Goal: Task Accomplishment & Management: Complete application form

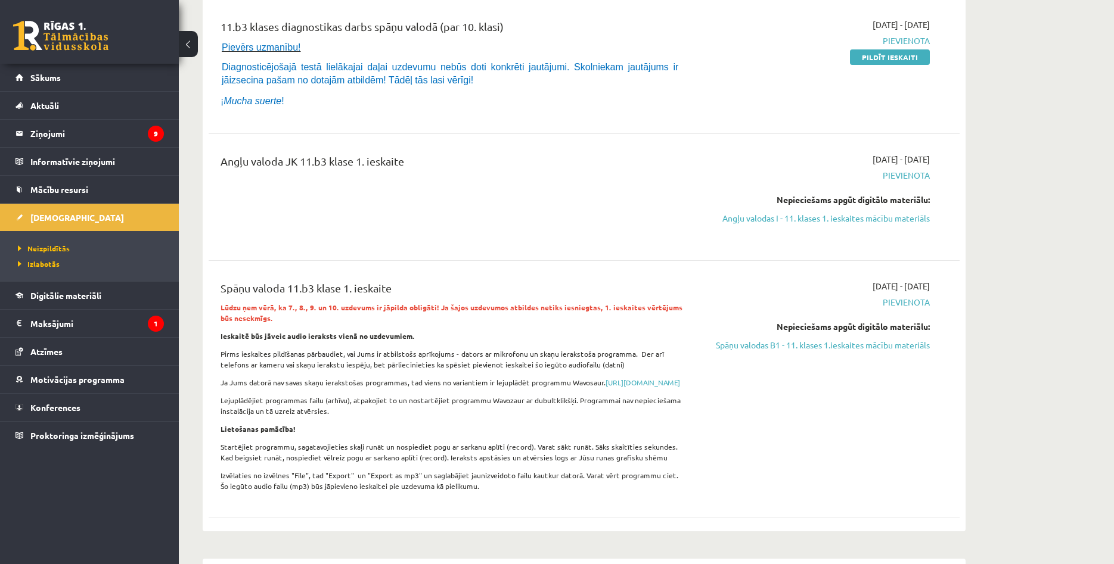
scroll to position [152, 0]
click at [110, 129] on legend "Ziņojumi 9" at bounding box center [96, 133] width 133 height 27
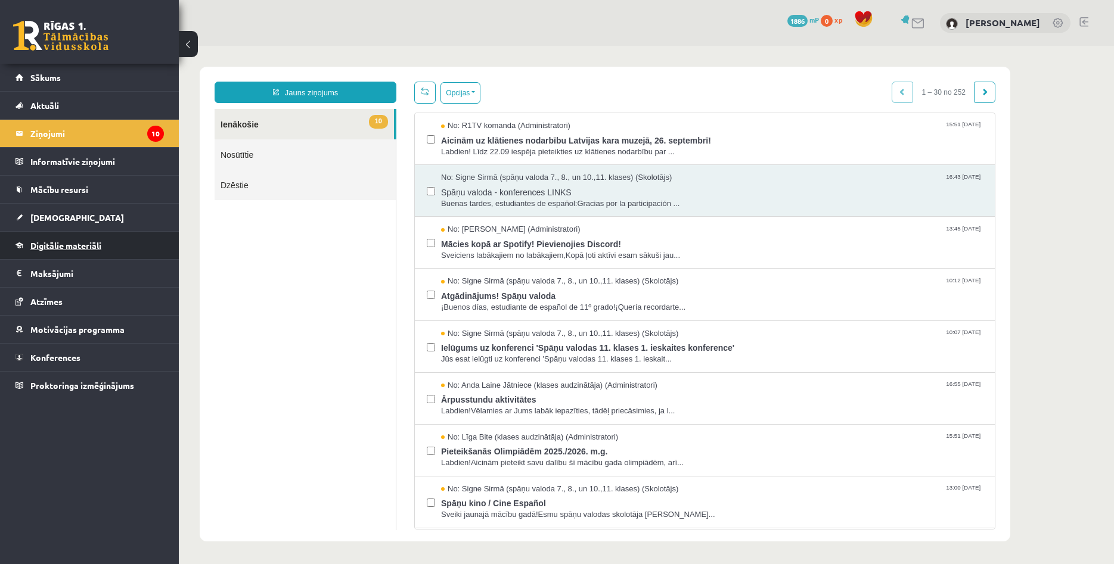
click at [74, 247] on span "Digitālie materiāli" at bounding box center [65, 245] width 71 height 11
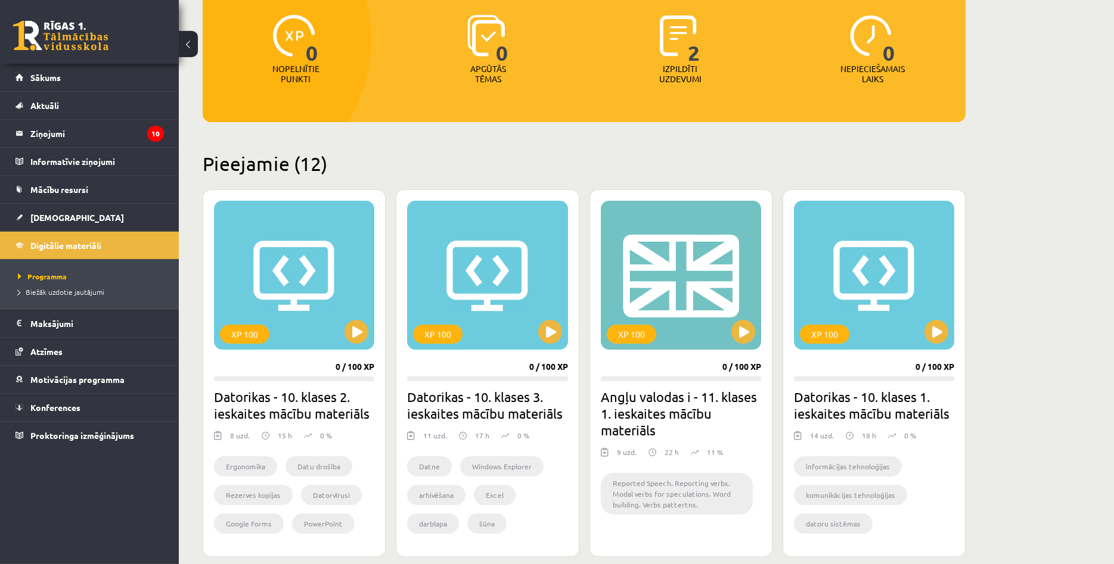
scroll to position [147, 0]
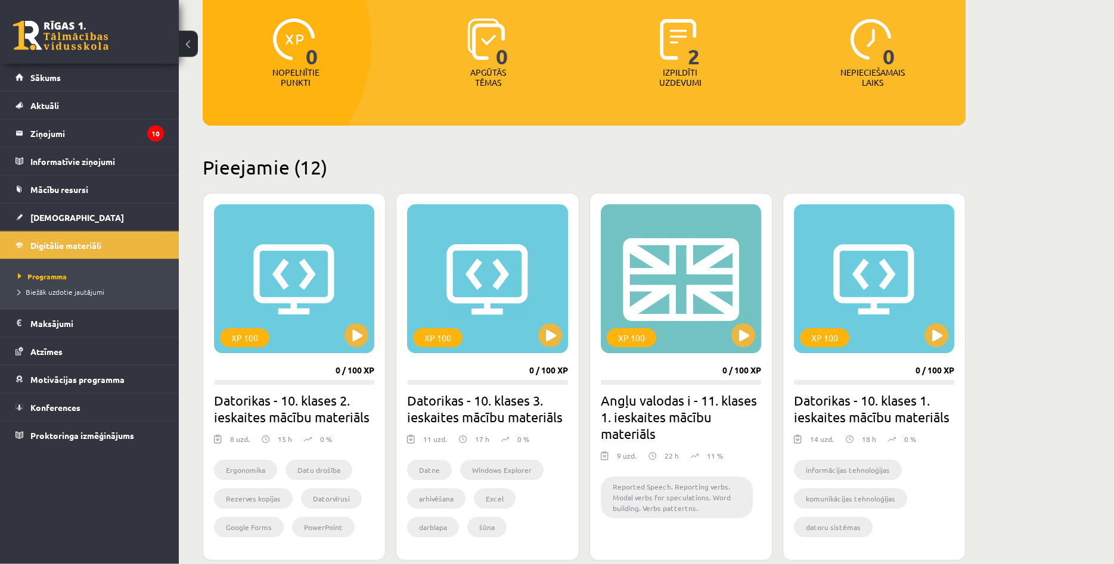
click at [97, 39] on link at bounding box center [60, 36] width 95 height 30
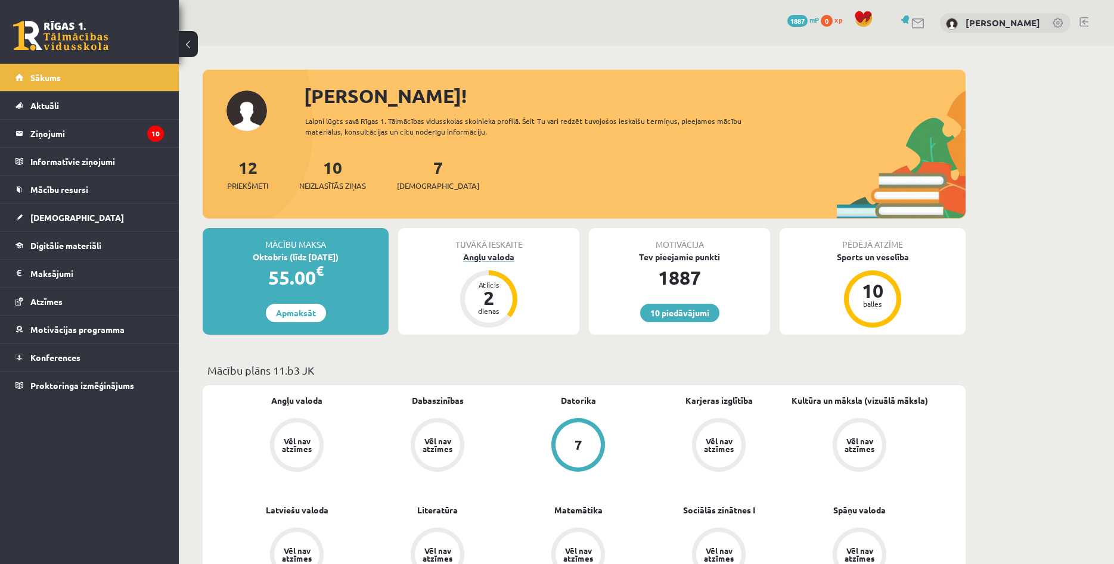
click at [501, 288] on div "2" at bounding box center [489, 297] width 36 height 19
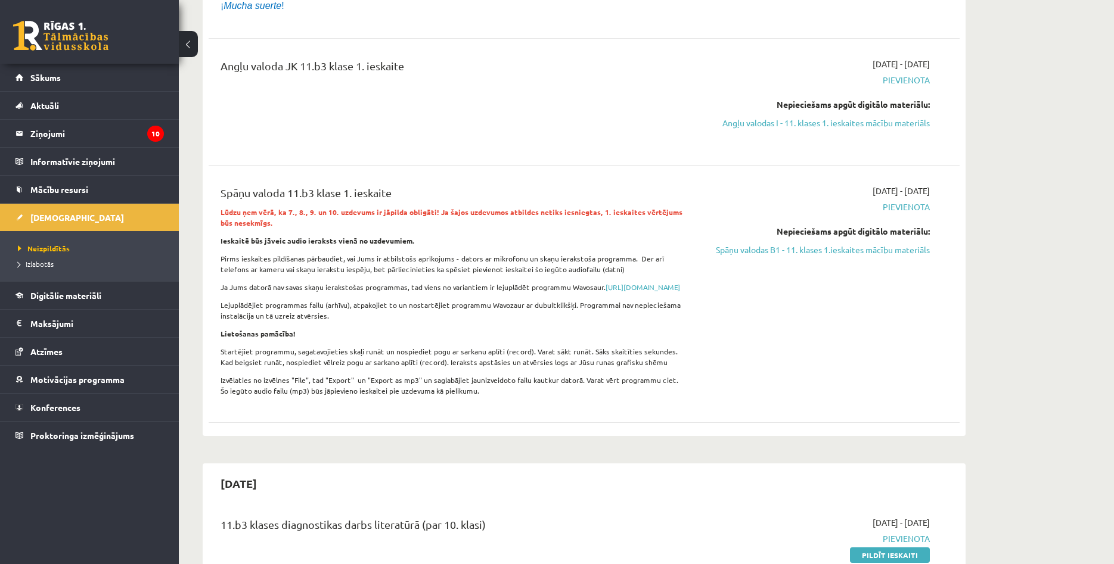
scroll to position [238, 0]
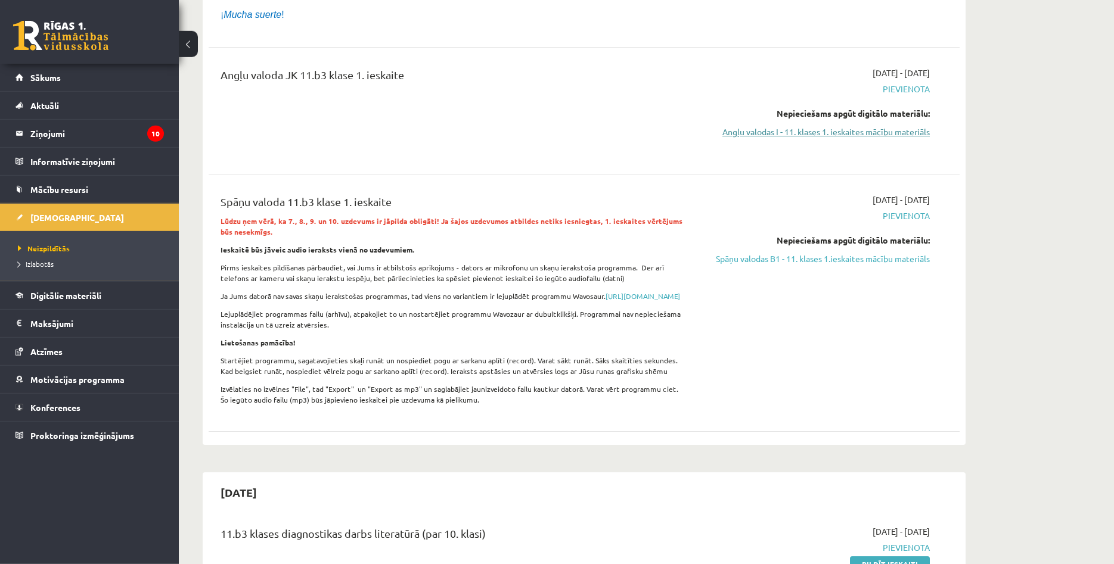
click at [881, 136] on link "Angļu valodas I - 11. klases 1. ieskaites mācību materiāls" at bounding box center [817, 132] width 225 height 13
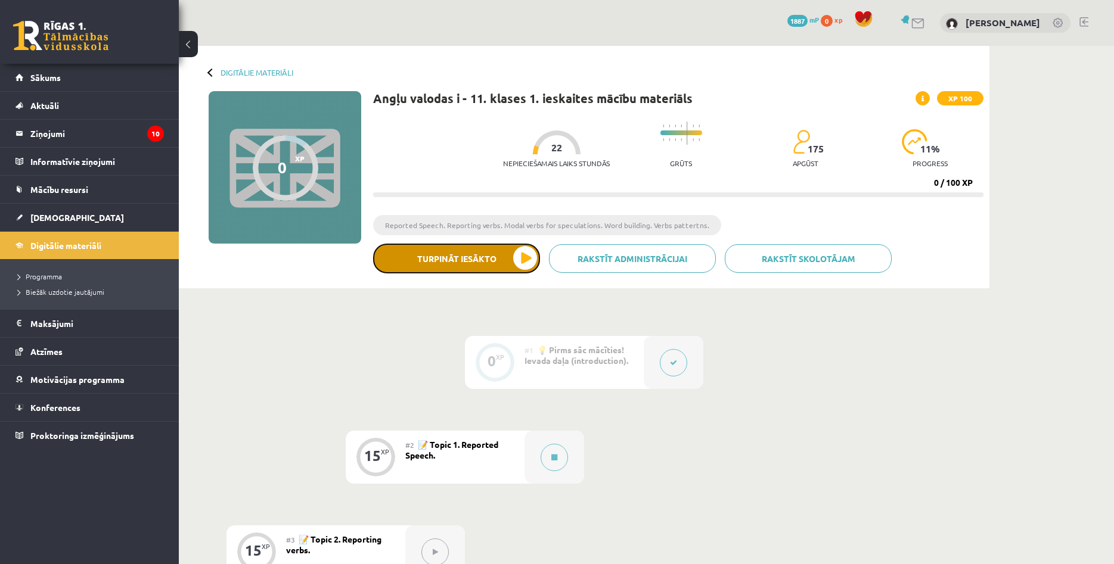
click at [451, 262] on button "Turpināt iesākto" at bounding box center [456, 259] width 167 height 30
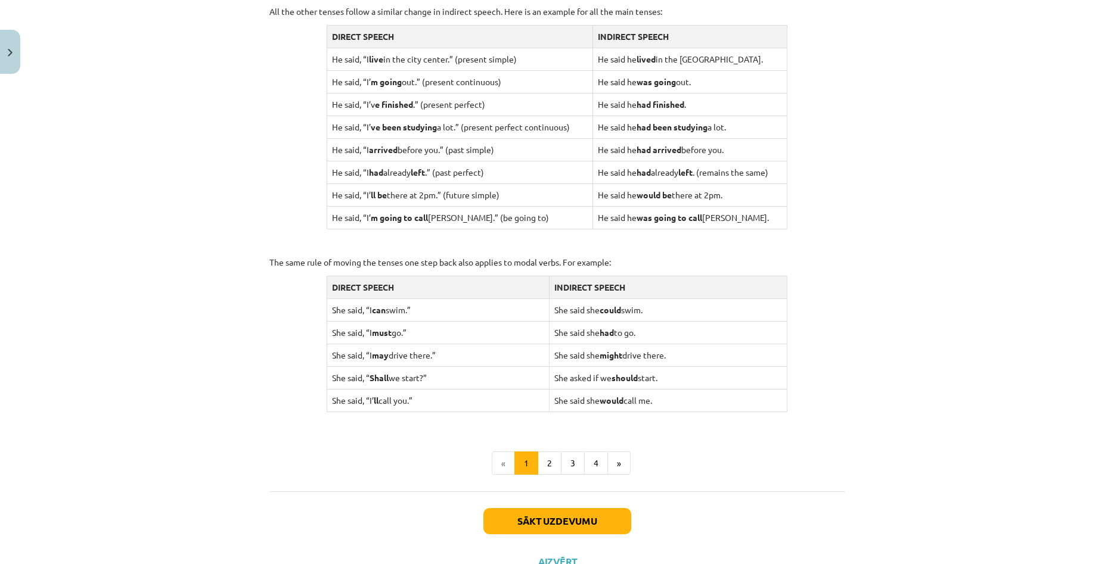
scroll to position [1046, 0]
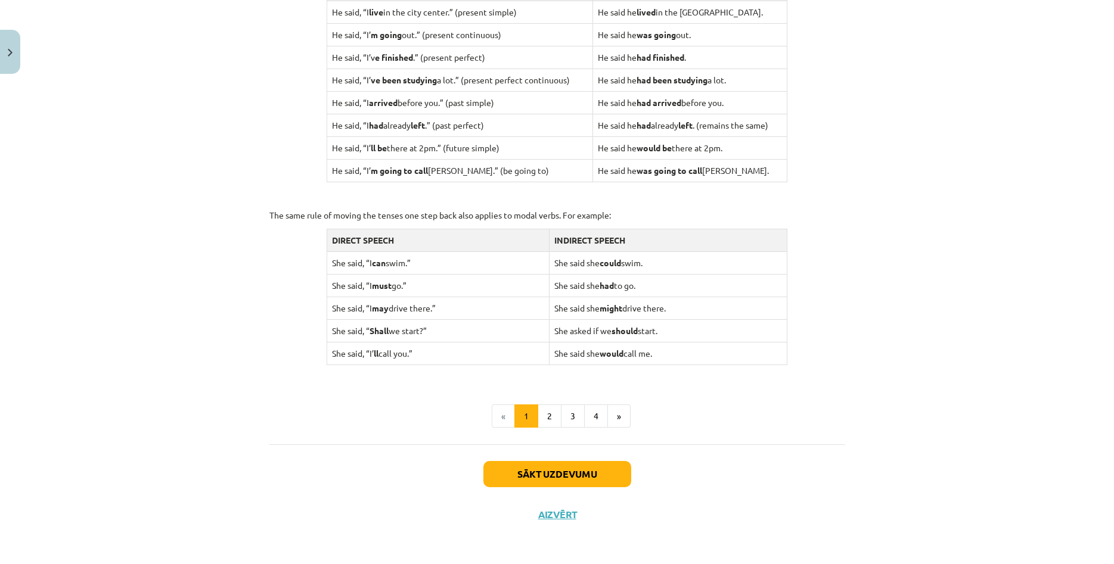
drag, startPoint x: 269, startPoint y: 75, endPoint x: 727, endPoint y: 361, distance: 539.4
click at [557, 412] on button "2" at bounding box center [550, 417] width 24 height 24
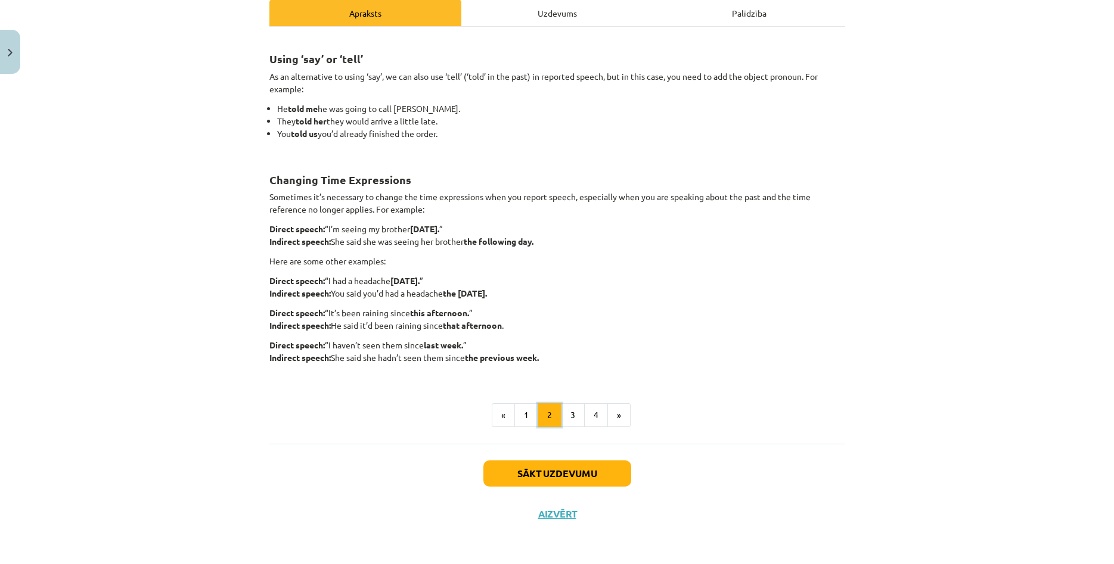
scroll to position [176, 0]
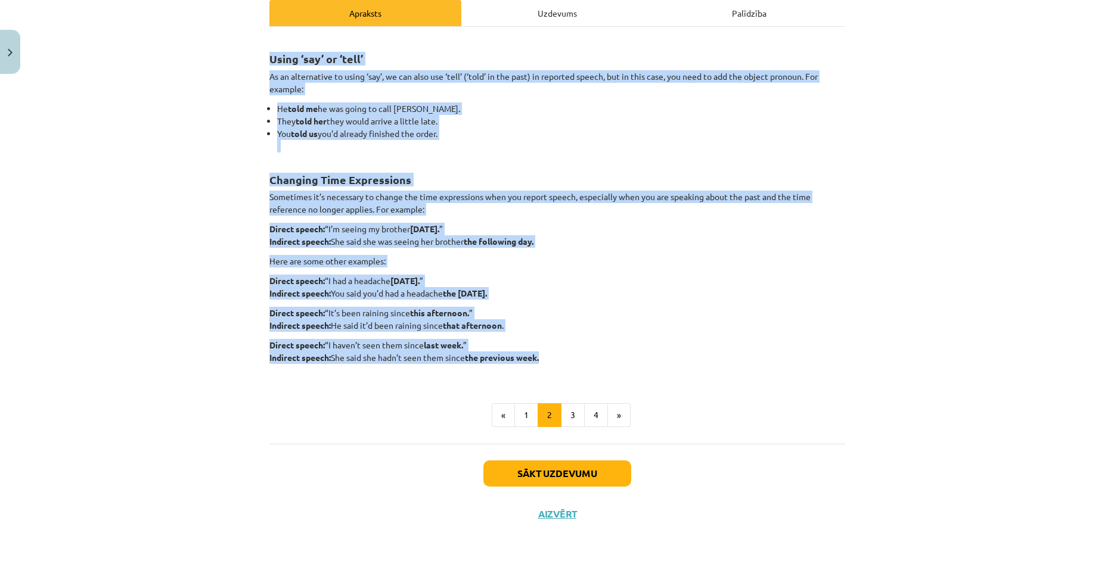
drag, startPoint x: 268, startPoint y: 56, endPoint x: 568, endPoint y: 355, distance: 423.1
click at [568, 355] on div "15 XP Saņemsi Viegls 175 pilda Apraksts Uzdevums Palīdzība Using ‘say’ or ‘tell…" at bounding box center [557, 218] width 590 height 631
copy div "Using ‘say’ or ‘tell’ As an alternative to using ‘say’, we can also use ‘tell’ …"
click at [572, 411] on button "3" at bounding box center [573, 415] width 24 height 24
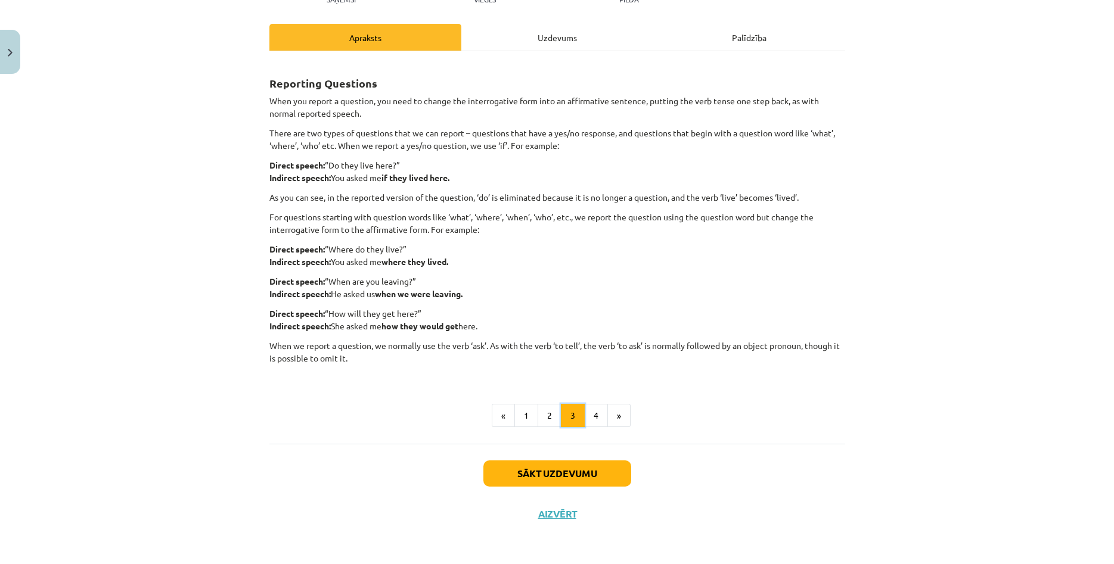
scroll to position [151, 0]
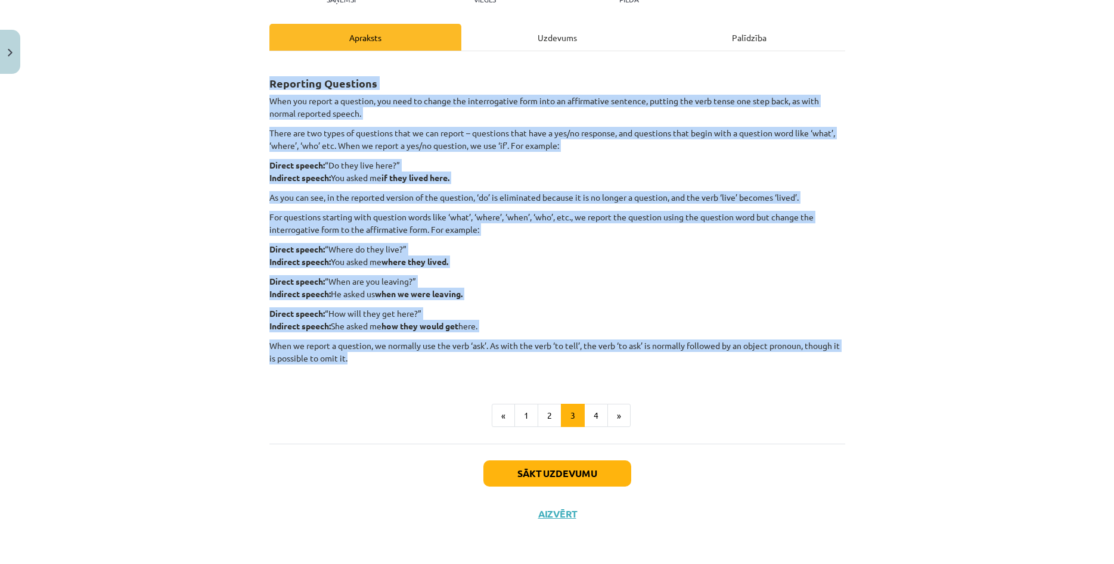
drag, startPoint x: 269, startPoint y: 81, endPoint x: 503, endPoint y: 361, distance: 364.6
click at [503, 361] on div "15 XP Saņemsi Viegls 175 pilda Apraksts Uzdevums Palīdzība Reporting Questions …" at bounding box center [557, 231] width 590 height 607
copy div "Reporting Questions When you report a question, you need to change the interrog…"
click at [600, 417] on button "4" at bounding box center [596, 416] width 24 height 24
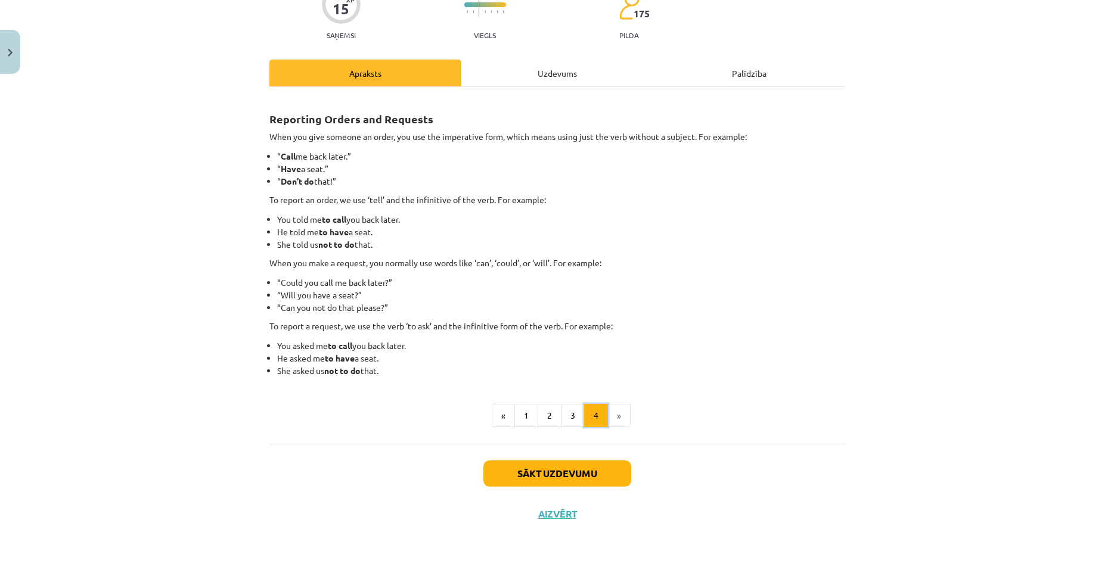
scroll to position [116, 0]
click at [272, 116] on strong "Reporting Orders and Requests" at bounding box center [351, 119] width 164 height 14
drag, startPoint x: 268, startPoint y: 114, endPoint x: 427, endPoint y: 366, distance: 298.6
click at [427, 366] on div "15 XP Saņemsi Viegls 175 pilda Apraksts Uzdevums Palīdzība Reporting Orders and…" at bounding box center [557, 249] width 590 height 571
copy div "Reporting Orders and Requests When you give someone an order, you use the imper…"
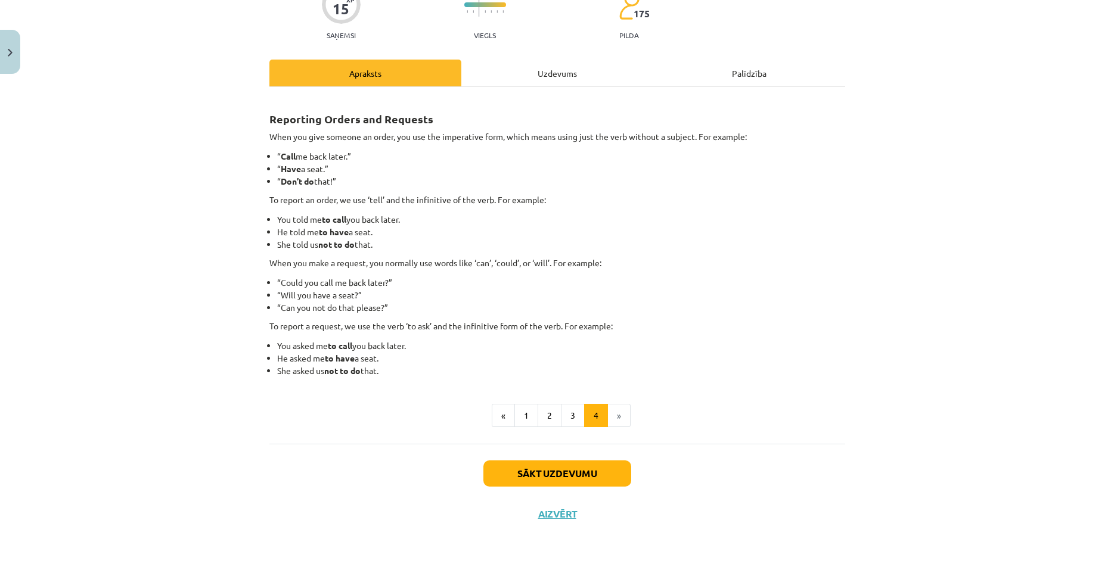
click at [619, 417] on li "»" at bounding box center [619, 416] width 23 height 24
click at [535, 474] on button "Sākt uzdevumu" at bounding box center [557, 474] width 148 height 26
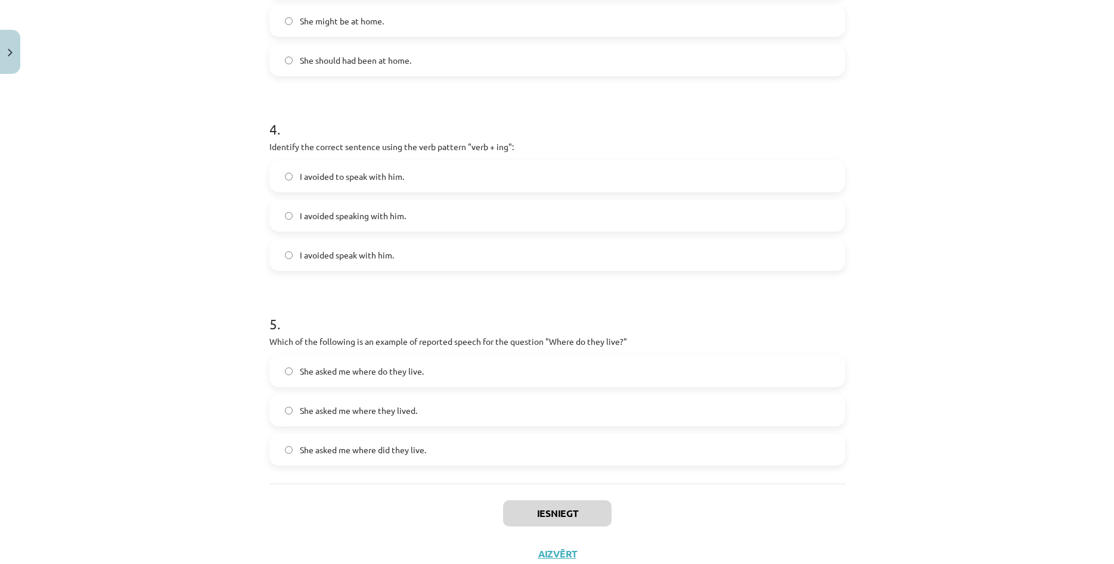
scroll to position [762, 0]
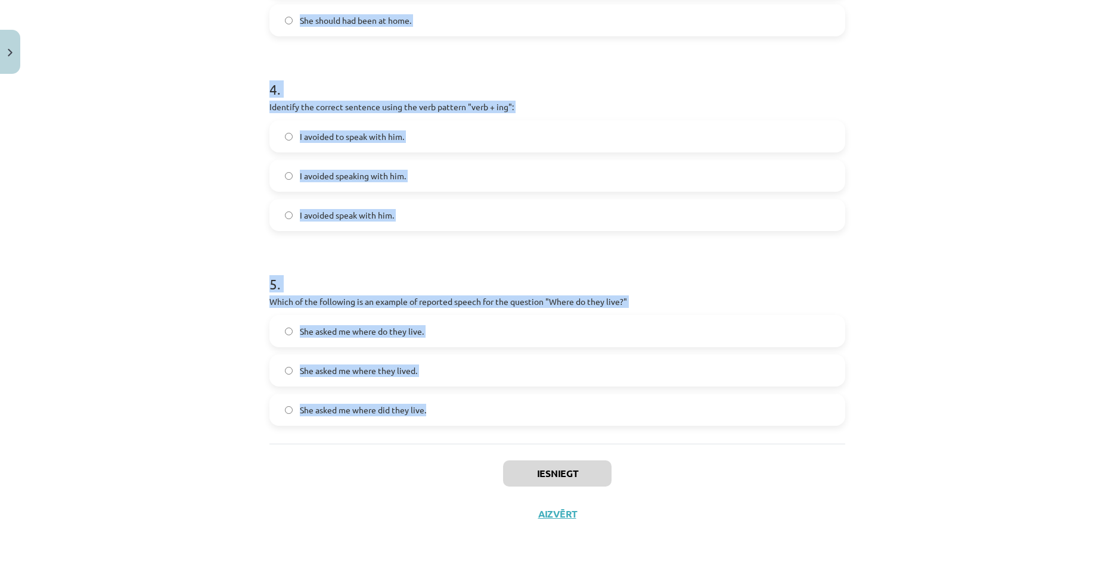
drag, startPoint x: 259, startPoint y: 225, endPoint x: 476, endPoint y: 405, distance: 281.9
click at [476, 405] on div "Mācību tēma: Angļu valodas i - 11. klases 1. ieskaites mācību materiāls #2 📝 To…" at bounding box center [557, 282] width 1114 height 564
copy form "1 . Which of the following sentences correctly uses reported speech? He says th…"
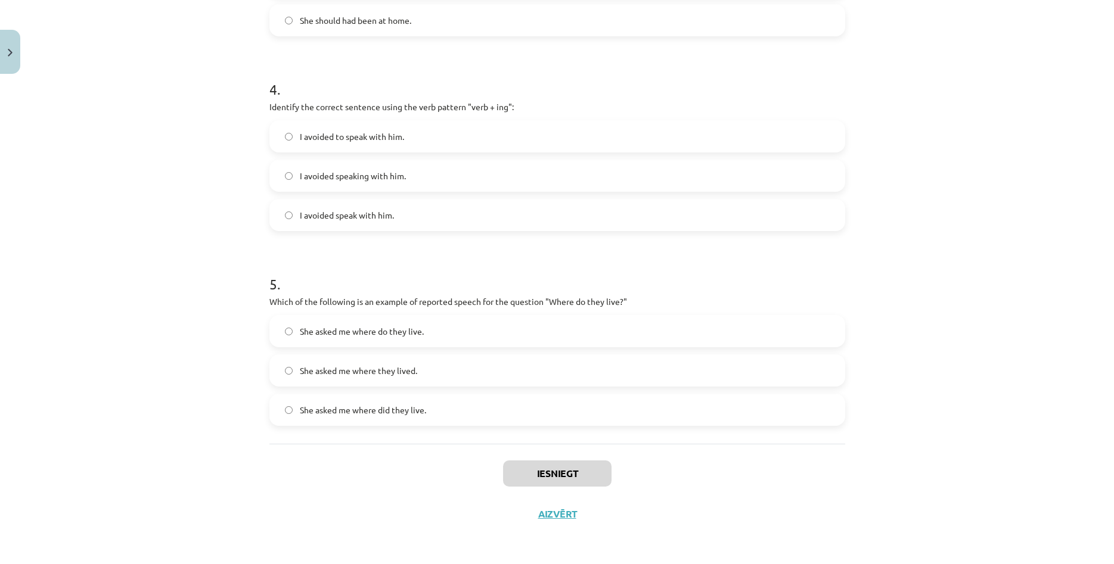
click at [156, 166] on div "Mācību tēma: Angļu valodas i - 11. klases 1. ieskaites mācību materiāls #2 📝 To…" at bounding box center [557, 282] width 1114 height 564
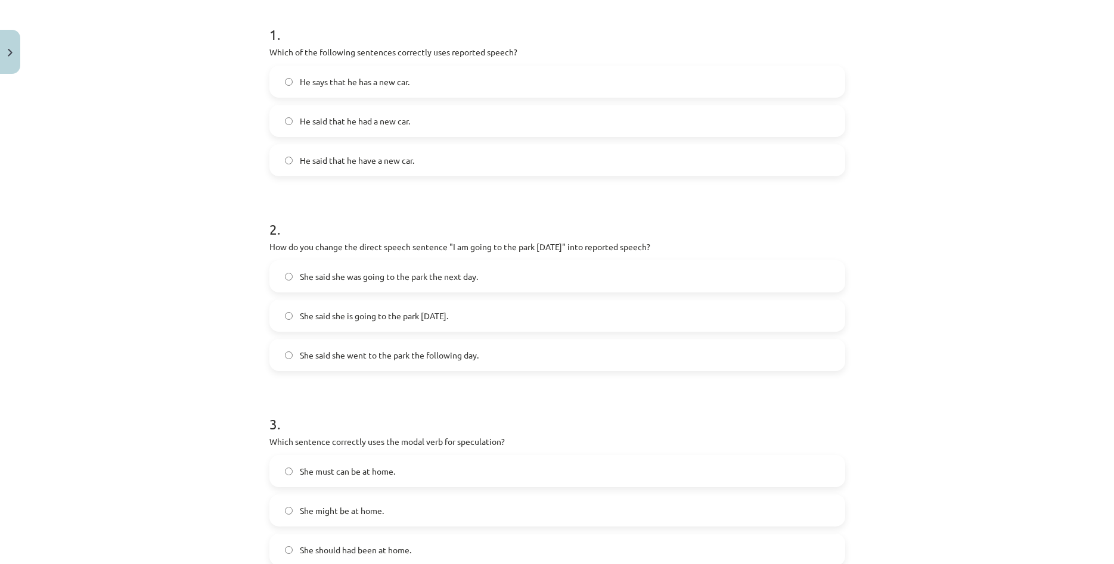
scroll to position [204, 0]
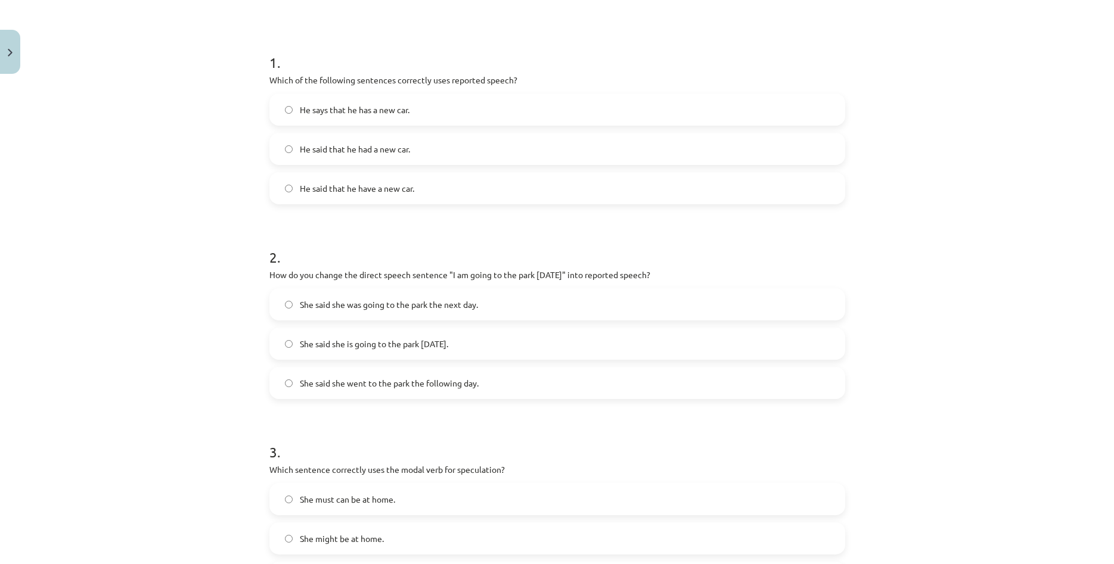
click at [434, 150] on label "He said that he had a new car." at bounding box center [557, 149] width 573 height 30
click at [359, 312] on label "She said she was going to the park the next day." at bounding box center [557, 305] width 573 height 30
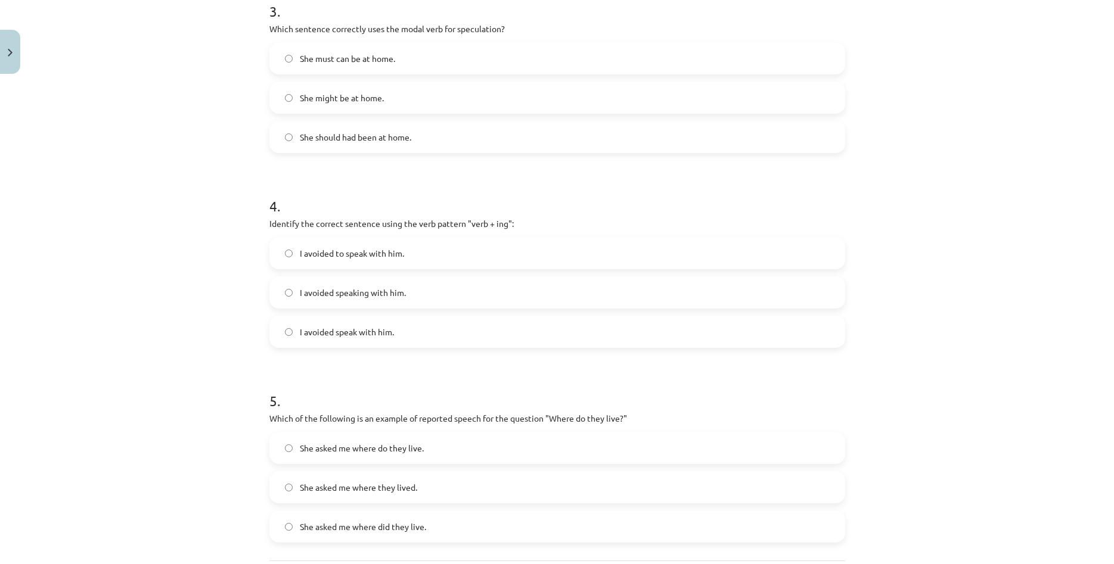
scroll to position [649, 0]
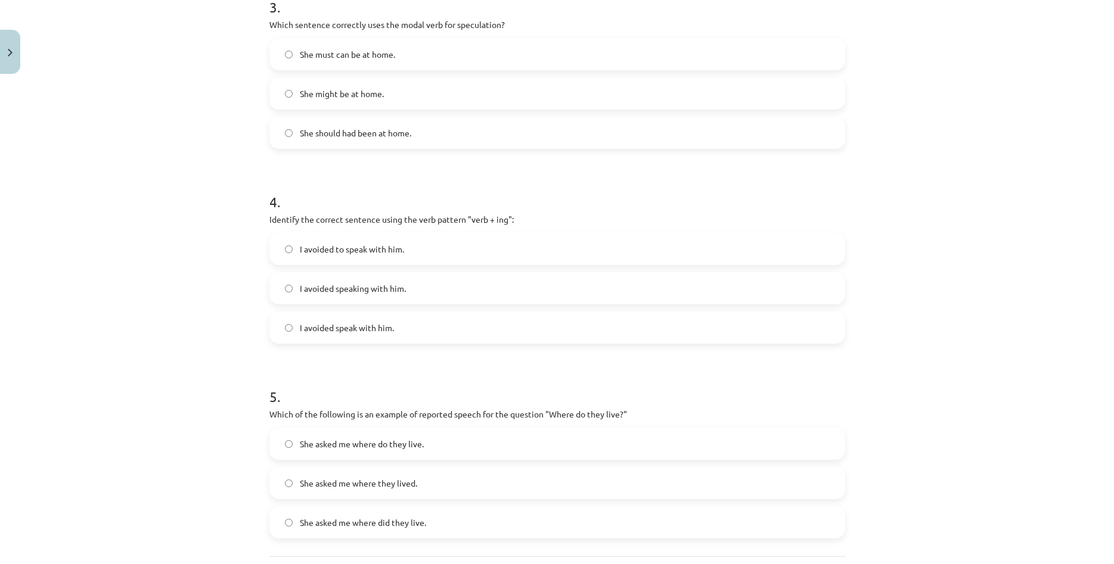
click at [397, 94] on label "She might be at home." at bounding box center [557, 94] width 573 height 30
click at [341, 292] on span "I avoided speaking with him." at bounding box center [353, 288] width 106 height 13
click at [349, 486] on span "She asked me where they lived." at bounding box center [358, 483] width 117 height 13
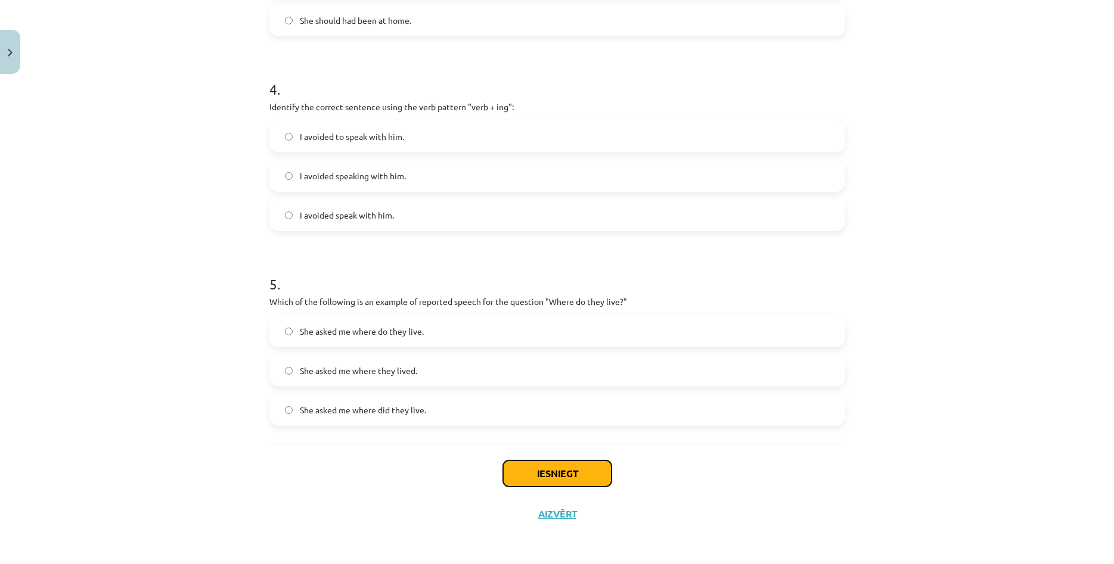
click at [541, 473] on button "Iesniegt" at bounding box center [557, 474] width 108 height 26
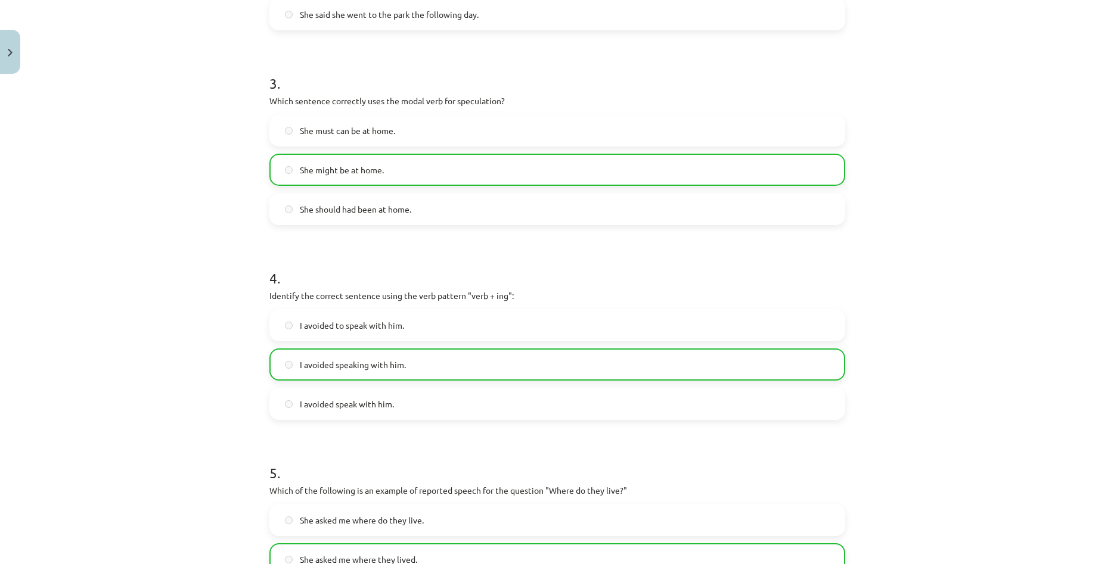
scroll to position [800, 0]
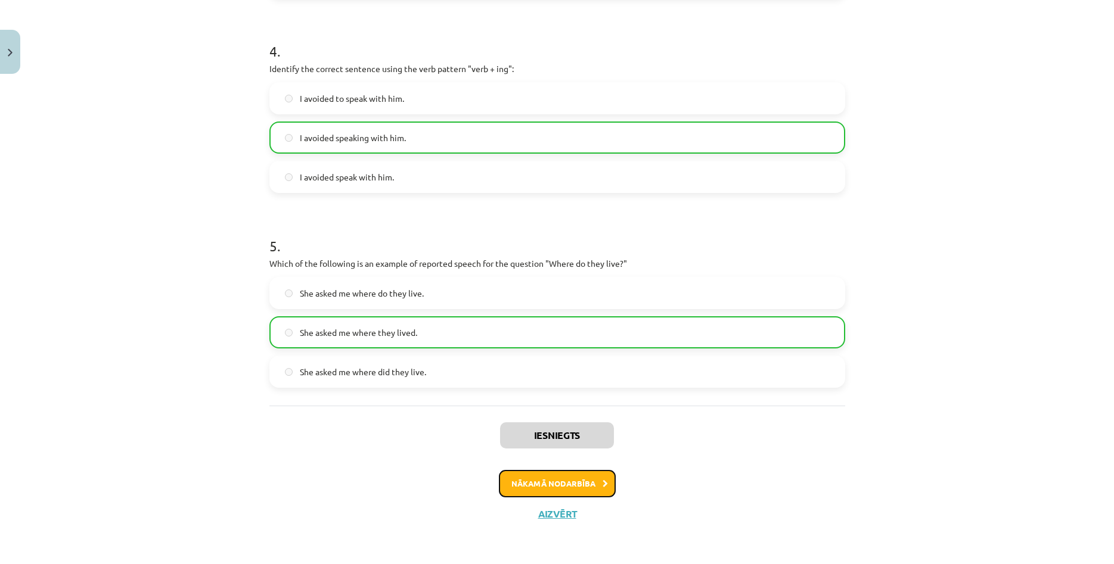
click at [531, 487] on button "Nākamā nodarbība" at bounding box center [557, 483] width 117 height 27
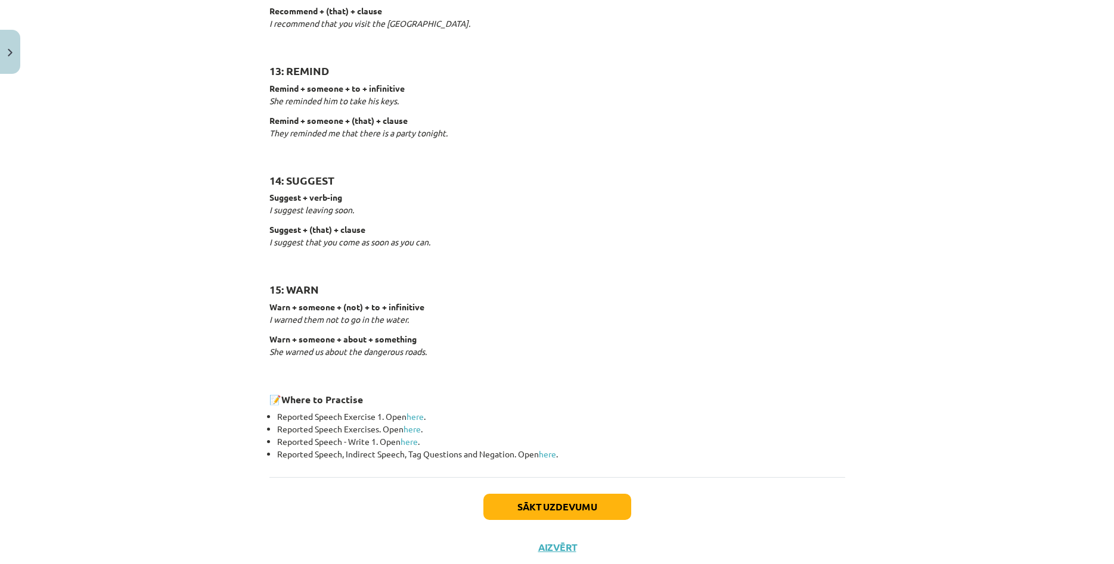
scroll to position [1736, 0]
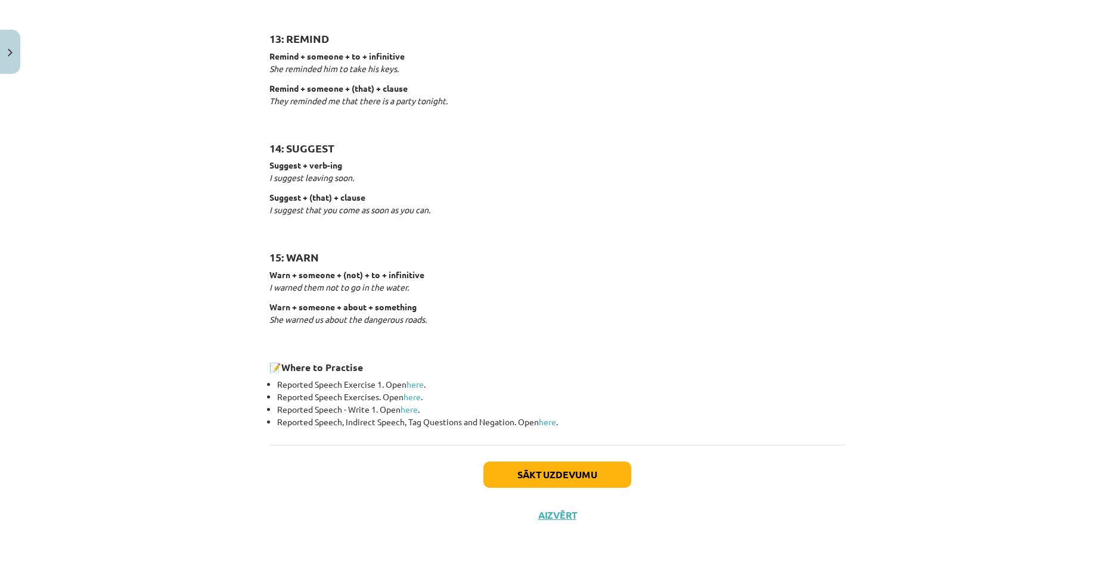
drag, startPoint x: 499, startPoint y: 192, endPoint x: 622, endPoint y: 420, distance: 259.2
copy div "Reporting verbs 1: SAY say + (that) + clause She said (that) she had already ea…"
click at [518, 325] on p "Warn + someone + about + something She warned us about the dangerous roads." at bounding box center [557, 313] width 576 height 25
click at [554, 418] on link "here" at bounding box center [547, 422] width 17 height 11
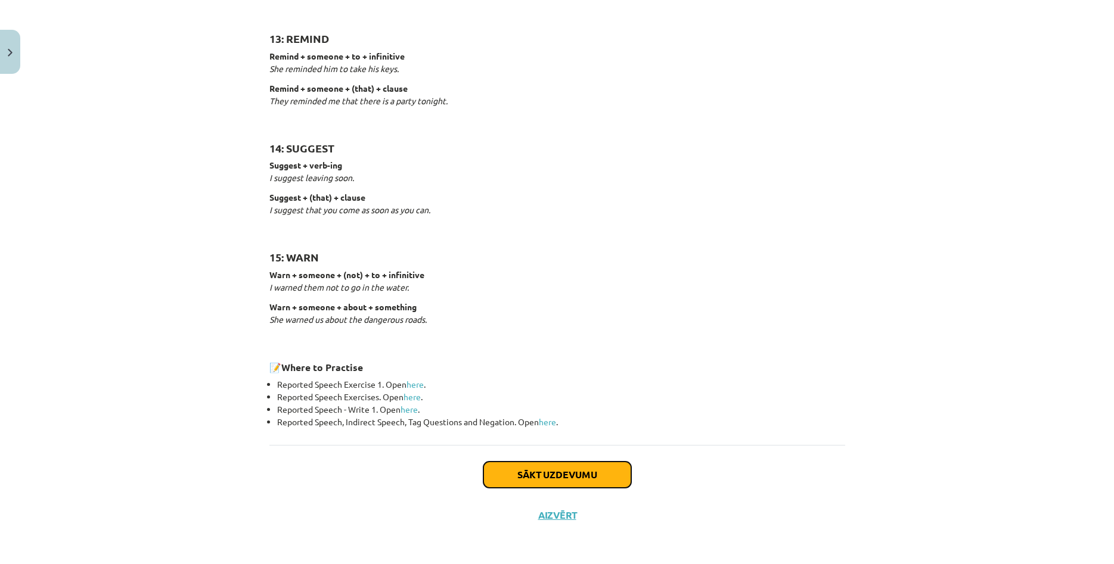
click at [564, 471] on button "Sākt uzdevumu" at bounding box center [557, 475] width 148 height 26
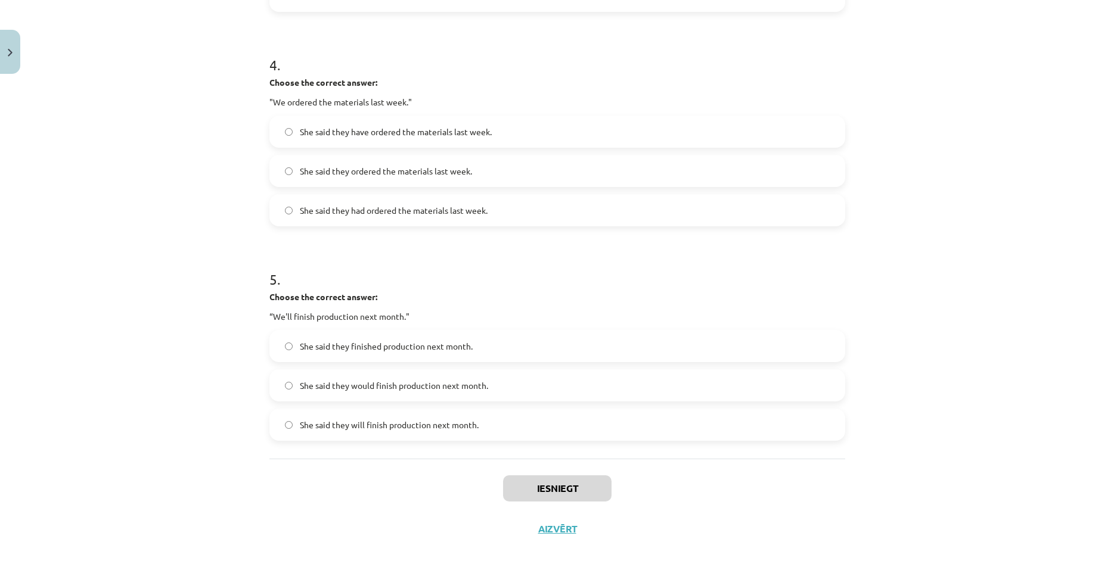
scroll to position [860, 0]
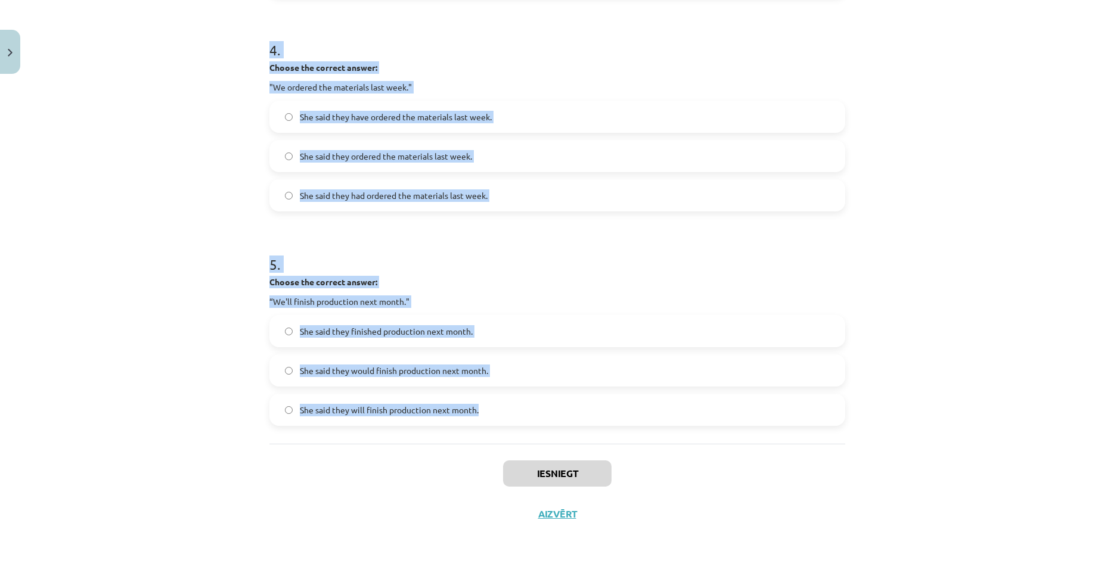
drag, startPoint x: 266, startPoint y: 160, endPoint x: 489, endPoint y: 411, distance: 335.2
copy form "1 . Choose the correct answer: "I'm ready for the meeting." He said he was read…"
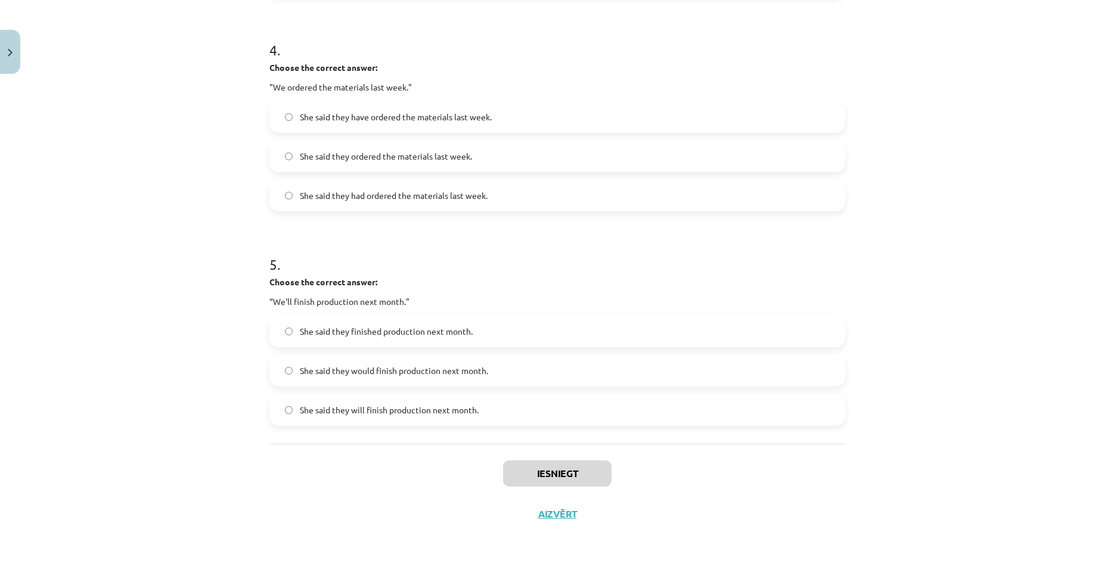
click at [169, 172] on div "Mācību tēma: Angļu valodas i - 11. klases 1. ieskaites mācību materiāls #3 📝 To…" at bounding box center [557, 282] width 1114 height 564
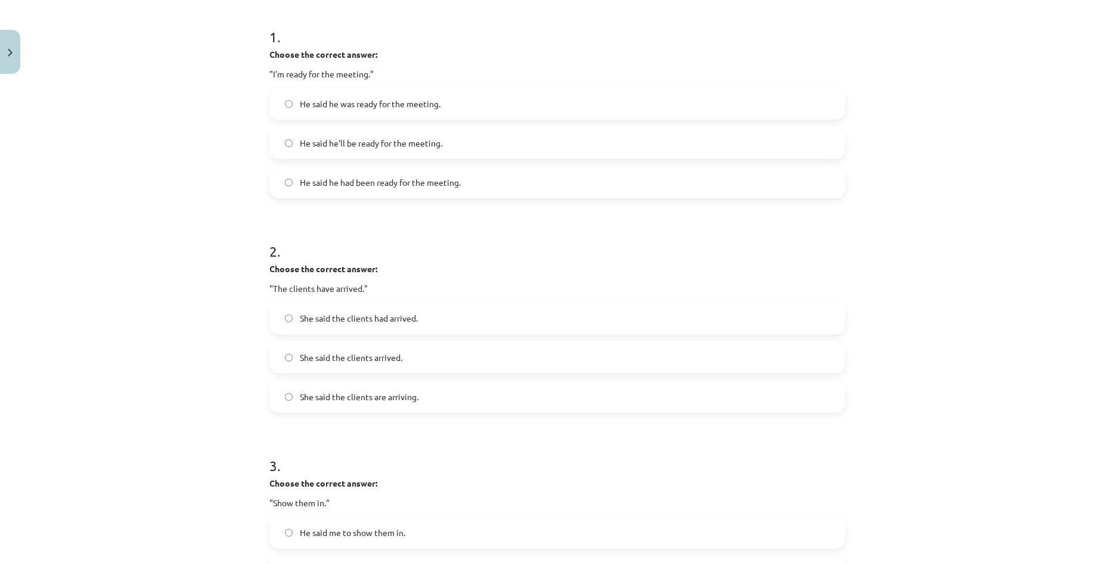
scroll to position [148, 0]
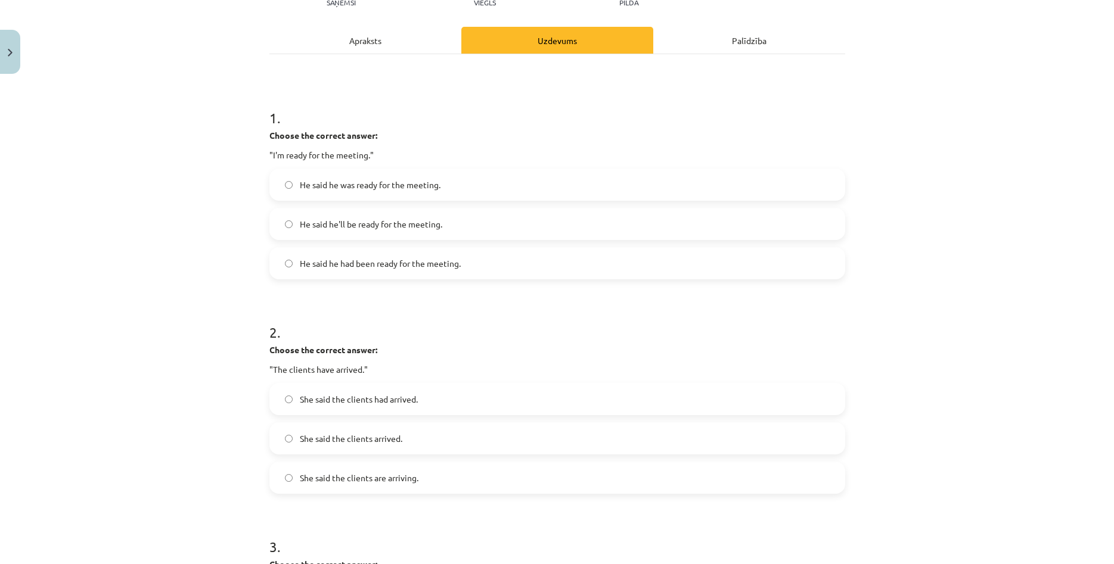
click at [380, 190] on span "He said he was ready for the meeting." at bounding box center [370, 185] width 141 height 13
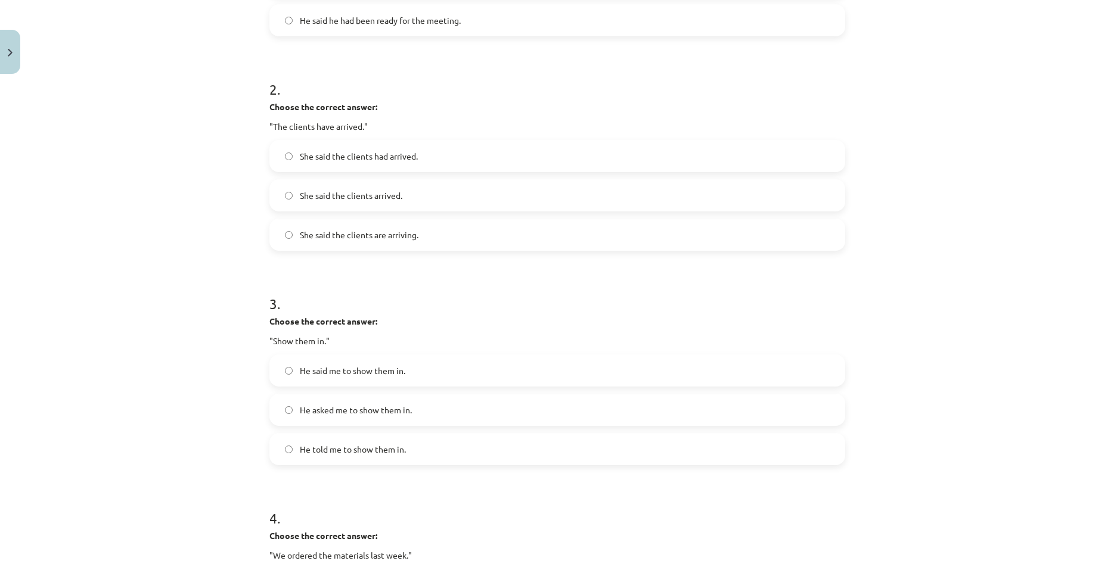
scroll to position [400, 0]
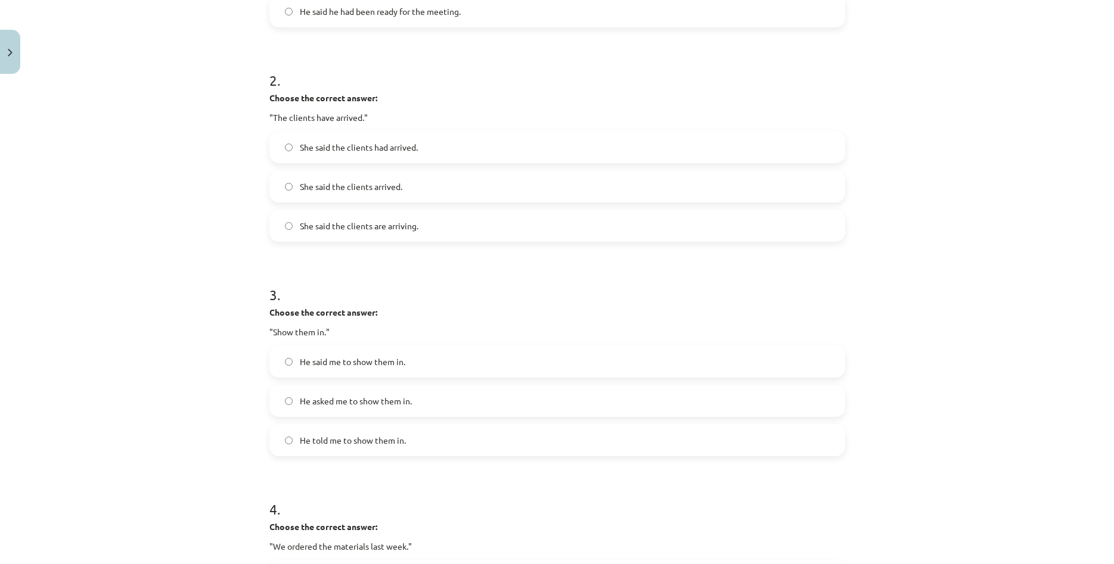
click at [436, 151] on label "She said the clients had arrived." at bounding box center [557, 147] width 573 height 30
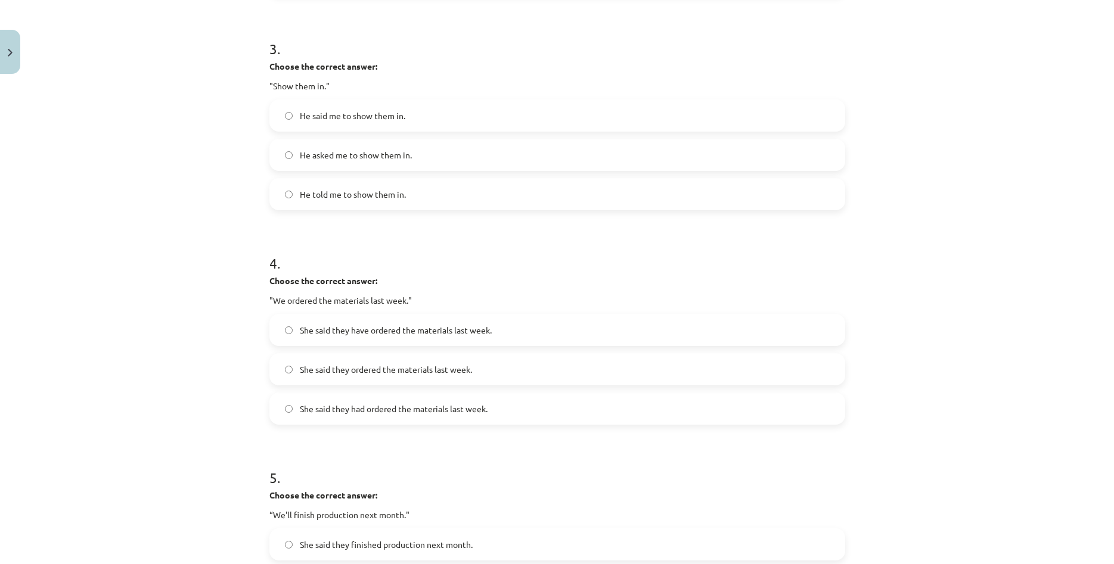
scroll to position [653, 0]
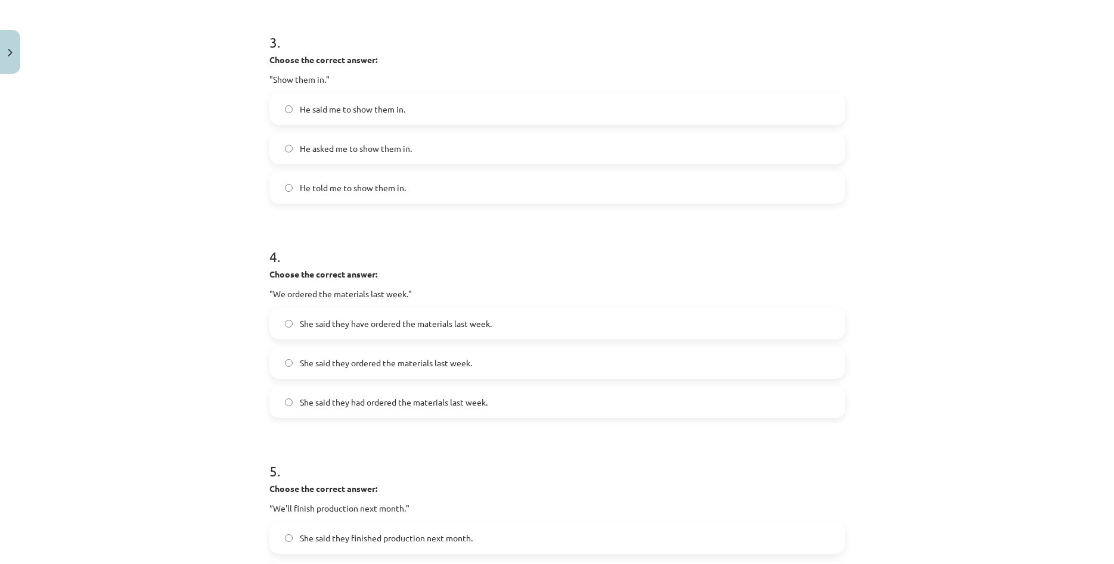
click at [349, 188] on span "He told me to show them in." at bounding box center [353, 188] width 106 height 13
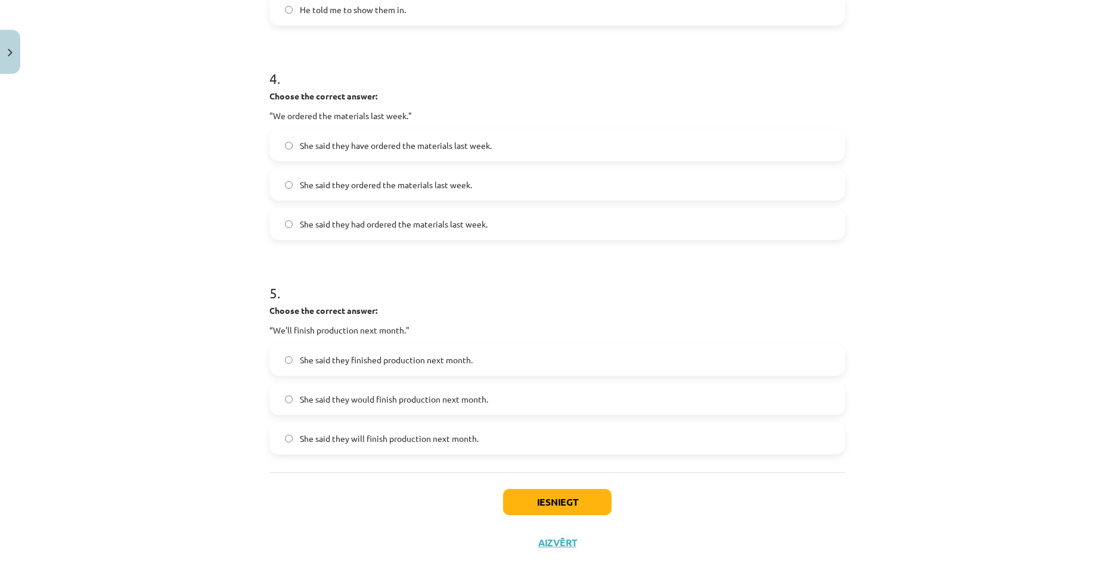
scroll to position [834, 0]
click at [384, 222] on span "She said they had ordered the materials last week." at bounding box center [394, 221] width 188 height 13
click at [331, 402] on span "She said they would finish production next month." at bounding box center [394, 396] width 188 height 13
click at [538, 500] on button "Iesniegt" at bounding box center [557, 499] width 108 height 26
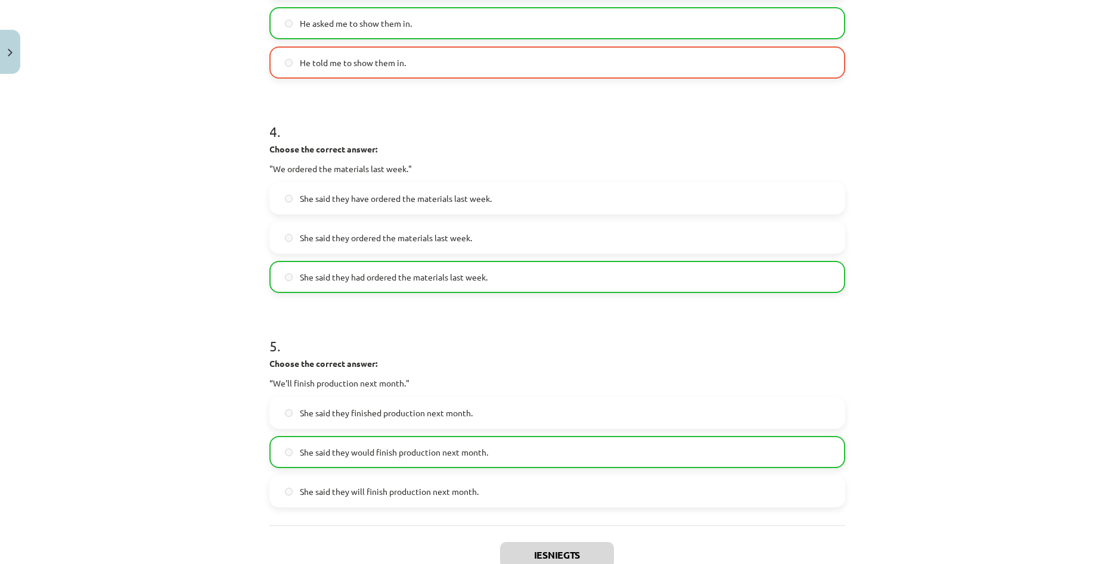
scroll to position [898, 0]
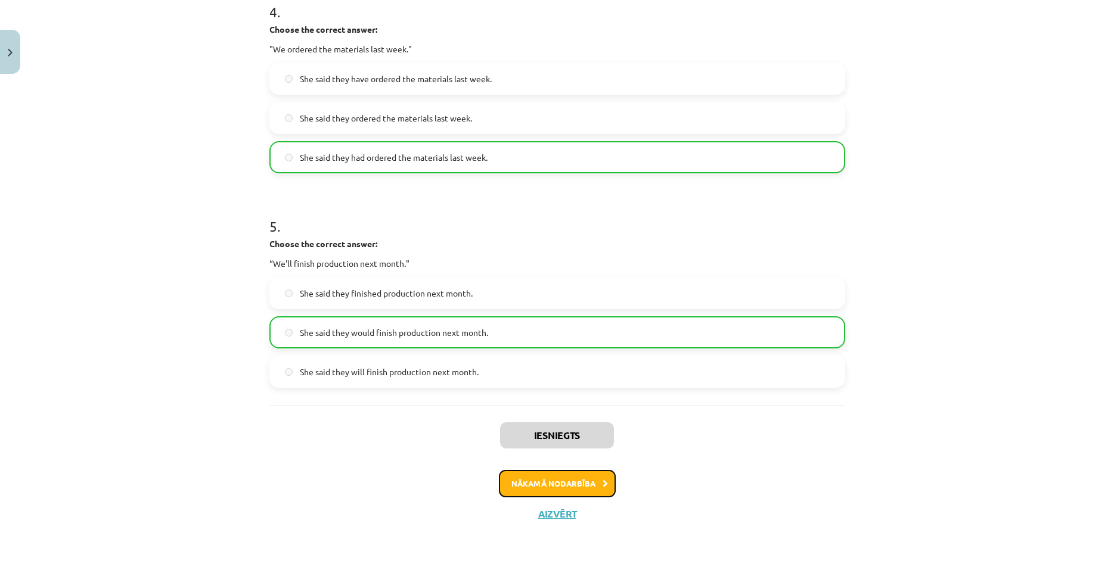
click at [595, 486] on button "Nākamā nodarbība" at bounding box center [557, 483] width 117 height 27
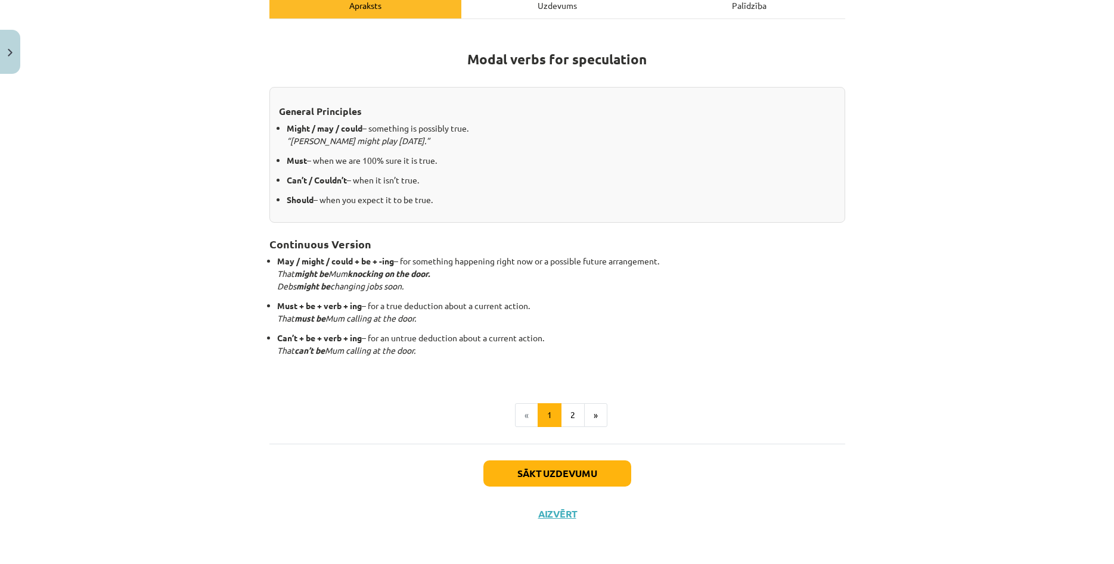
scroll to position [182, 0]
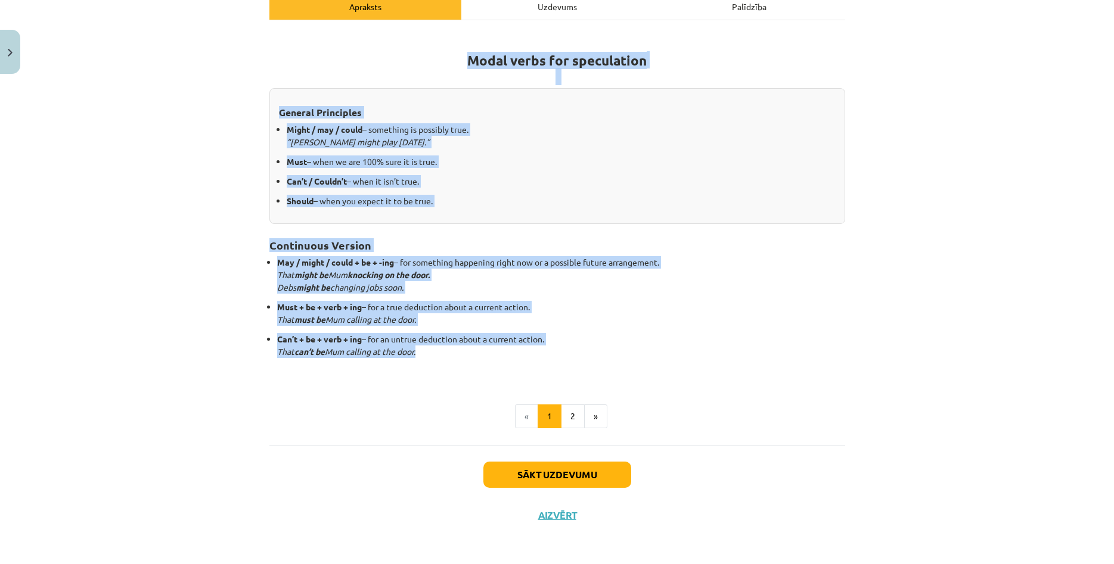
drag, startPoint x: 414, startPoint y: 47, endPoint x: 602, endPoint y: 356, distance: 361.3
click at [602, 356] on div "Modal verbs for speculation General Principles Might / may / could – something …" at bounding box center [557, 204] width 576 height 347
copy div "Modal verbs for speculation General Principles Might / may / could – something …"
click at [574, 420] on button "2" at bounding box center [573, 417] width 24 height 24
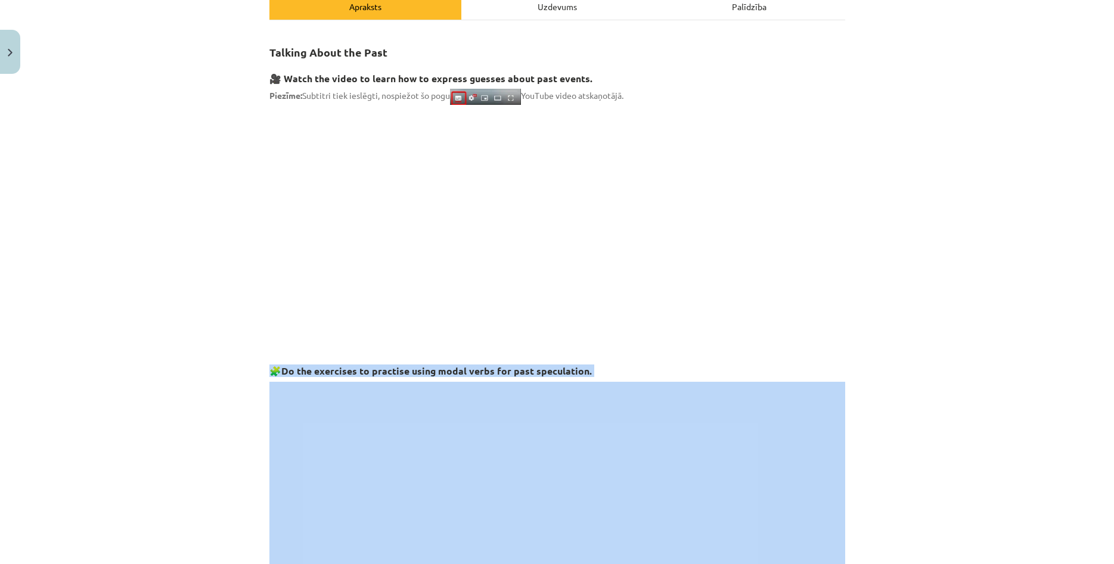
drag, startPoint x: 266, startPoint y: 355, endPoint x: 787, endPoint y: 492, distance: 539.0
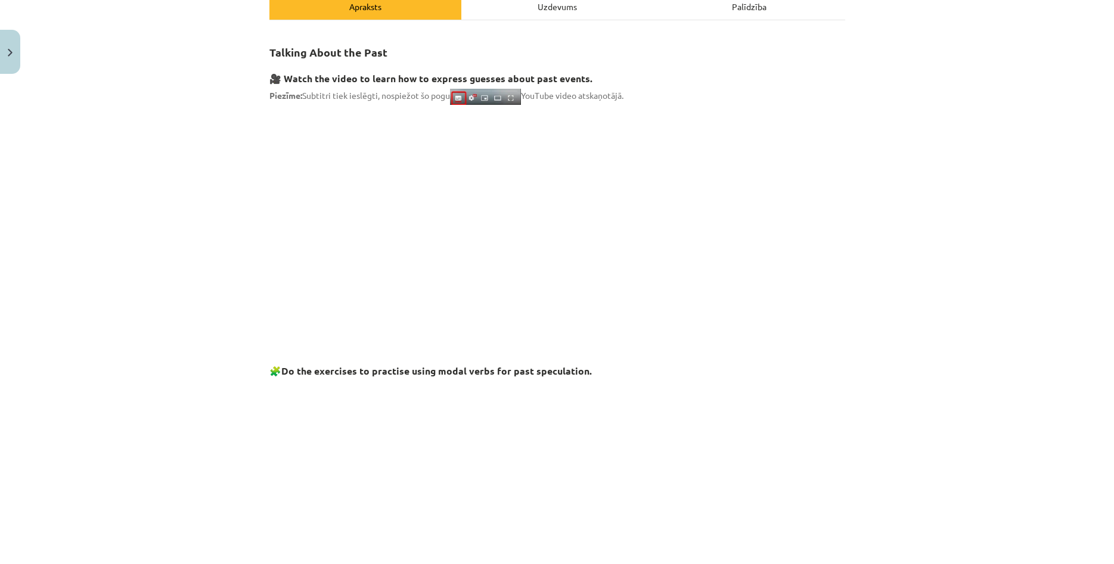
click at [1048, 213] on div "Mācību tēma: Angļu valodas i - 11. klases 1. ieskaites mācību materiāls #4 📝 To…" at bounding box center [557, 282] width 1114 height 564
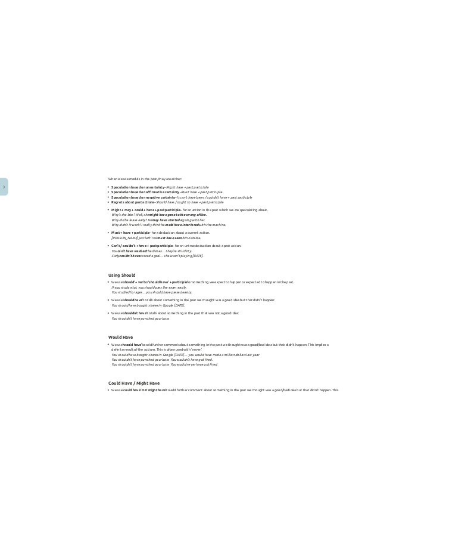
scroll to position [1038, 0]
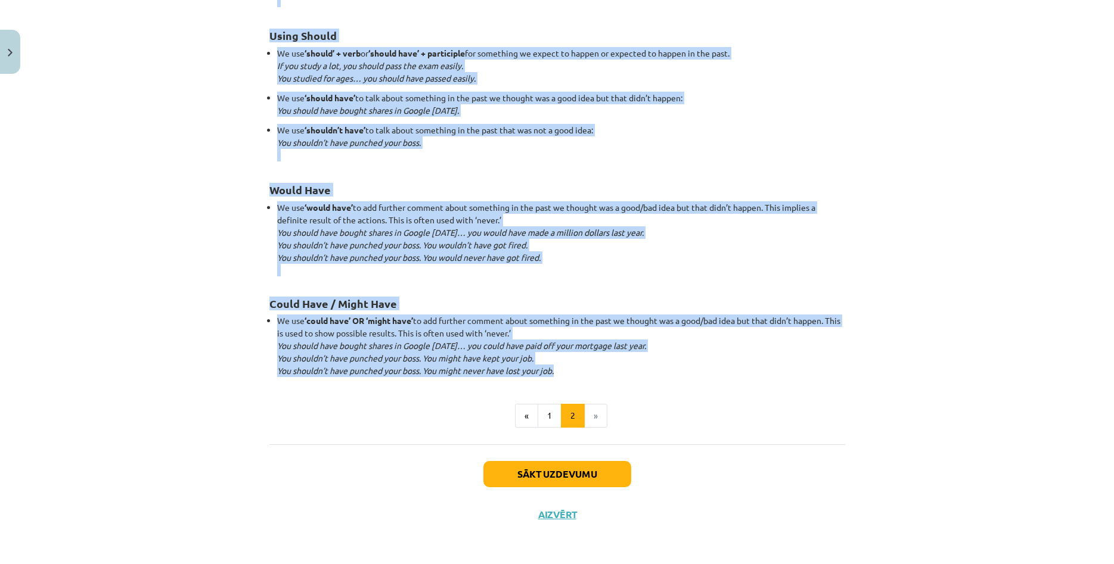
drag, startPoint x: 268, startPoint y: 63, endPoint x: 626, endPoint y: 375, distance: 475.2
click at [484, 410] on ul "« 1 2 »" at bounding box center [557, 416] width 576 height 24
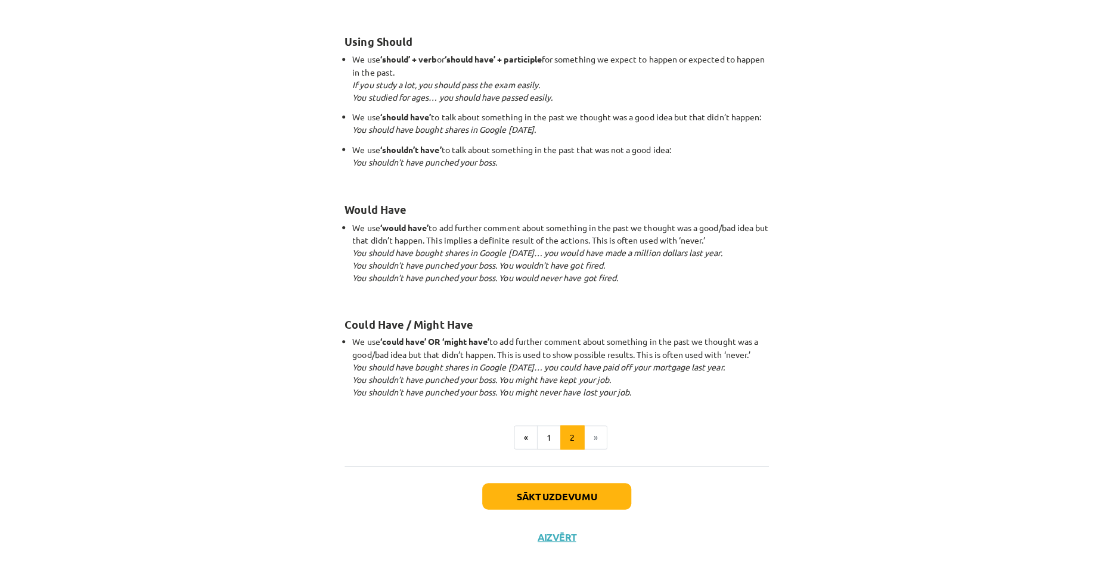
scroll to position [1010, 0]
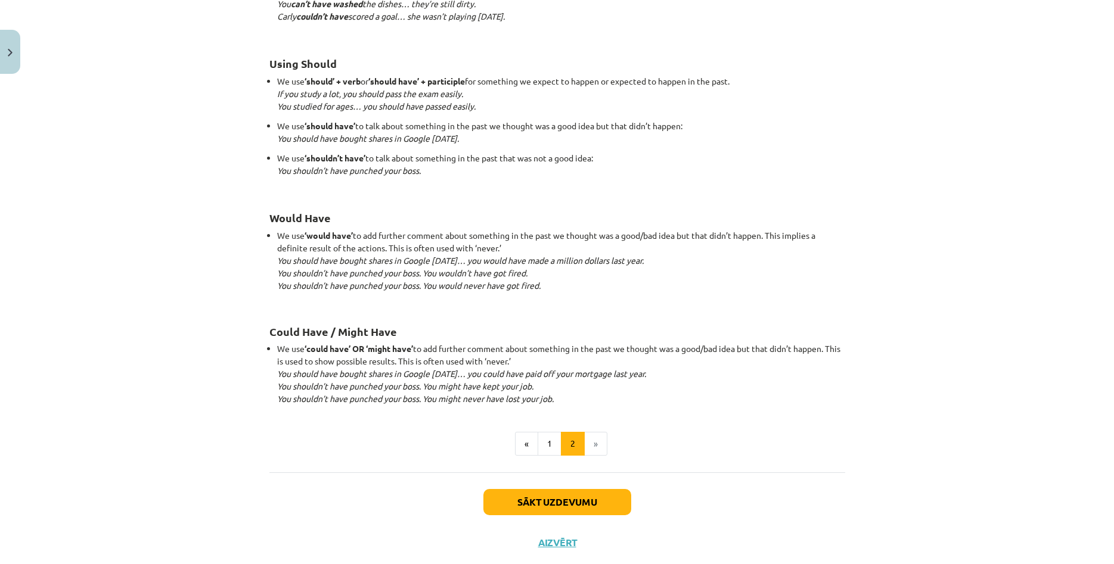
click at [113, 307] on div "Mācību tēma: Angļu valodas i - 11. klases 1. ieskaites mācību materiāls #4 📝 To…" at bounding box center [557, 282] width 1114 height 564
click at [543, 507] on button "Sākt uzdevumu" at bounding box center [557, 502] width 148 height 26
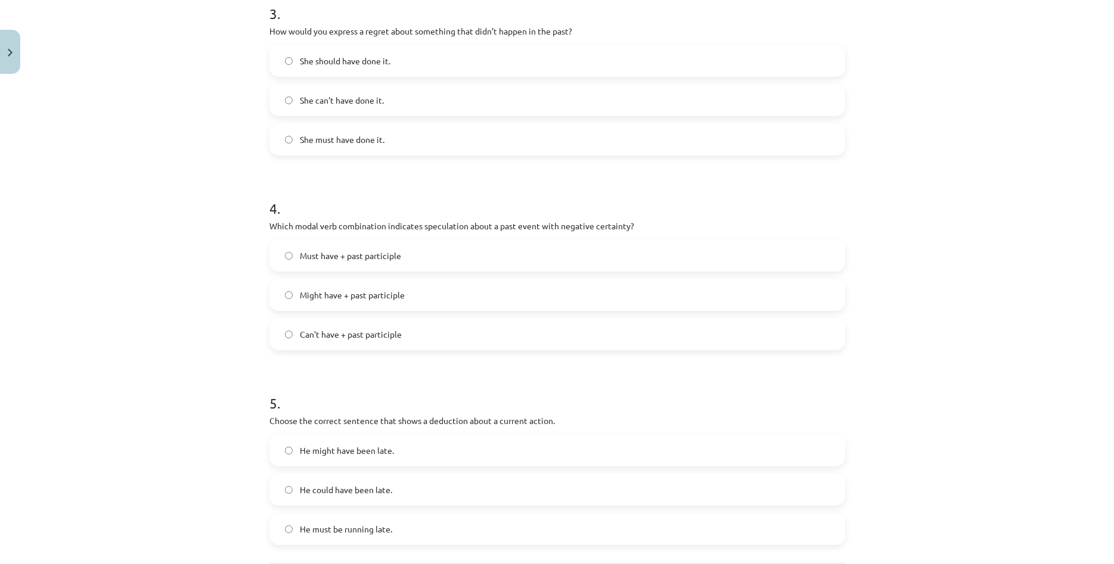
scroll to position [762, 0]
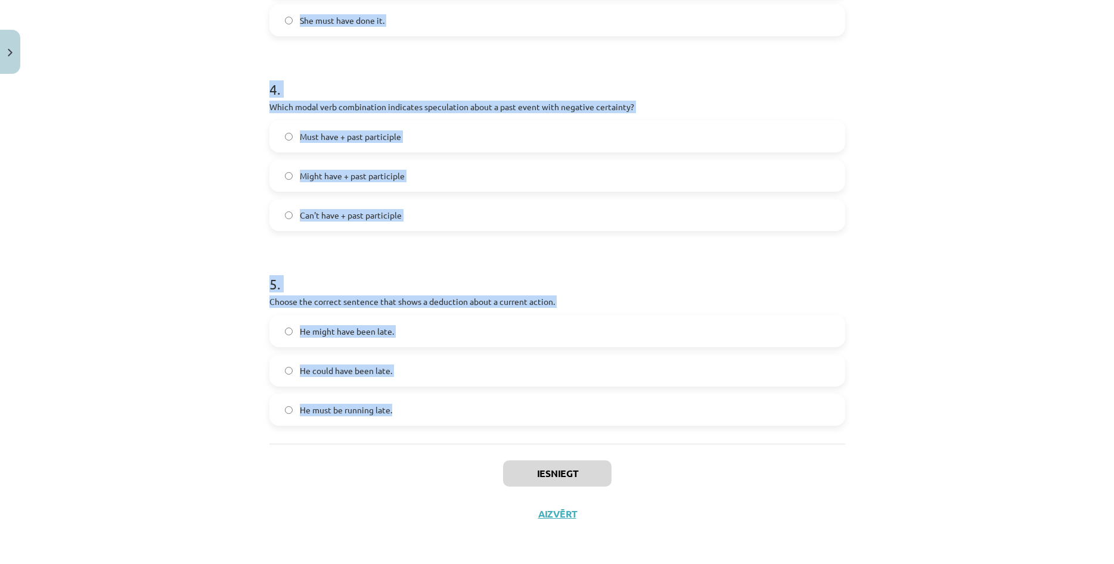
drag, startPoint x: 265, startPoint y: 129, endPoint x: 574, endPoint y: 409, distance: 417.2
copy form "1 . Which modal verb would you use to speculate about something that is possibl…"
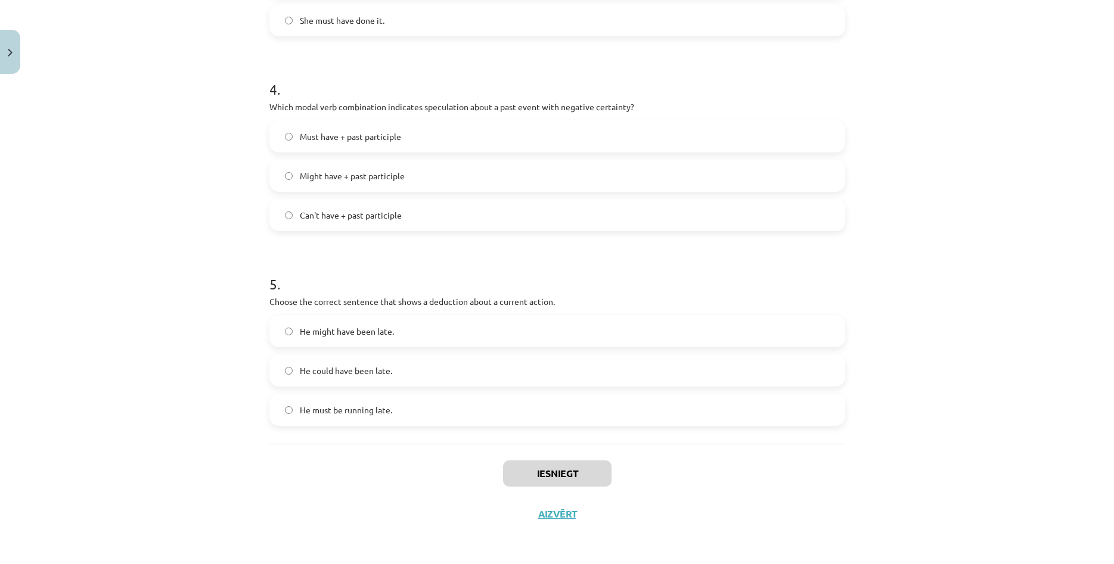
click at [204, 305] on div "Mācību tēma: Angļu valodas i - 11. klases 1. ieskaites mācību materiāls #4 📝 To…" at bounding box center [557, 282] width 1114 height 564
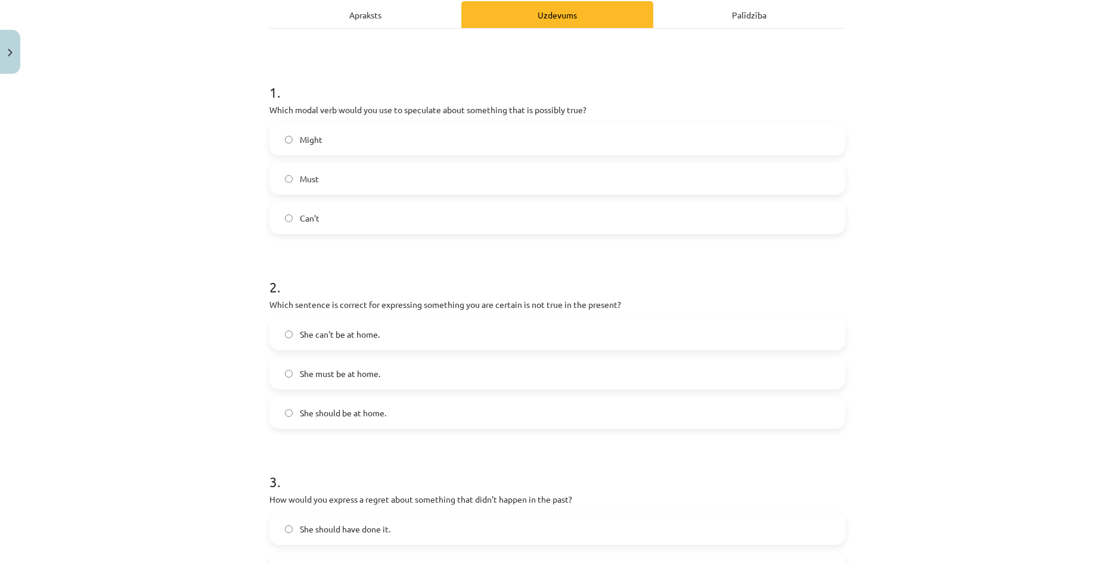
scroll to position [156, 0]
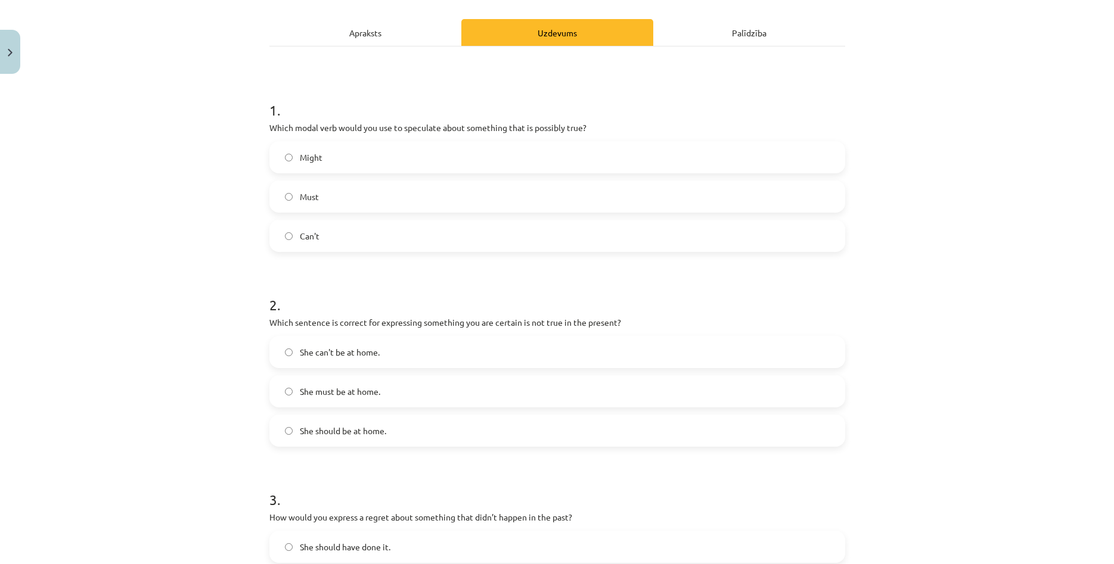
click at [378, 155] on label "Might" at bounding box center [557, 157] width 573 height 30
click at [417, 350] on label "She can't be at home." at bounding box center [557, 352] width 573 height 30
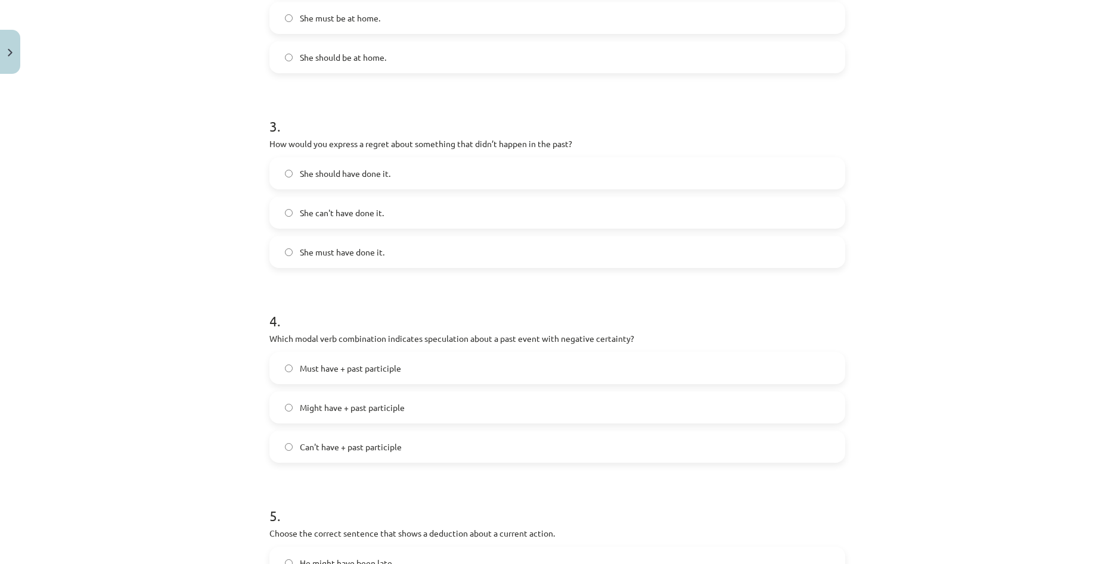
scroll to position [538, 0]
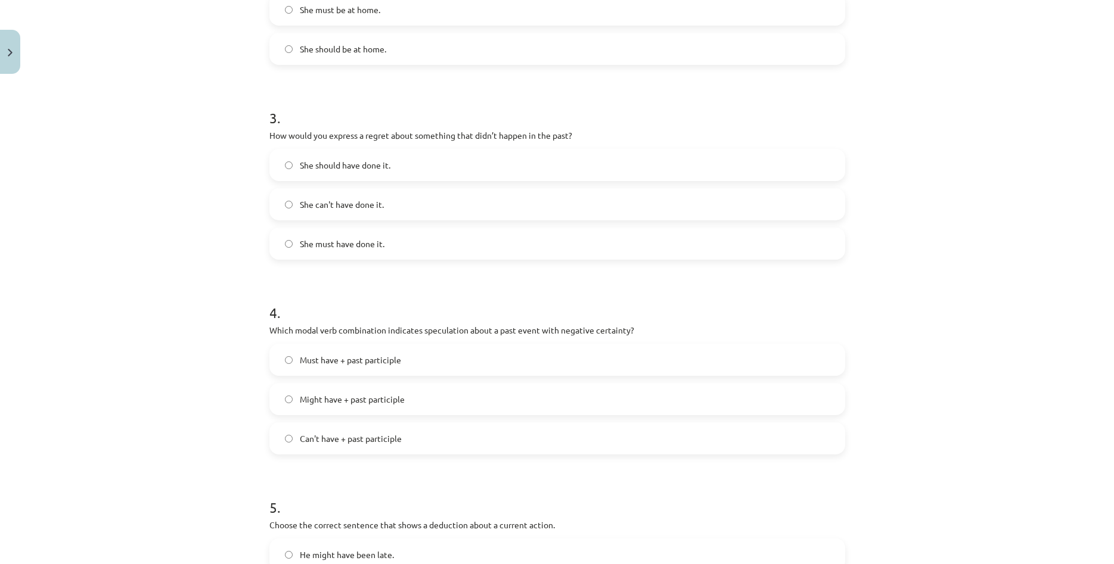
click at [442, 173] on label "She should have done it." at bounding box center [557, 165] width 573 height 30
click at [424, 434] on label "Can't have + past participle" at bounding box center [557, 439] width 573 height 30
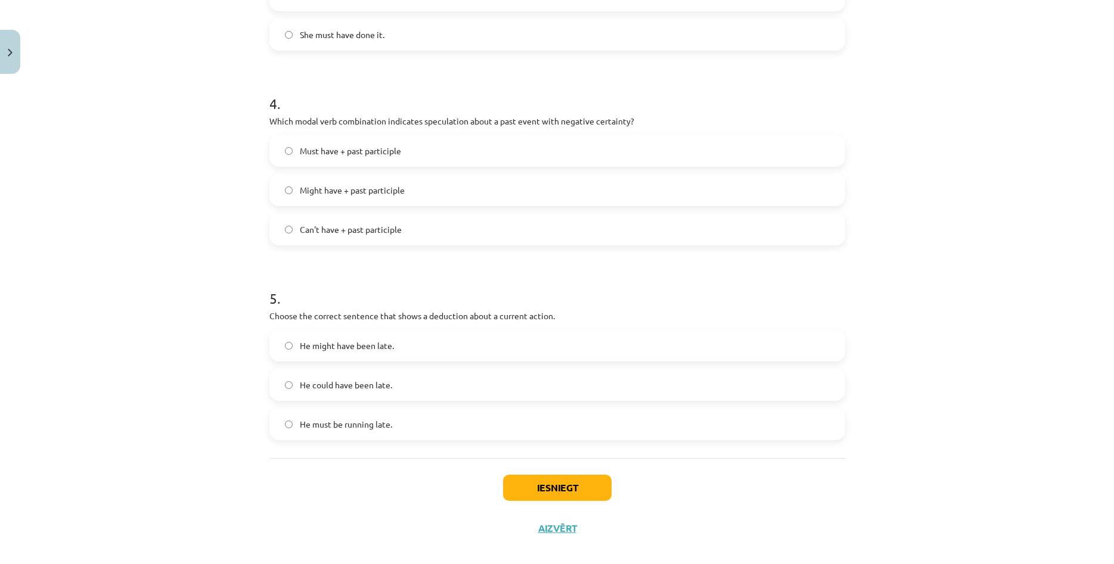
scroll to position [762, 0]
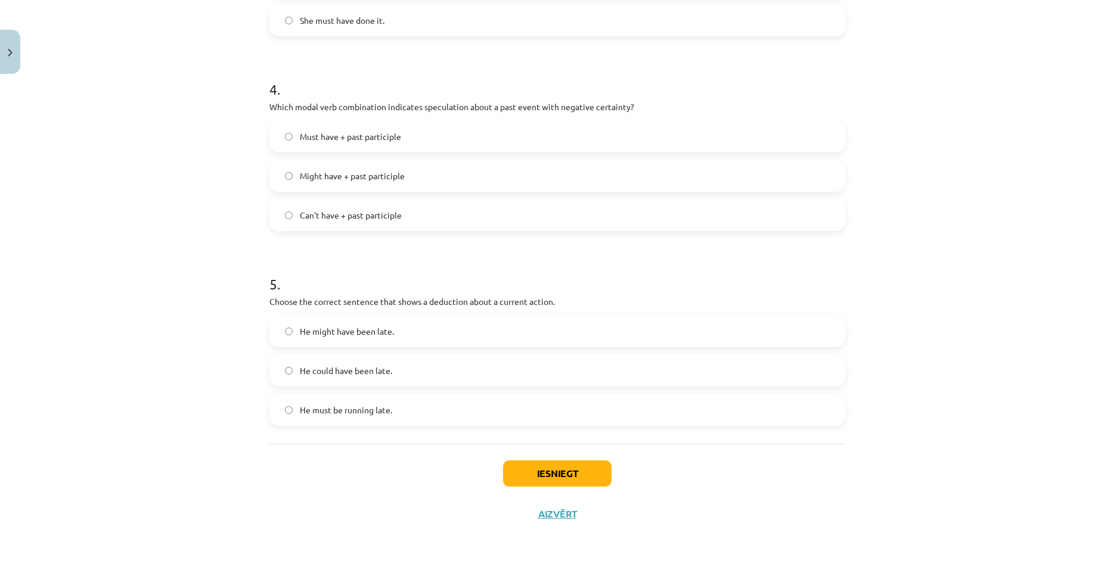
click at [380, 415] on span "He must be running late." at bounding box center [346, 410] width 92 height 13
click at [573, 477] on button "Iesniegt" at bounding box center [557, 474] width 108 height 26
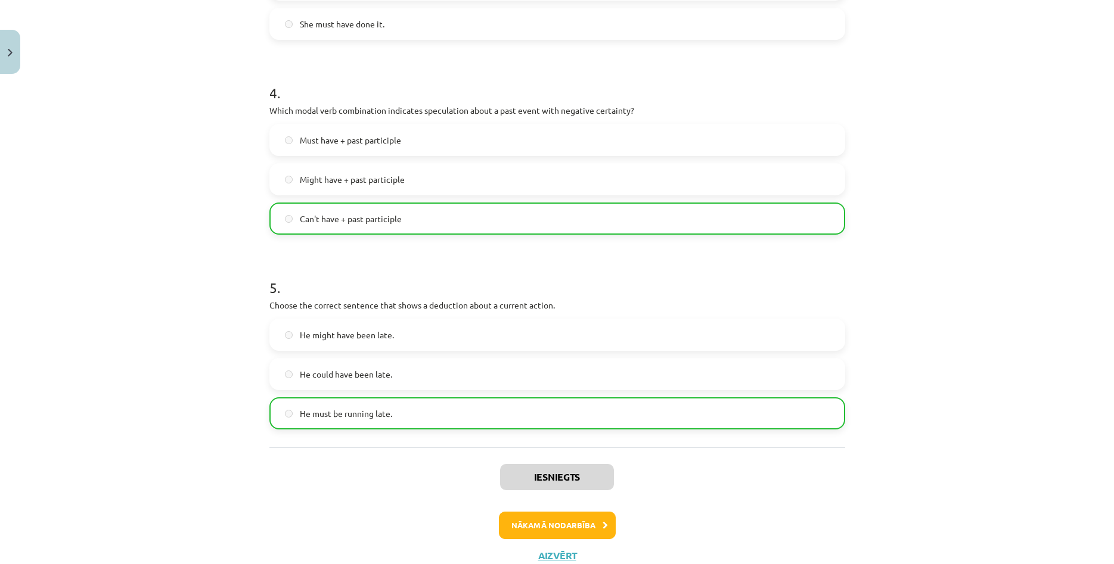
scroll to position [800, 0]
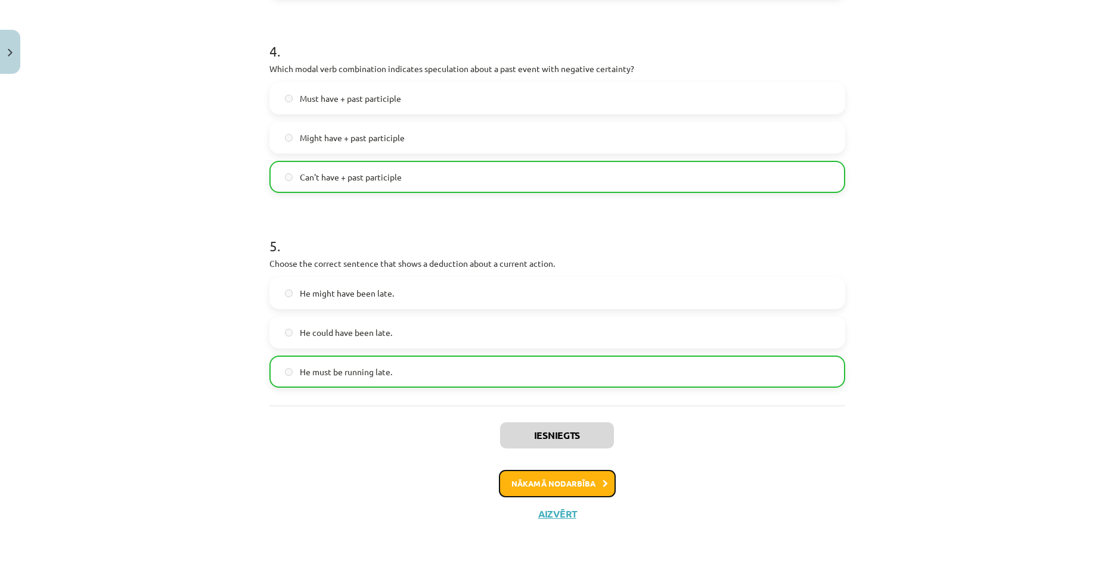
click at [570, 474] on button "Nākamā nodarbība" at bounding box center [557, 483] width 117 height 27
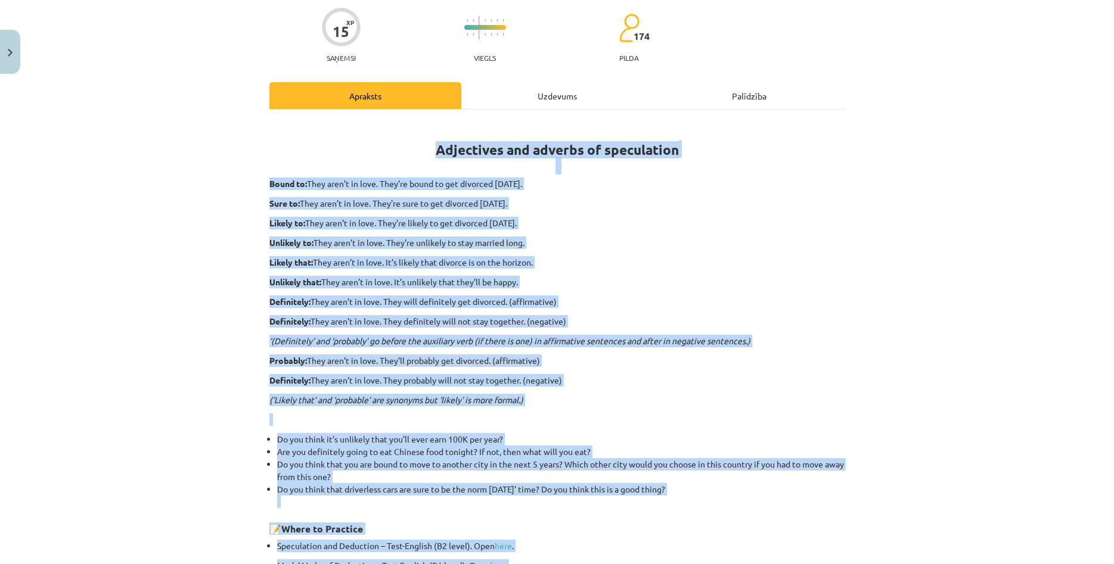
scroll to position [257, 0]
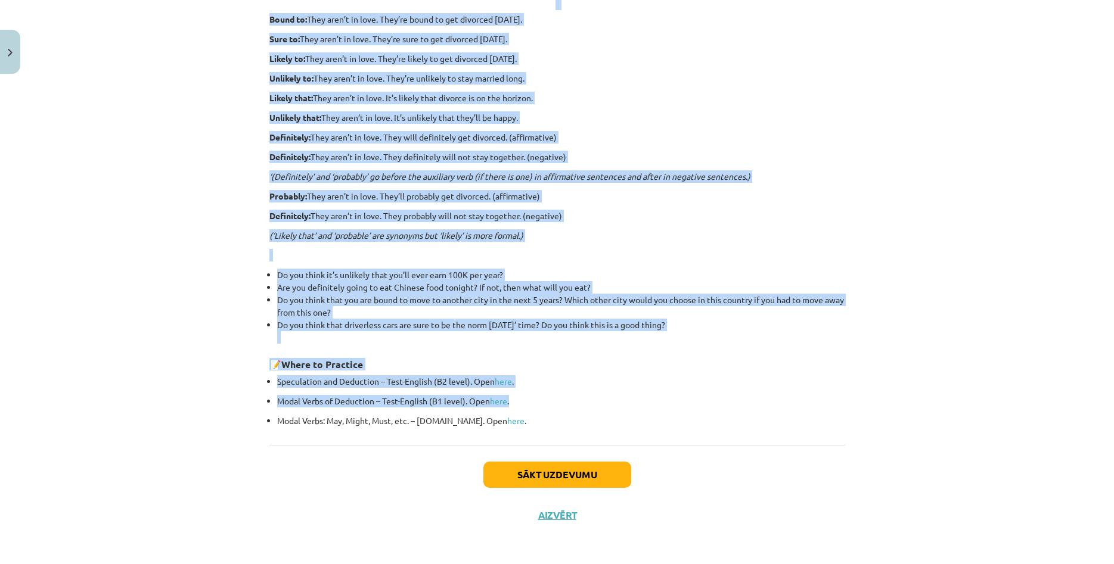
drag, startPoint x: 428, startPoint y: 148, endPoint x: 694, endPoint y: 328, distance: 321.8
click at [694, 328] on div "Adjectives and adverbs of speculation Bound to: They aren’t in love. They’re bo…" at bounding box center [557, 191] width 576 height 471
copy div "Adjectives and adverbs of speculation Bound to: They aren’t in love. They’re bo…"
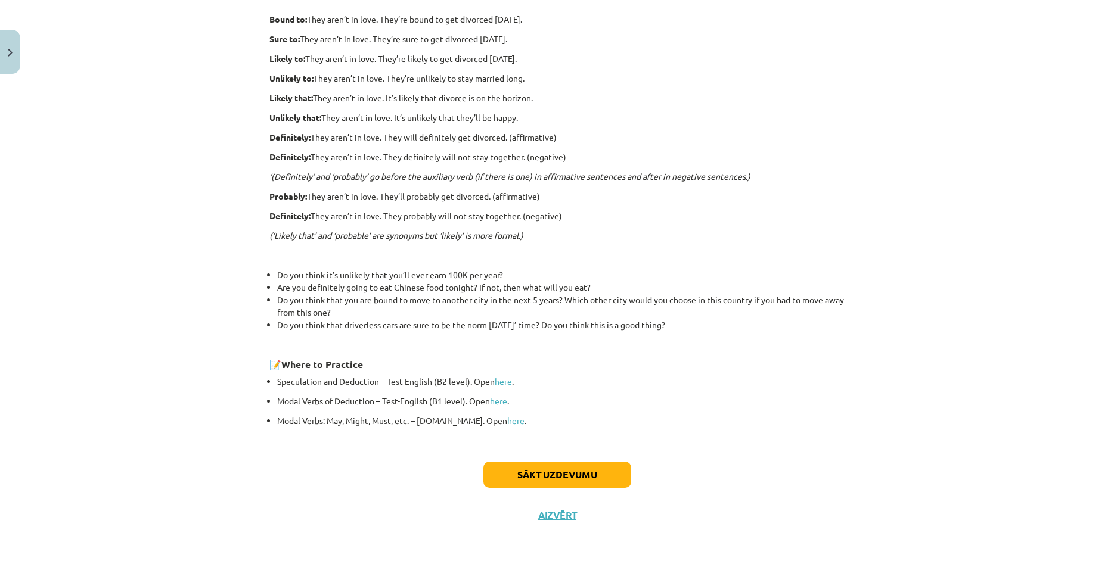
click at [186, 219] on div "Mācību tēma: Angļu valodas i - 11. klases 1. ieskaites mācību materiāls #5 📝 To…" at bounding box center [557, 282] width 1114 height 564
click at [527, 474] on button "Sākt uzdevumu" at bounding box center [557, 475] width 148 height 26
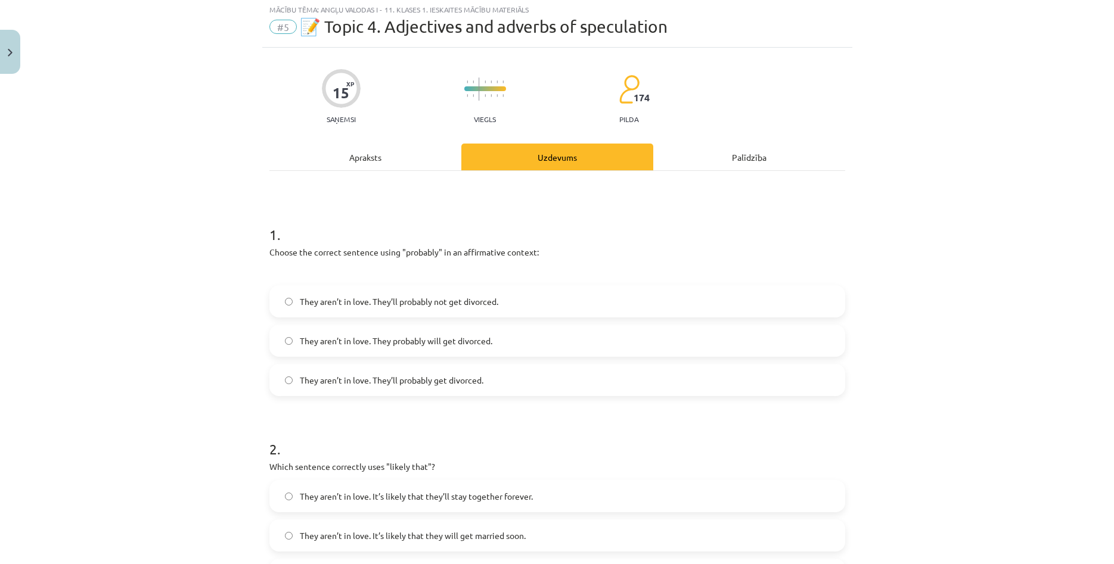
scroll to position [30, 0]
click at [274, 244] on div "1 . Choose the correct sentence using "probably" in an affirmative context: The…" at bounding box center [557, 302] width 576 height 191
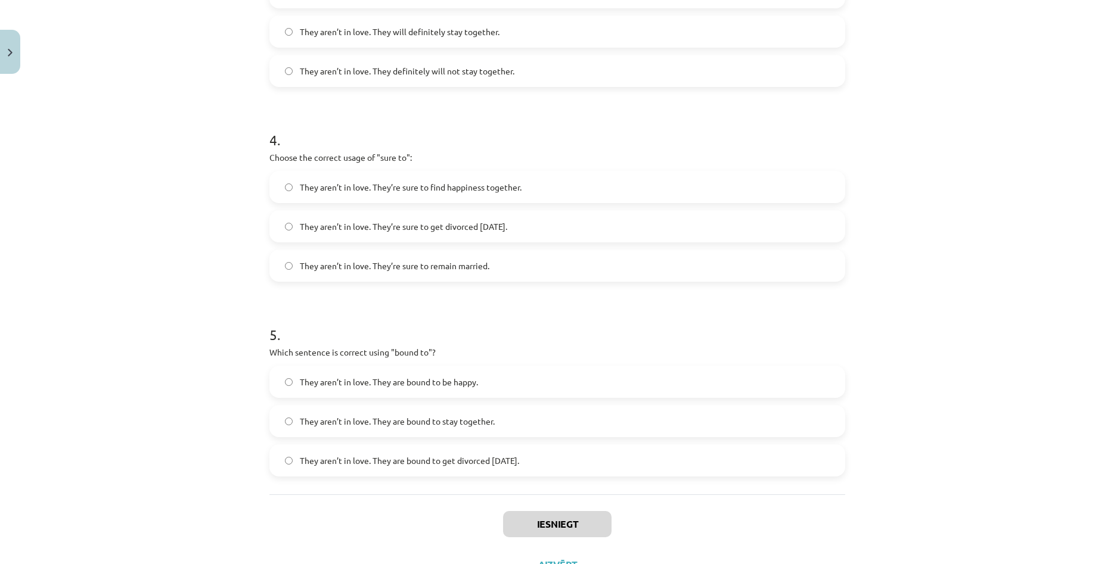
scroll to position [781, 0]
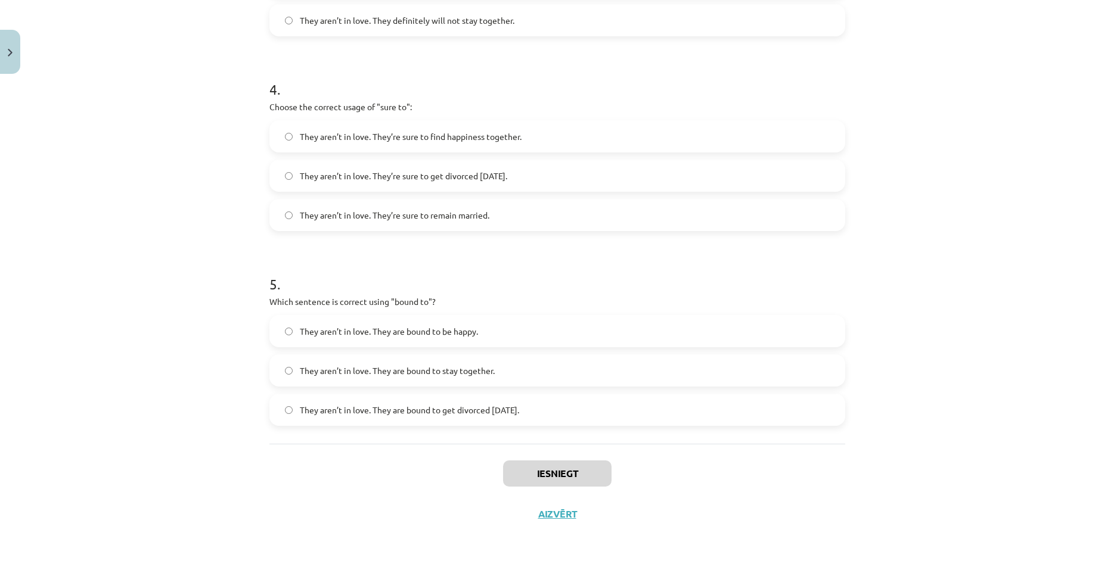
drag, startPoint x: 270, startPoint y: 234, endPoint x: 604, endPoint y: 407, distance: 376.3
copy form "1 . Choose the correct sentence using "probably" in an affirmative context: The…"
click at [167, 255] on div "Mācību tēma: Angļu valodas i - 11. klases 1. ieskaites mācību materiāls #5 📝 To…" at bounding box center [557, 282] width 1114 height 564
drag, startPoint x: 200, startPoint y: 245, endPoint x: 951, endPoint y: 389, distance: 764.6
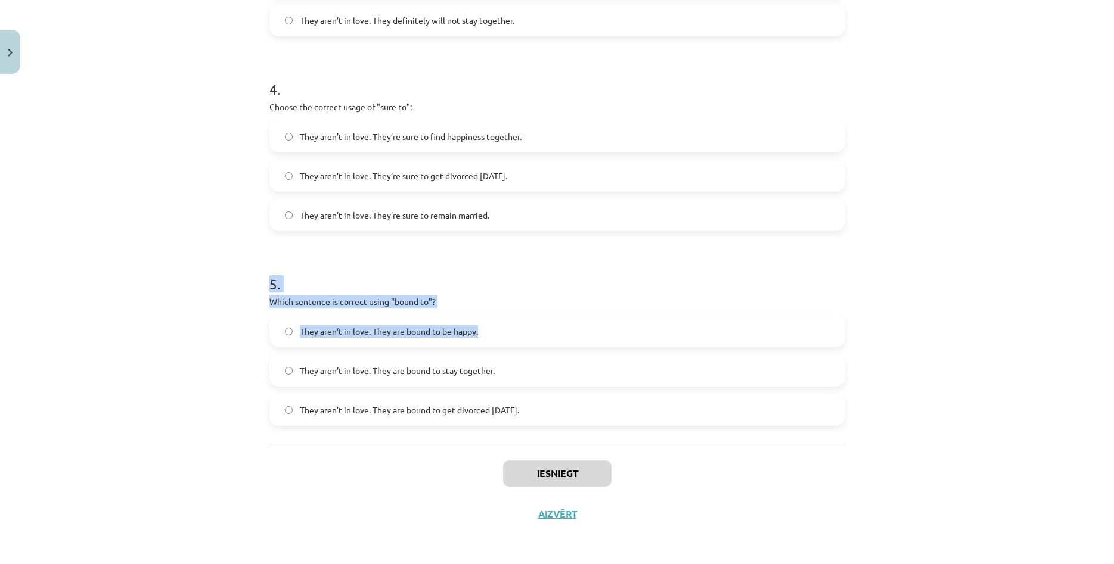
click at [951, 389] on div "Mācību tēma: Angļu valodas i - 11. klases 1. ieskaites mācību materiāls #5 📝 To…" at bounding box center [557, 282] width 1114 height 564
click at [1071, 439] on div "Mācību tēma: Angļu valodas i - 11. klases 1. ieskaites mācību materiāls #5 📝 To…" at bounding box center [557, 282] width 1114 height 564
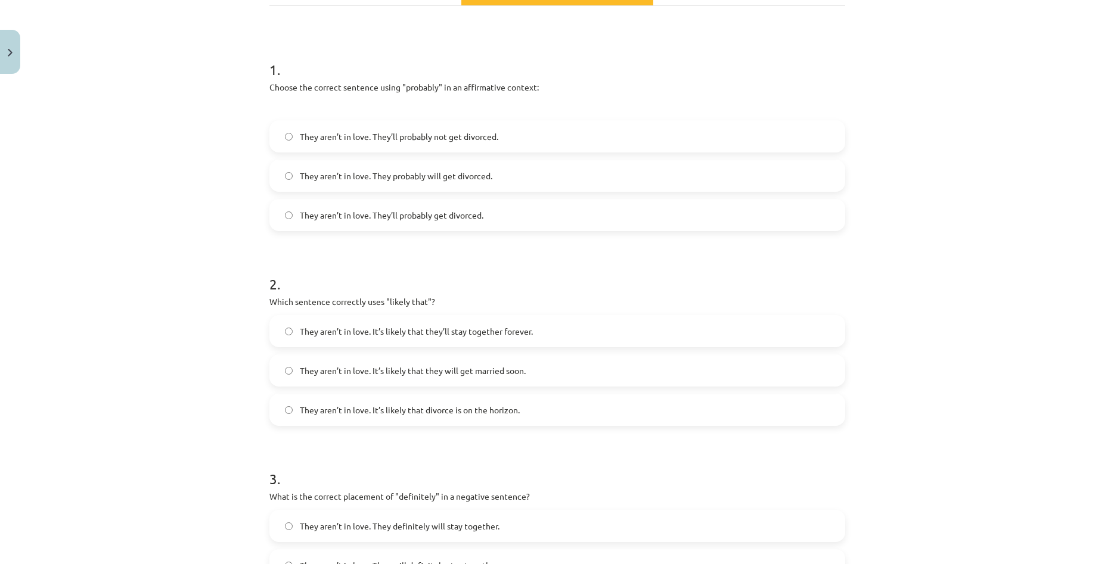
scroll to position [171, 0]
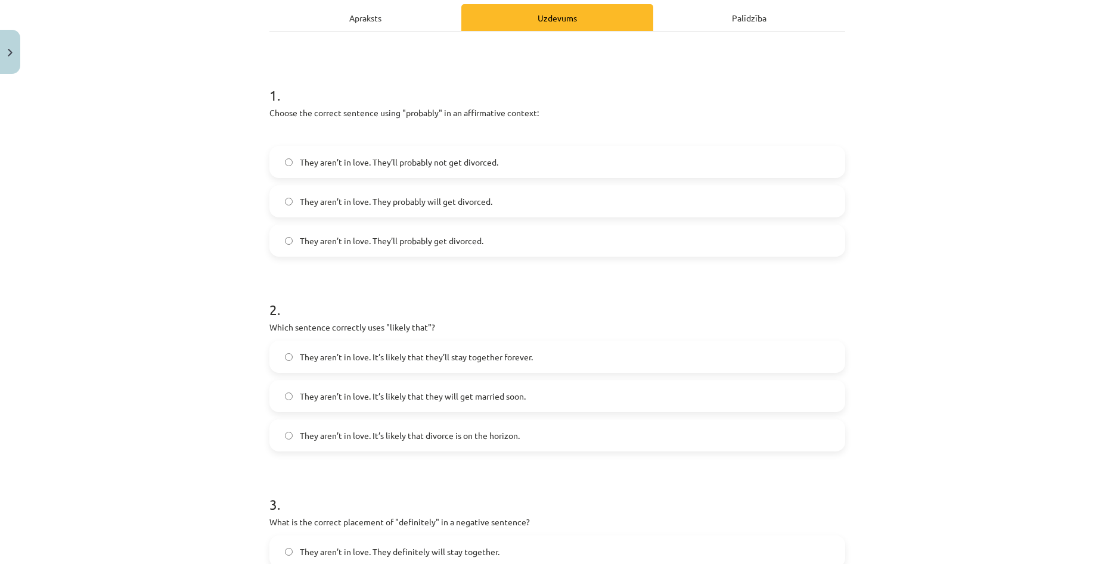
click at [491, 242] on label "They aren’t in love. They’ll probably get divorced." at bounding box center [557, 241] width 573 height 30
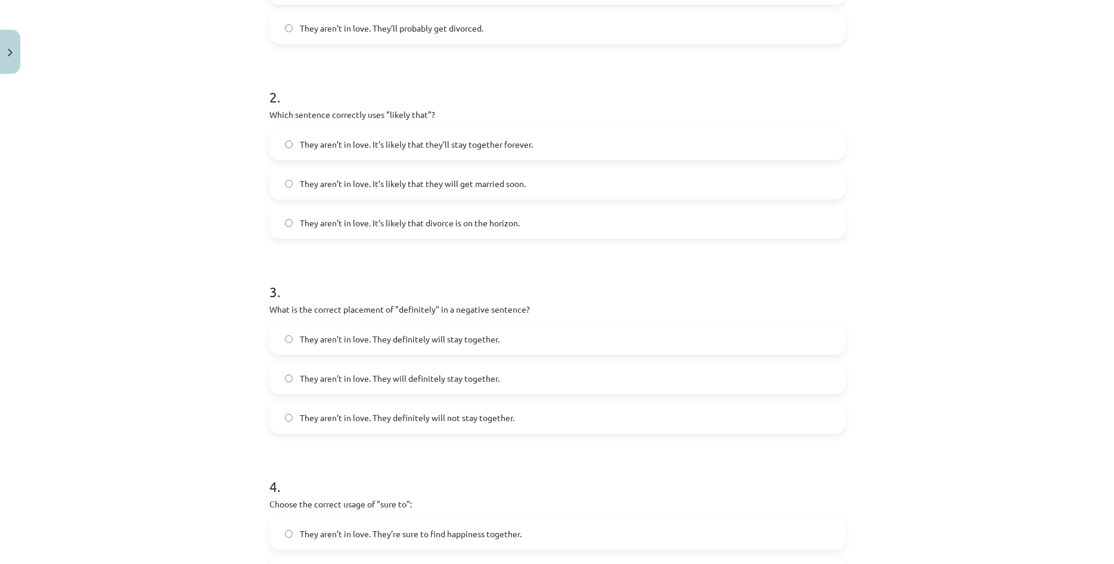
scroll to position [406, 0]
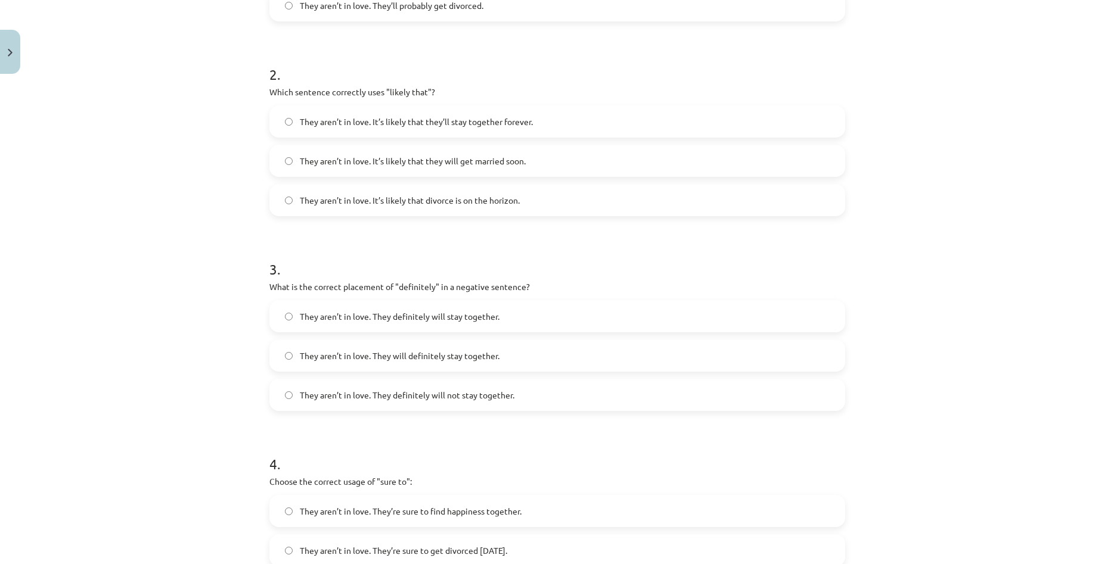
click at [505, 198] on span "They aren’t in love. It’s likely that divorce is on the horizon." at bounding box center [410, 200] width 220 height 13
click at [470, 393] on span "They aren’t in love. They definitely will not stay together." at bounding box center [407, 395] width 215 height 13
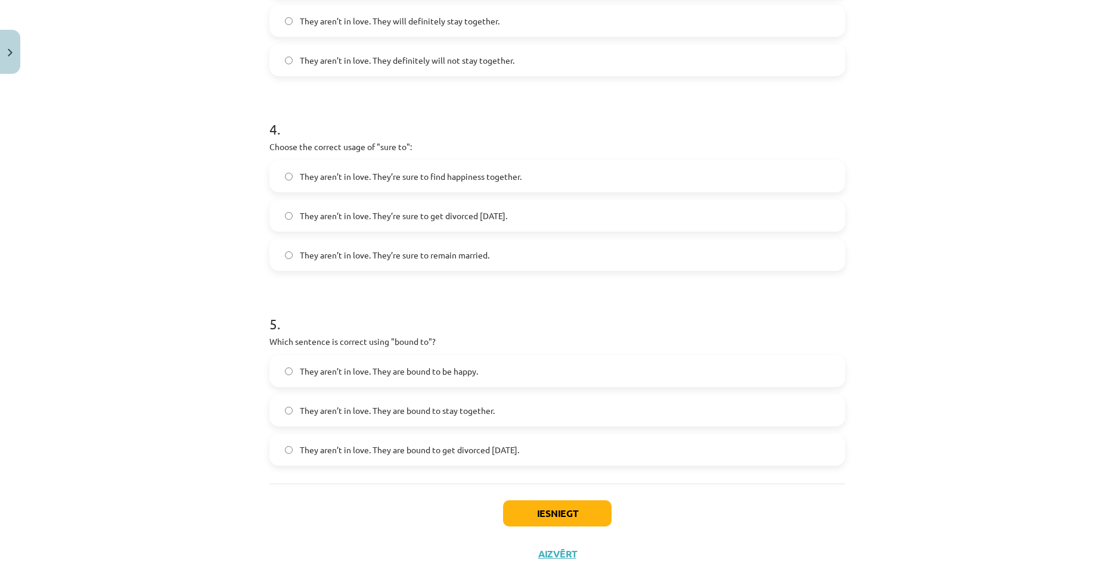
scroll to position [762, 0]
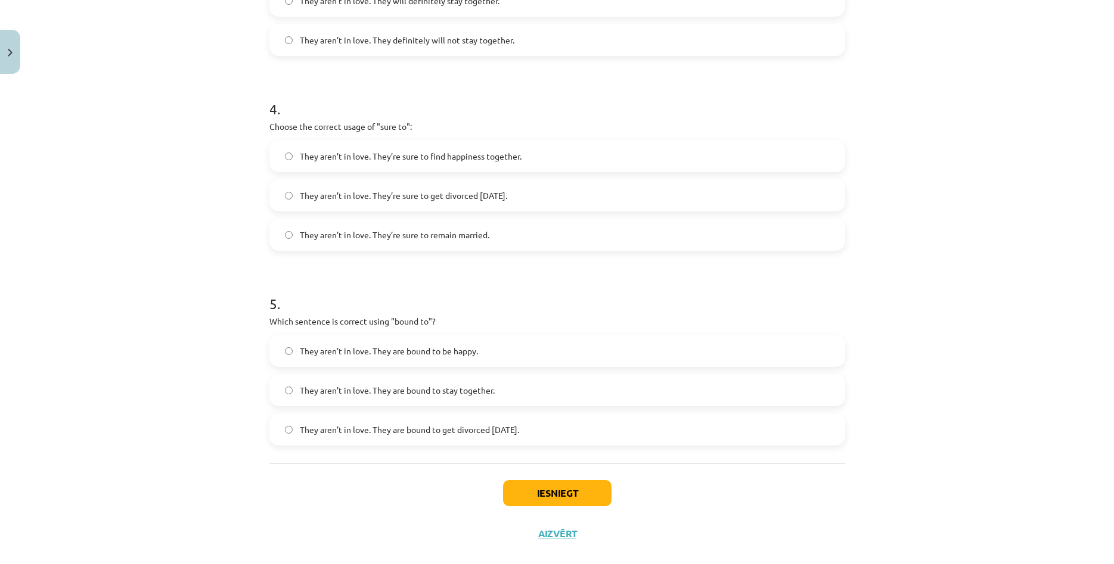
click at [507, 201] on span "They aren’t in love. They’re sure to get divorced within six months." at bounding box center [403, 196] width 207 height 13
click at [470, 428] on span "They aren’t in love. They are bound to get divorced within six months." at bounding box center [409, 430] width 219 height 13
click at [552, 494] on button "Iesniegt" at bounding box center [557, 493] width 108 height 26
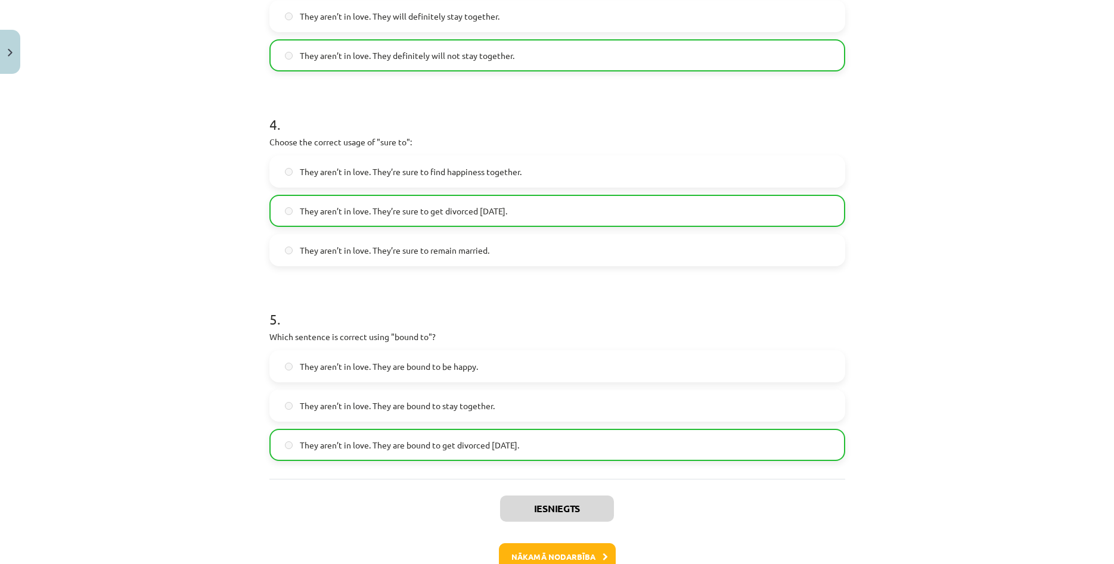
scroll to position [819, 0]
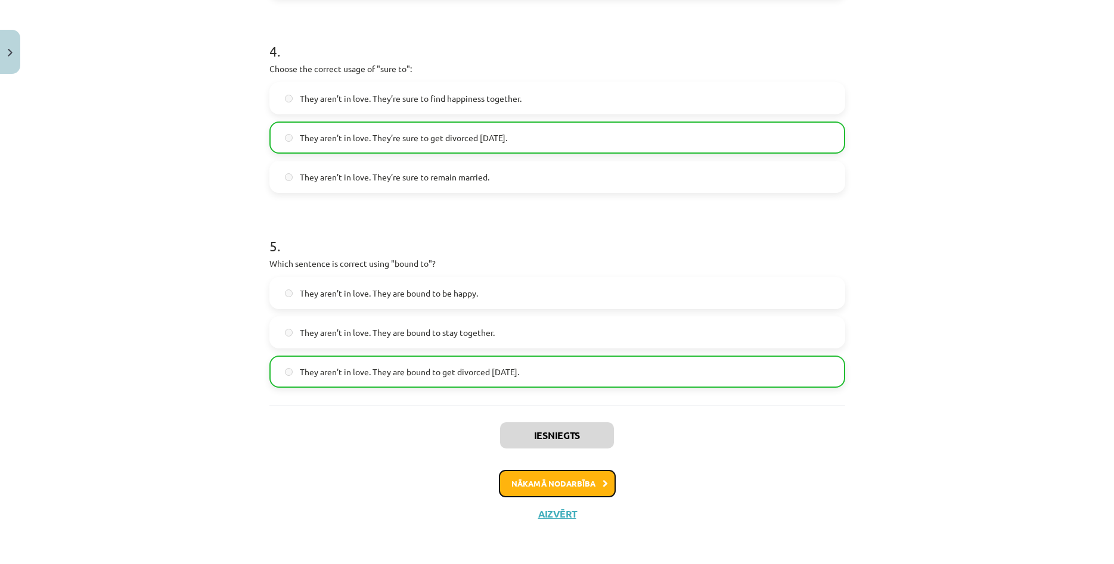
click at [588, 473] on button "Nākamā nodarbība" at bounding box center [557, 483] width 117 height 27
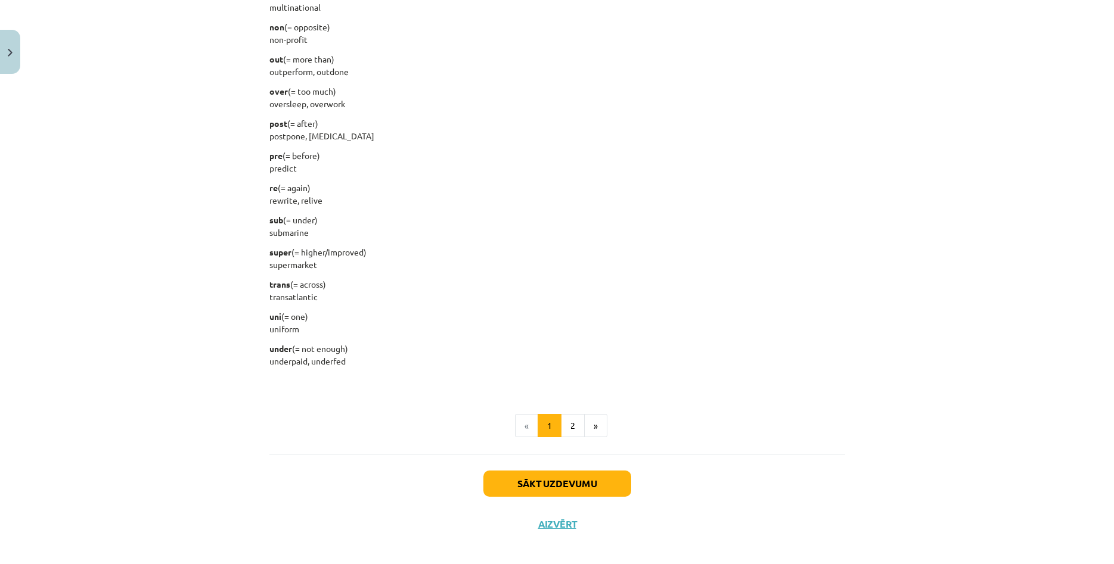
scroll to position [1365, 0]
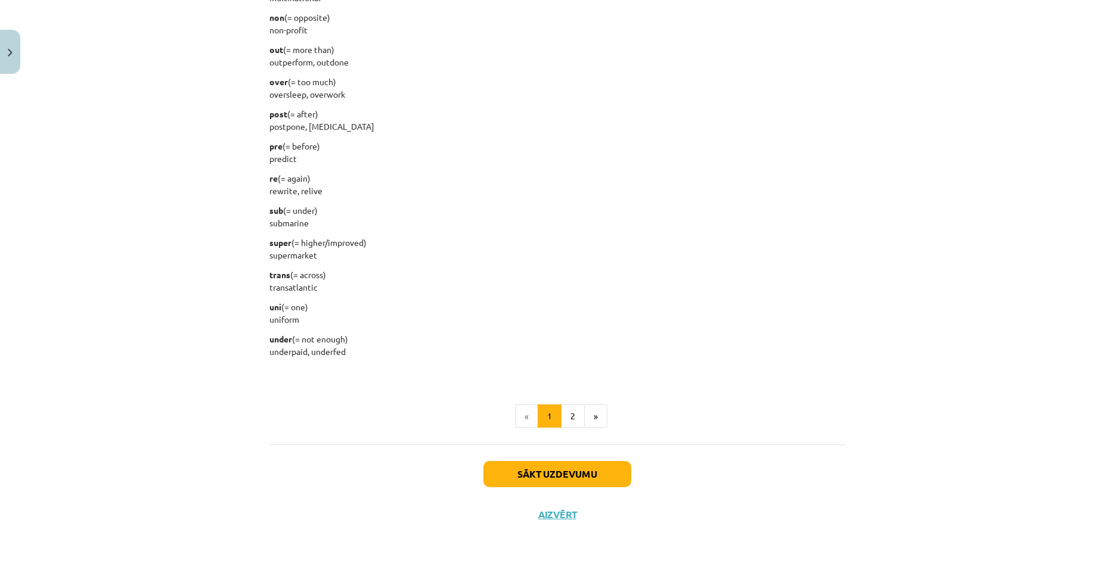
drag, startPoint x: 268, startPoint y: 104, endPoint x: 461, endPoint y: 350, distance: 312.5
click at [582, 338] on p "under (= not enough) underpaid, underfed" at bounding box center [557, 345] width 576 height 25
click at [576, 413] on button "2" at bounding box center [573, 417] width 24 height 24
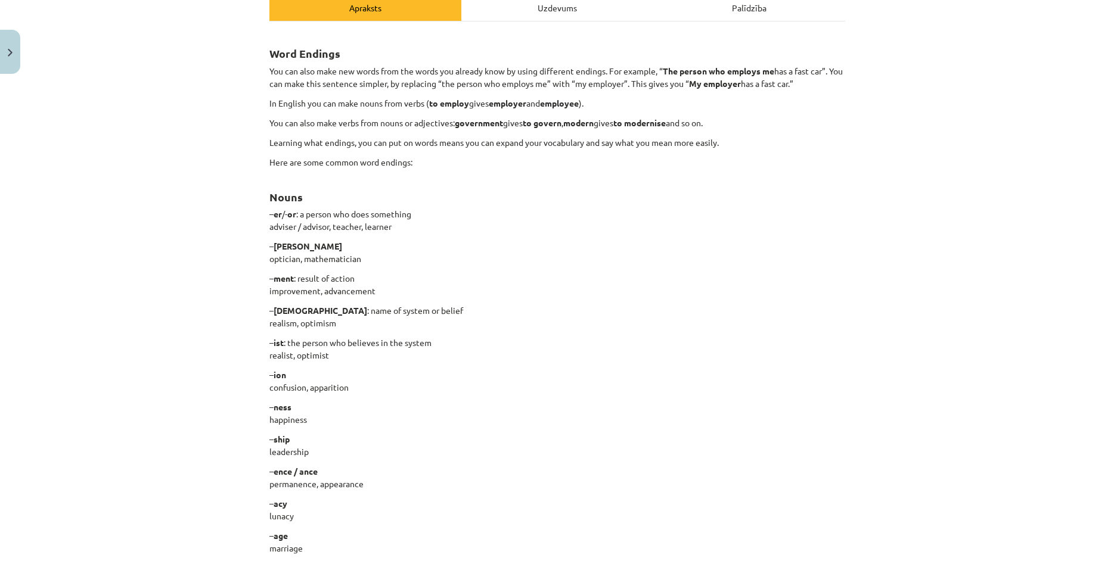
scroll to position [110, 0]
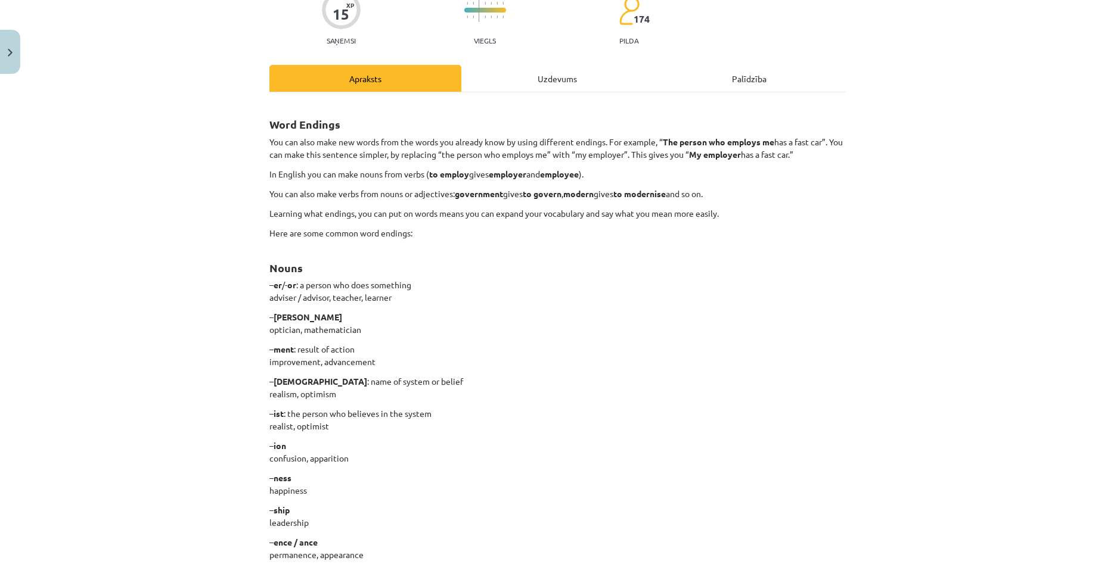
click at [274, 122] on strong "Word Endings" at bounding box center [304, 124] width 71 height 14
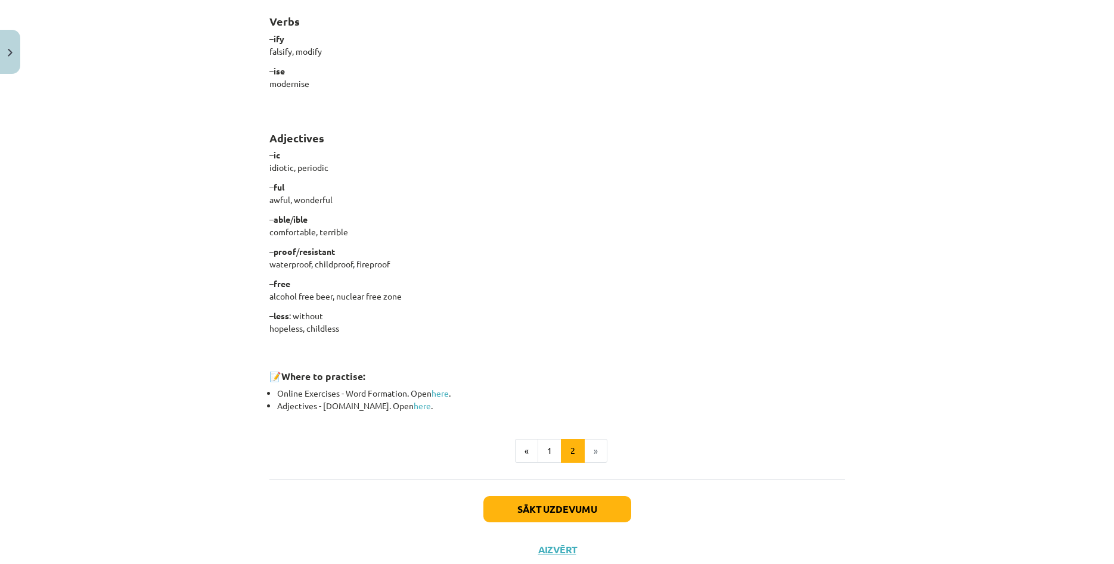
scroll to position [894, 0]
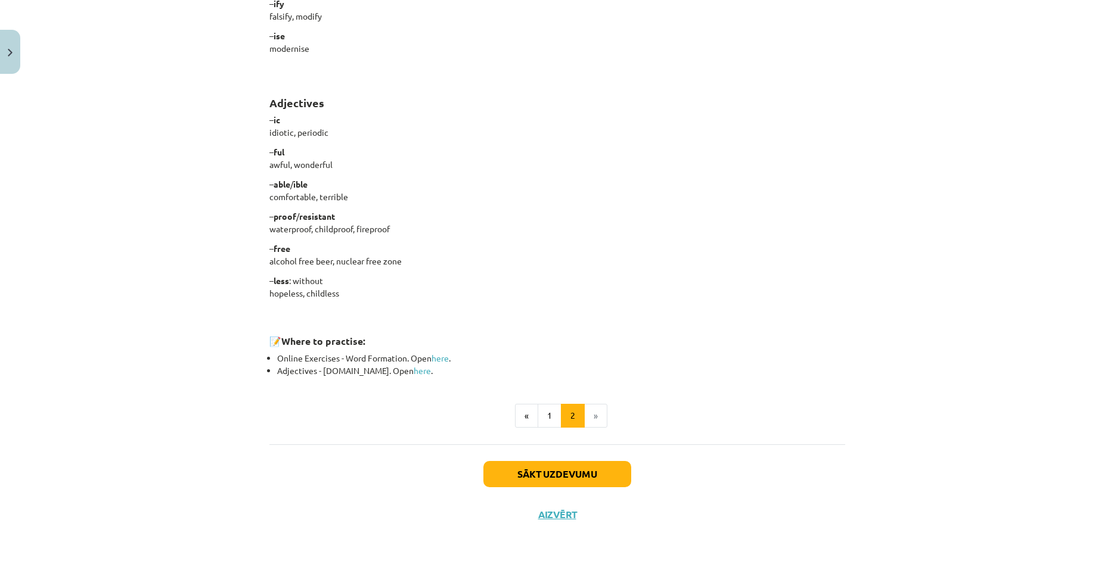
drag, startPoint x: 272, startPoint y: 122, endPoint x: 480, endPoint y: 295, distance: 270.4
click at [598, 471] on button "Sākt uzdevumu" at bounding box center [557, 474] width 148 height 26
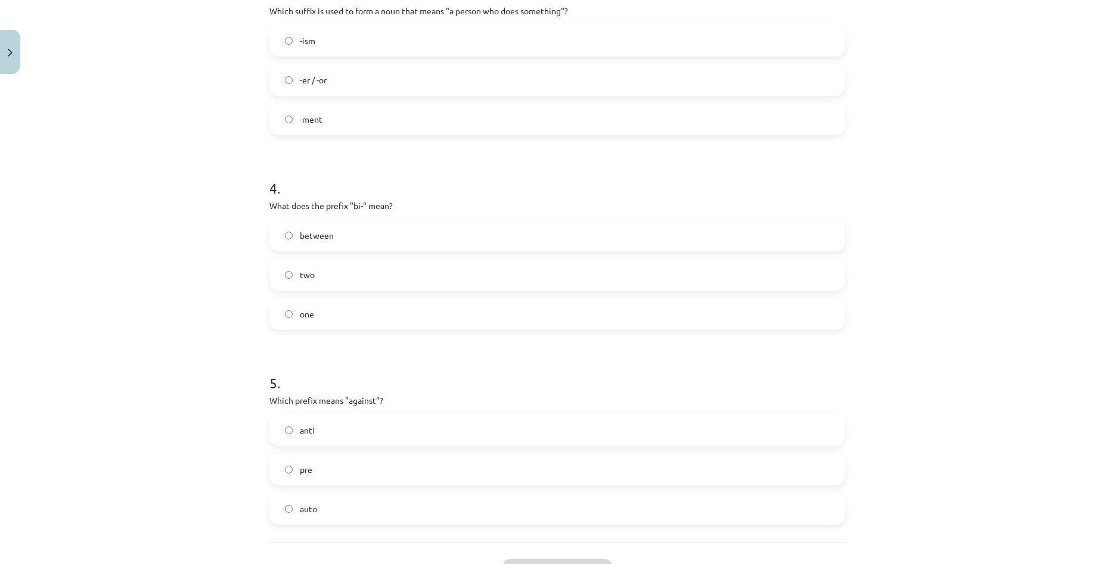
scroll to position [781, 0]
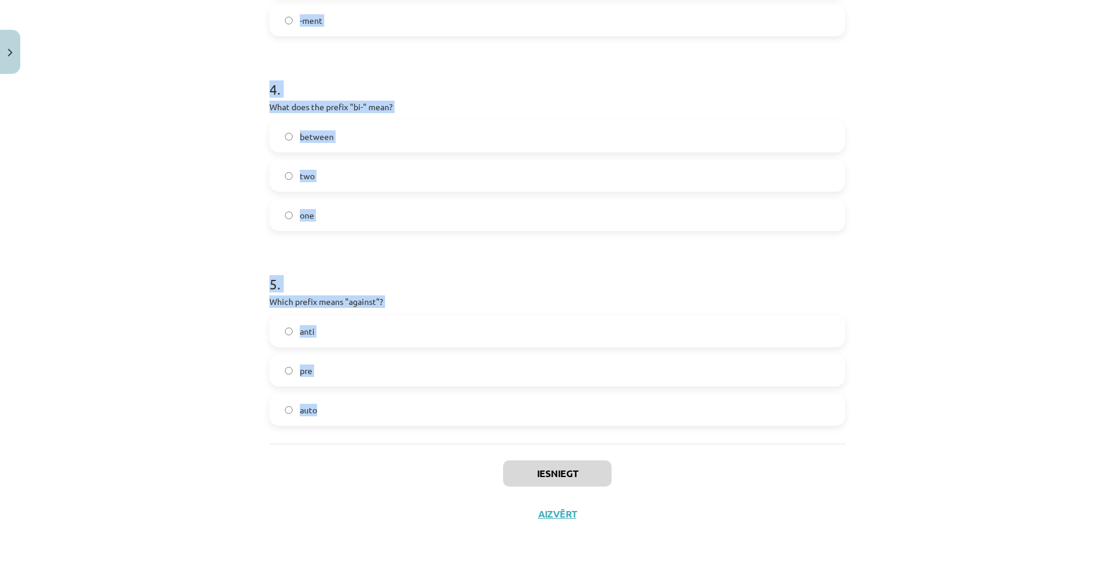
drag, startPoint x: 271, startPoint y: 124, endPoint x: 509, endPoint y: 413, distance: 374.6
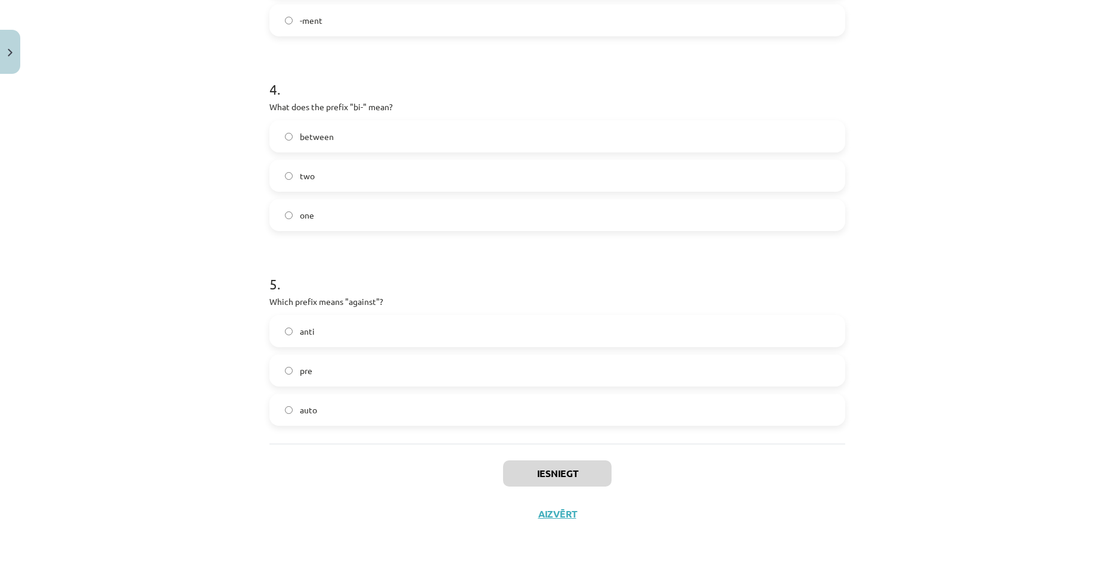
click at [197, 262] on div "Mācību tēma: Angļu valodas i - 11. klases 1. ieskaites mācību materiāls #6 📝 To…" at bounding box center [557, 282] width 1114 height 564
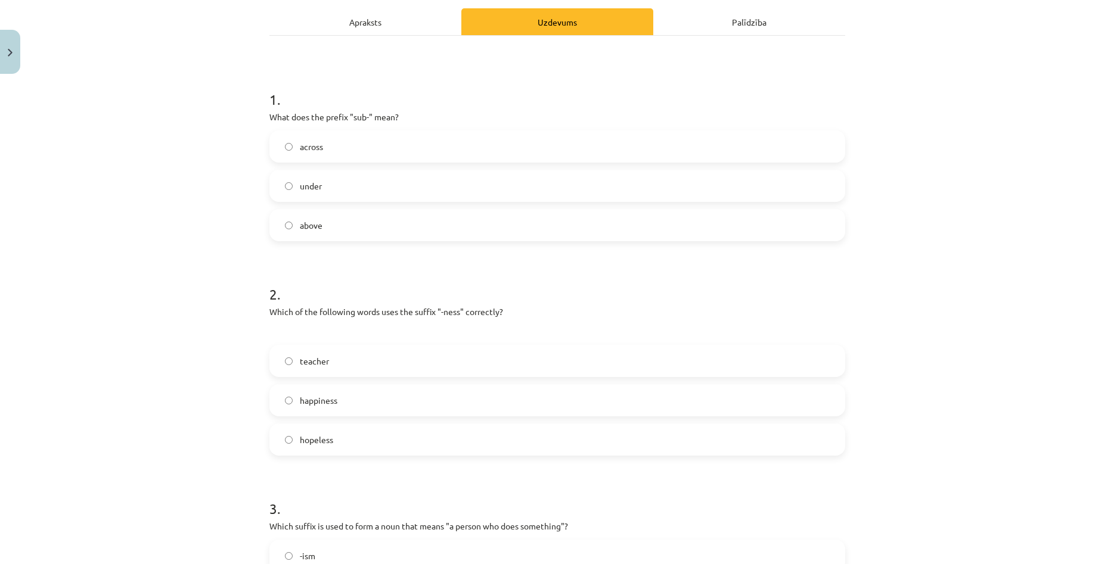
scroll to position [138, 0]
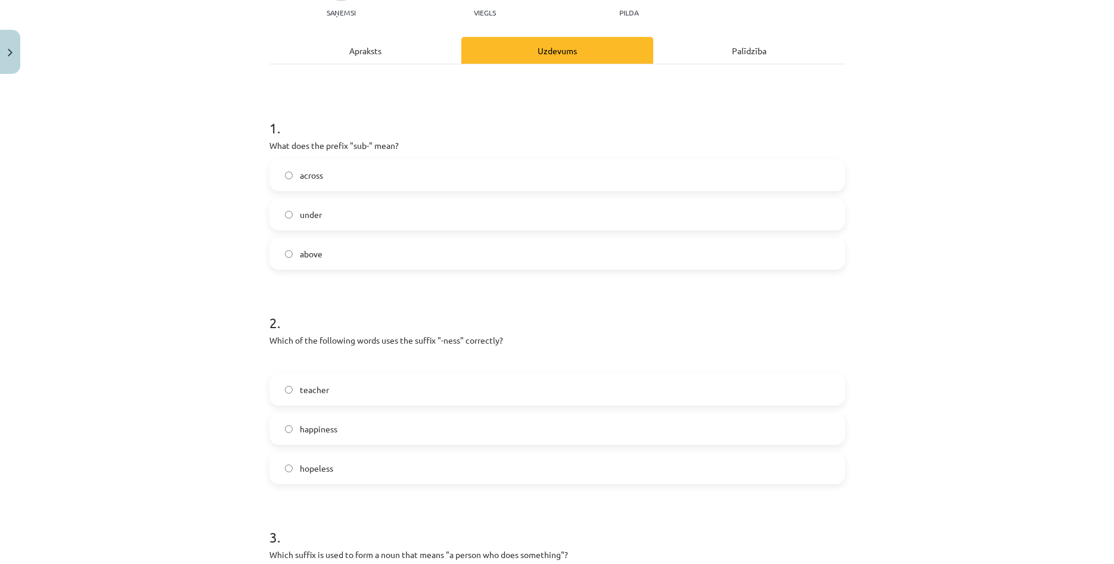
click at [355, 213] on label "under" at bounding box center [557, 215] width 573 height 30
click at [341, 432] on label "happiness" at bounding box center [557, 429] width 573 height 30
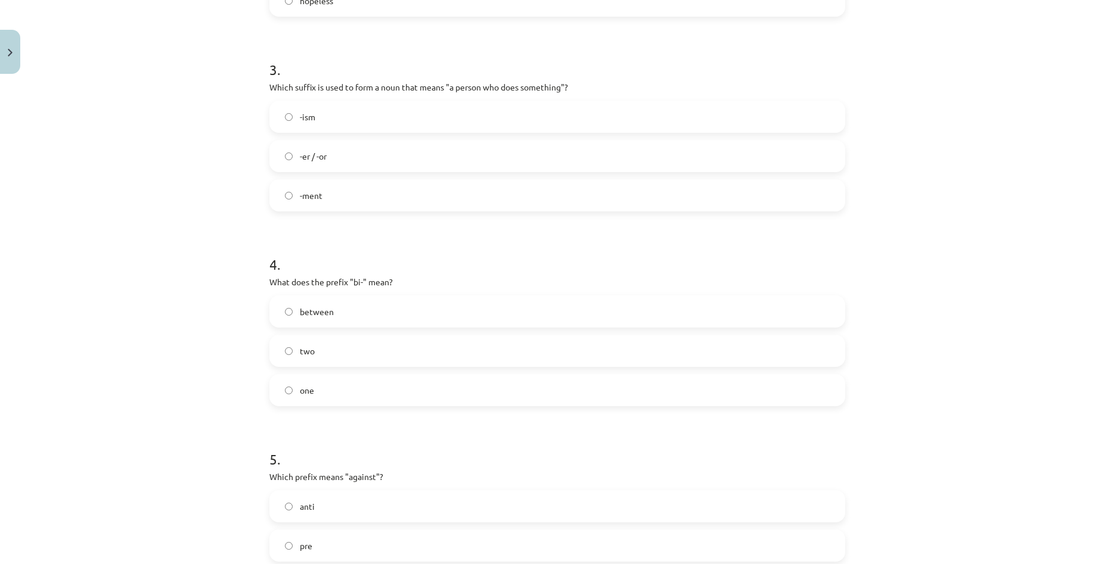
scroll to position [609, 0]
click at [393, 151] on label "-er / -or" at bounding box center [557, 153] width 573 height 30
click at [366, 348] on label "two" at bounding box center [557, 348] width 573 height 30
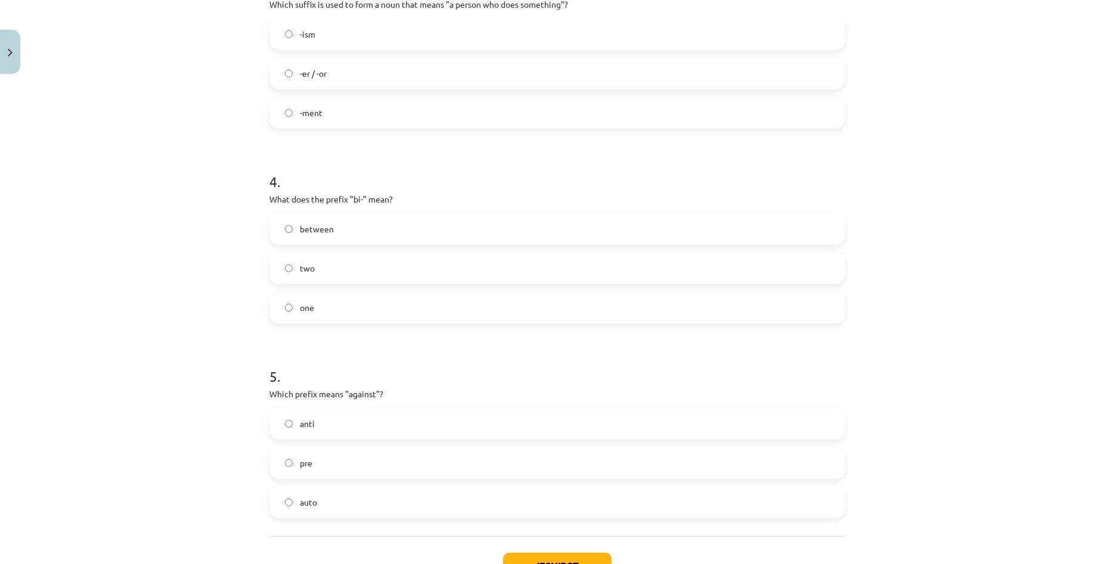
scroll to position [781, 0]
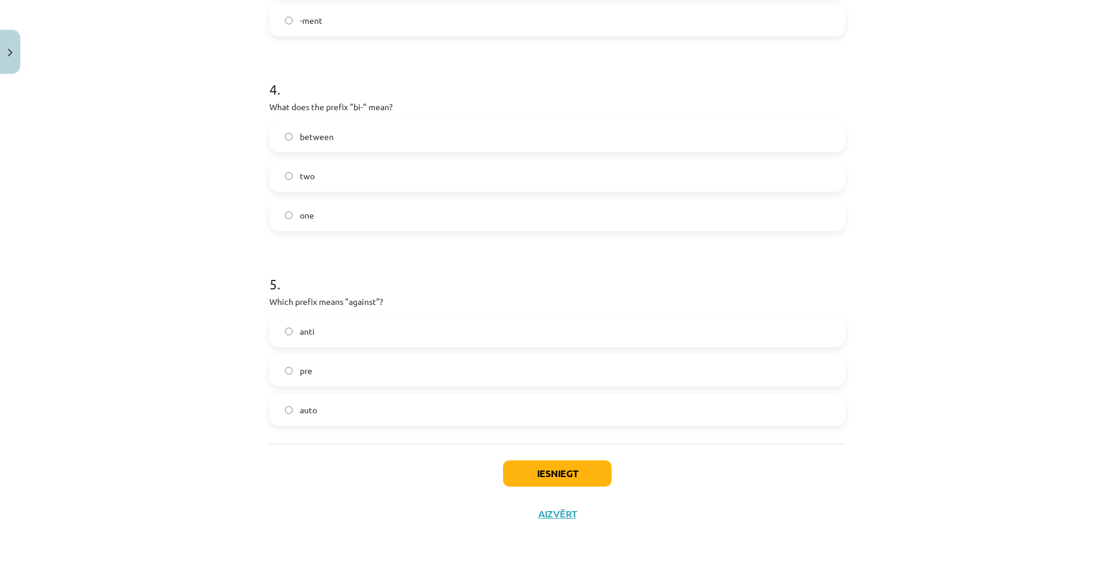
click at [389, 334] on label "anti" at bounding box center [557, 331] width 573 height 30
click at [557, 468] on button "Iesniegt" at bounding box center [557, 474] width 108 height 26
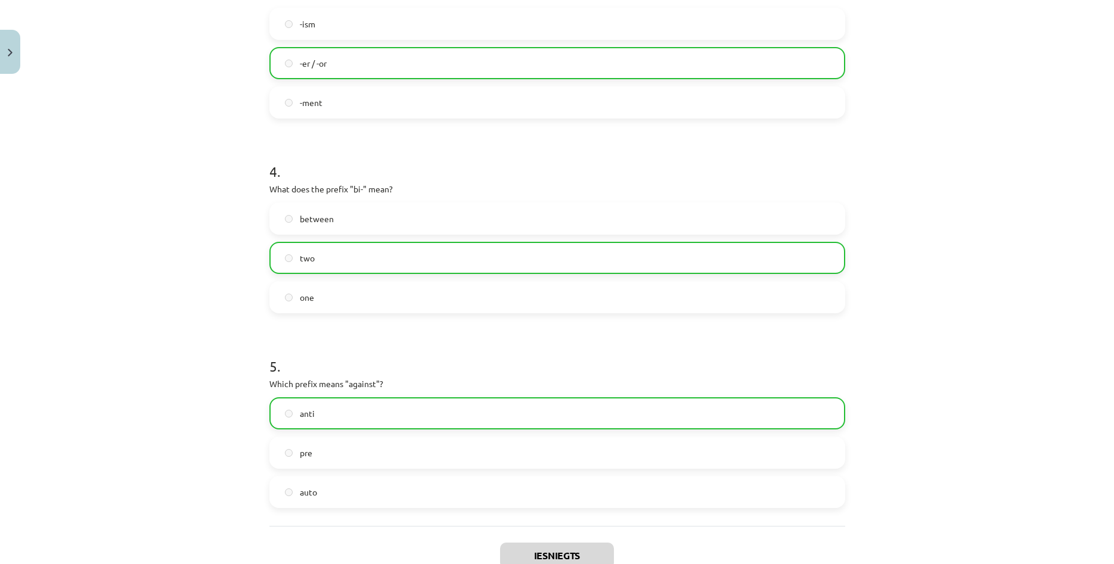
scroll to position [819, 0]
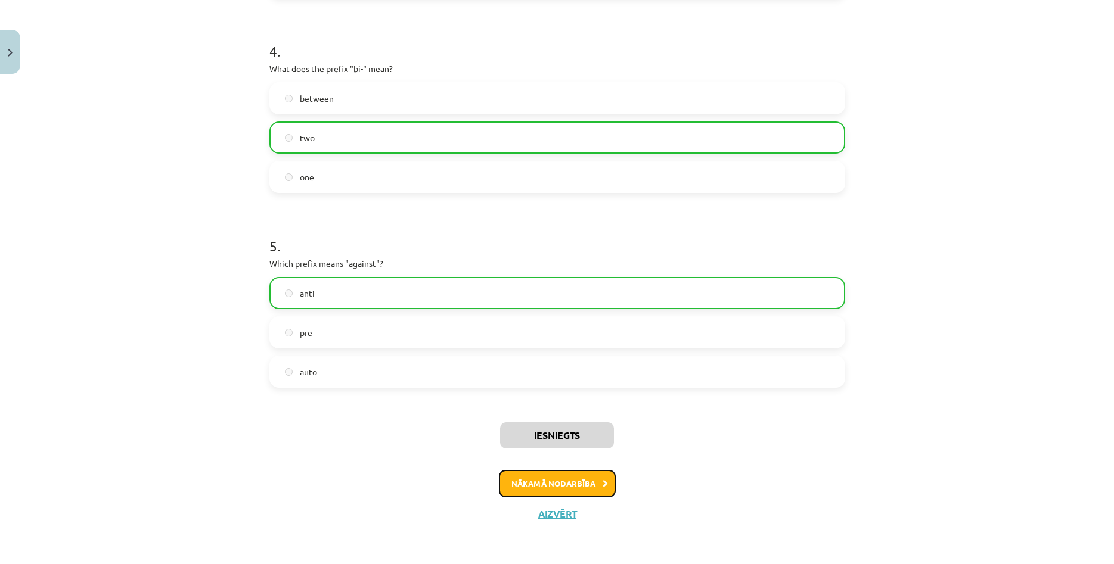
click at [593, 486] on button "Nākamā nodarbība" at bounding box center [557, 483] width 117 height 27
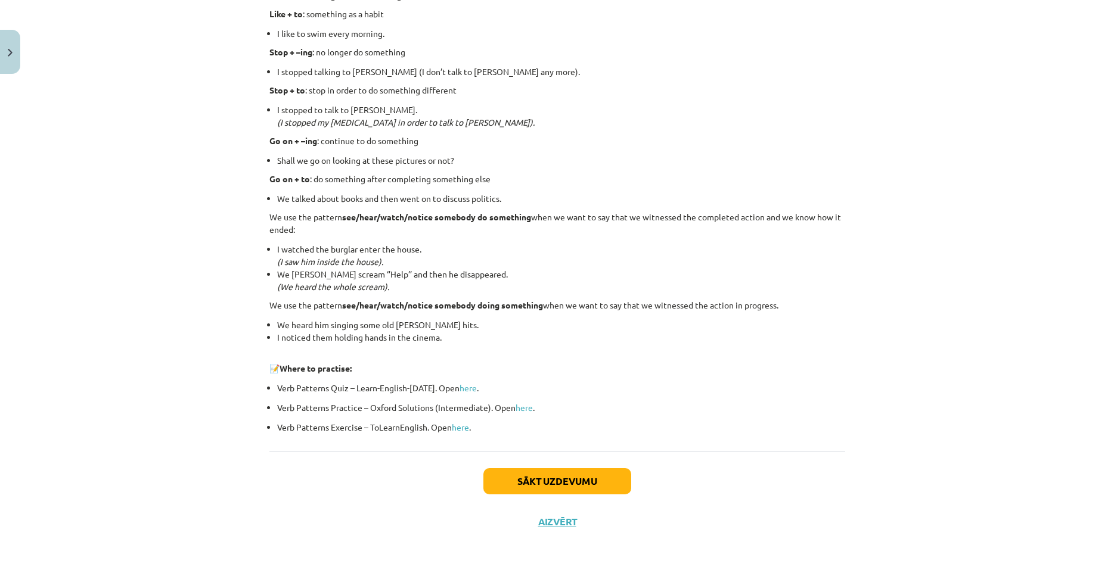
scroll to position [1470, 0]
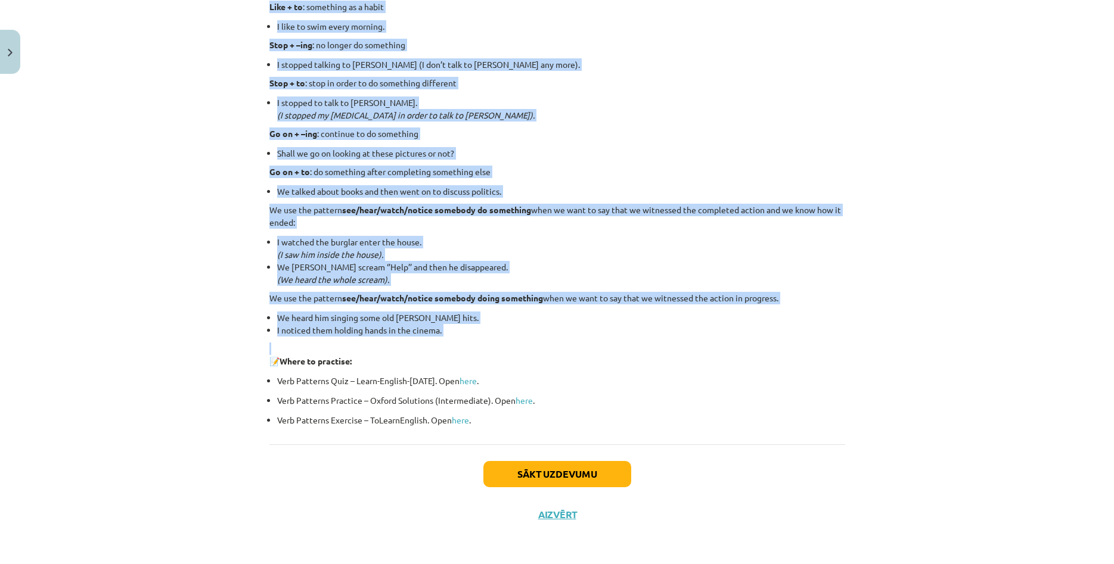
drag, startPoint x: 270, startPoint y: 74, endPoint x: 561, endPoint y: 342, distance: 396.0
click at [575, 333] on li "I noticed them holding hands in the cinema." at bounding box center [561, 330] width 568 height 13
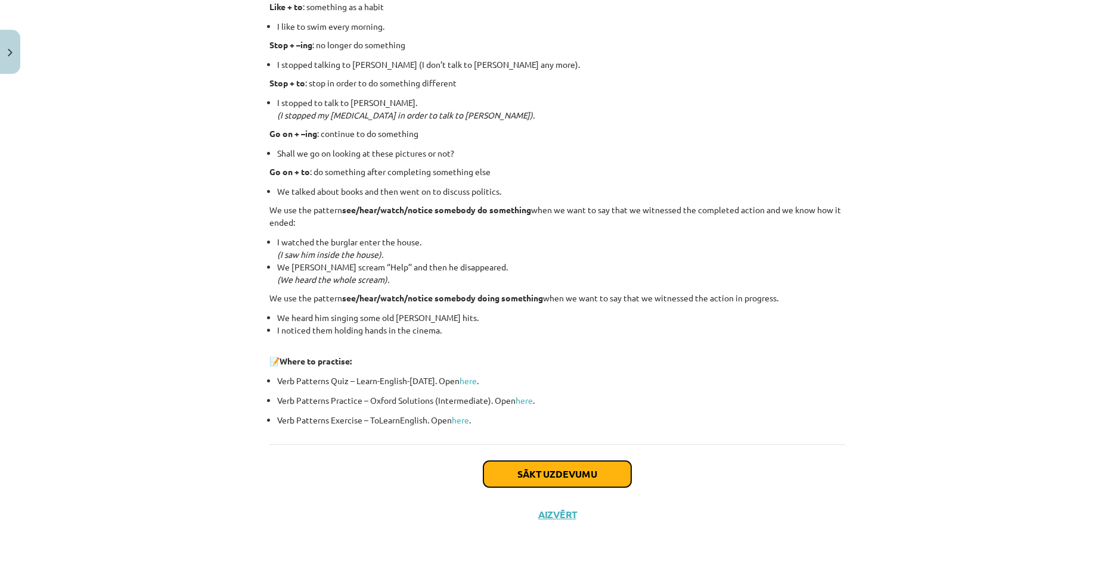
click at [592, 479] on button "Sākt uzdevumu" at bounding box center [557, 474] width 148 height 26
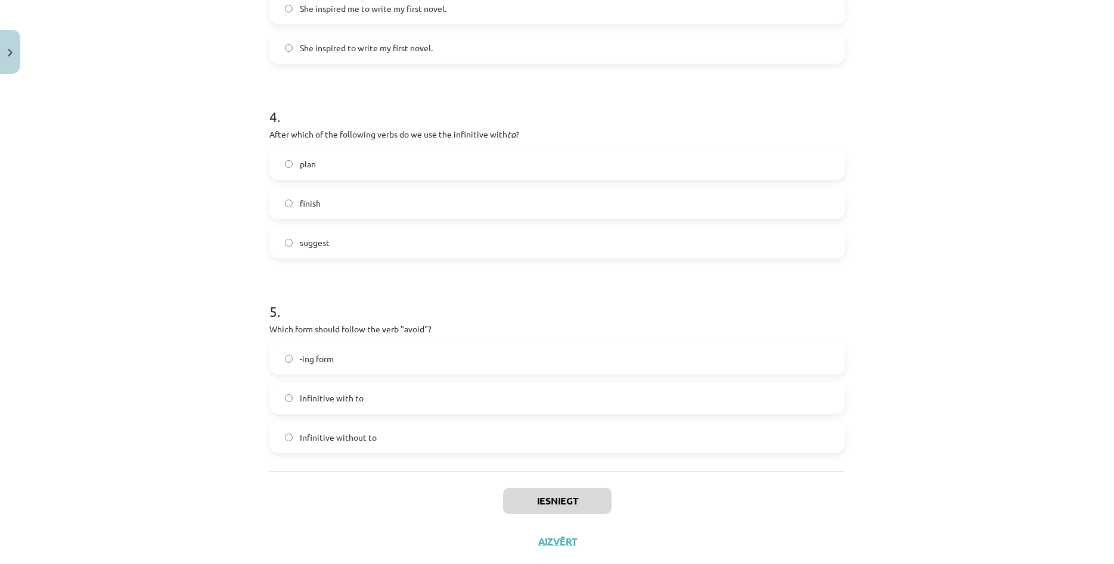
scroll to position [762, 0]
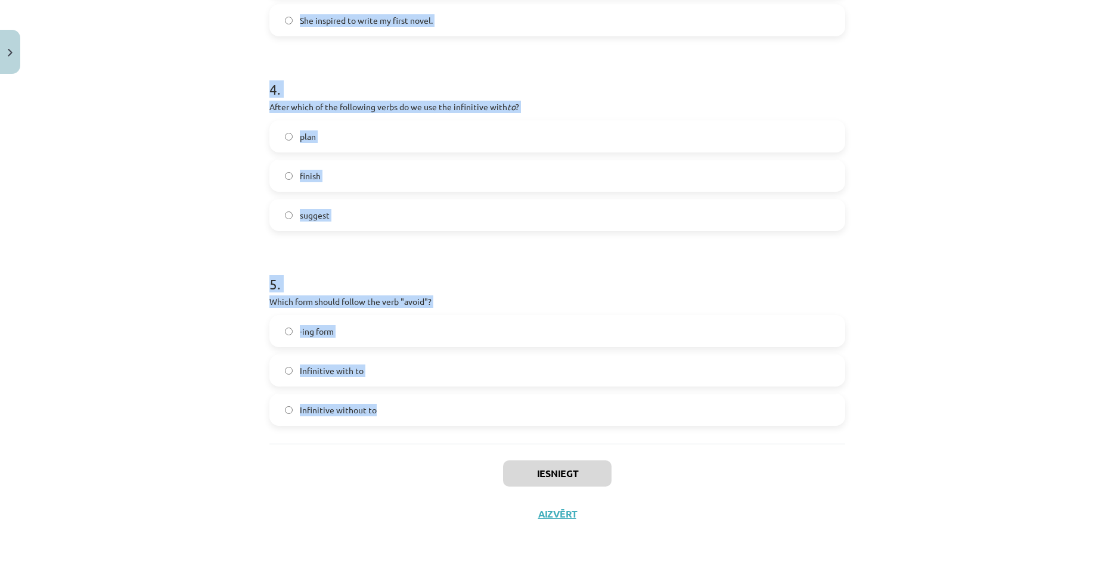
drag, startPoint x: 266, startPoint y: 169, endPoint x: 473, endPoint y: 392, distance: 304.4
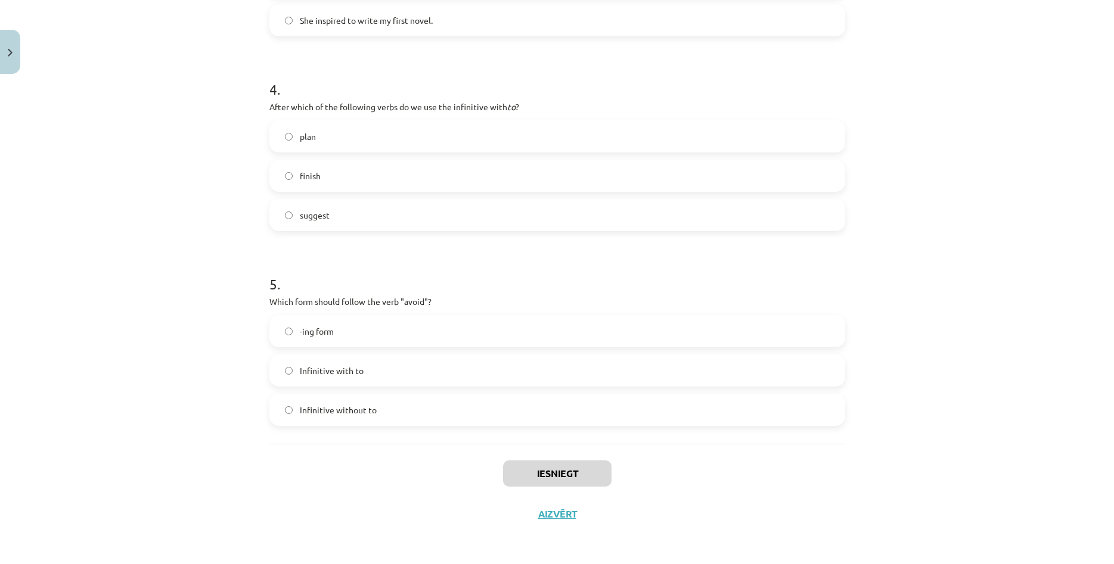
click at [215, 341] on div "Mācību tēma: Angļu valodas i - 11. klases 1. ieskaites mācību materiāls #7 📝 To…" at bounding box center [557, 282] width 1114 height 564
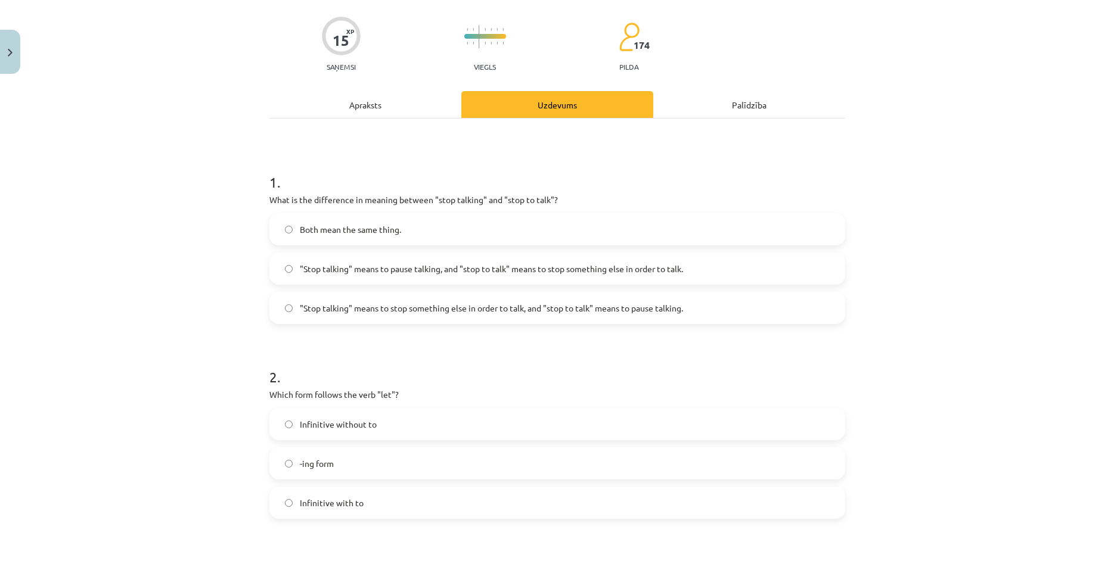
scroll to position [82, 0]
click at [313, 276] on span ""Stop talking" means to pause talking, and "stop to talk" means to stop somethi…" at bounding box center [491, 271] width 383 height 13
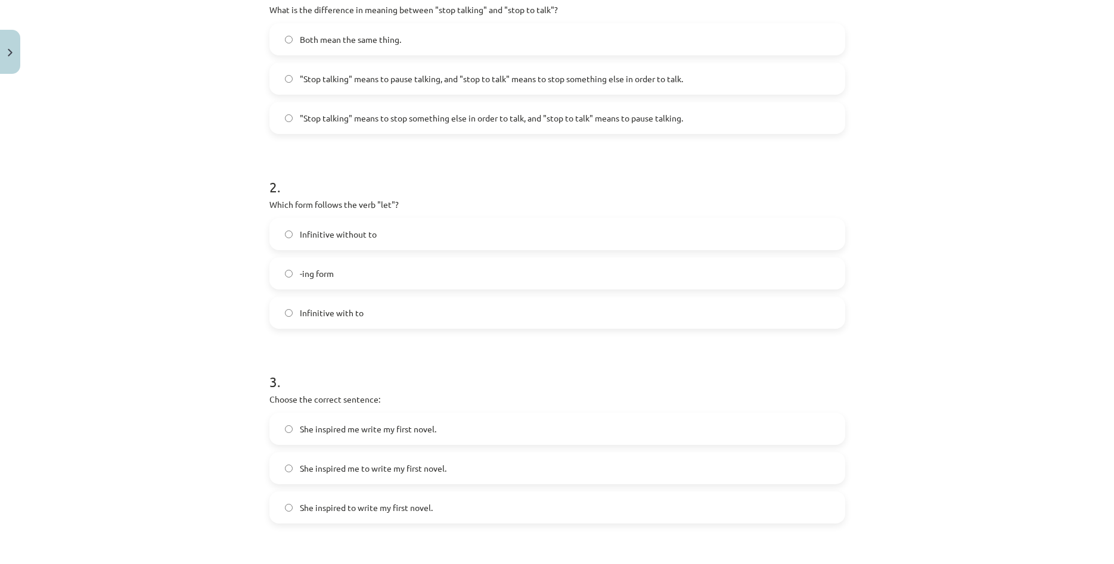
scroll to position [294, 0]
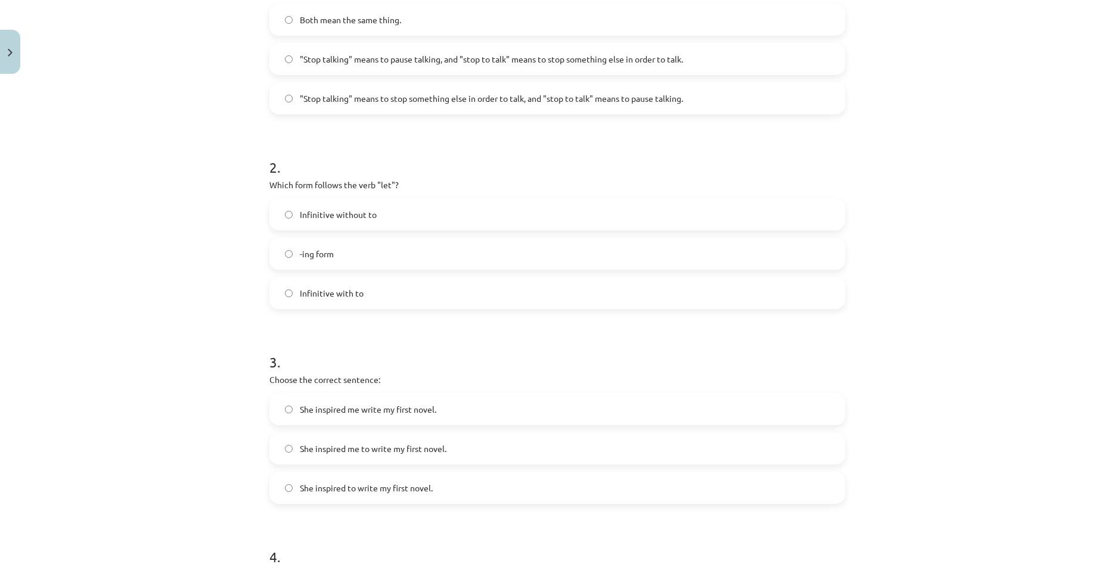
click at [789, 191] on div "2 . Which form follows the verb "let"? Infinitive without to -ing form Infiniti…" at bounding box center [557, 223] width 576 height 171
click at [406, 218] on label "Infinitive without to" at bounding box center [557, 215] width 573 height 30
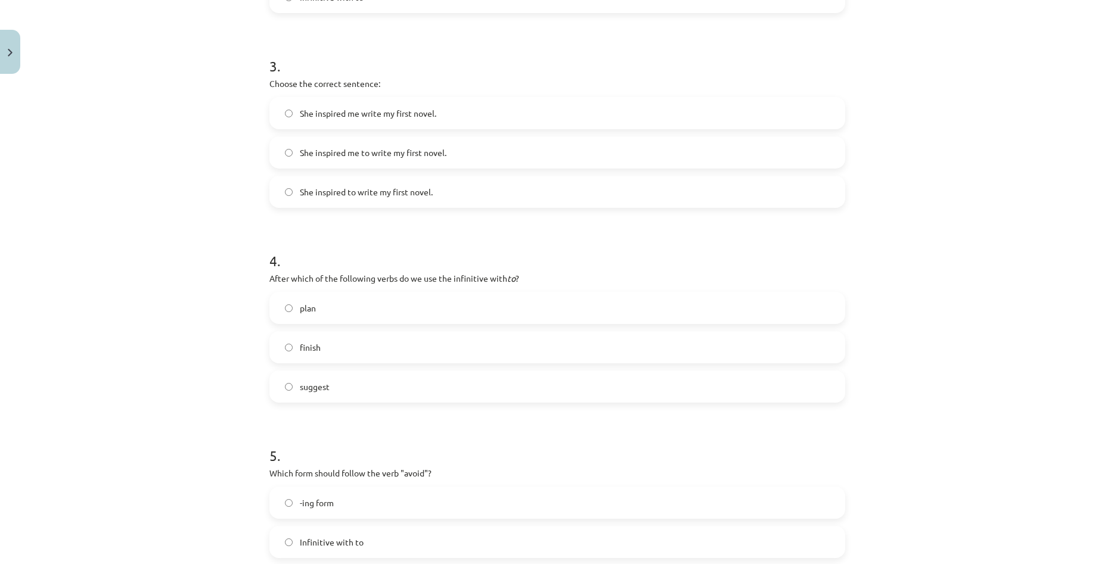
scroll to position [598, 0]
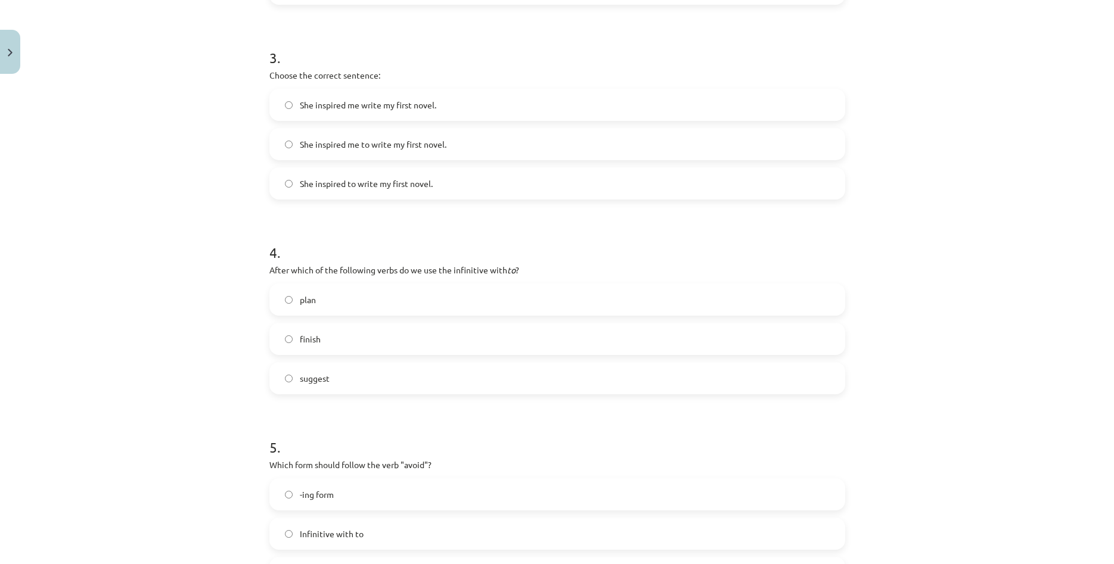
click at [448, 148] on label "She inspired me to write my first novel." at bounding box center [557, 144] width 573 height 30
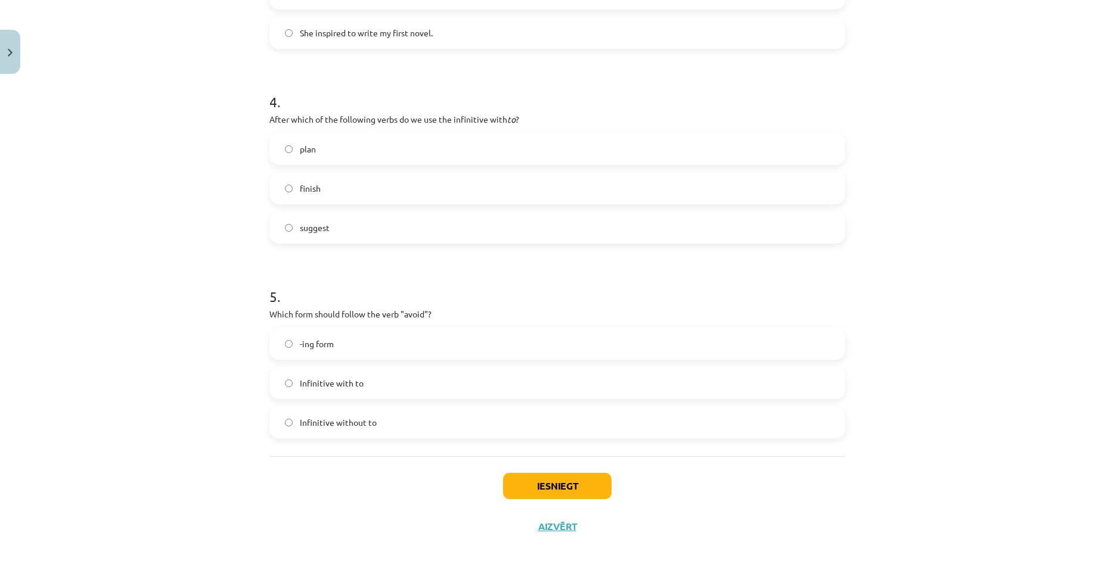
scroll to position [754, 0]
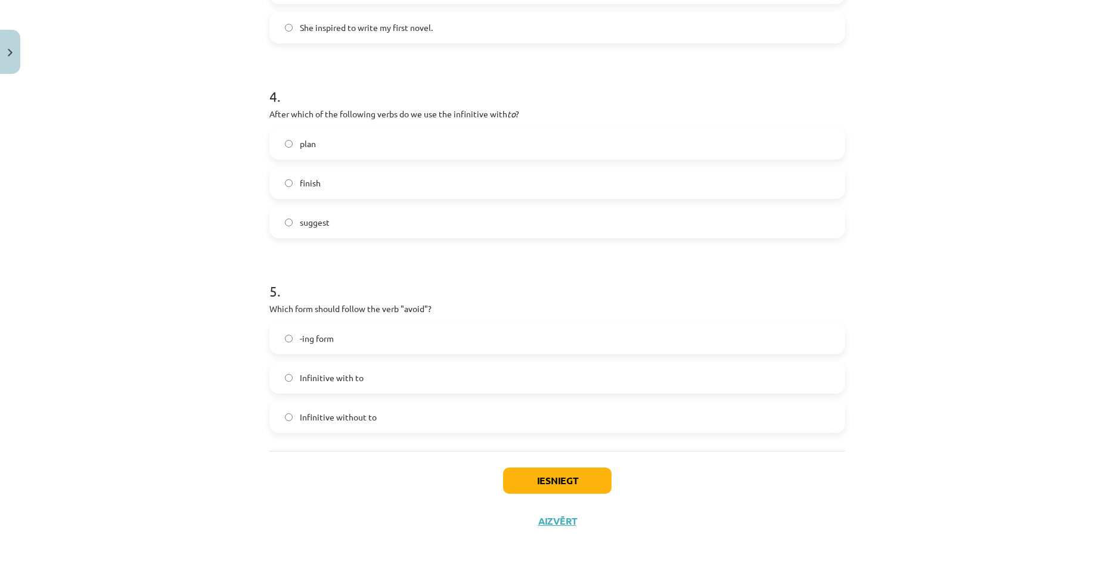
click at [375, 144] on label "plan" at bounding box center [557, 144] width 573 height 30
click at [364, 342] on label "-ing form" at bounding box center [557, 339] width 573 height 30
click at [534, 476] on button "Iesniegt" at bounding box center [557, 481] width 108 height 26
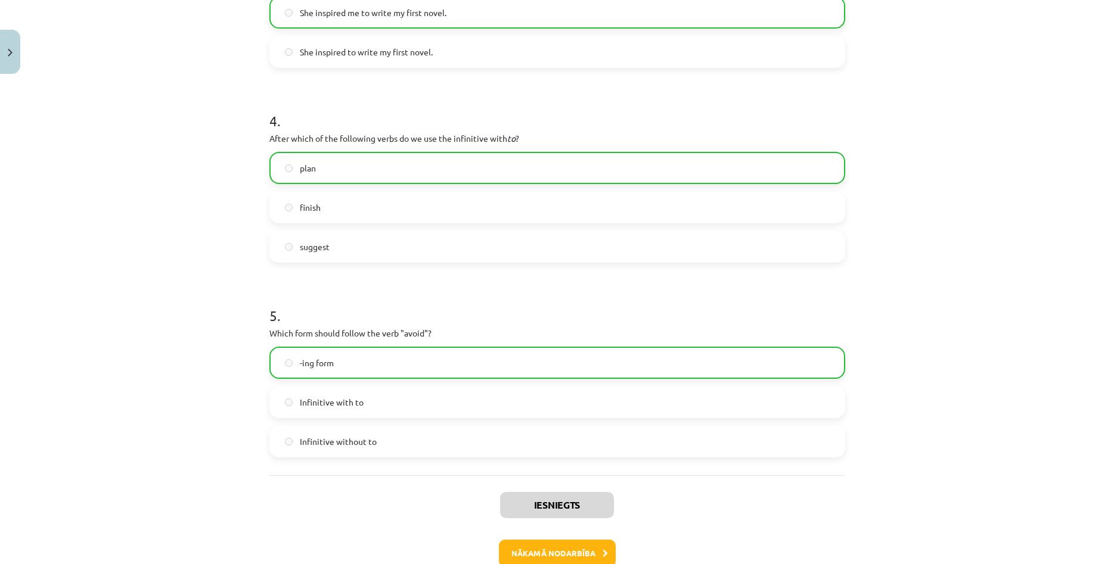
scroll to position [762, 0]
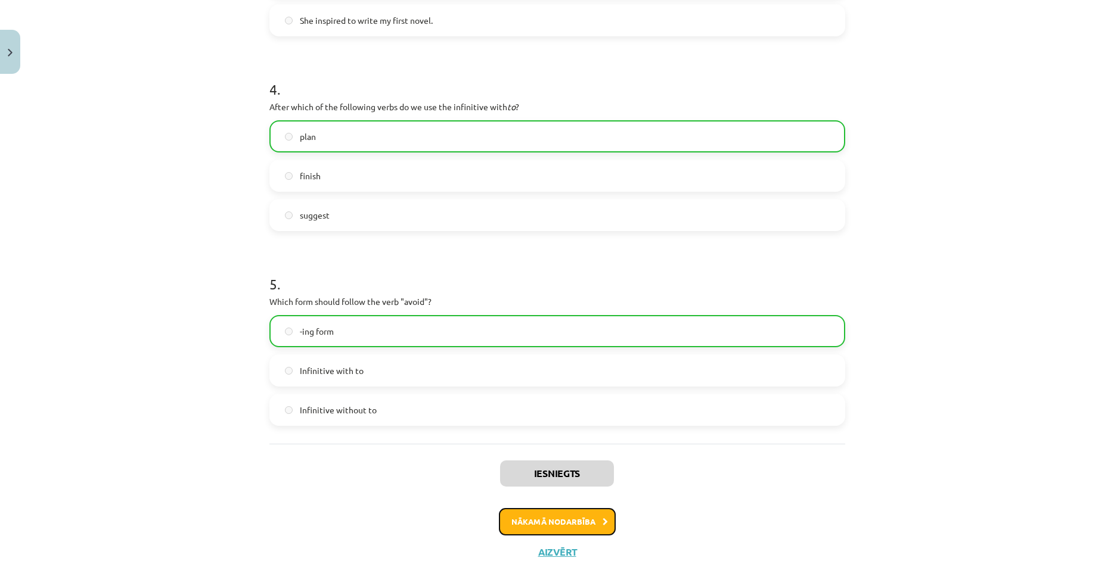
click at [597, 521] on button "Nākamā nodarbība" at bounding box center [557, 521] width 117 height 27
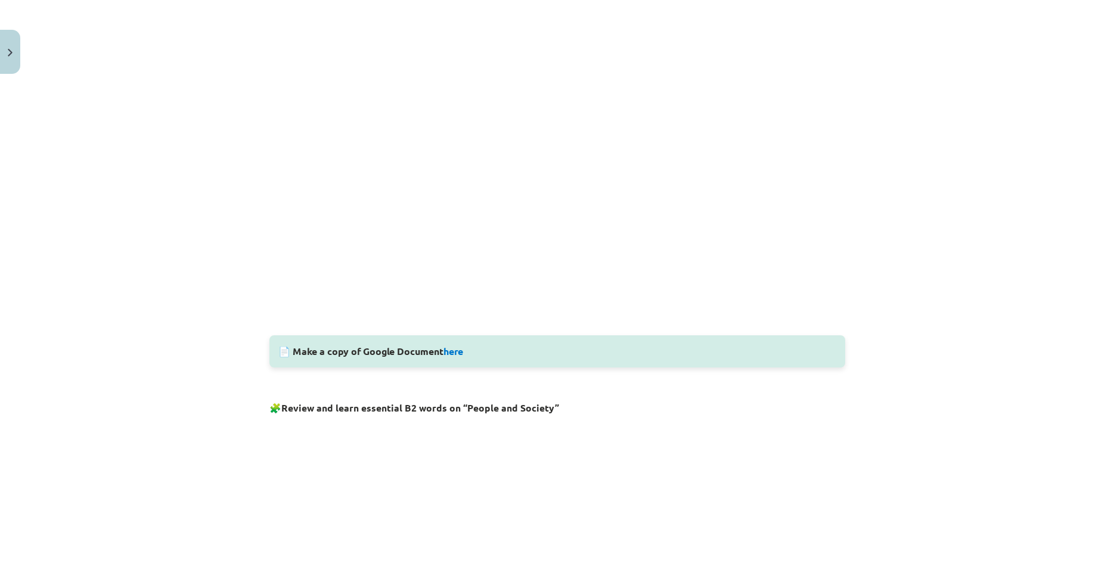
scroll to position [330, 0]
click at [459, 344] on link "here" at bounding box center [453, 348] width 20 height 13
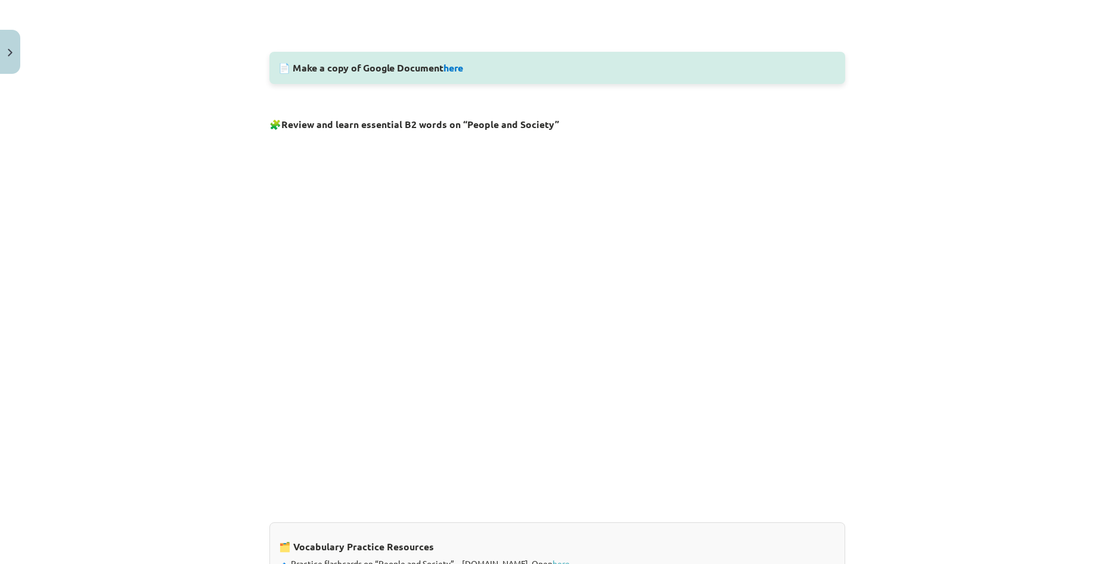
scroll to position [842, 0]
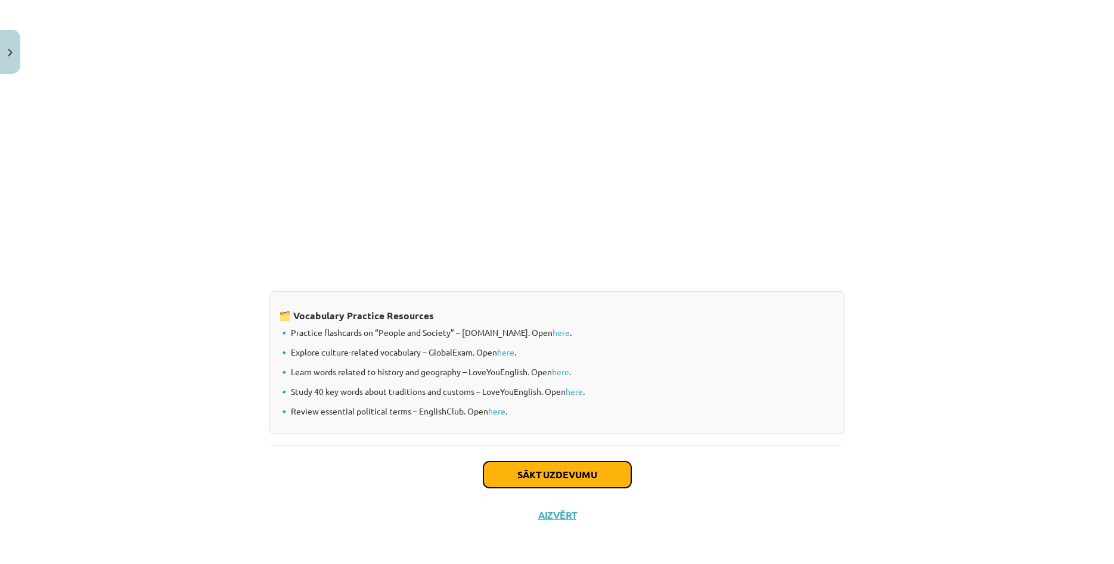
click at [616, 468] on button "Sākt uzdevumu" at bounding box center [557, 475] width 148 height 26
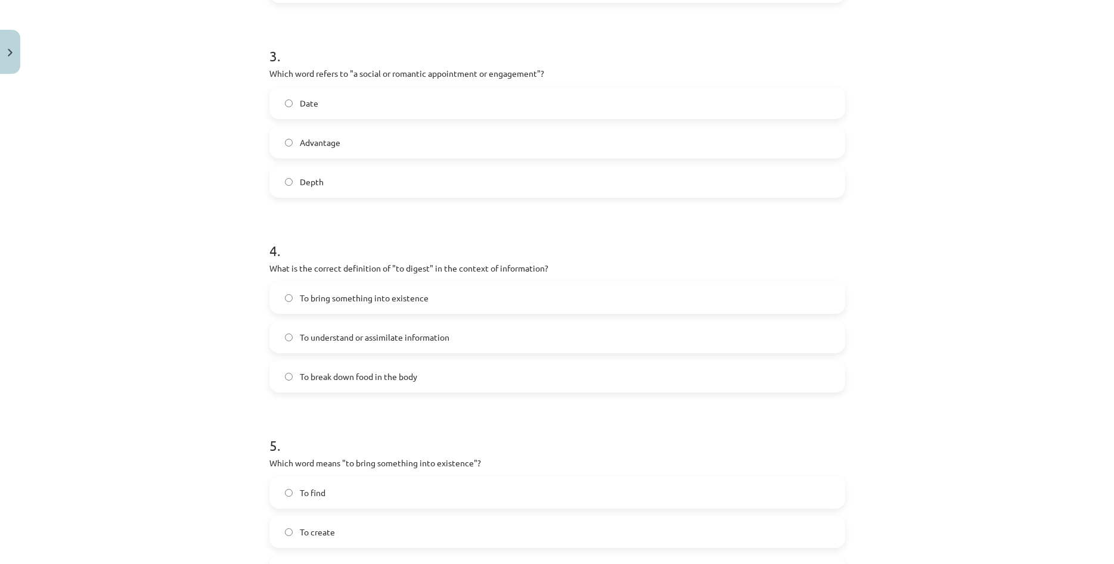
scroll to position [801, 0]
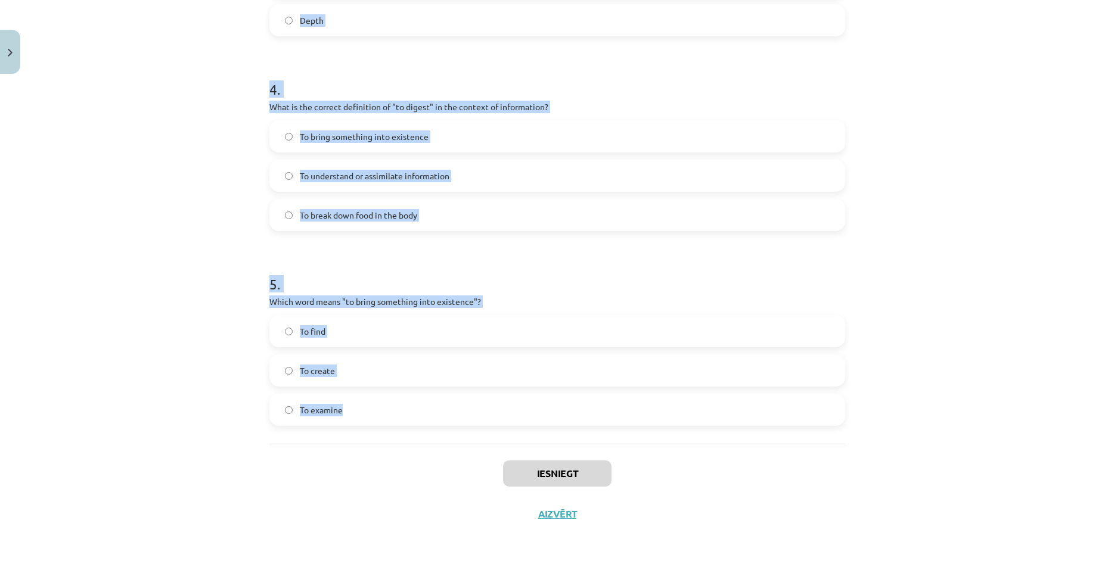
drag, startPoint x: 269, startPoint y: 123, endPoint x: 524, endPoint y: 406, distance: 380.6
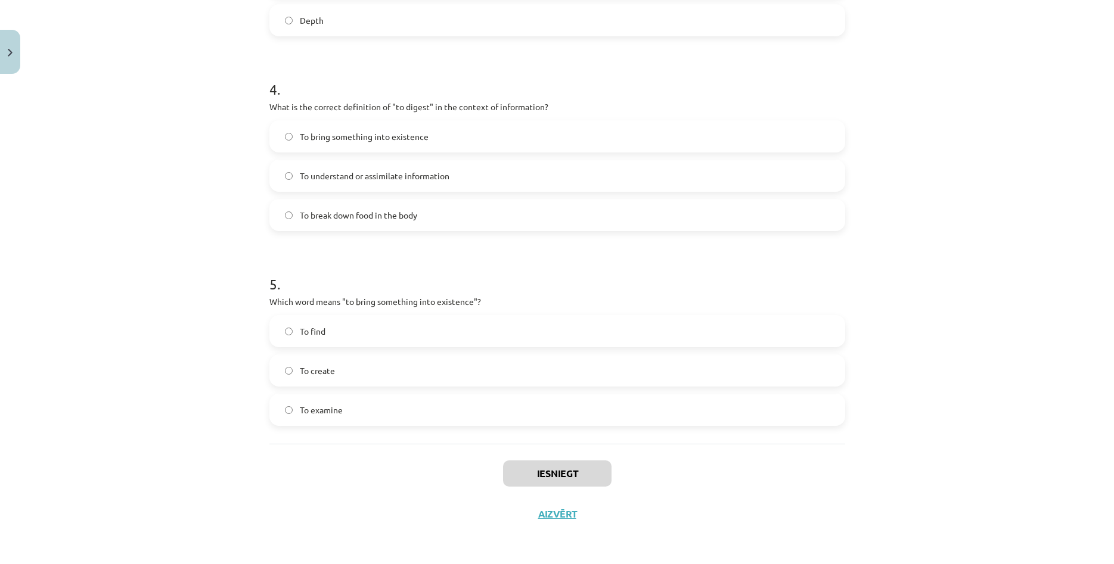
click at [60, 150] on div "Mācību tēma: Angļu valodas i - 11. klases 1. ieskaites mācību materiāls #8 🔤 To…" at bounding box center [557, 282] width 1114 height 564
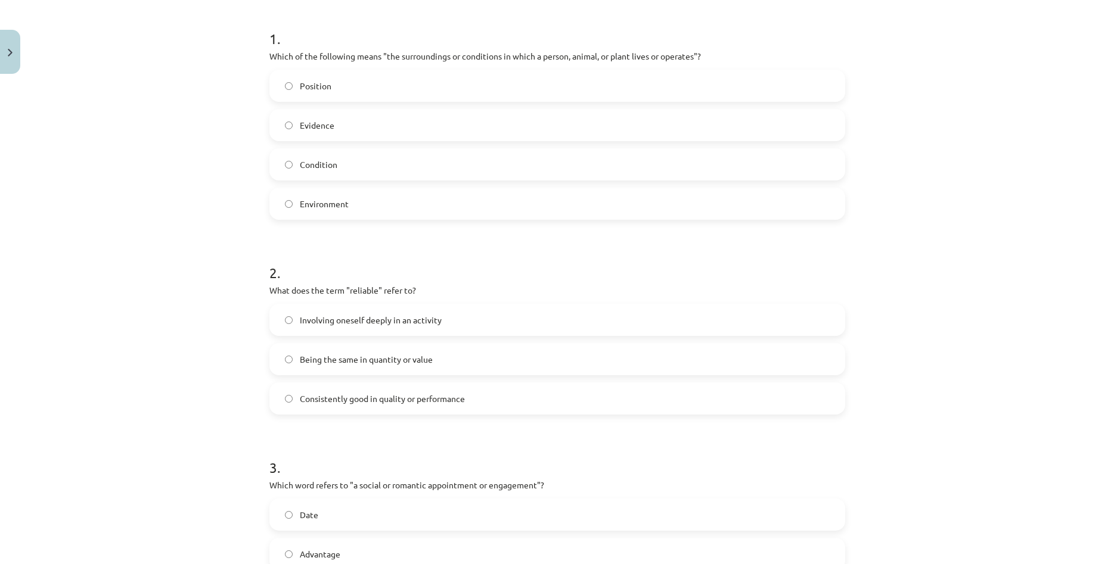
scroll to position [236, 0]
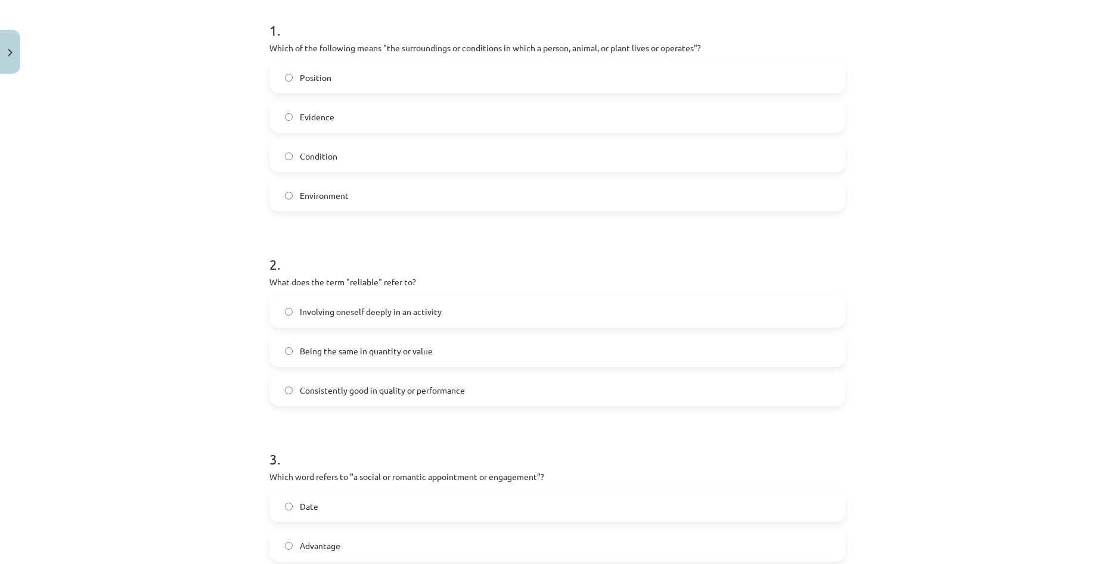
click at [341, 195] on span "Environment" at bounding box center [324, 196] width 49 height 13
click at [409, 386] on span "Consistently good in quality or performance" at bounding box center [382, 390] width 165 height 13
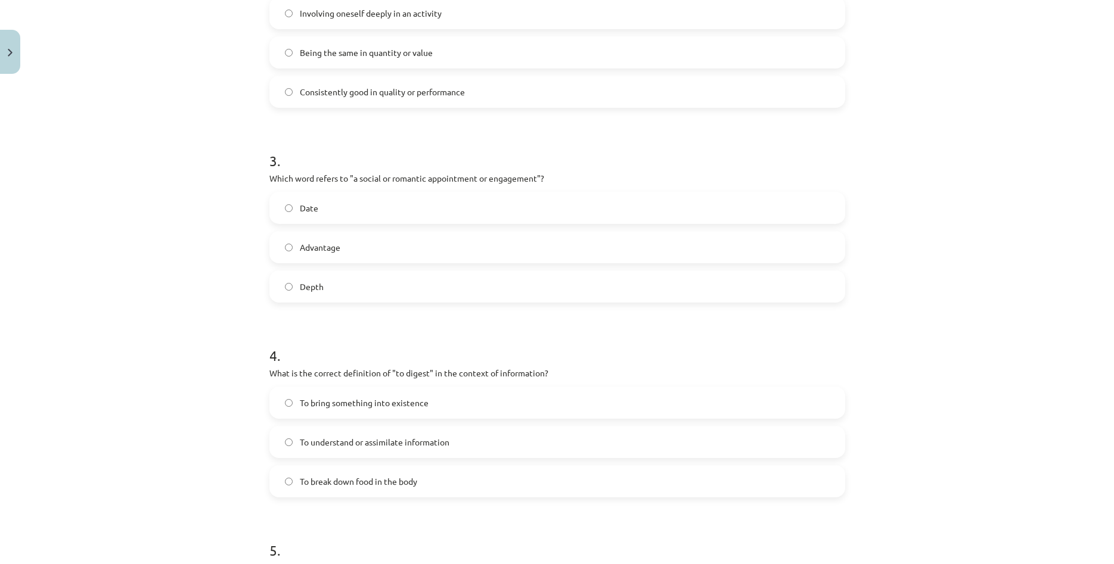
scroll to position [545, 0]
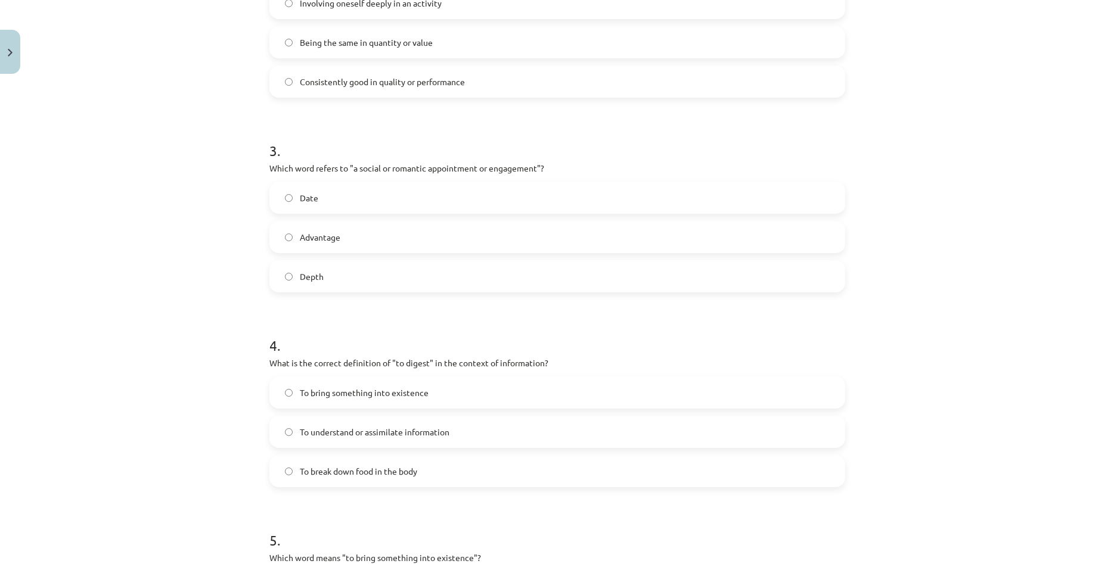
click at [395, 197] on label "Date" at bounding box center [557, 198] width 573 height 30
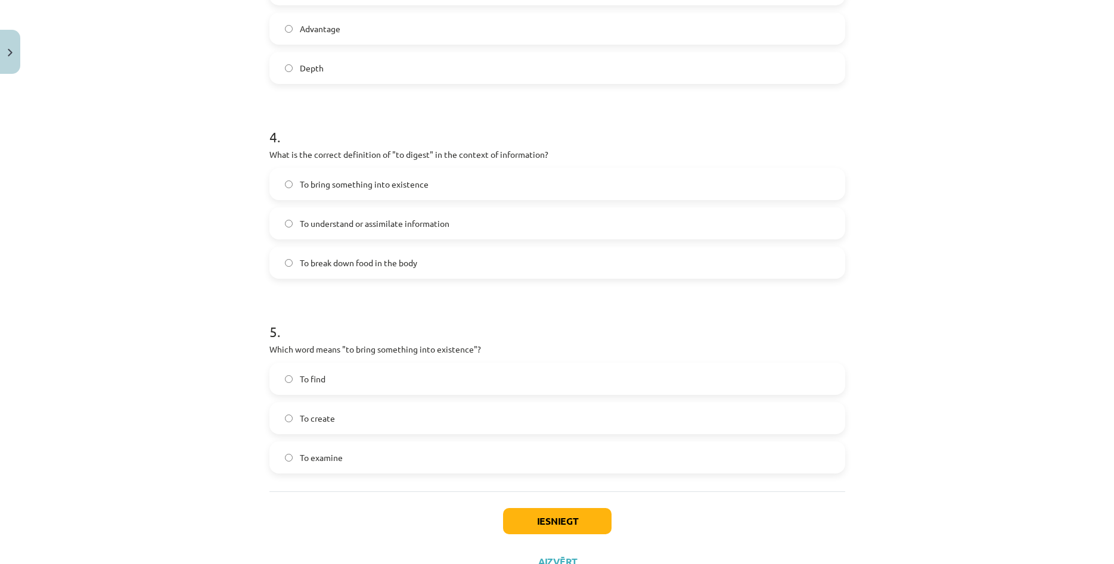
scroll to position [763, 0]
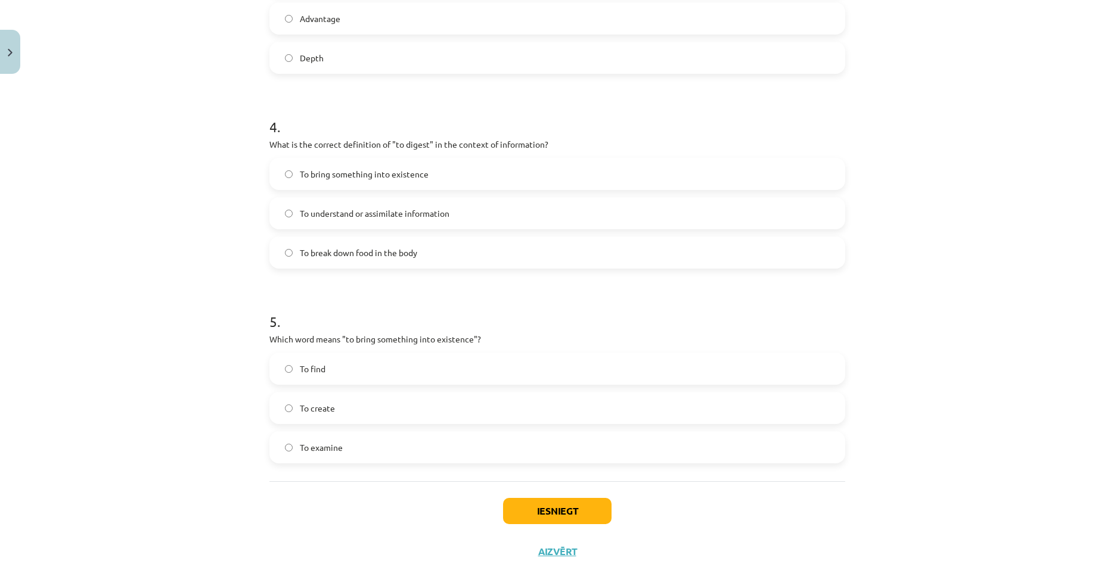
click at [421, 211] on span "To understand or assimilate information" at bounding box center [375, 213] width 150 height 13
click at [404, 406] on label "To create" at bounding box center [557, 408] width 573 height 30
click at [533, 508] on button "Iesniegt" at bounding box center [557, 511] width 108 height 26
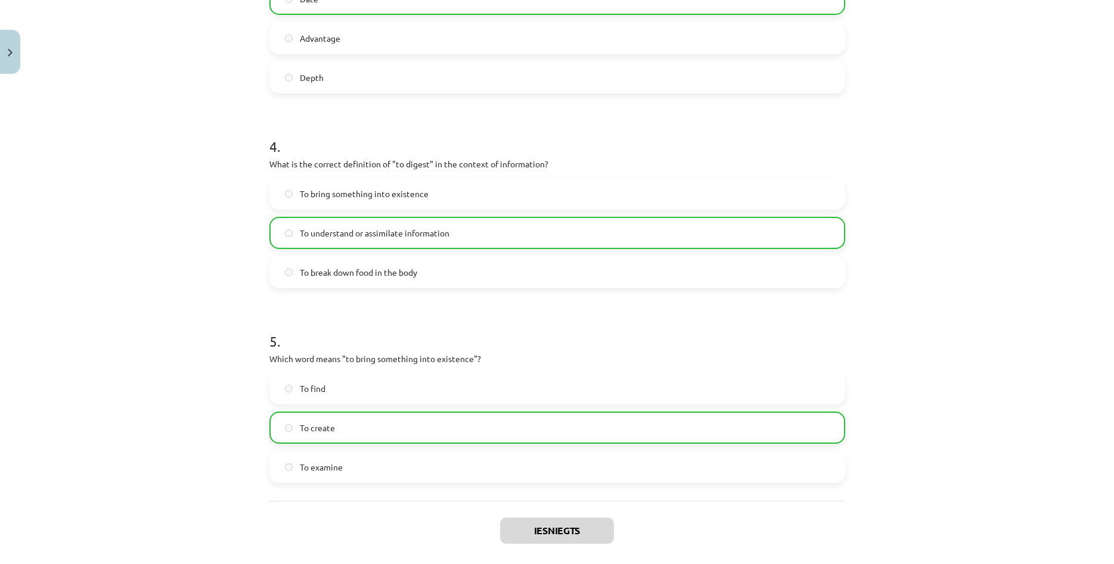
scroll to position [839, 0]
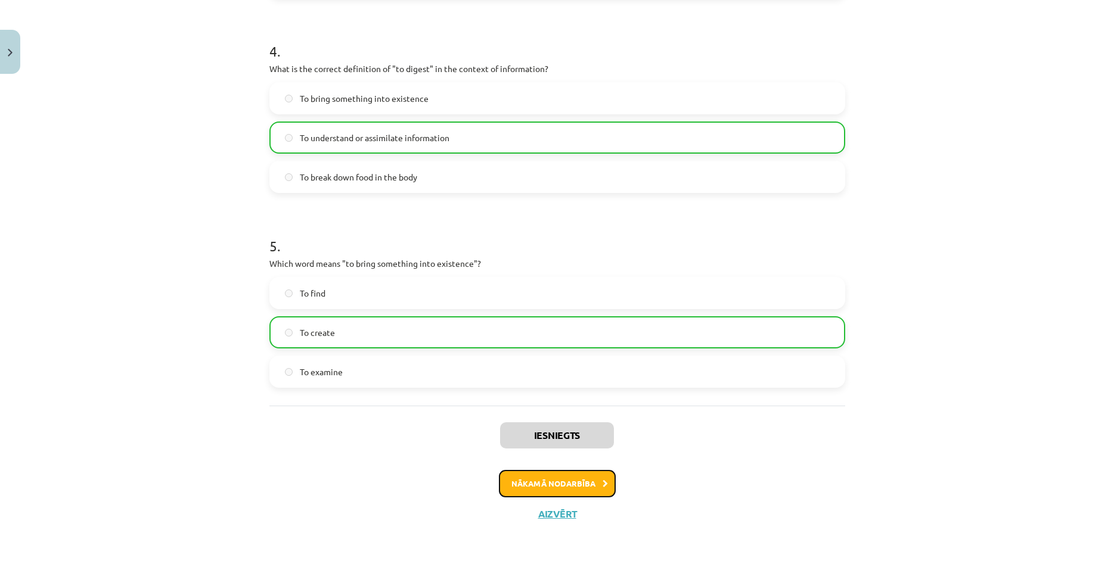
click at [601, 483] on button "Nākamā nodarbība" at bounding box center [557, 483] width 117 height 27
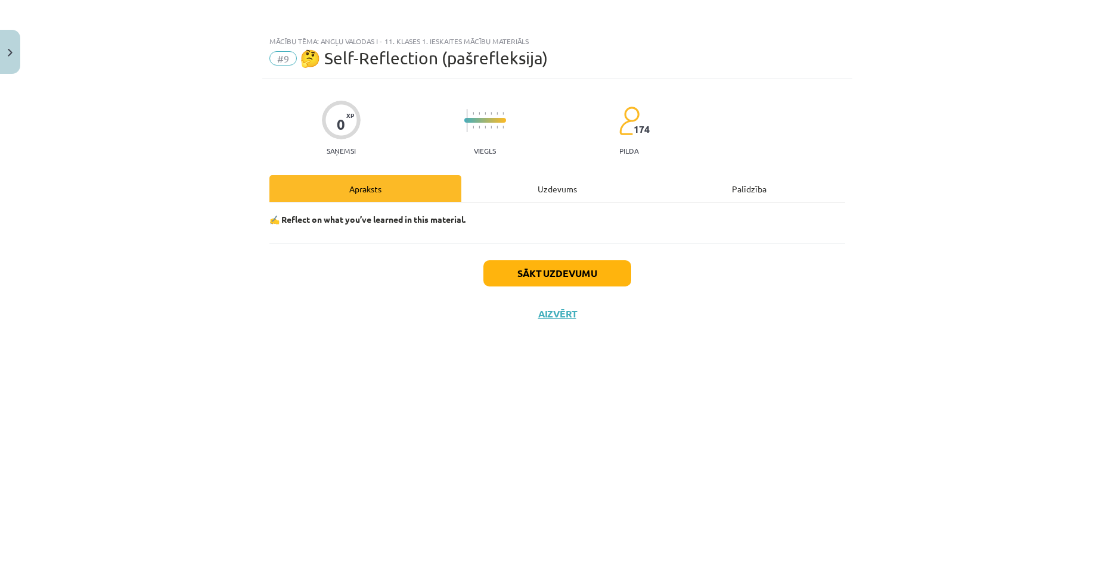
scroll to position [0, 0]
click at [577, 278] on button "Sākt uzdevumu" at bounding box center [557, 273] width 148 height 26
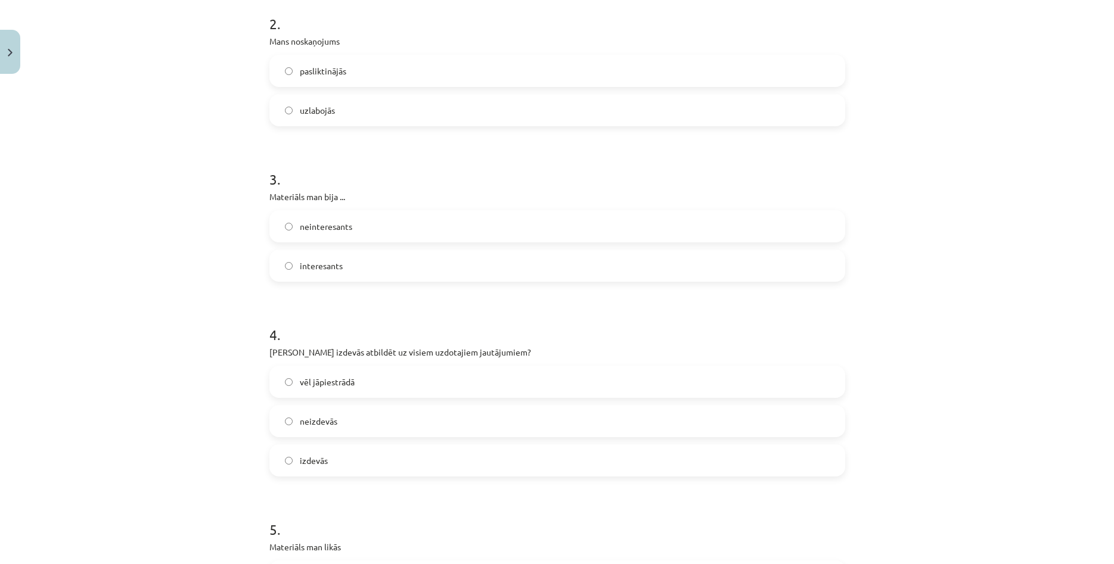
scroll to position [604, 0]
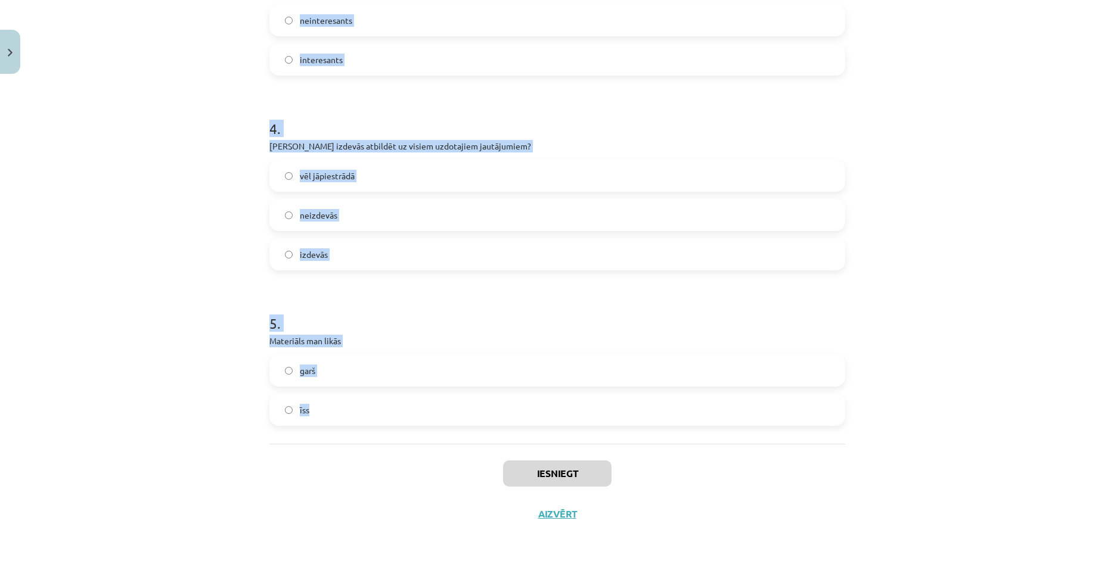
drag, startPoint x: 261, startPoint y: 265, endPoint x: 517, endPoint y: 415, distance: 296.8
click at [517, 415] on div "Mācību tēma: Angļu valodas i - 11. klases 1. ieskaites mācību materiāls #9 🤔 Se…" at bounding box center [557, 282] width 1114 height 564
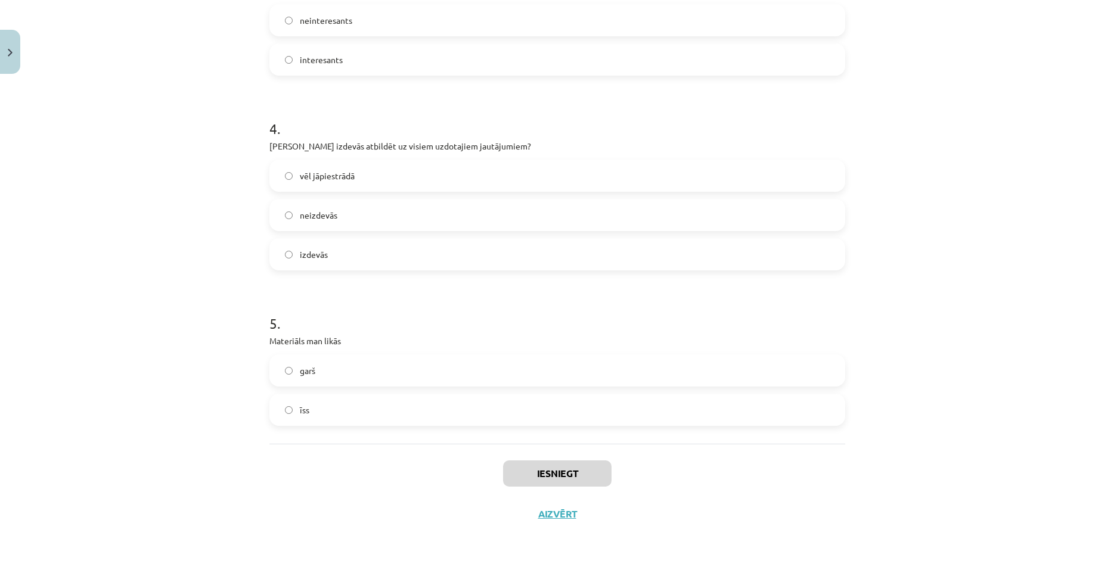
click at [197, 283] on div "Mācību tēma: Angļu valodas i - 11. klases 1. ieskaites mācību materiāls #9 🤔 Se…" at bounding box center [557, 282] width 1114 height 564
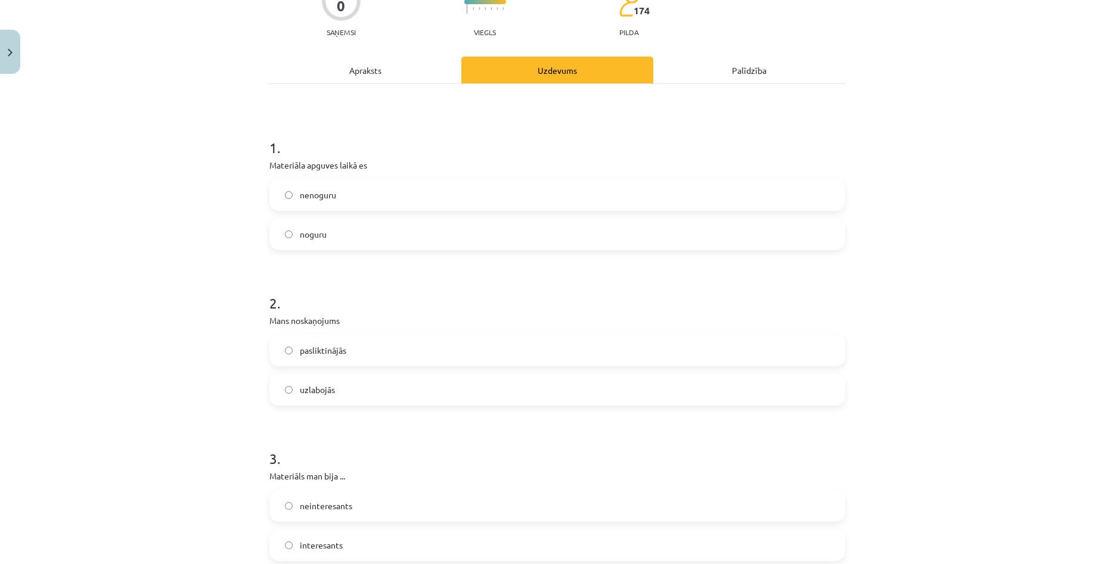
scroll to position [94, 0]
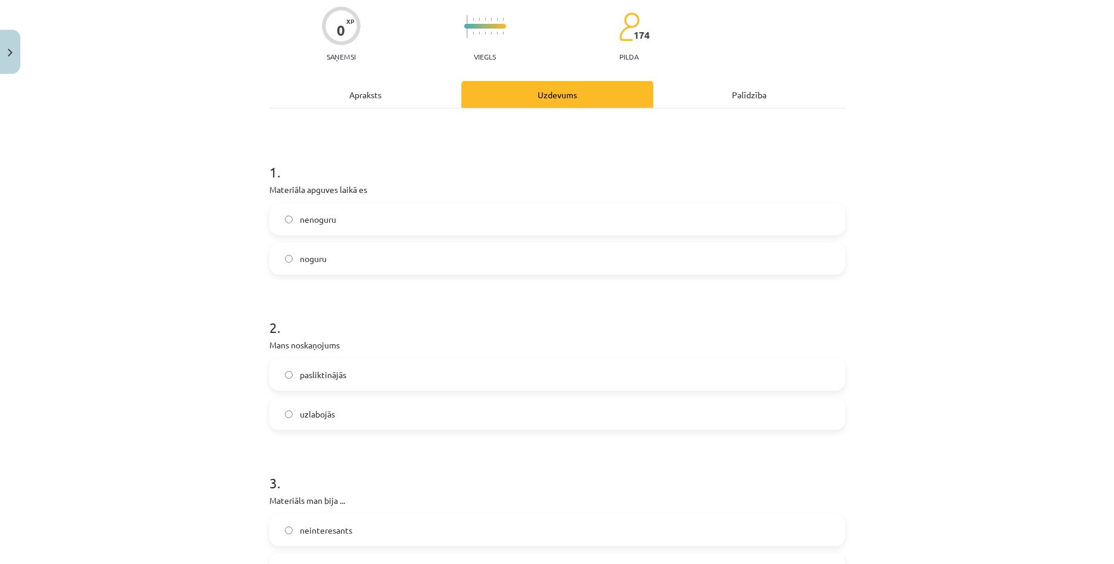
click at [311, 261] on span "noguru" at bounding box center [313, 259] width 27 height 13
click at [566, 405] on label "uzlabojās" at bounding box center [557, 414] width 573 height 30
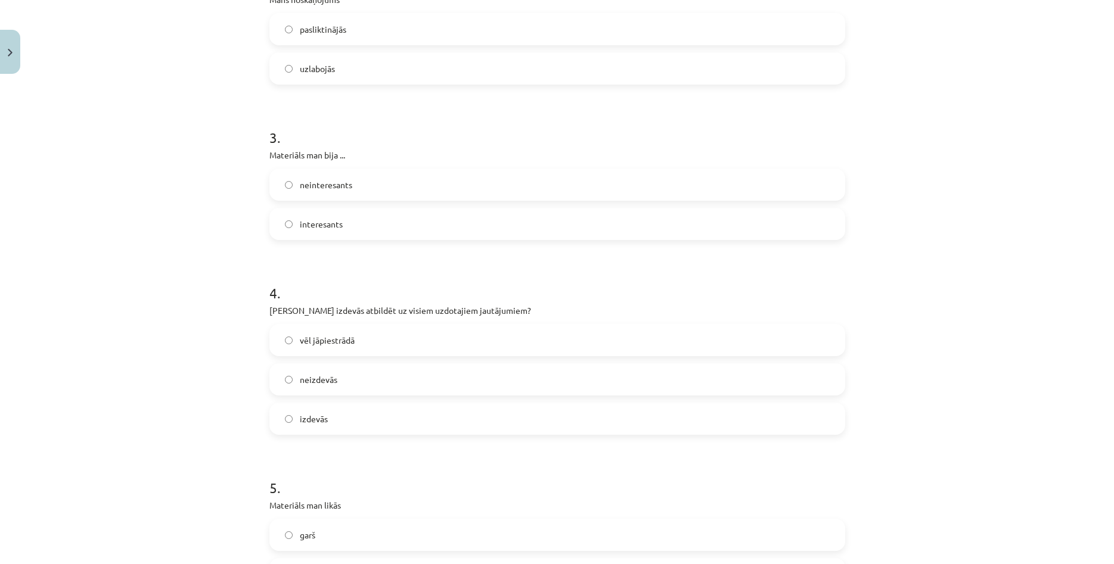
scroll to position [459, 0]
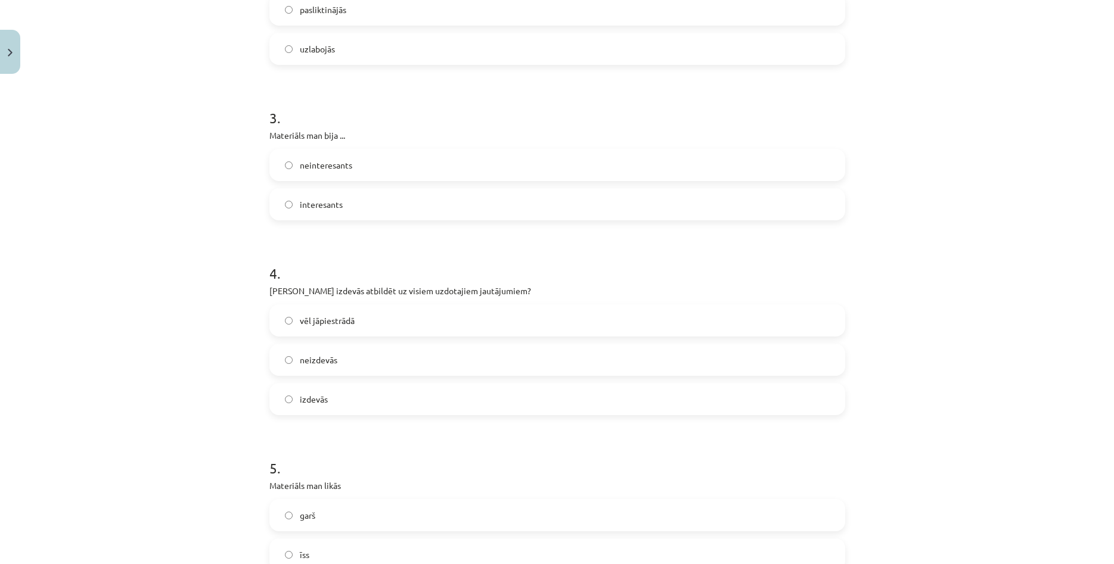
click at [355, 207] on label "interesants" at bounding box center [557, 205] width 573 height 30
click at [341, 321] on span "vēl jāpiestrādā" at bounding box center [327, 321] width 55 height 13
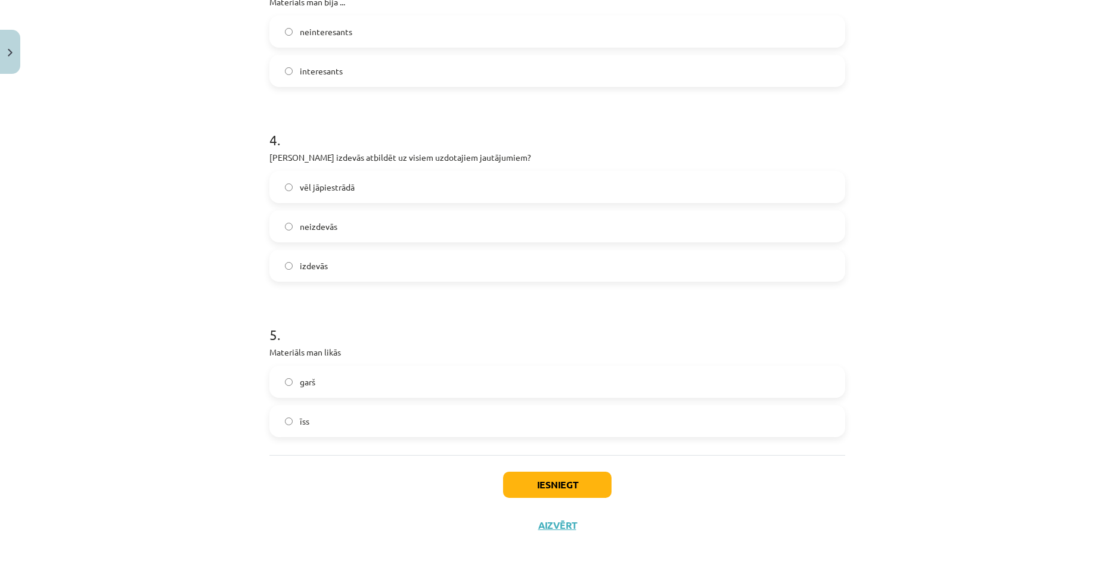
scroll to position [604, 0]
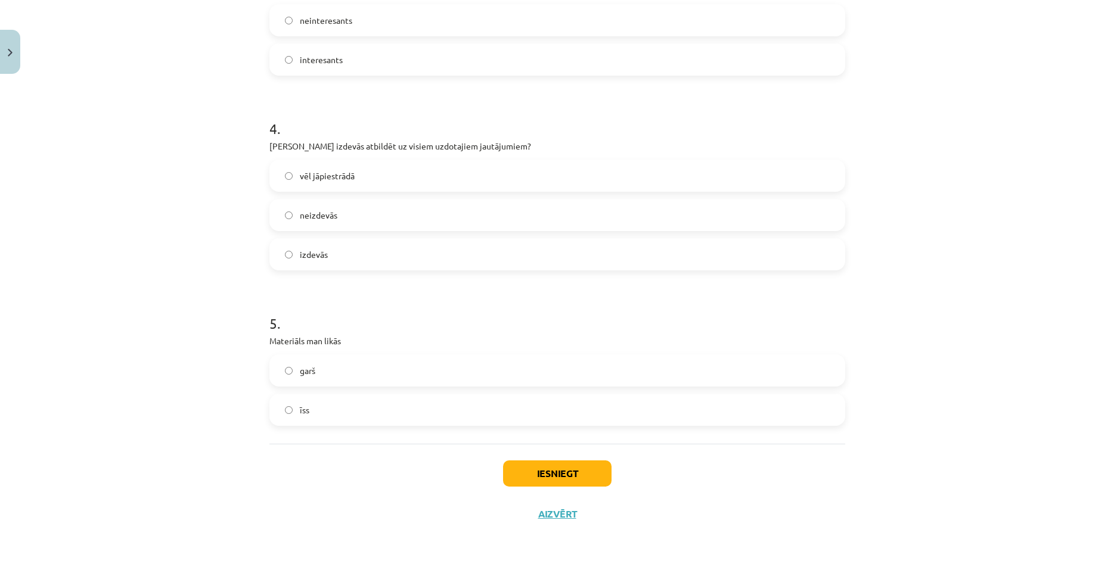
click at [354, 368] on label "garš" at bounding box center [557, 371] width 573 height 30
click at [524, 471] on button "Iesniegt" at bounding box center [557, 474] width 108 height 26
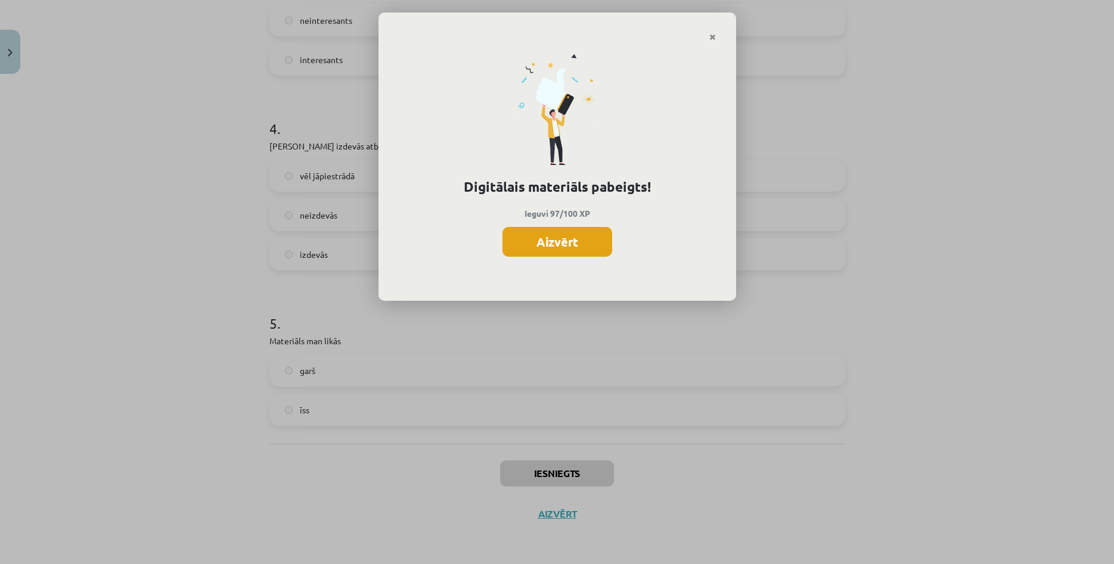
click at [573, 240] on button "Aizvērt" at bounding box center [557, 242] width 110 height 30
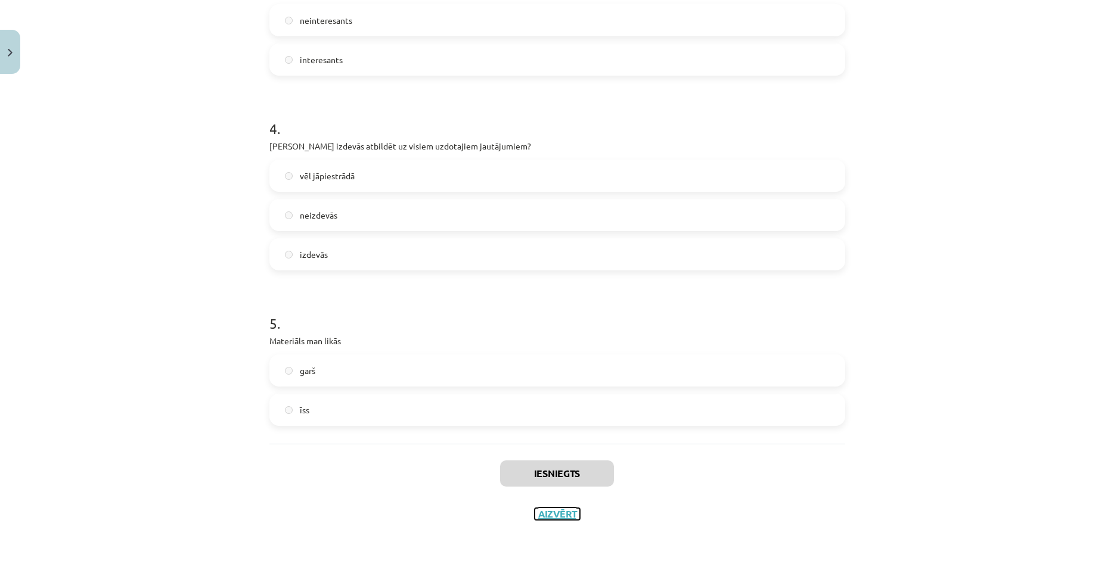
click at [564, 514] on button "Aizvērt" at bounding box center [557, 514] width 45 height 12
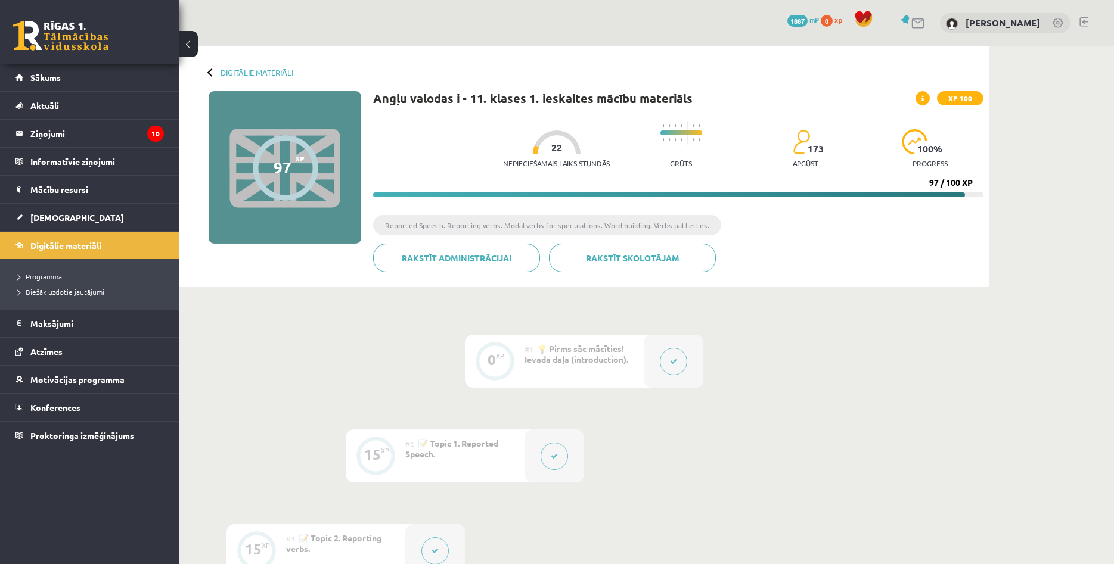
click at [77, 34] on link at bounding box center [60, 36] width 95 height 30
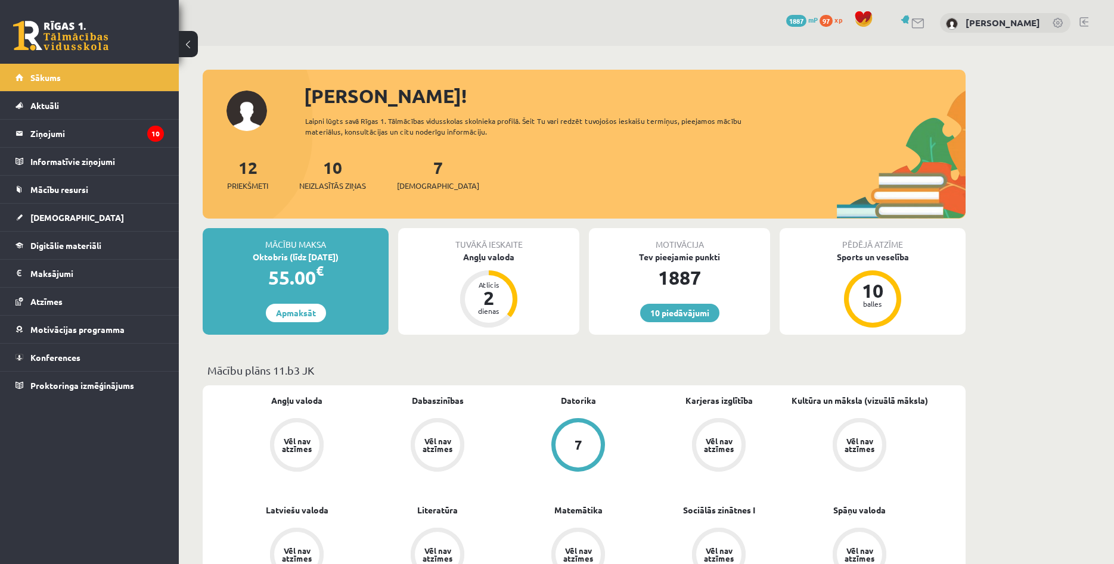
click at [532, 275] on div "Tuvākā ieskaite Angļu valoda Atlicis 2 dienas" at bounding box center [488, 281] width 181 height 107
click at [495, 257] on div "Angļu valoda" at bounding box center [488, 257] width 181 height 13
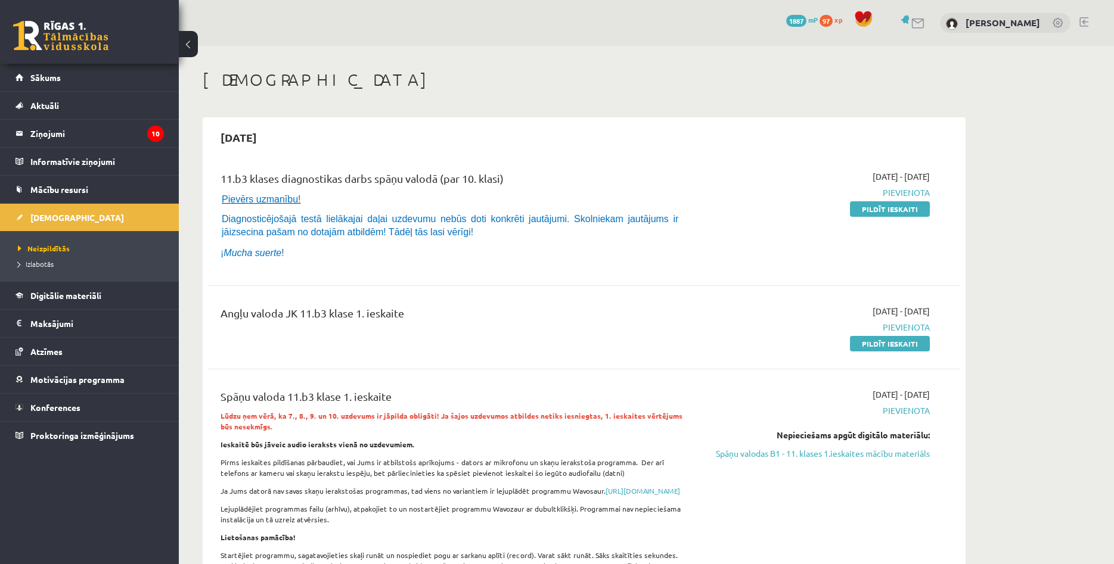
click at [91, 39] on link at bounding box center [60, 36] width 95 height 30
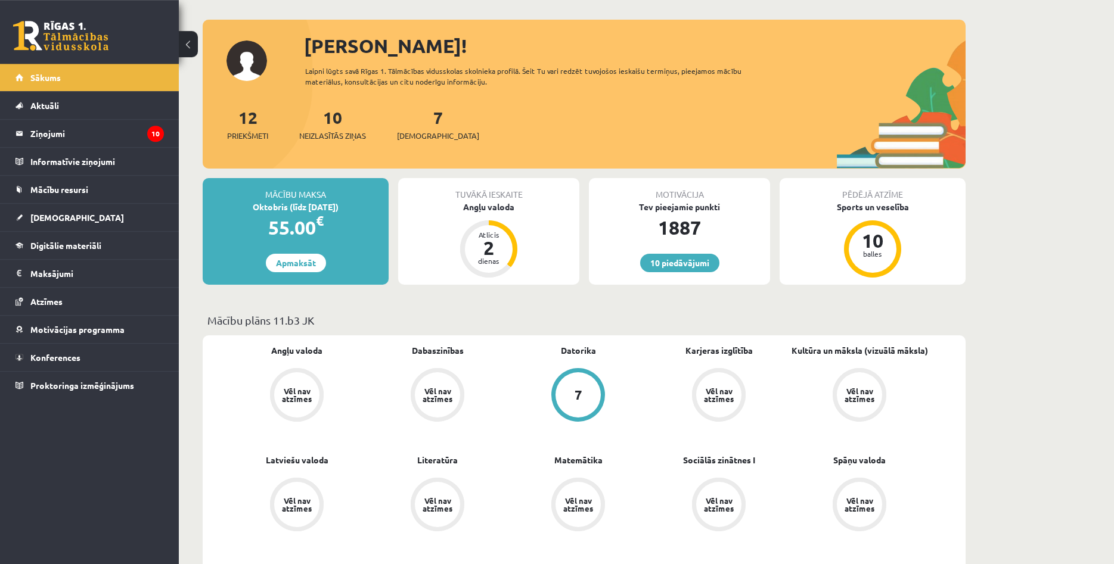
scroll to position [48, 0]
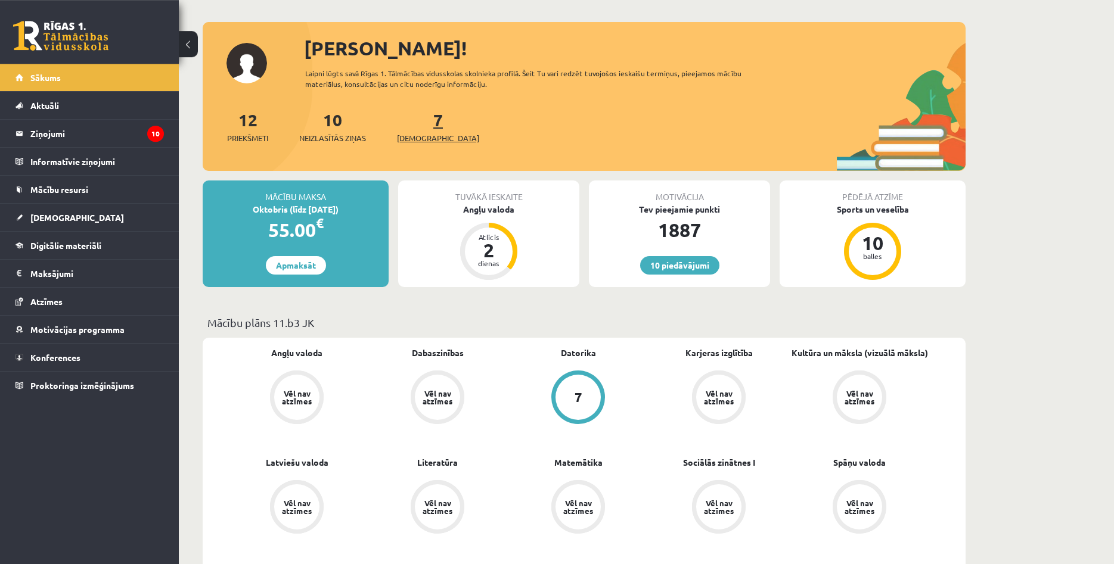
click at [423, 134] on span "[DEMOGRAPHIC_DATA]" at bounding box center [438, 138] width 82 height 12
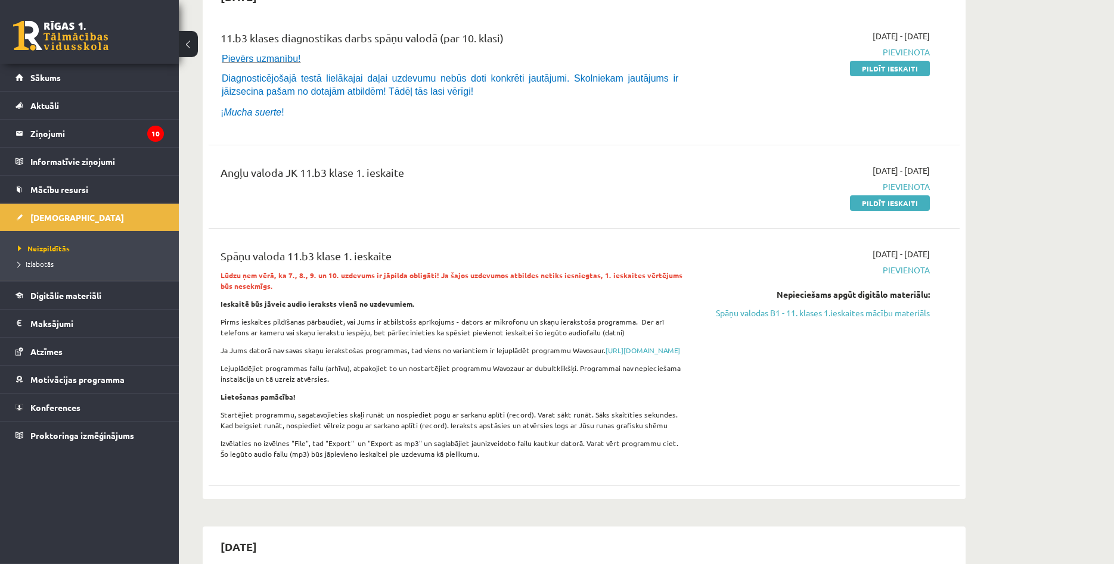
scroll to position [150, 0]
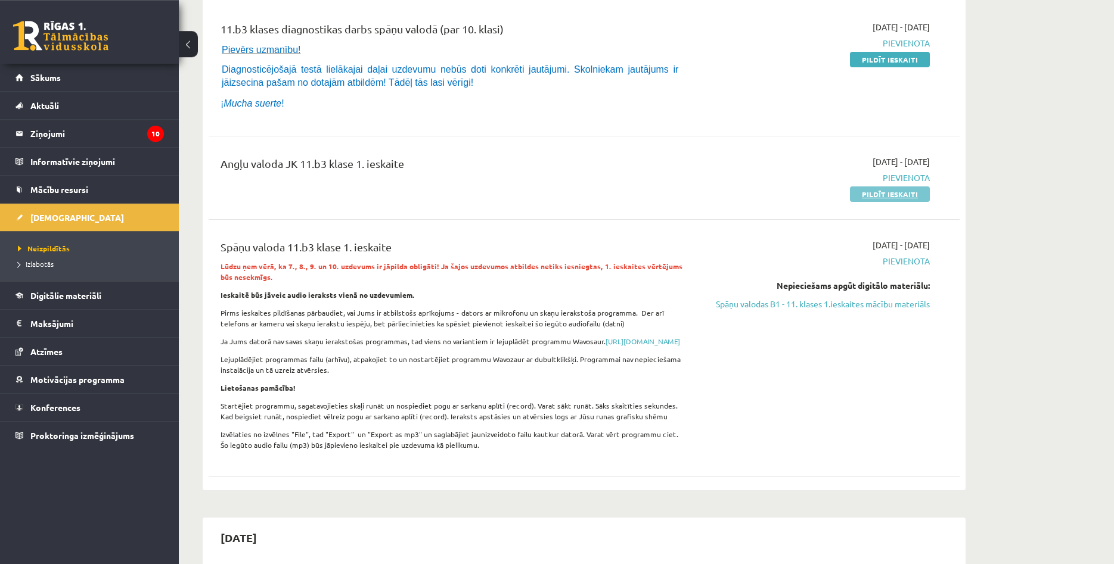
click at [917, 194] on link "Pildīt ieskaiti" at bounding box center [890, 194] width 80 height 15
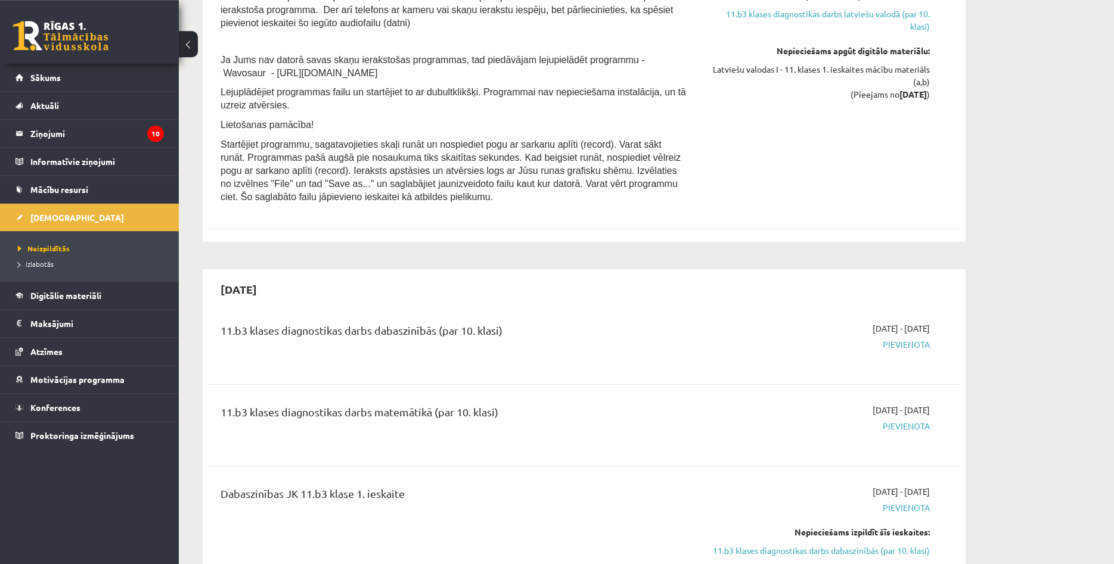
scroll to position [0, 0]
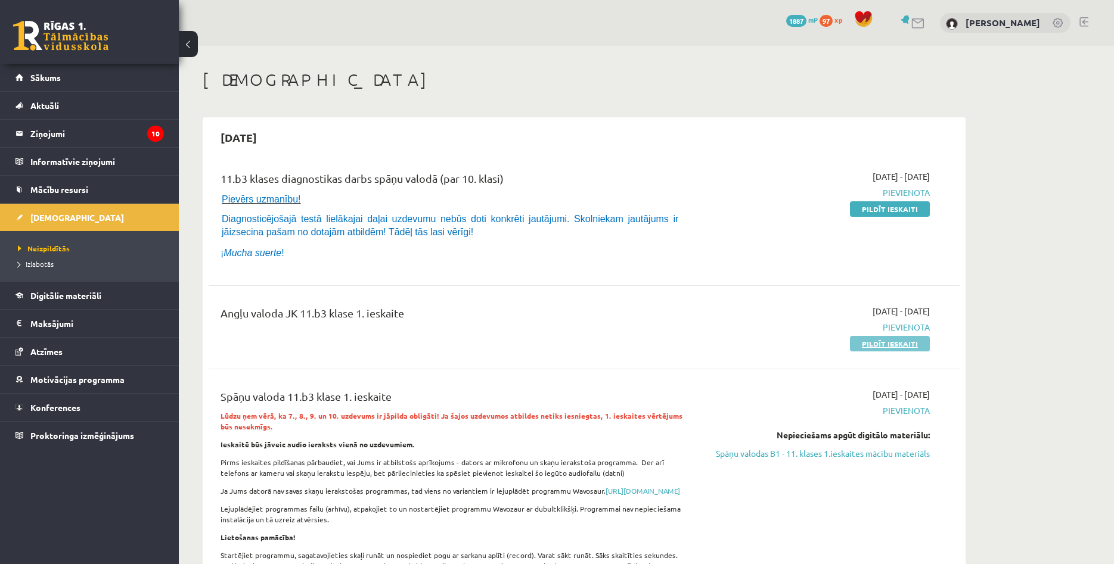
click at [911, 344] on link "Pildīt ieskaiti" at bounding box center [890, 343] width 80 height 15
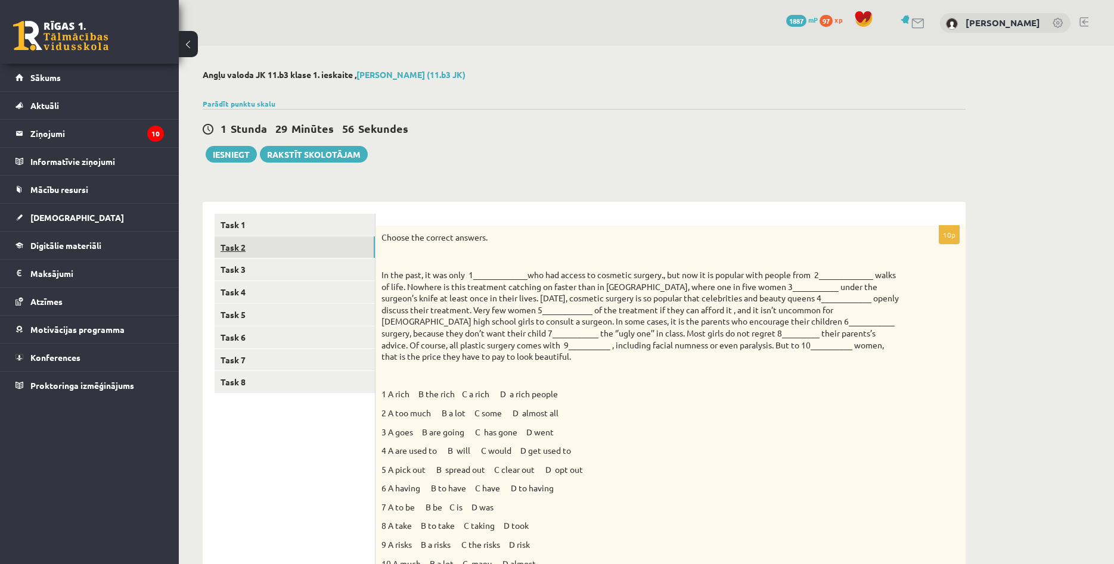
click at [287, 239] on link "Task 2" at bounding box center [295, 248] width 160 height 22
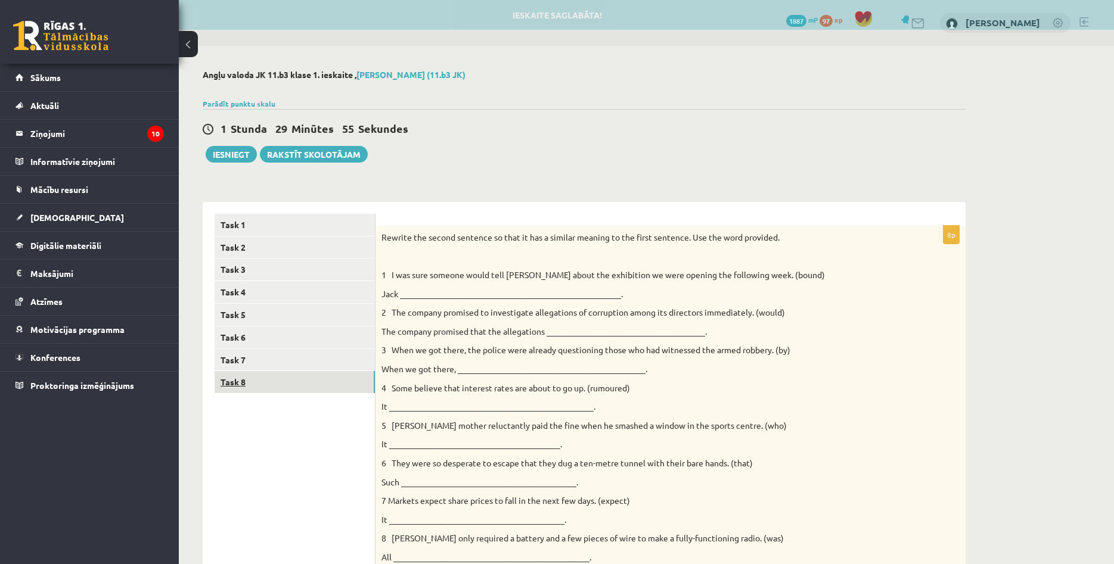
click at [255, 386] on link "Task 8" at bounding box center [295, 382] width 160 height 22
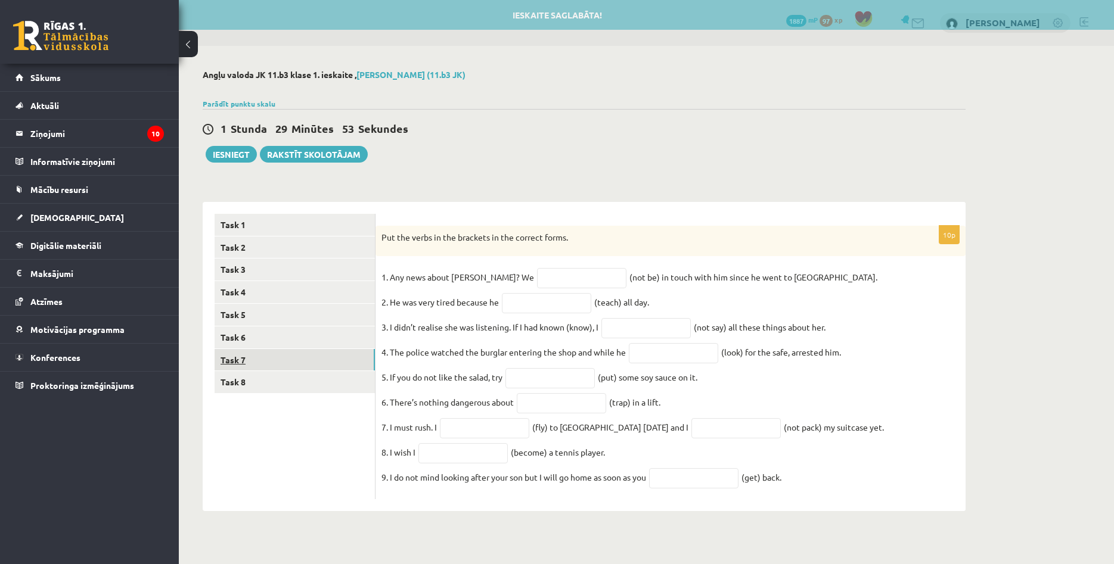
click at [268, 357] on link "Task 7" at bounding box center [295, 360] width 160 height 22
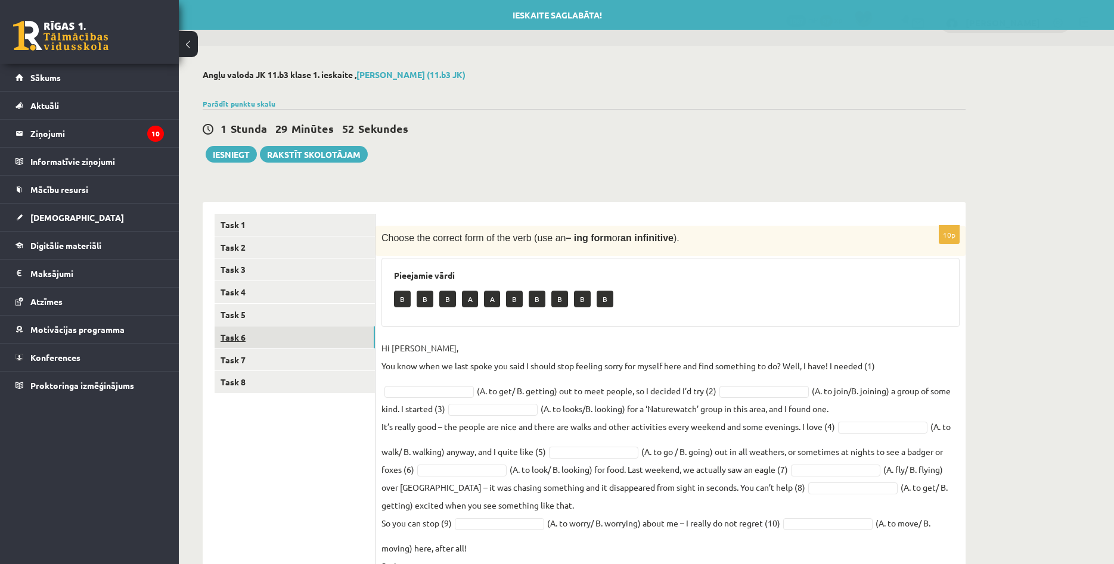
click at [269, 339] on link "Task 6" at bounding box center [295, 338] width 160 height 22
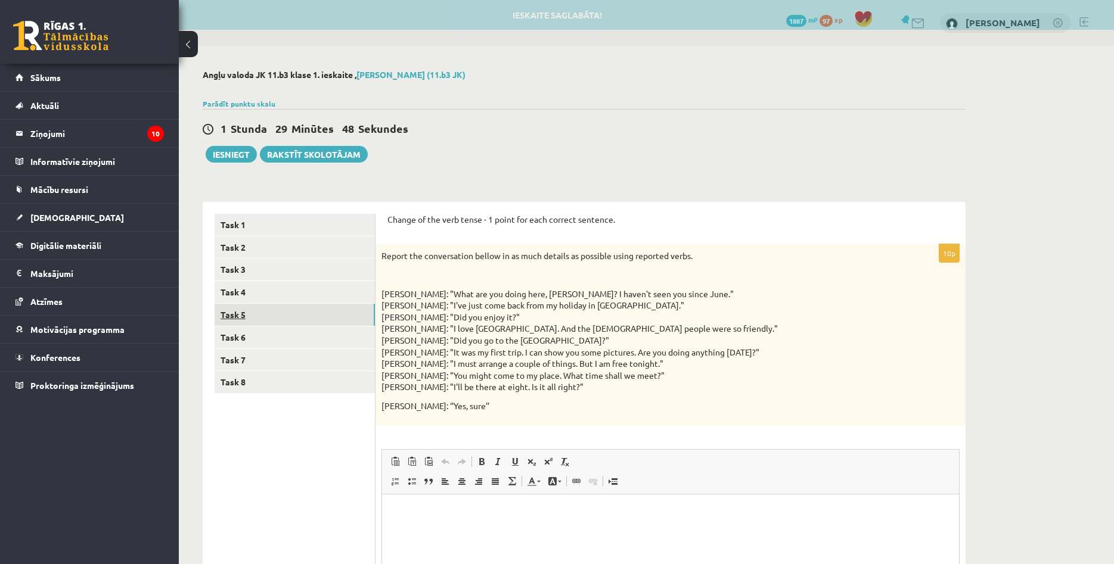
click at [269, 318] on link "Task 5" at bounding box center [295, 315] width 160 height 22
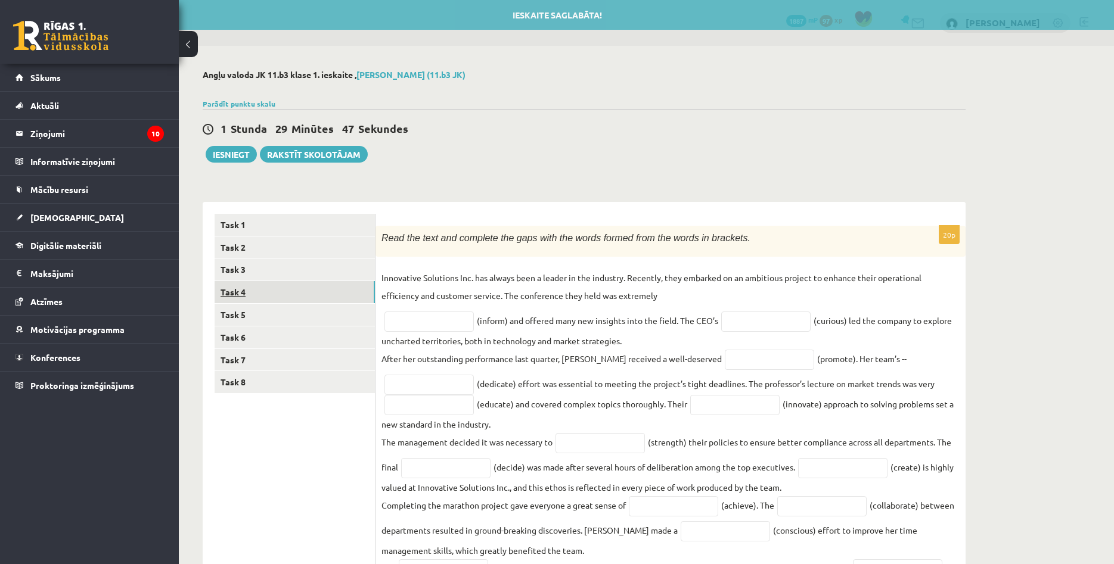
click at [270, 290] on link "Task 4" at bounding box center [295, 292] width 160 height 22
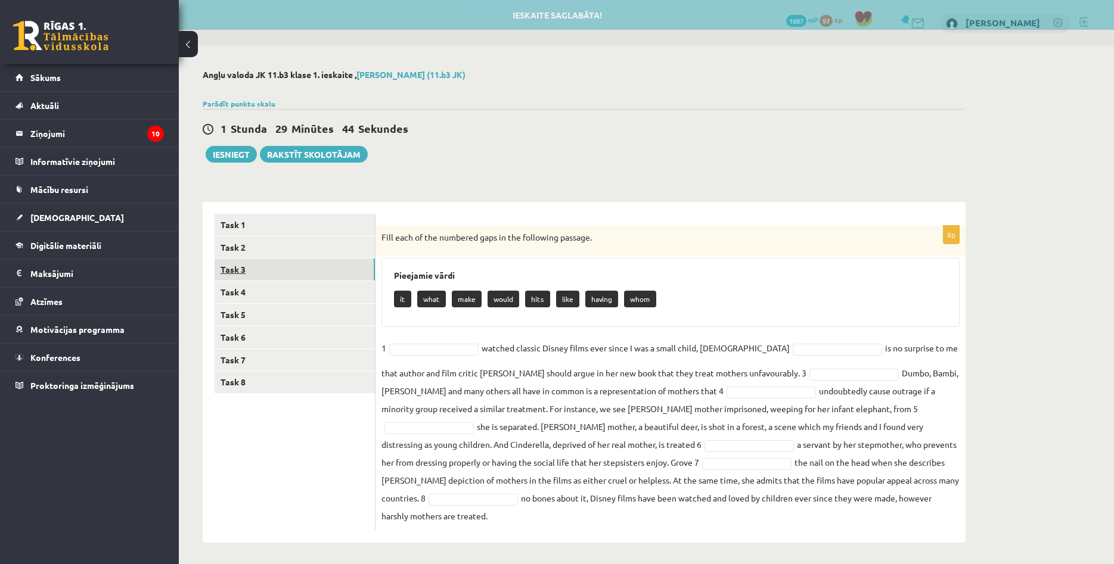
click at [269, 275] on link "Task 3" at bounding box center [295, 270] width 160 height 22
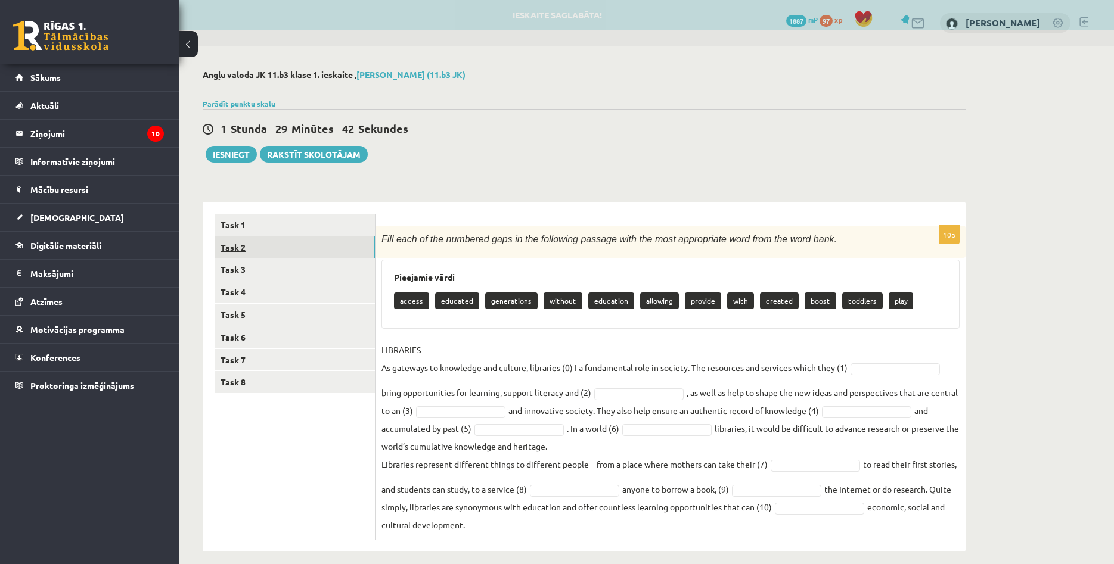
click at [278, 257] on link "Task 2" at bounding box center [295, 248] width 160 height 22
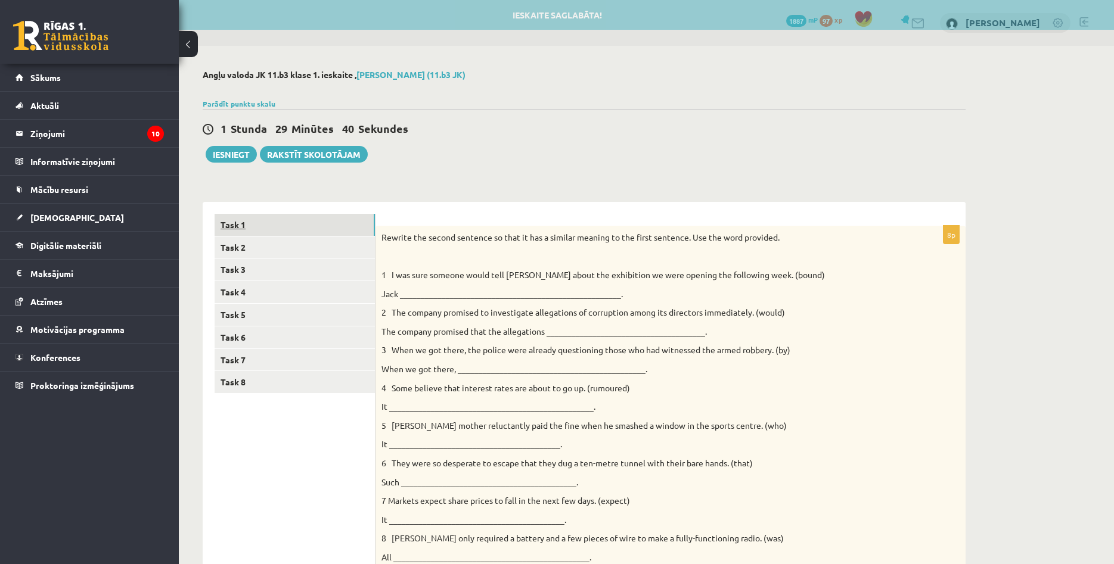
click at [283, 233] on link "Task 1" at bounding box center [295, 225] width 160 height 22
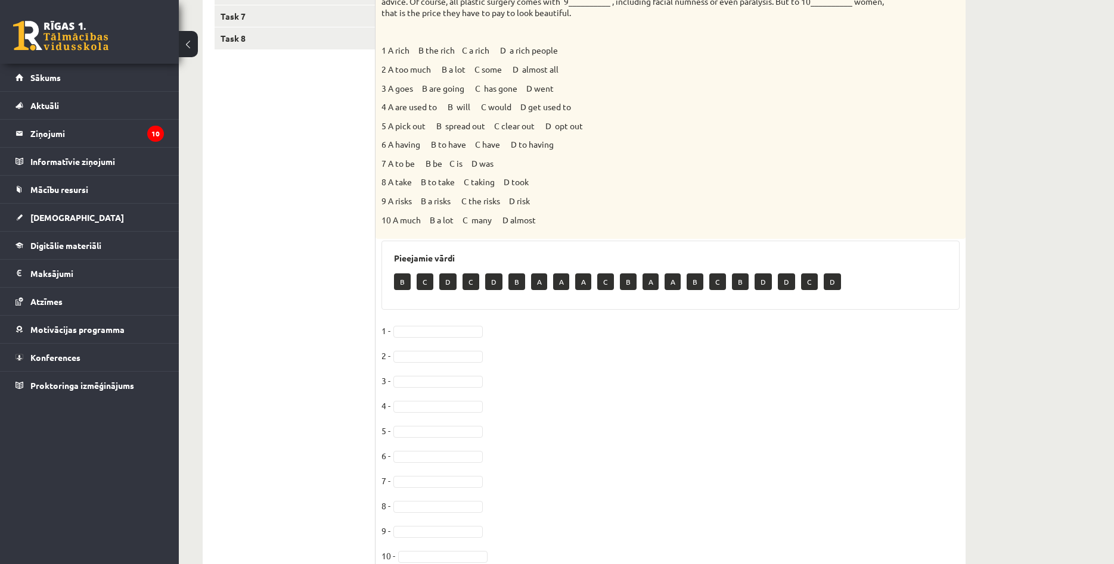
scroll to position [394, 0]
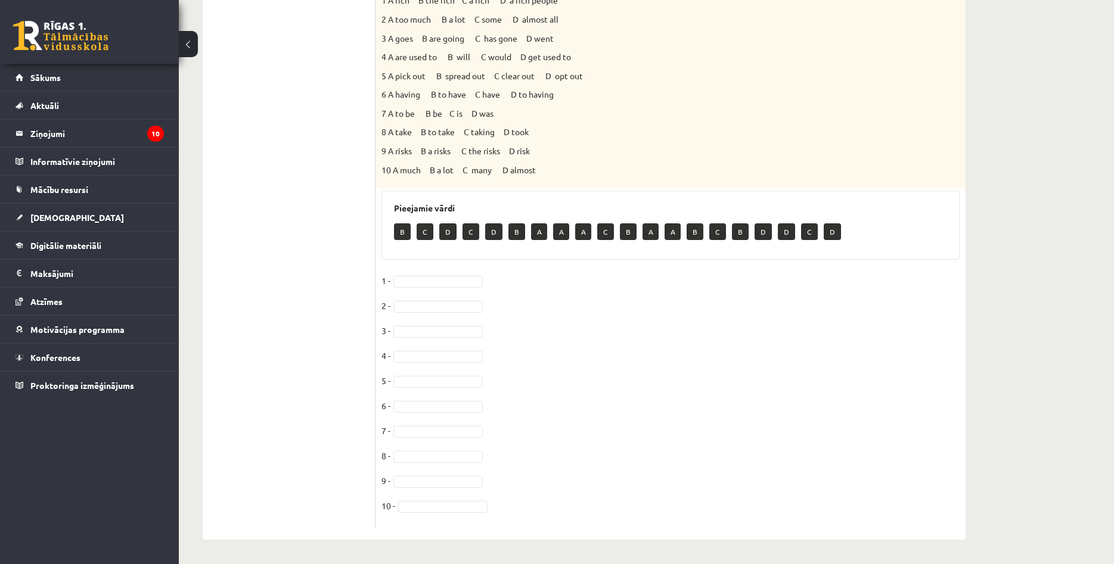
drag, startPoint x: 382, startPoint y: 232, endPoint x: 654, endPoint y: 513, distance: 390.7
click at [654, 189] on div "Choose the correct answers. 1 A rich B the rich C a rich D a rich people 2 A to…" at bounding box center [670, 10] width 590 height 357
copy div
click at [636, 316] on fieldset "1 - 2 - 3 - 4 - 5 - 6 - 7 - 8 - 9 - 10 -" at bounding box center [670, 397] width 578 height 250
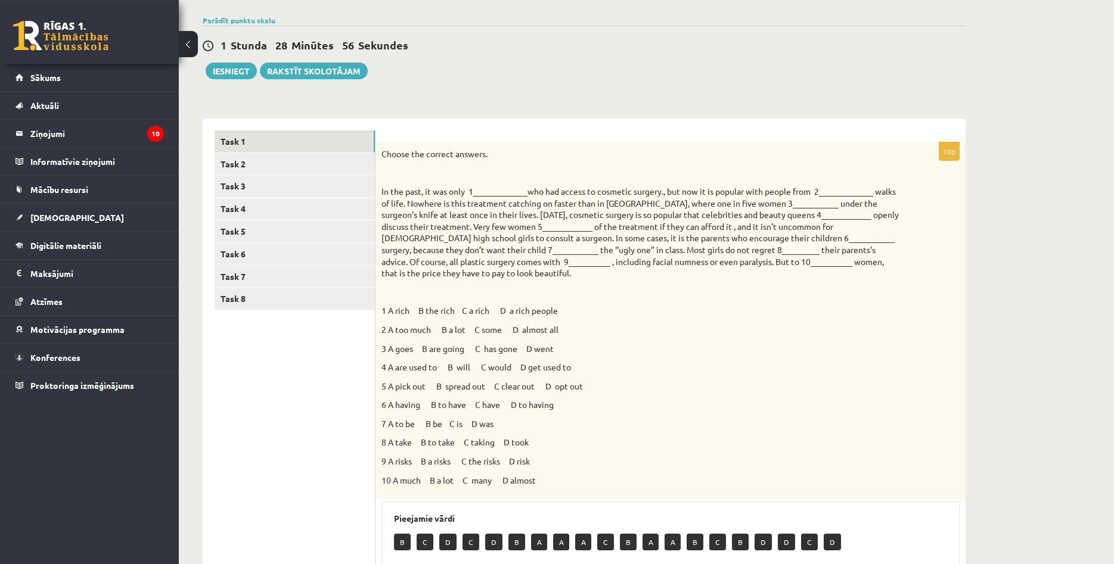
scroll to position [72, 0]
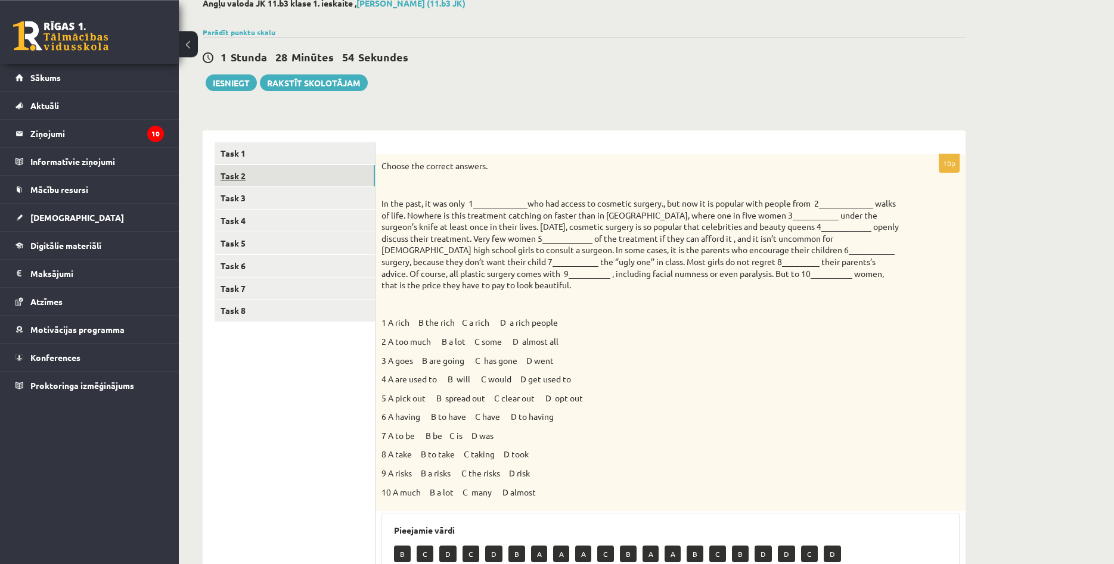
click at [253, 175] on link "Task 2" at bounding box center [295, 176] width 160 height 22
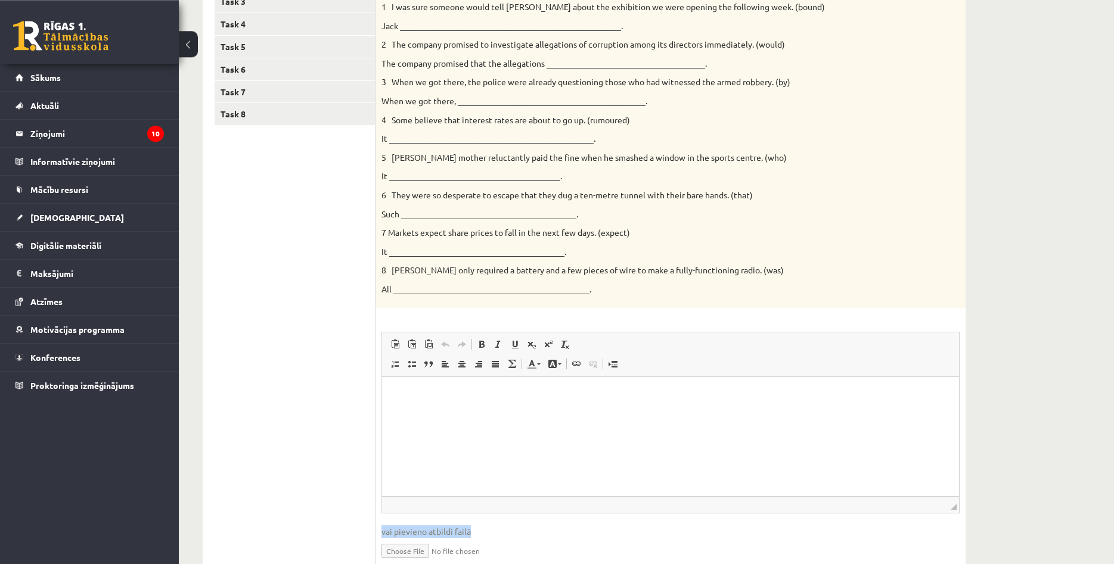
scroll to position [319, 0]
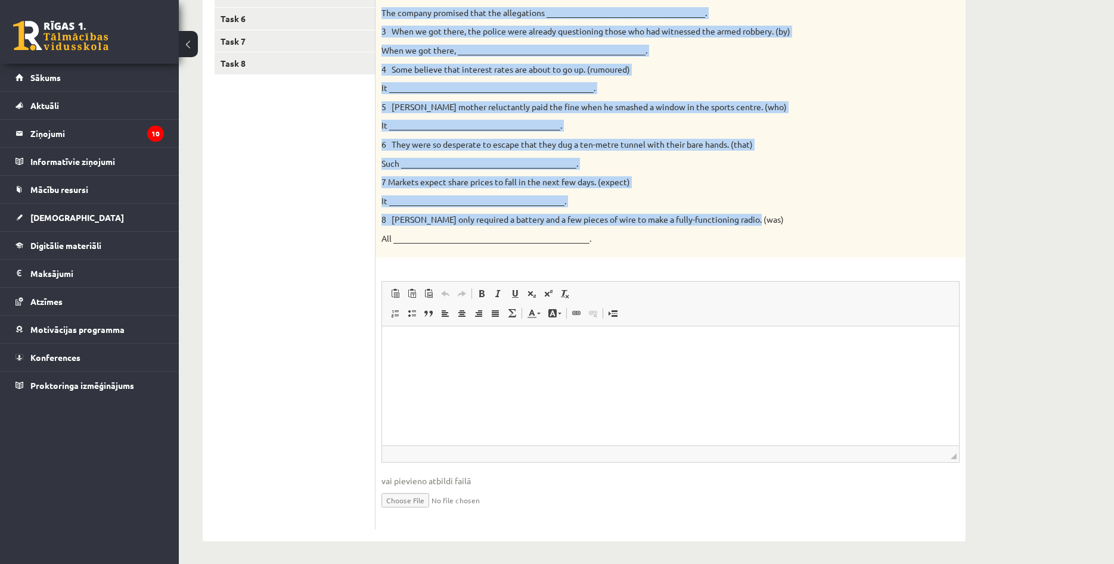
drag, startPoint x: 381, startPoint y: 166, endPoint x: 759, endPoint y: 219, distance: 381.4
click at [759, 219] on div "Rewrite the second sentence so that it has a similar meaning to the first sente…" at bounding box center [670, 82] width 590 height 351
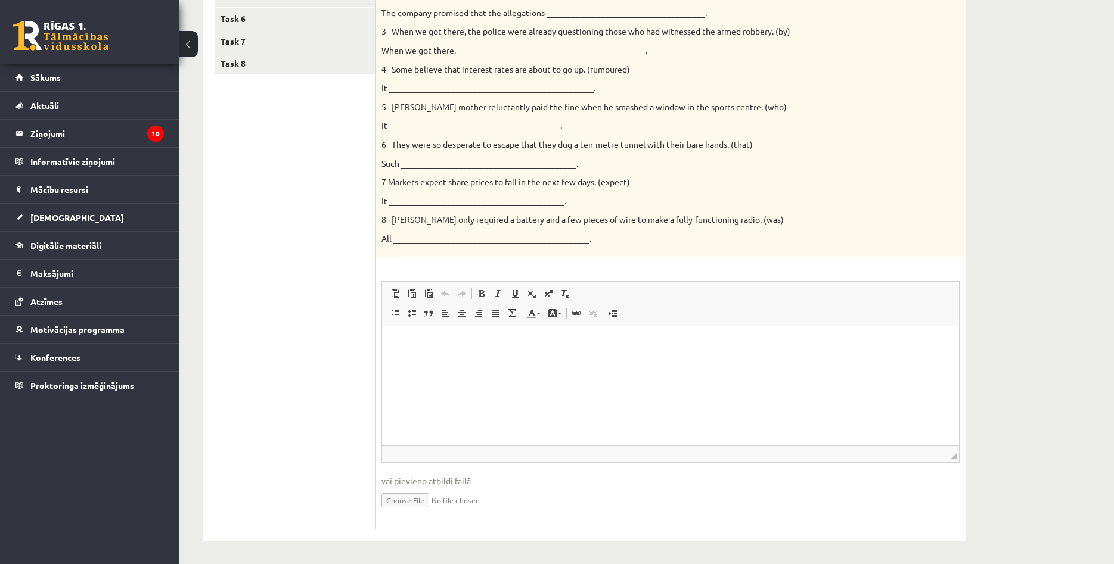
click at [662, 259] on div "8p Rewrite the second sentence so that it has a similar meaning to the first se…" at bounding box center [670, 218] width 590 height 623
click at [617, 262] on div "8p Rewrite the second sentence so that it has a similar meaning to the first se…" at bounding box center [670, 218] width 590 height 623
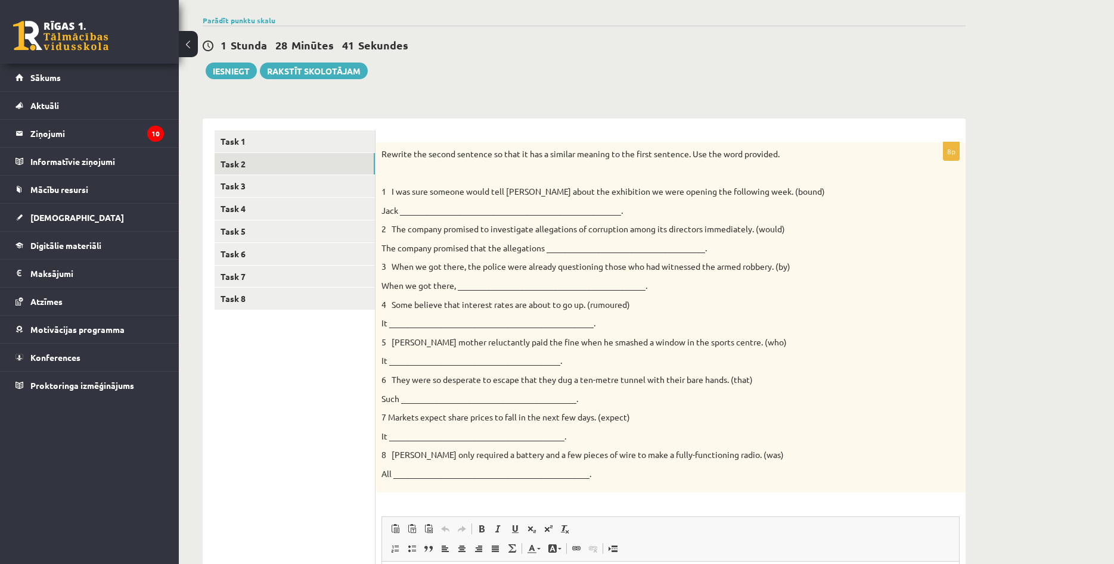
scroll to position [0, 0]
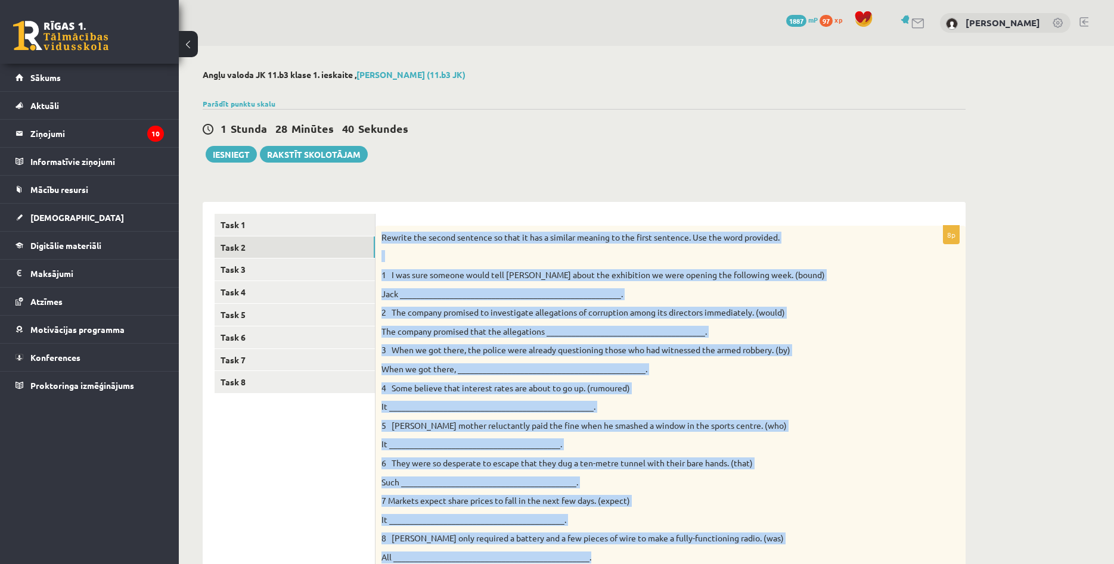
drag, startPoint x: 617, startPoint y: 260, endPoint x: 380, endPoint y: 241, distance: 237.9
click at [380, 241] on div "8p Rewrite the second sentence so that it has a similar meaning to the first se…" at bounding box center [670, 537] width 590 height 623
copy div "Rewrite the second sentence so that it has a similar meaning to the first sente…"
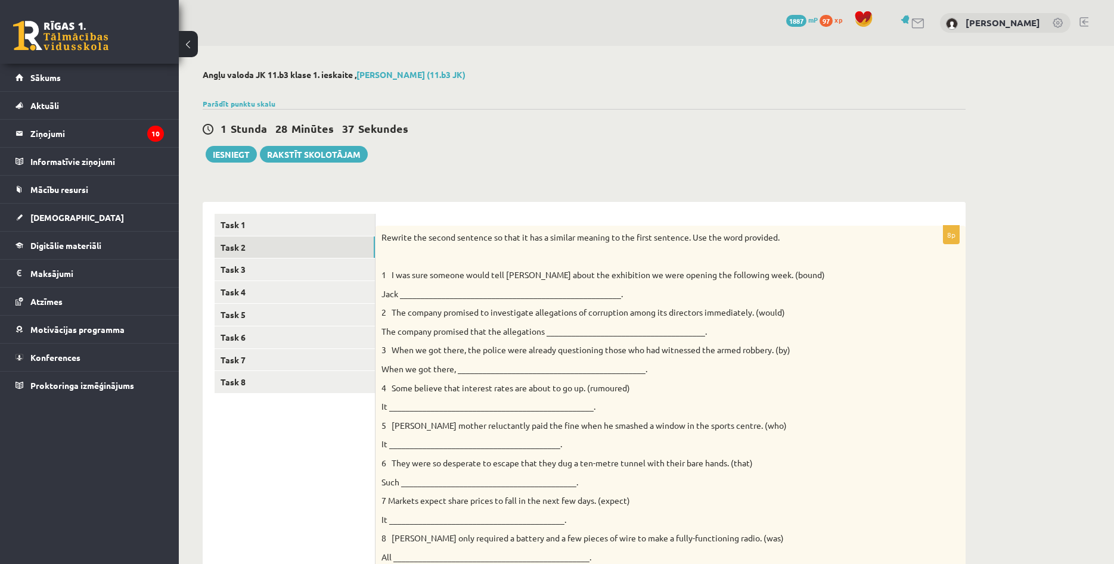
click at [420, 165] on div "Angļu valoda JK 11.b3 klase 1. ieskaite , Agnese Rukmane (11.b3 JK) Parādīt pun…" at bounding box center [584, 465] width 810 height 838
click at [263, 269] on link "Task 3" at bounding box center [295, 270] width 160 height 22
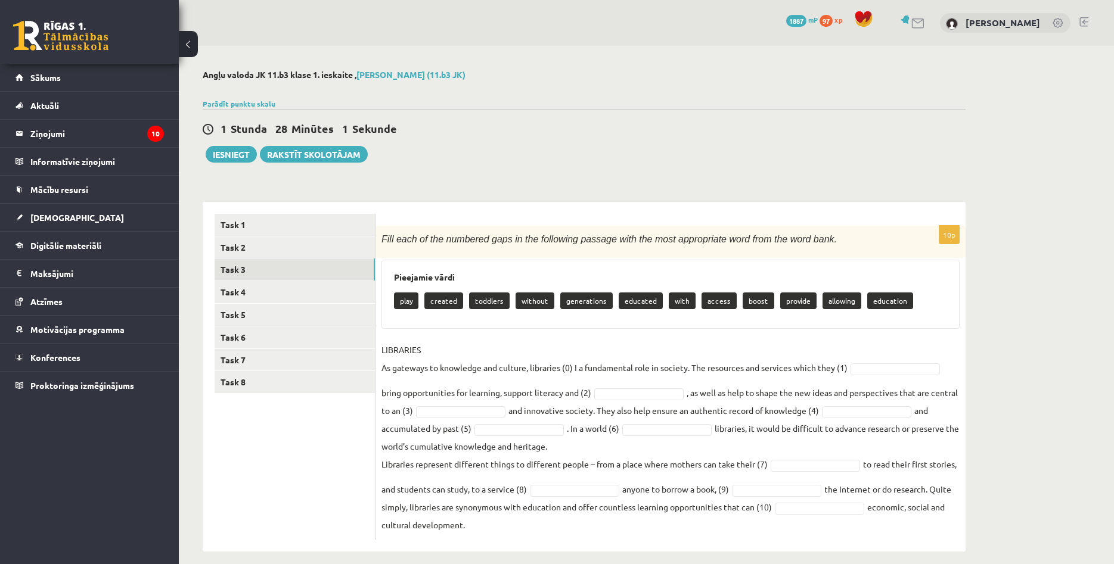
scroll to position [12, 0]
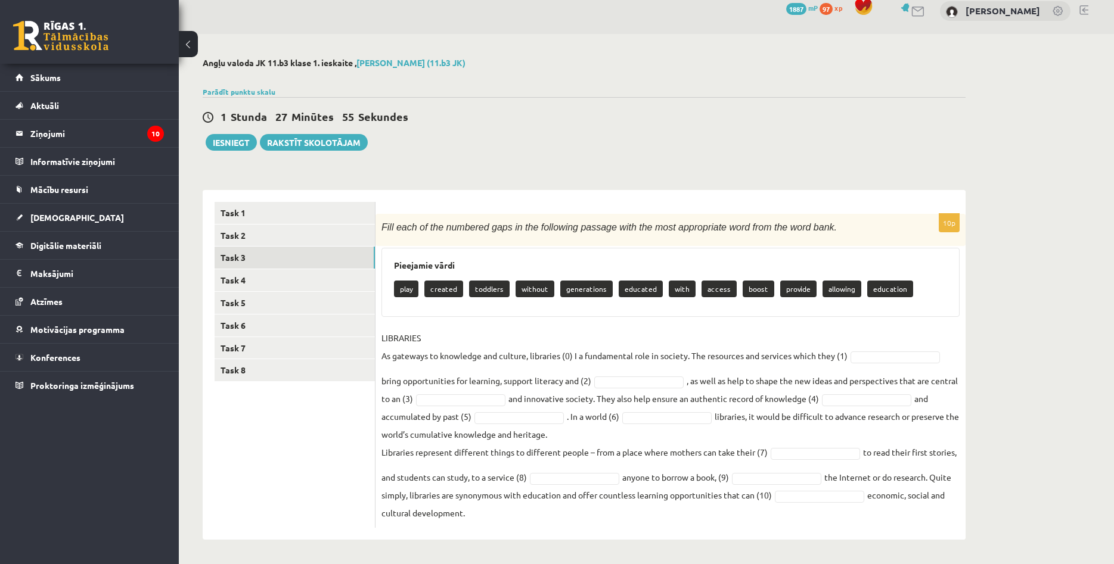
drag, startPoint x: 381, startPoint y: 228, endPoint x: 721, endPoint y: 519, distance: 447.6
click at [721, 247] on div "Fill each of the numbered gaps in the following passage with the most appropria…" at bounding box center [670, 230] width 590 height 33
copy fieldset "economic, social and cultural development."
click at [673, 83] on div "Angļu valoda JK 11.b3 klase 1. ieskaite , Agnese Rukmane (11.b3 JK) Parādīt pun…" at bounding box center [584, 299] width 810 height 530
click at [293, 280] on link "Task 4" at bounding box center [295, 280] width 160 height 22
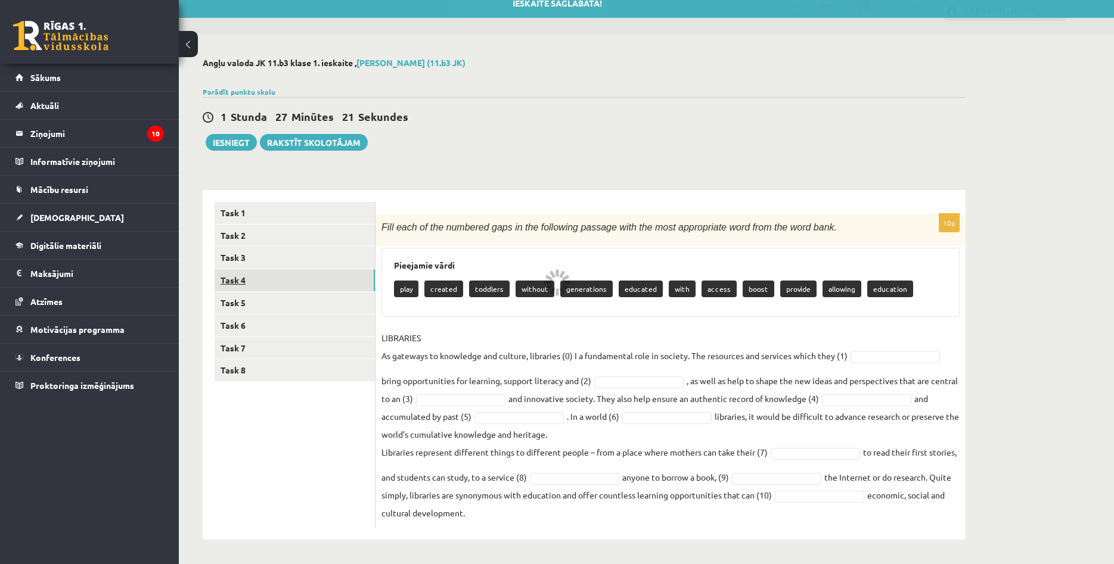
scroll to position [0, 0]
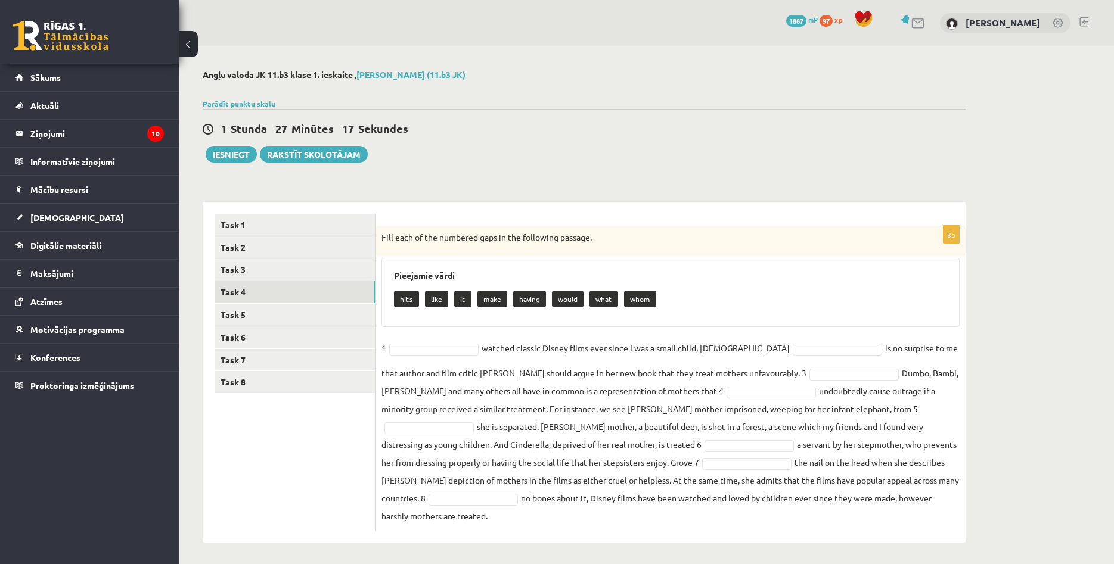
drag, startPoint x: 378, startPoint y: 236, endPoint x: 823, endPoint y: 494, distance: 514.5
click at [823, 257] on div "Fill each of the numbered gaps in the following passage." at bounding box center [670, 241] width 590 height 31
copy fieldset "no bones about it, Disney films have been watched and loved by children ever si…"
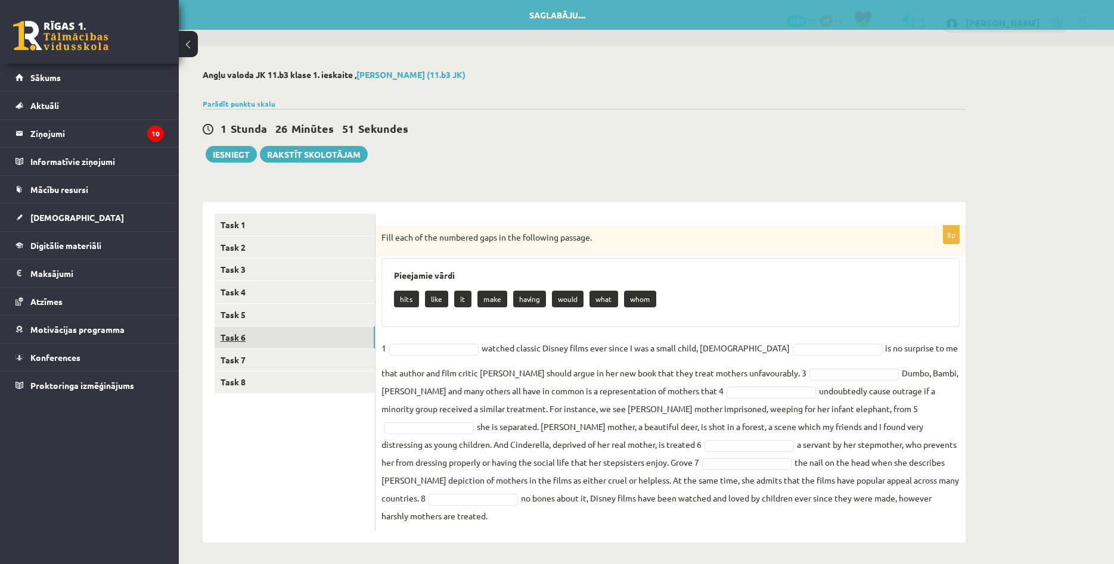
click at [291, 328] on link "Task 6" at bounding box center [295, 338] width 160 height 22
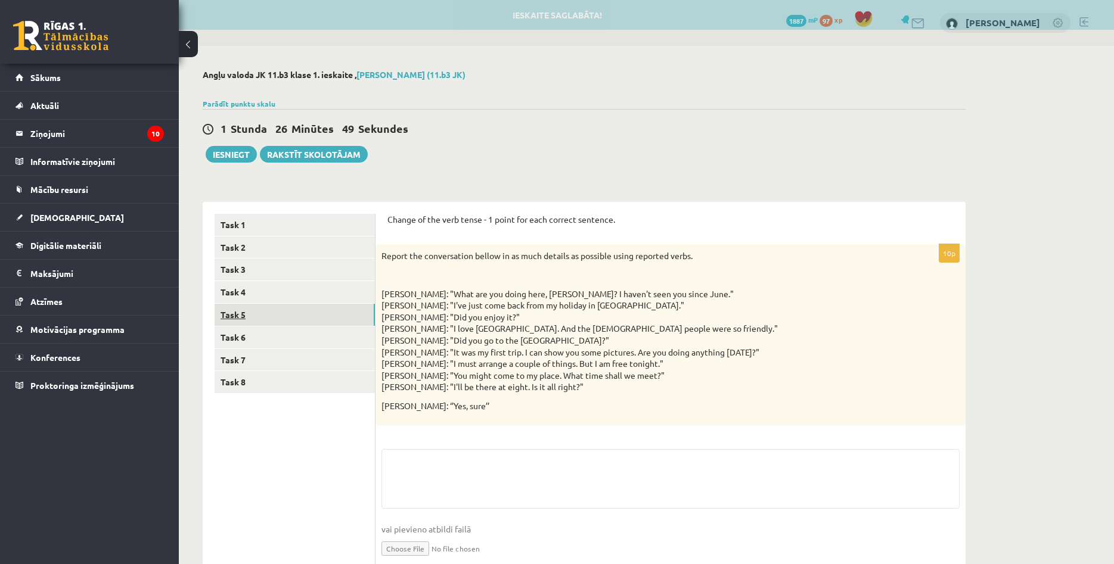
click at [286, 318] on link "Task 5" at bounding box center [295, 315] width 160 height 22
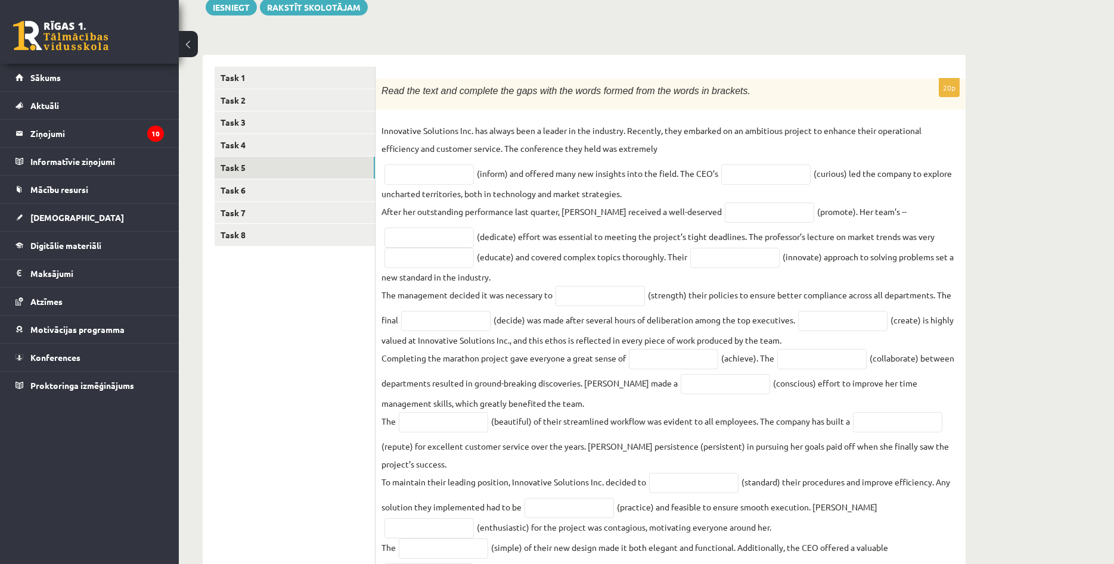
scroll to position [232, 0]
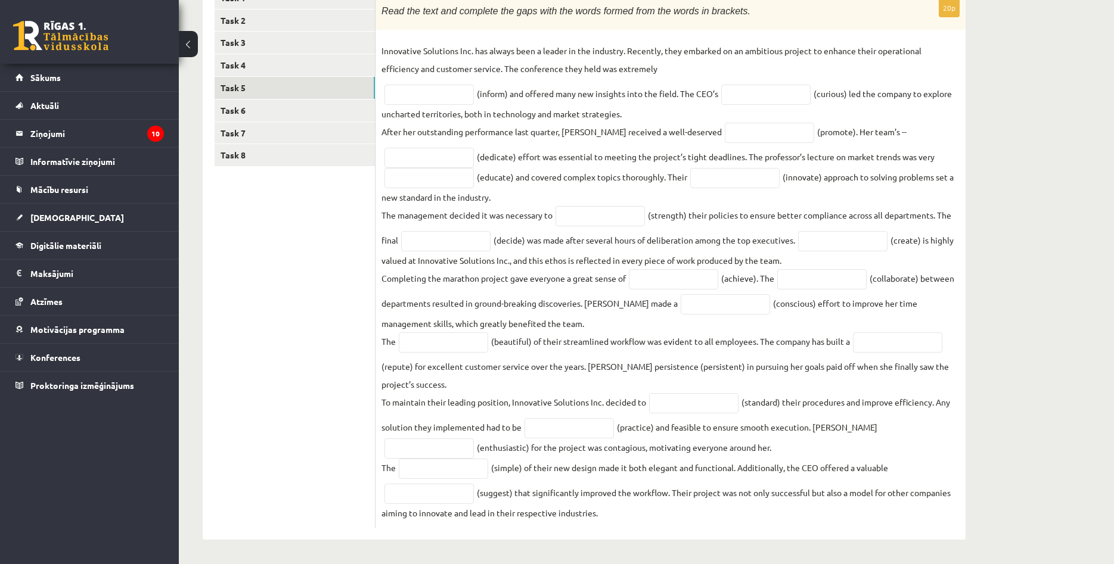
drag, startPoint x: 382, startPoint y: 239, endPoint x: 663, endPoint y: 518, distance: 395.7
click at [663, 30] on div "Read the text and complete the gaps with the words formed from the words in bra…" at bounding box center [670, 15] width 590 height 32
copy div "Read the text and complete the gaps with the words formed from the words in bra…"
click at [267, 292] on ul "Task 1 Task 2 Task 3 Task 4 Task 5 Task 6 Task 7 Task 8" at bounding box center [295, 258] width 161 height 542
click at [306, 103] on link "Task 6" at bounding box center [295, 111] width 160 height 22
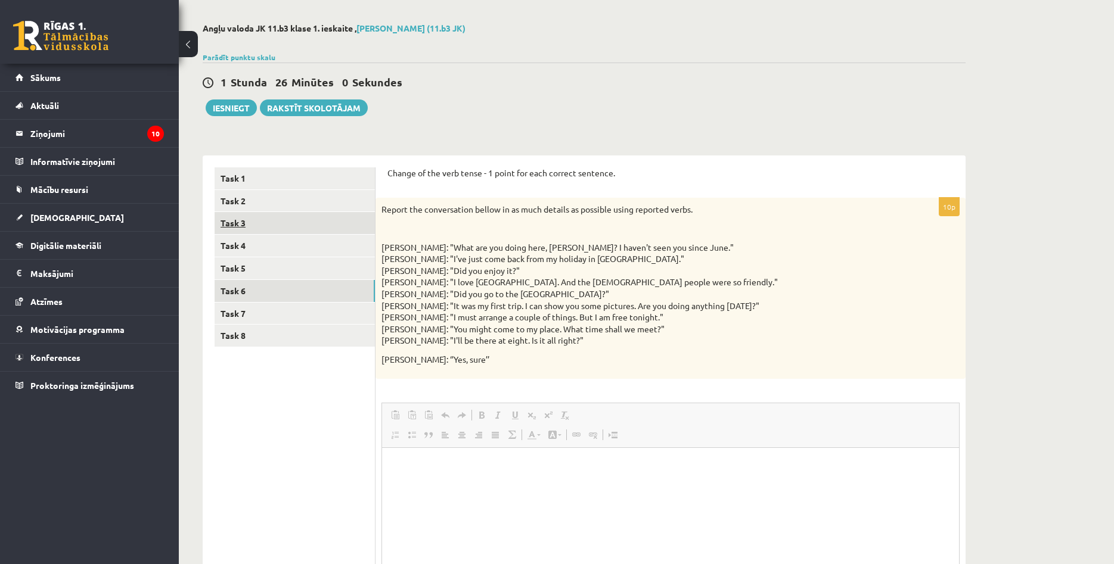
scroll to position [0, 0]
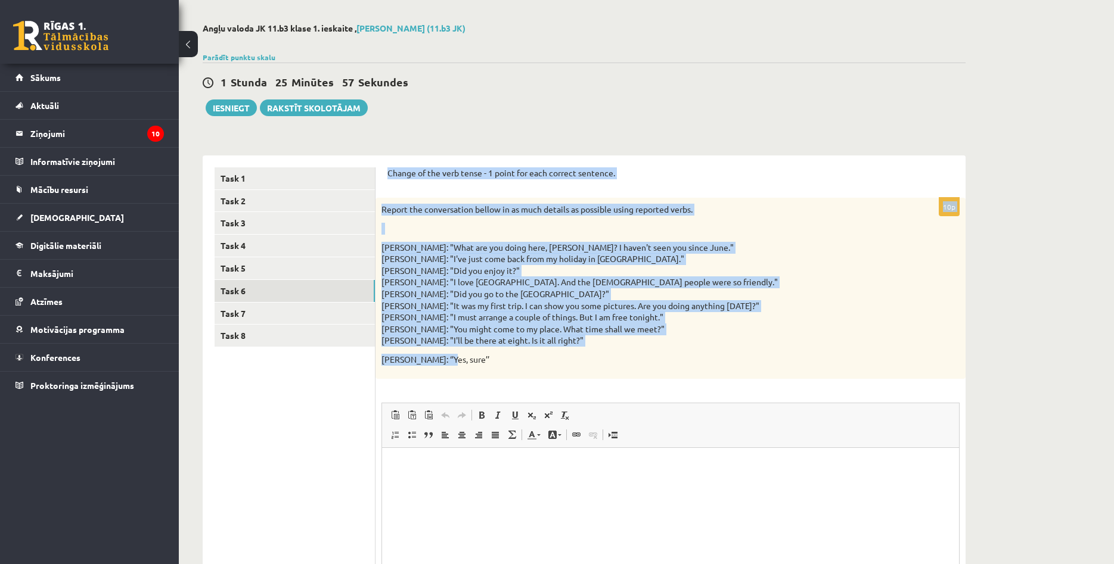
drag, startPoint x: 386, startPoint y: 170, endPoint x: 543, endPoint y: 381, distance: 263.2
click at [543, 381] on div "Change of the verb tense - 1 point for each correct sentence. 10p Report the co…" at bounding box center [670, 410] width 590 height 508
copy form "Change of the verb tense - 1 point for each correct sentence. 10p Report the co…"
click at [277, 311] on link "Task 7" at bounding box center [295, 314] width 160 height 22
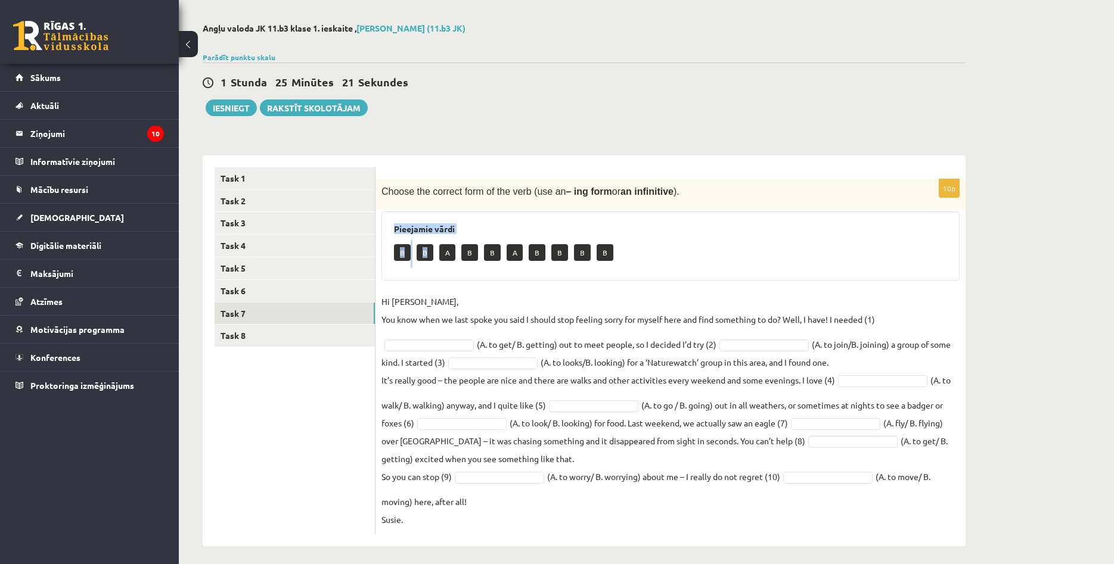
drag, startPoint x: 394, startPoint y: 224, endPoint x: 429, endPoint y: 241, distance: 39.2
click at [429, 241] on div "Pieejamie vārdi B B A B B A B B B B" at bounding box center [670, 246] width 578 height 69
drag, startPoint x: 378, startPoint y: 191, endPoint x: 766, endPoint y: 520, distance: 508.6
click at [766, 210] on div "Choose the correct form of the verb (use an – ing form or an infinitive )." at bounding box center [670, 194] width 590 height 30
copy fieldset "(A. to move/ B. moving) here, after all! Susie."
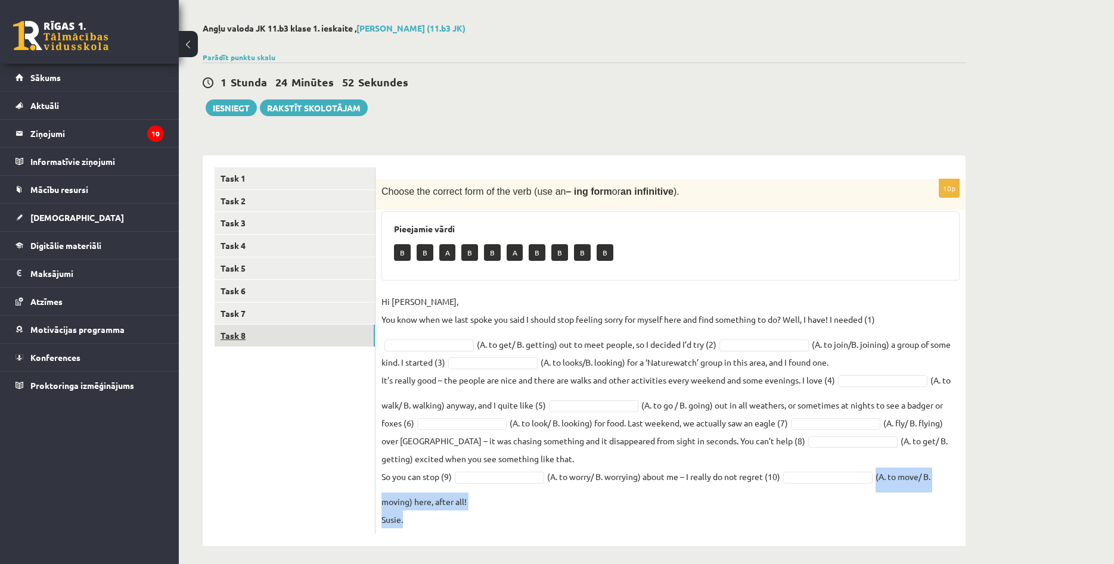
click at [296, 333] on link "Task 8" at bounding box center [295, 336] width 160 height 22
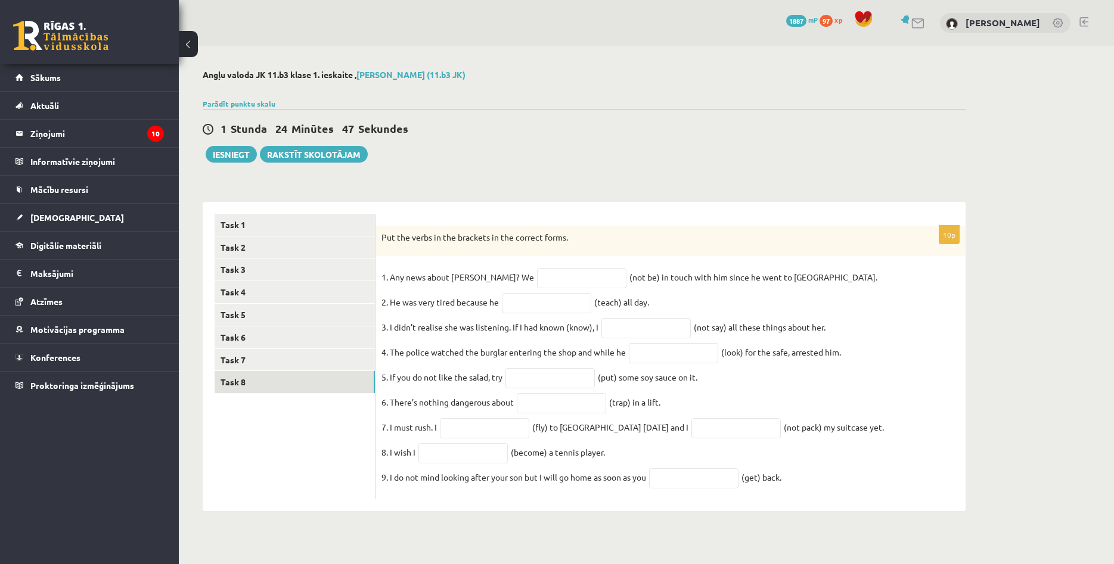
drag, startPoint x: 380, startPoint y: 235, endPoint x: 798, endPoint y: 486, distance: 487.0
click at [798, 257] on div "Put the verbs in the brackets in the correct forms." at bounding box center [670, 241] width 590 height 31
copy div "Put the verbs in the brackets in the correct forms. 1. Any news about George? W…"
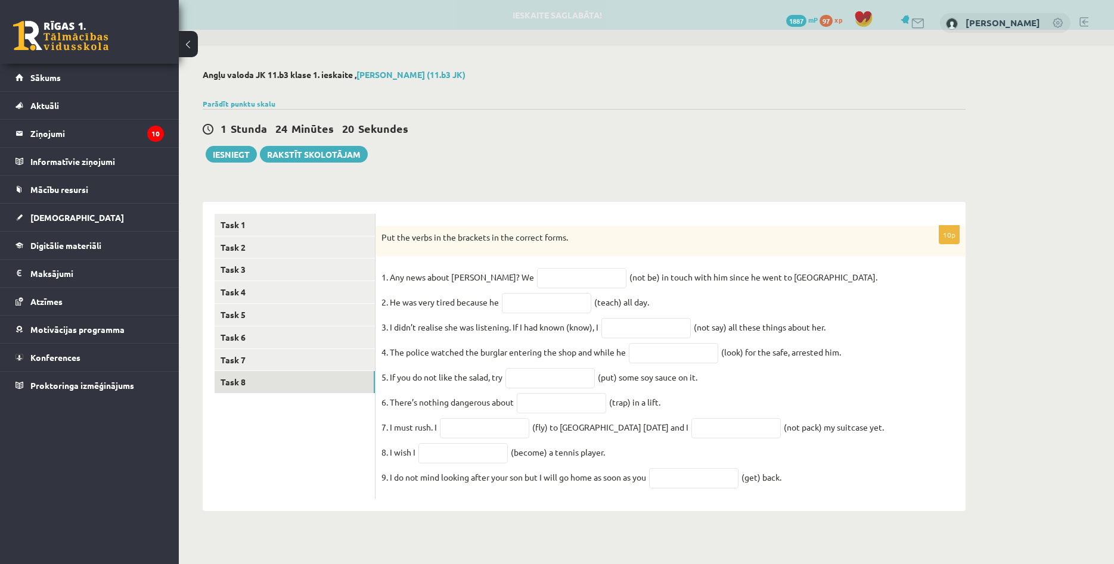
click at [552, 163] on div "Angļu valoda JK 11.b3 klase 1. ieskaite , Agnese Rukmane (11.b3 JK) Parādīt pun…" at bounding box center [584, 290] width 810 height 489
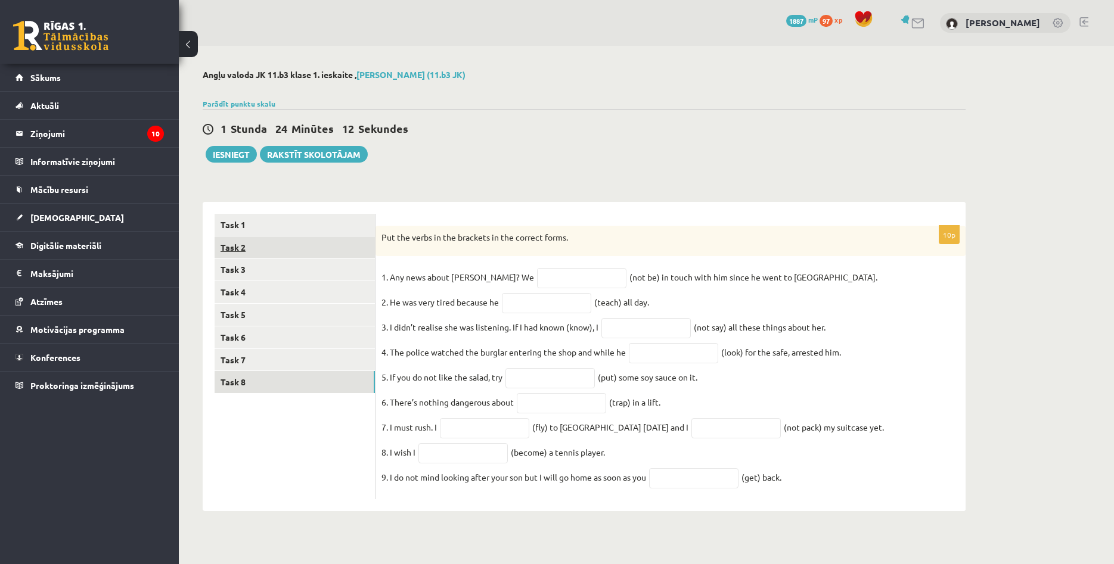
click at [268, 248] on link "Task 2" at bounding box center [295, 248] width 160 height 22
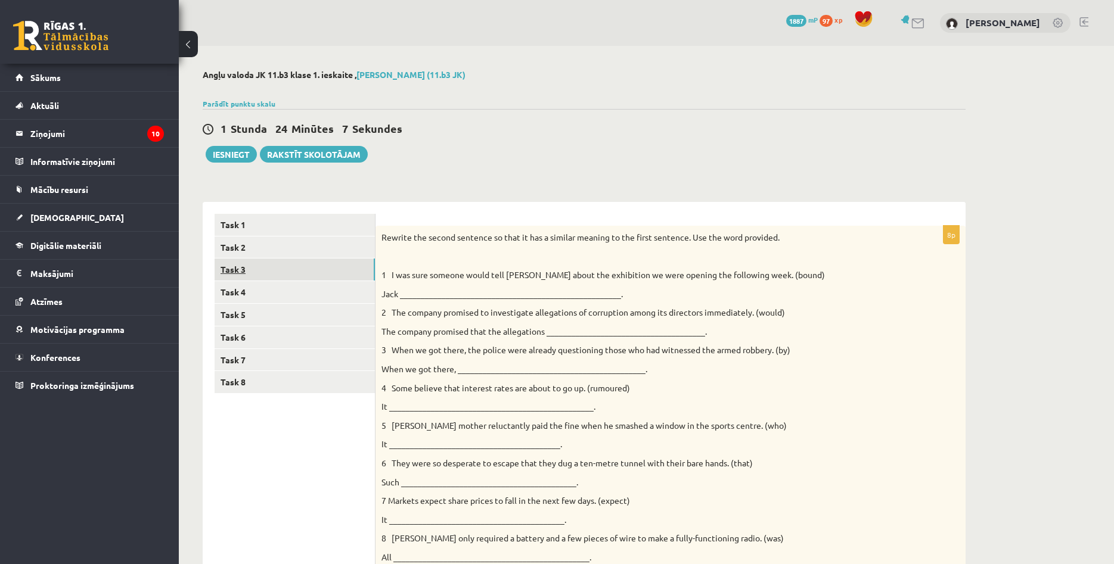
click at [282, 275] on link "Task 3" at bounding box center [295, 270] width 160 height 22
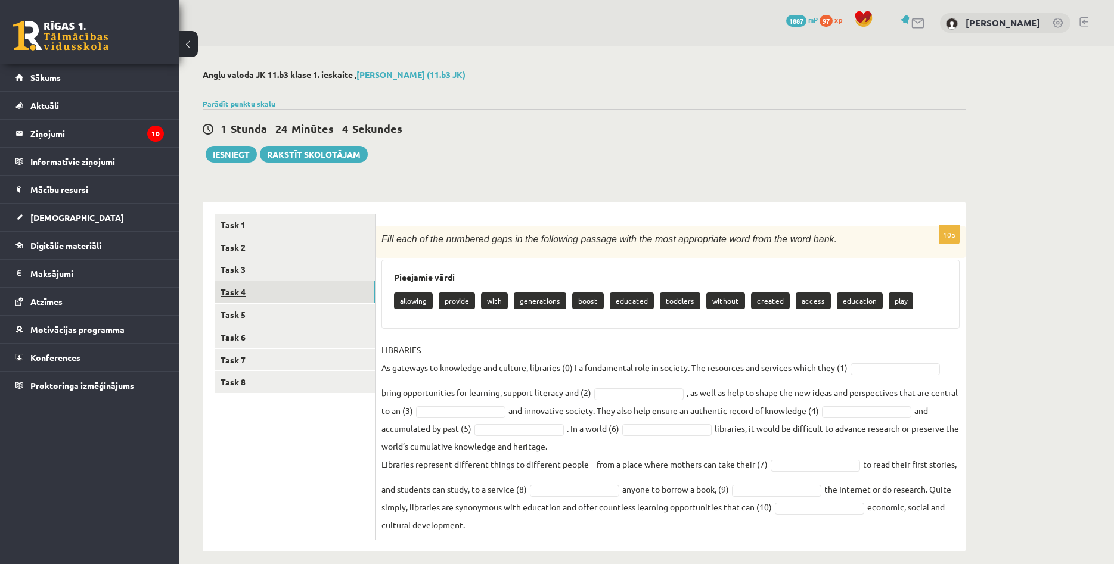
click at [278, 289] on link "Task 4" at bounding box center [295, 292] width 160 height 22
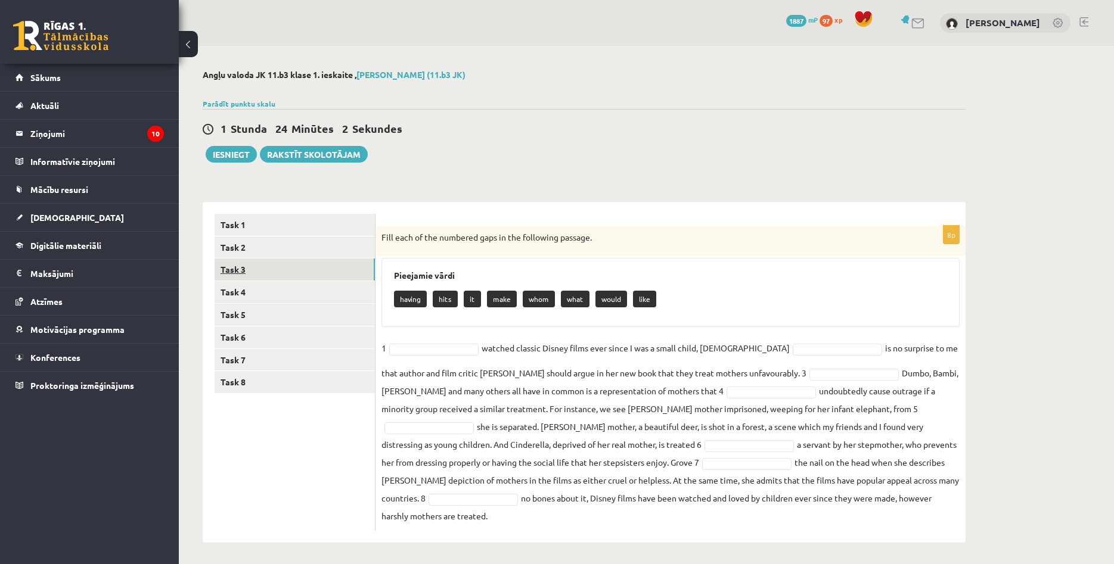
click at [271, 263] on link "Task 3" at bounding box center [295, 270] width 160 height 22
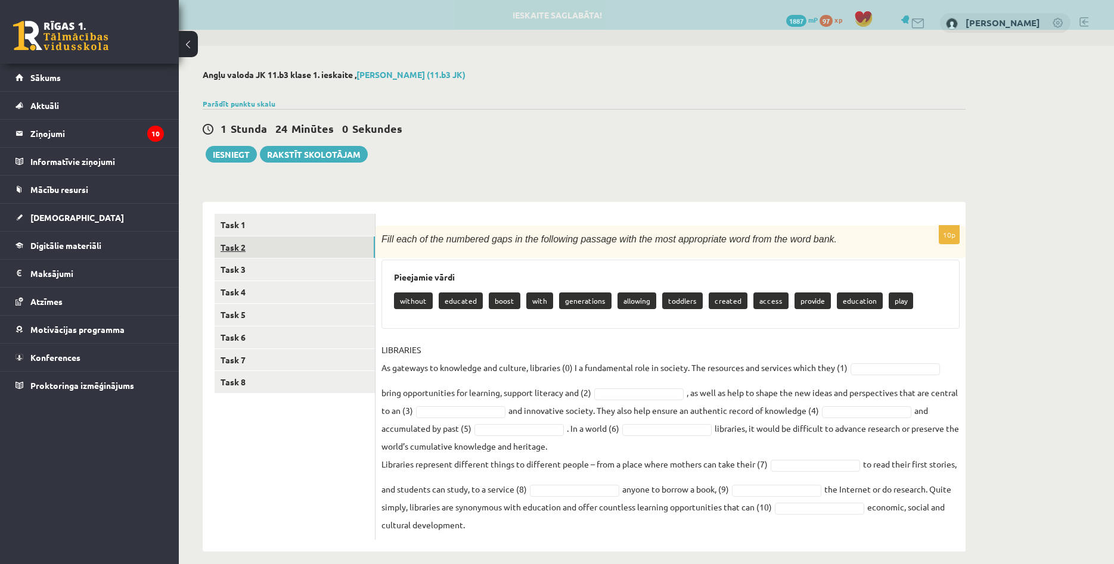
click at [270, 252] on link "Task 2" at bounding box center [295, 248] width 160 height 22
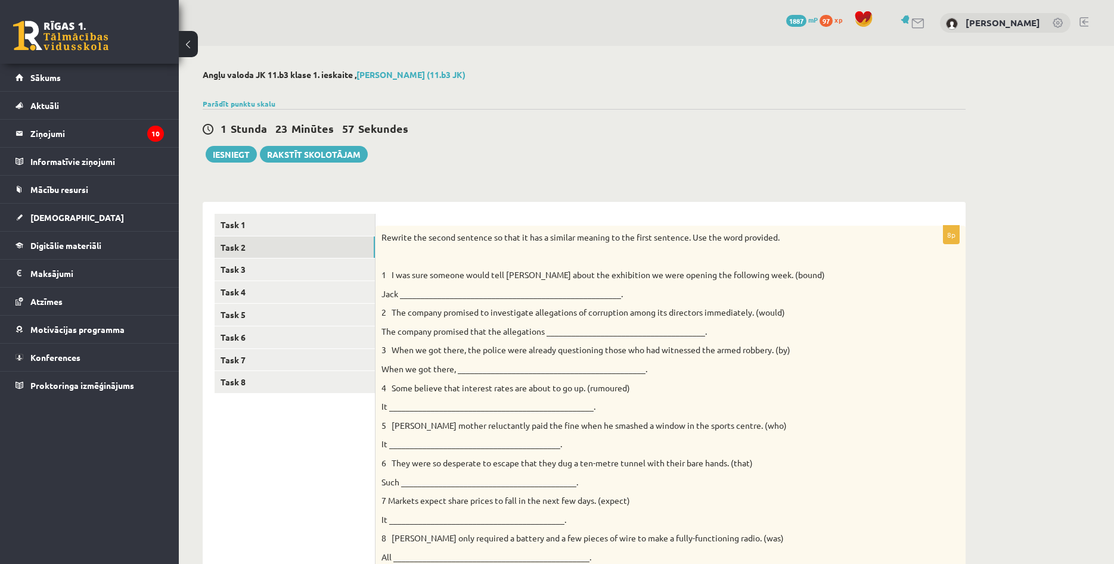
click at [451, 293] on p "Jack _____________________________________________________." at bounding box center [640, 294] width 518 height 12
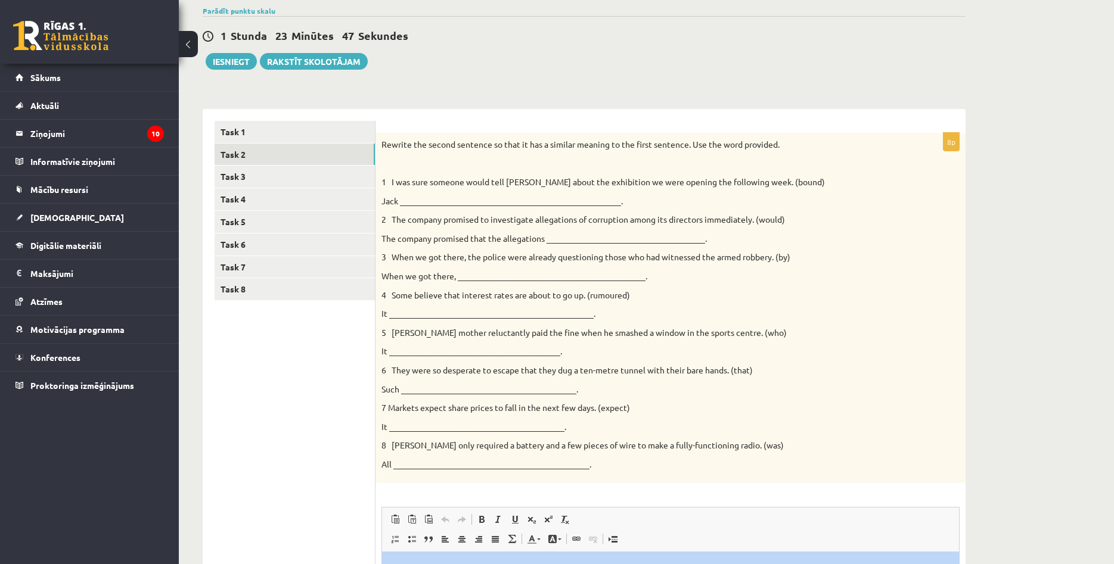
scroll to position [142, 0]
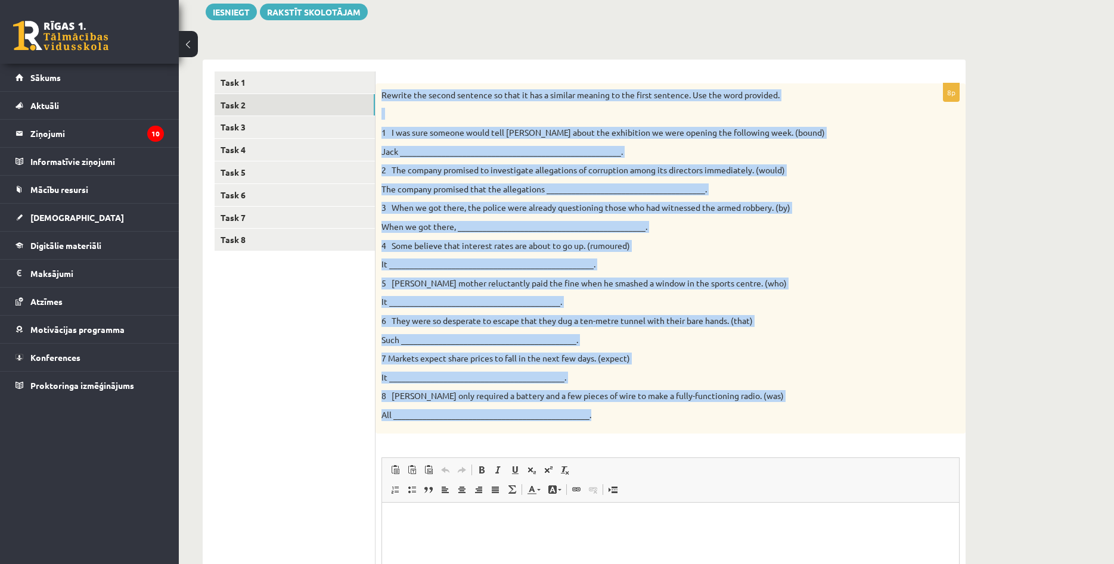
drag, startPoint x: 381, startPoint y: 232, endPoint x: 626, endPoint y: 420, distance: 308.5
click at [626, 420] on div "Rewrite the second sentence so that it has a similar meaning to the first sente…" at bounding box center [670, 258] width 590 height 351
copy div "Rewrite the second sentence so that it has a similar meaning to the first sente…"
click at [279, 241] on link "Task 8" at bounding box center [295, 240] width 160 height 22
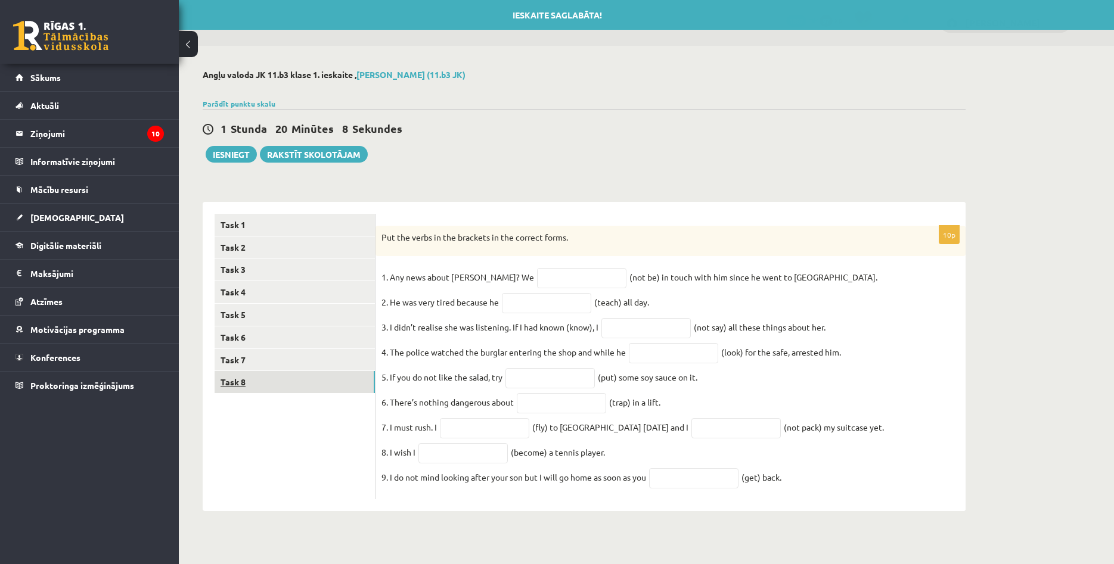
scroll to position [0, 0]
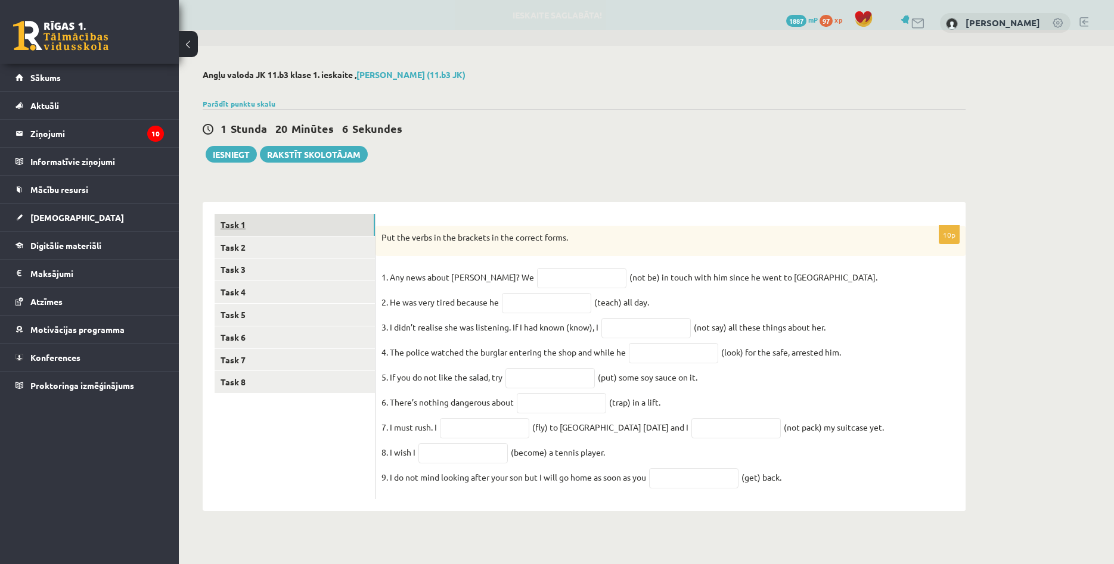
click at [271, 224] on link "Task 1" at bounding box center [295, 225] width 160 height 22
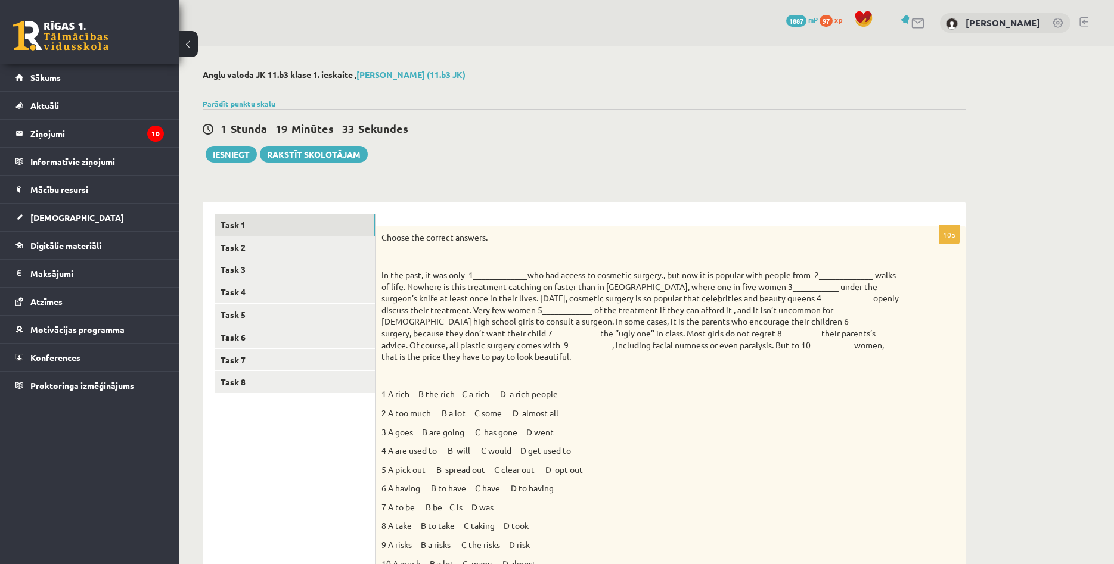
click at [490, 276] on p "In the past, it was only 1_____________who had access to cosmetic surgery., but…" at bounding box center [640, 316] width 518 height 94
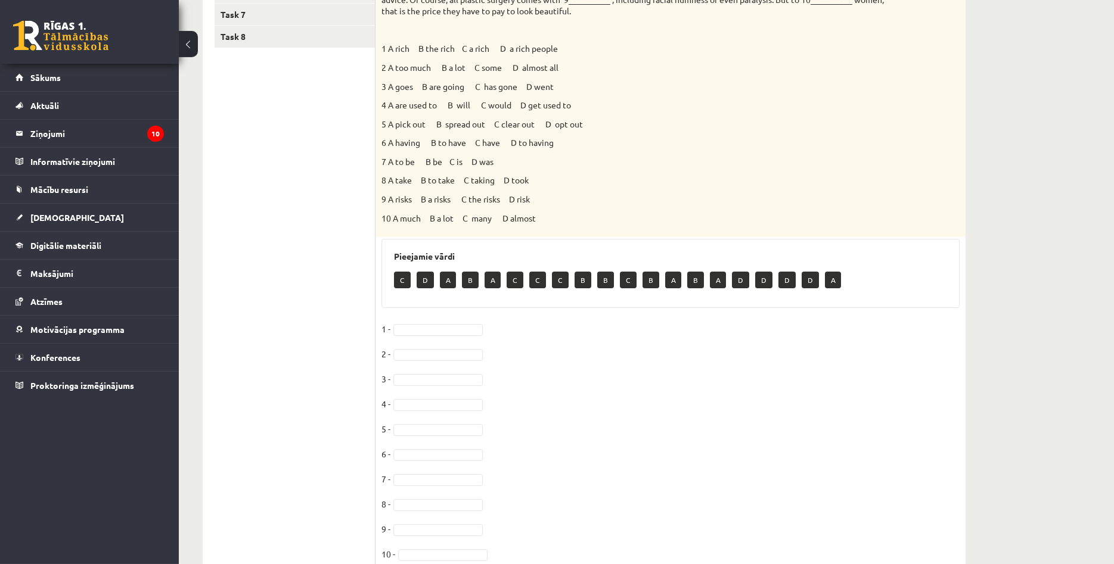
scroll to position [370, 0]
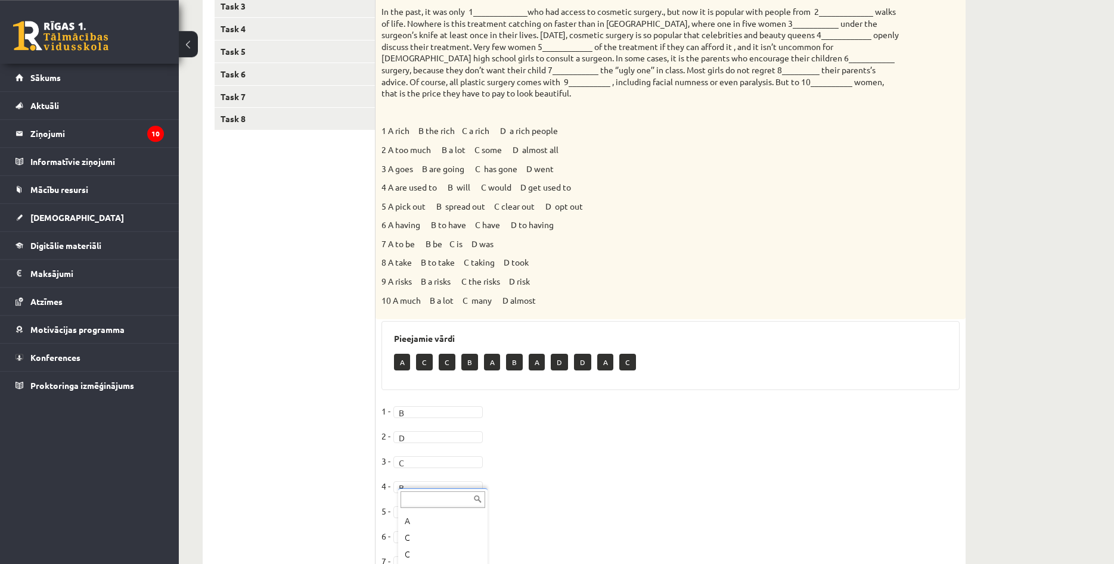
scroll to position [394, 0]
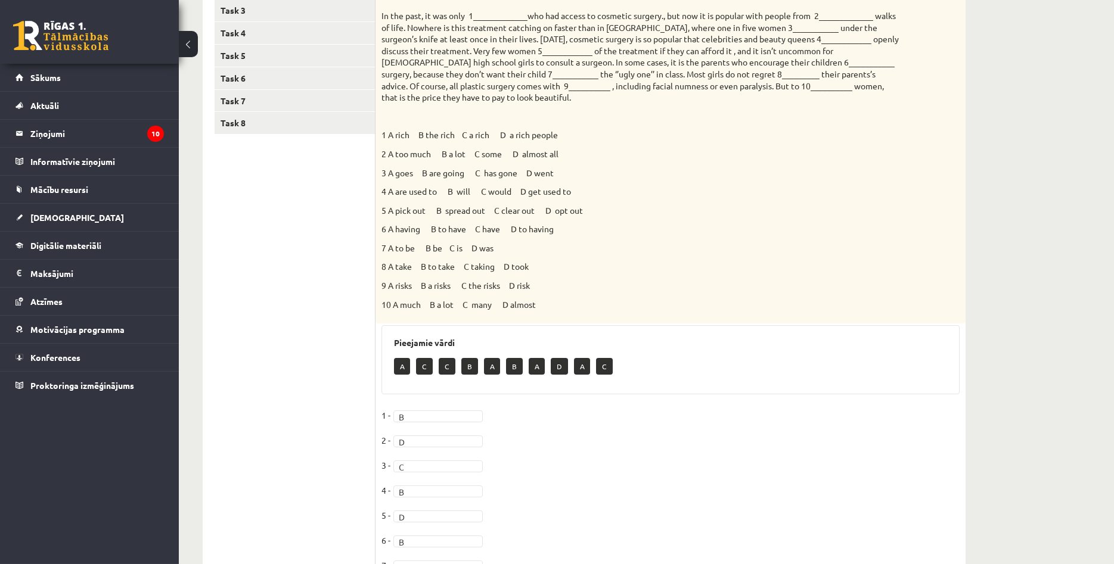
scroll to position [185, 0]
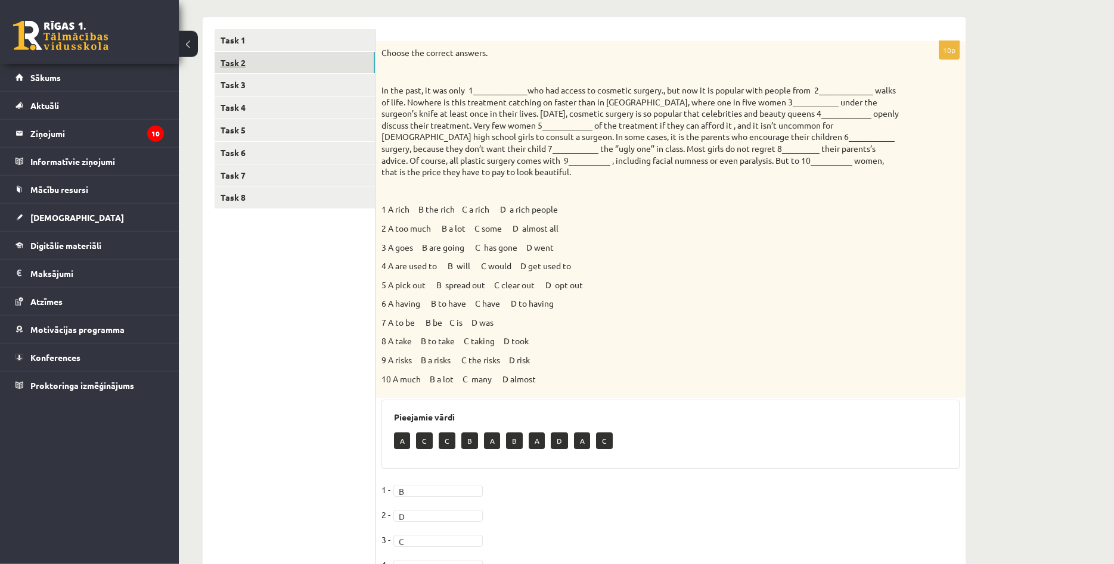
click at [322, 57] on link "Task 2" at bounding box center [295, 63] width 160 height 22
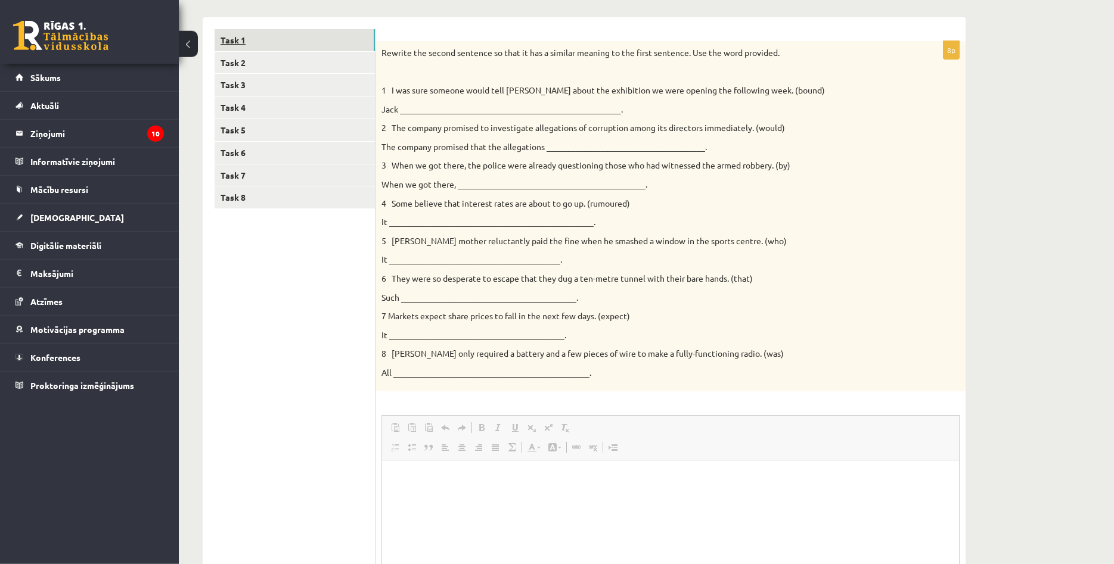
click at [334, 41] on link "Task 1" at bounding box center [295, 40] width 160 height 22
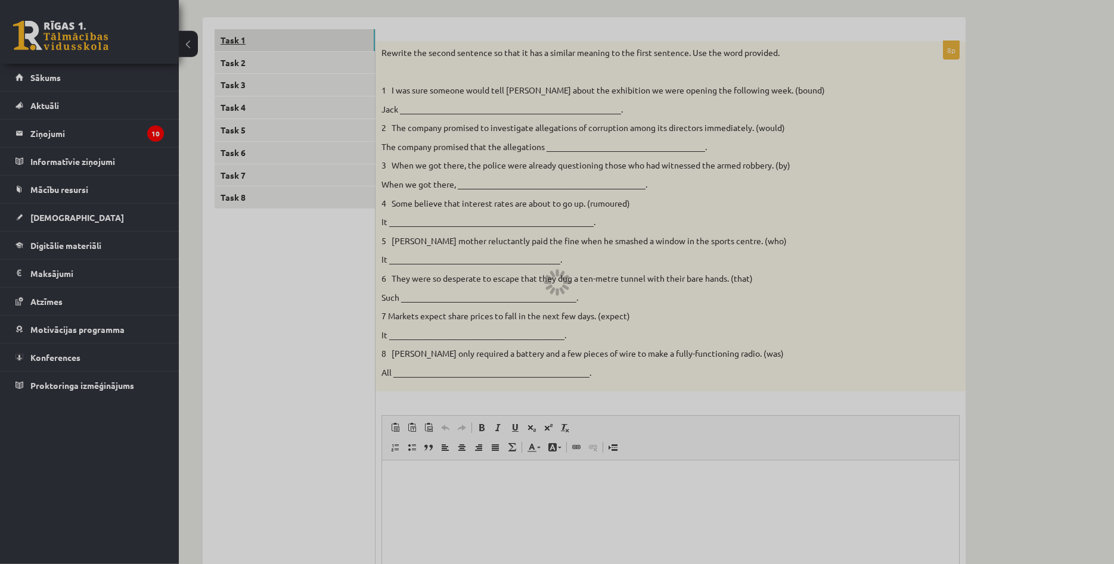
scroll to position [0, 0]
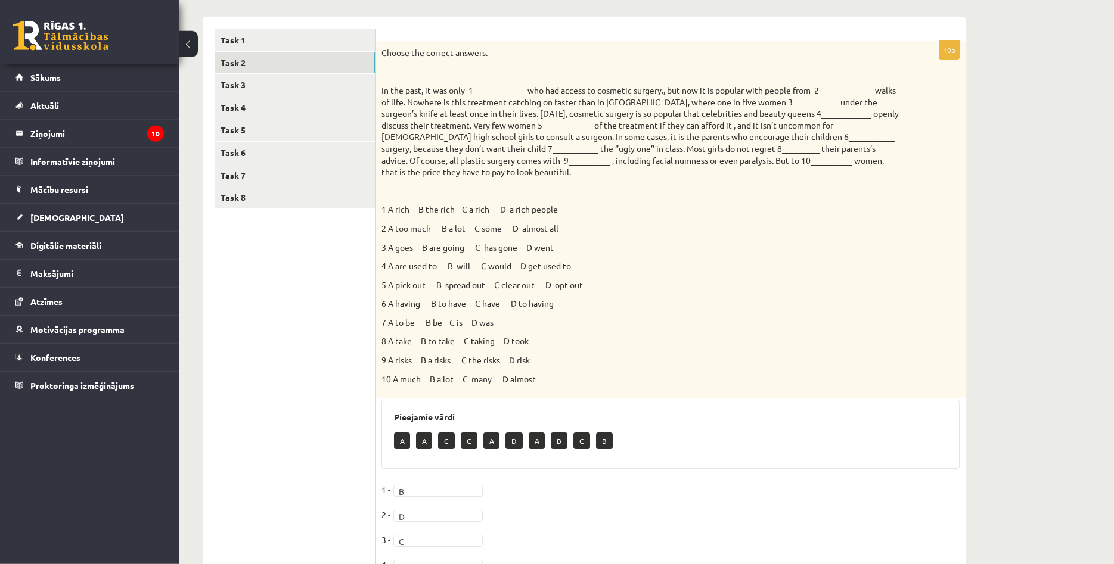
click at [328, 63] on link "Task 2" at bounding box center [295, 63] width 160 height 22
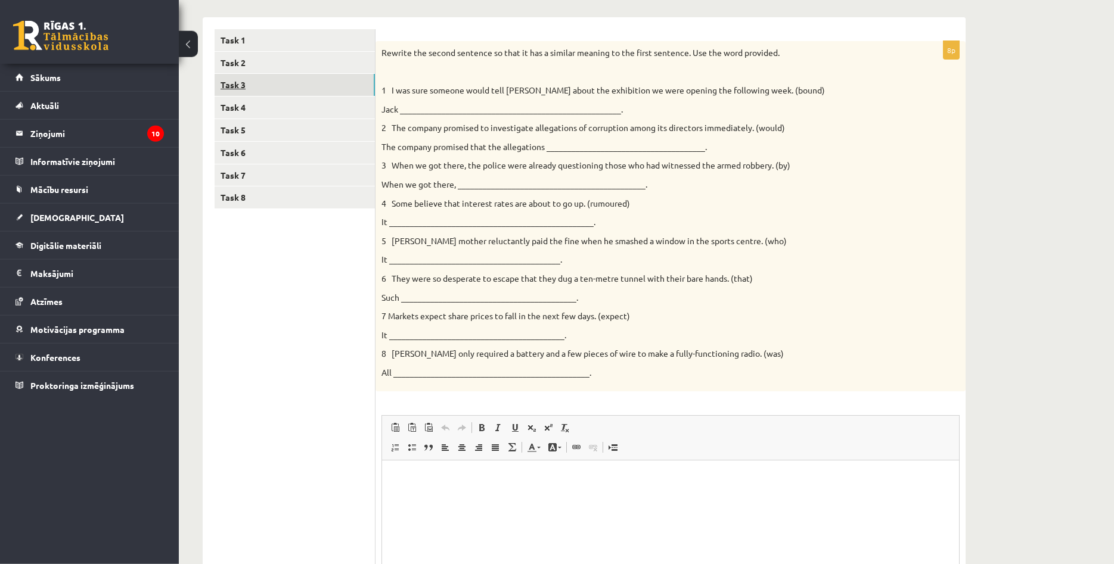
click at [325, 89] on link "Task 3" at bounding box center [295, 85] width 160 height 22
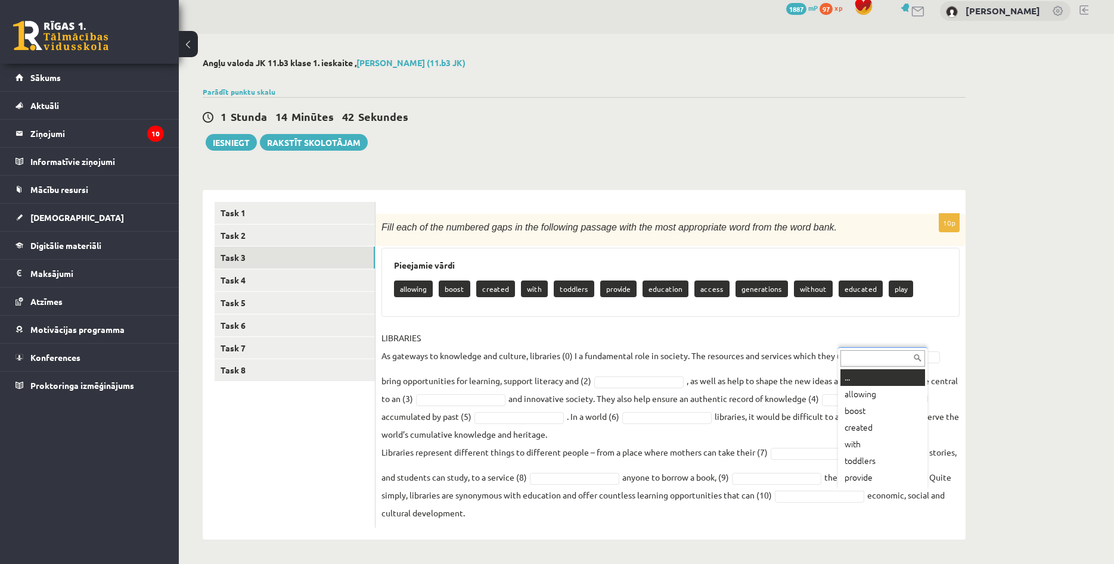
click at [872, 493] on body "0 Dāvanas 1887 mP 97 xp Agnese Rukmane Sākums Aktuāli Kā mācīties eSKOLĀ Kontak…" at bounding box center [557, 270] width 1114 height 564
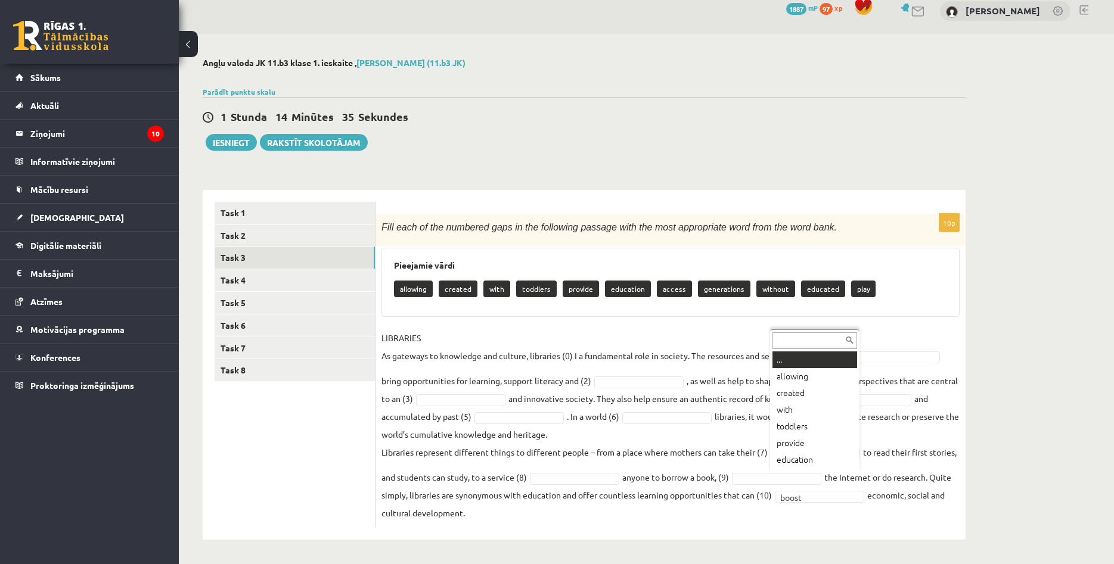
click at [790, 477] on body "0 Dāvanas 1887 mP 97 xp Agnese Rukmane Sākums Aktuāli Kā mācīties eSKOLĀ Kontak…" at bounding box center [557, 270] width 1114 height 564
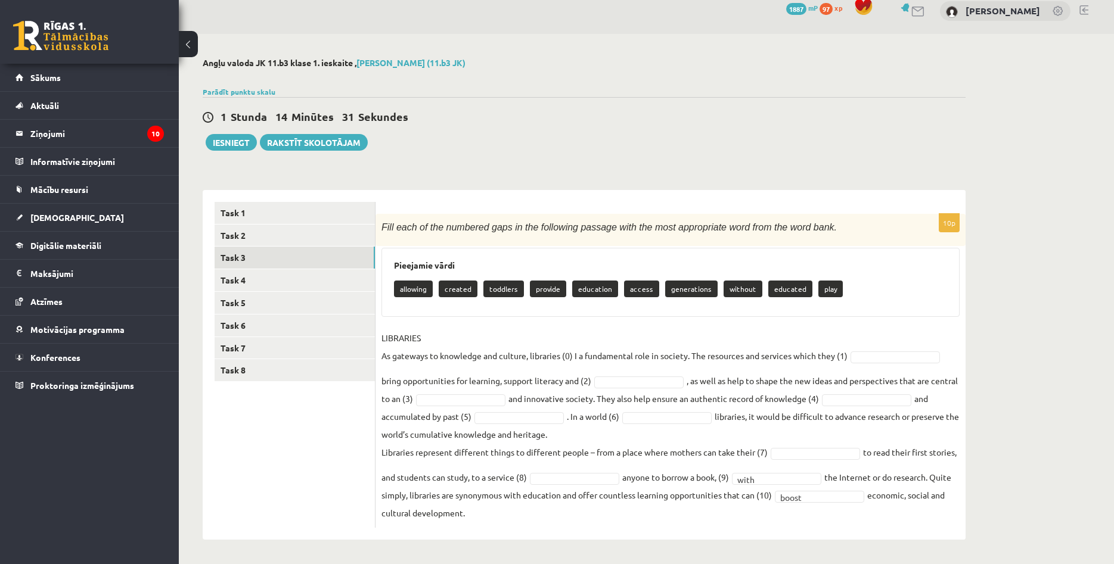
click at [627, 471] on fieldset "LIBRARIES As gateways to knowledge and culture, libraries (0) I a fundamental r…" at bounding box center [670, 425] width 578 height 193
click at [618, 477] on body "0 Dāvanas 1887 mP 97 xp Agnese Rukmane Sākums Aktuāli Kā mācīties eSKOLĀ Kontak…" at bounding box center [557, 270] width 1114 height 564
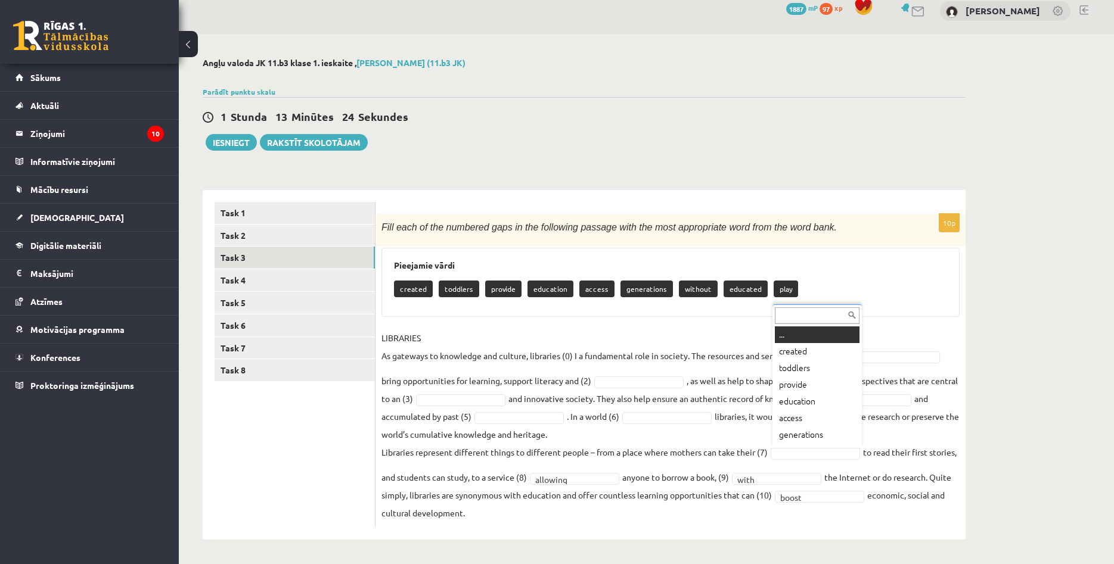
click at [791, 454] on body "0 Dāvanas 1887 mP 97 xp Agnese Rukmane Sākums Aktuāli Kā mācīties eSKOLĀ Kontak…" at bounding box center [557, 270] width 1114 height 564
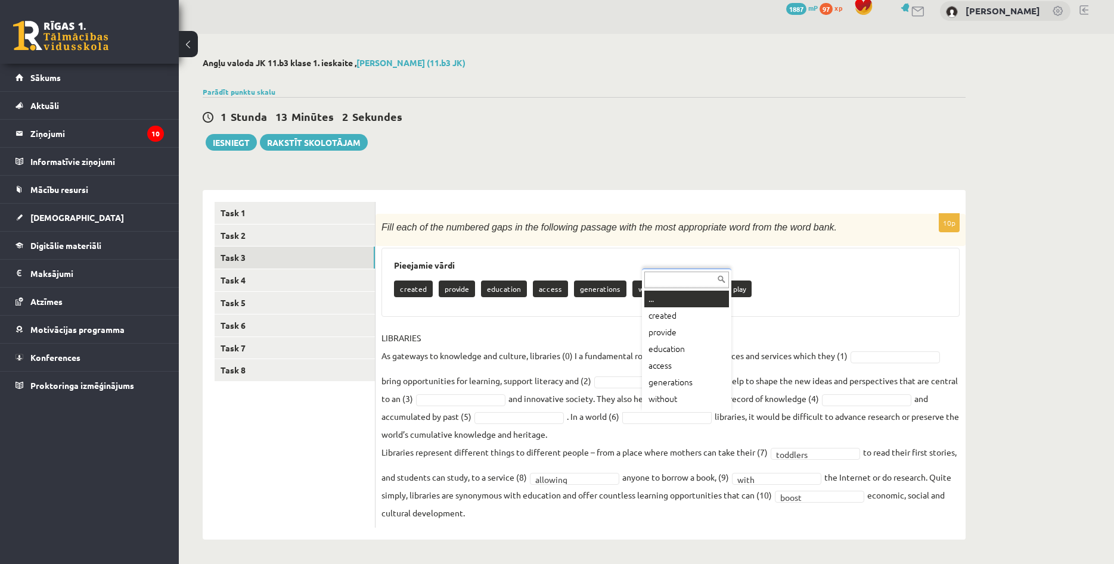
click at [673, 418] on body "0 Dāvanas 1887 mP 97 xp Agnese Rukmane Sākums Aktuāli Kā mācīties eSKOLĀ Kontak…" at bounding box center [557, 270] width 1114 height 564
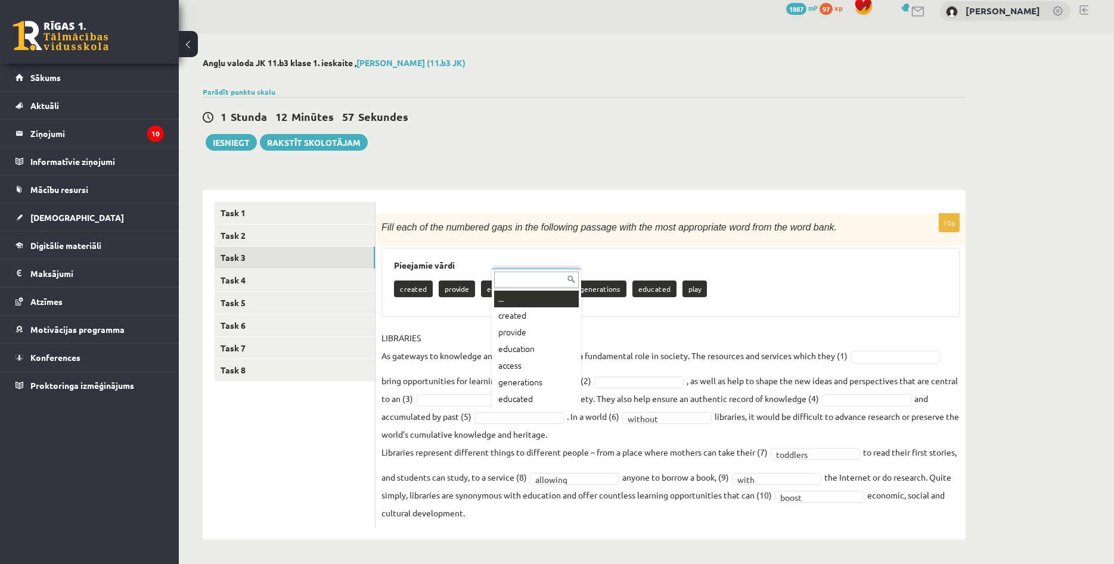
click at [553, 415] on body "0 Dāvanas 1887 mP 97 xp Agnese Rukmane Sākums Aktuāli Kā mācīties eSKOLĀ Kontak…" at bounding box center [557, 270] width 1114 height 564
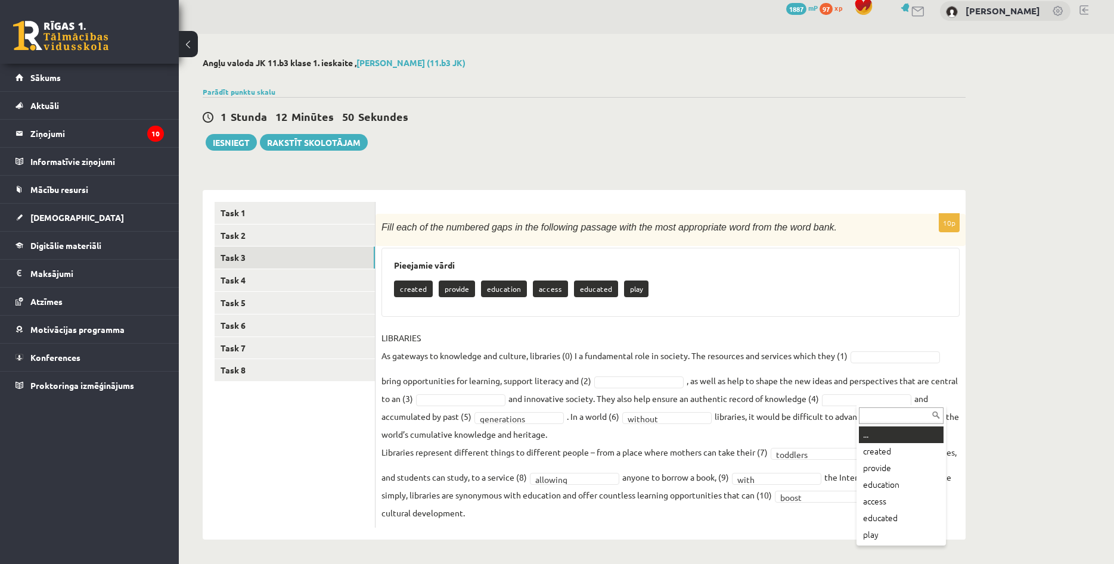
click at [872, 398] on body "0 Dāvanas 1887 mP 97 xp Agnese Rukmane Sākums Aktuāli Kā mācīties eSKOLĀ Kontak…" at bounding box center [557, 270] width 1114 height 564
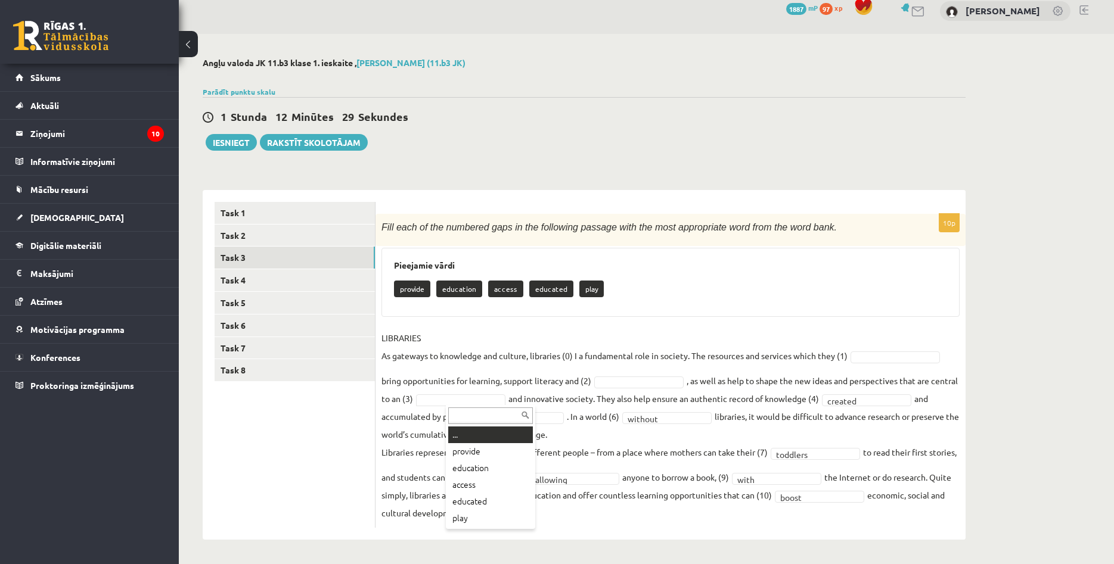
click at [507, 396] on body "0 Dāvanas 1887 mP 97 xp Agnese Rukmane Sākums Aktuāli Kā mācīties eSKOLĀ Kontak…" at bounding box center [557, 270] width 1114 height 564
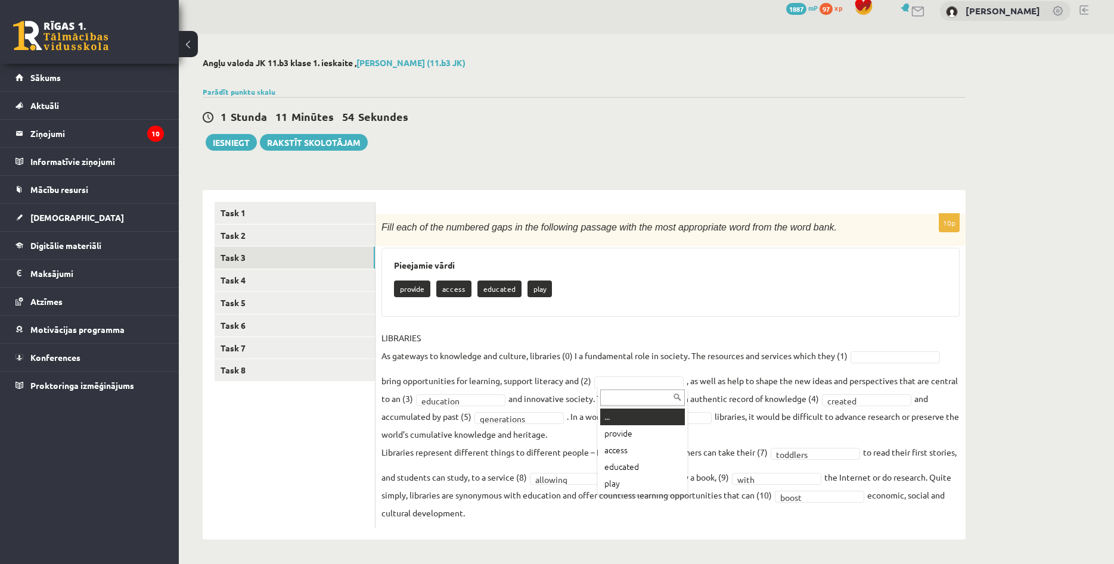
click at [656, 377] on body "0 Dāvanas 1887 mP 97 xp Agnese Rukmane Sākums Aktuāli Kā mācīties eSKOLĀ Kontak…" at bounding box center [557, 270] width 1114 height 564
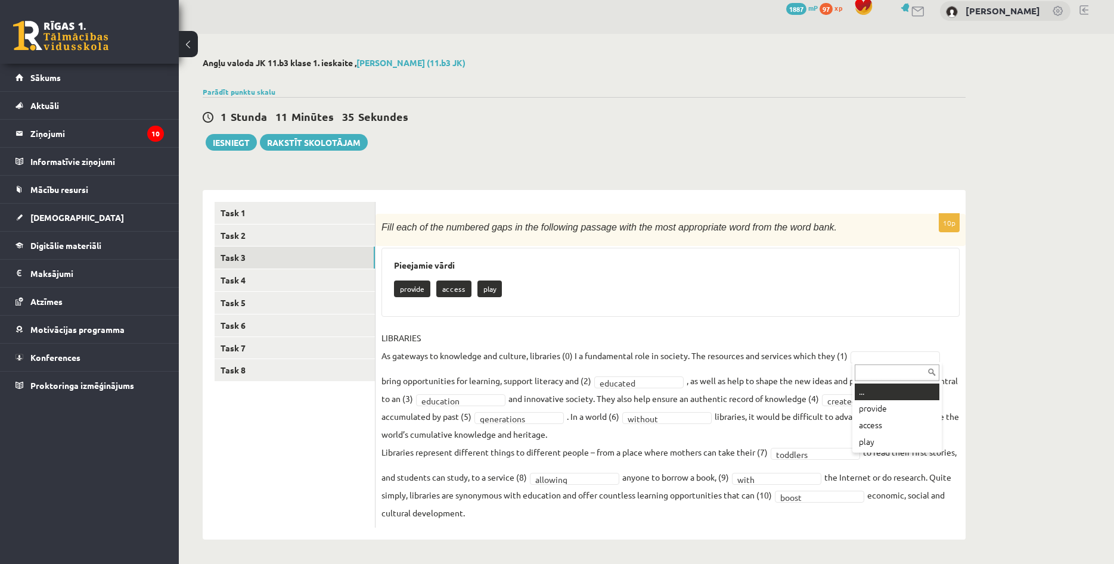
click at [881, 355] on body "0 Dāvanas 1887 mP 97 xp Agnese Rukmane Sākums Aktuāli Kā mācīties eSKOLĀ Kontak…" at bounding box center [557, 270] width 1114 height 564
click at [567, 358] on p "LIBRARIES As gateways to knowledge and culture, libraries (0) I a fundamental r…" at bounding box center [614, 347] width 466 height 36
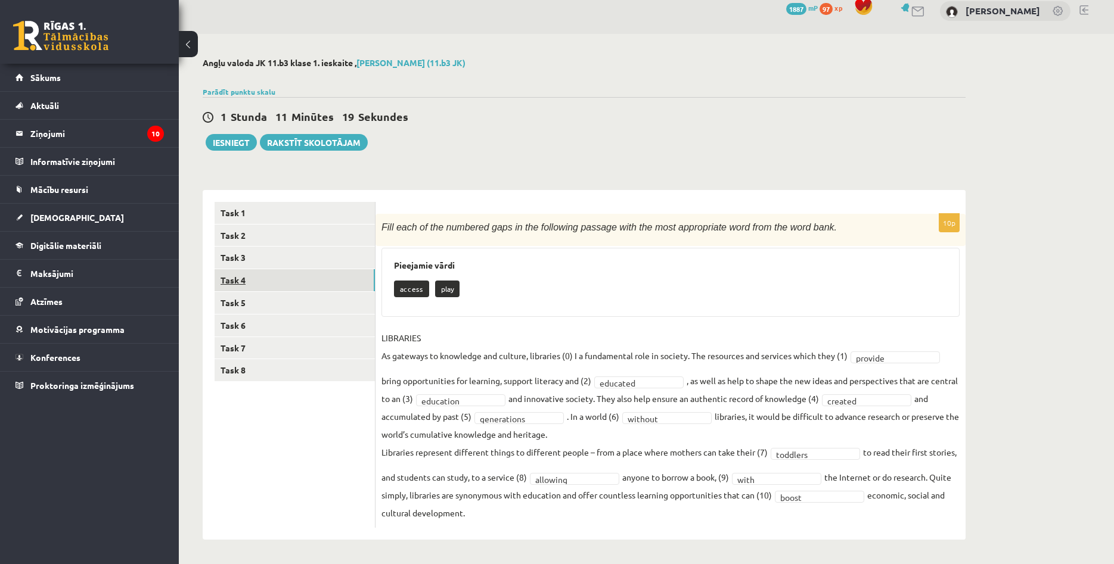
click at [271, 278] on link "Task 4" at bounding box center [295, 280] width 160 height 22
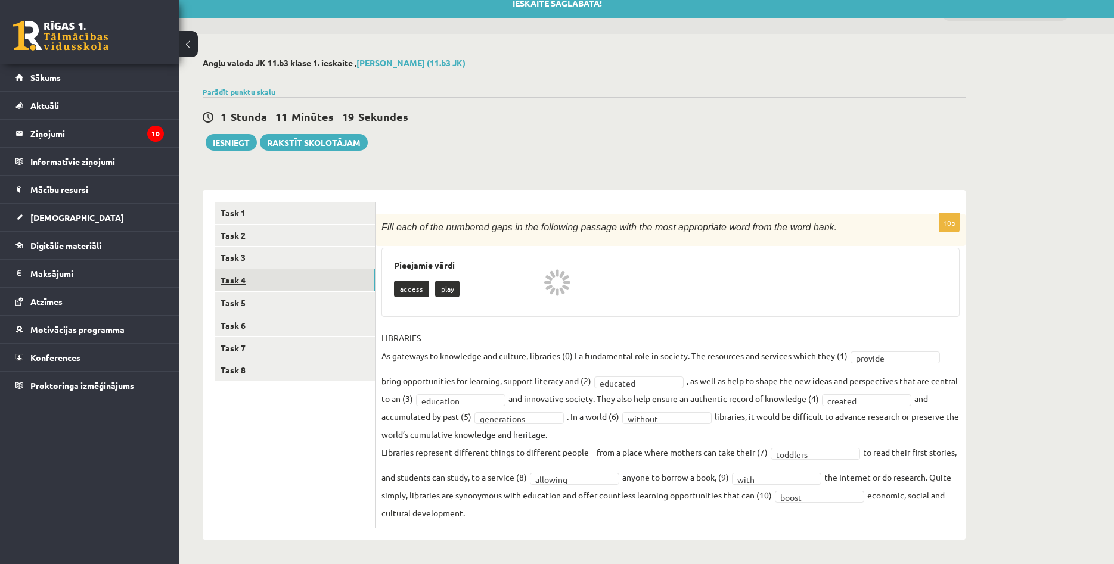
scroll to position [0, 0]
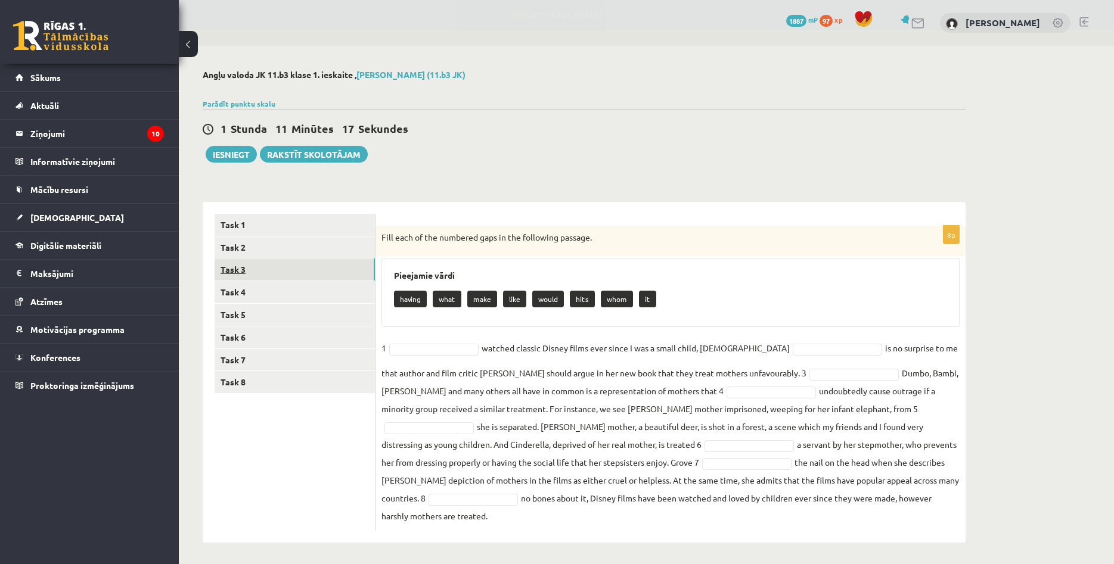
click at [291, 268] on link "Task 3" at bounding box center [295, 270] width 160 height 22
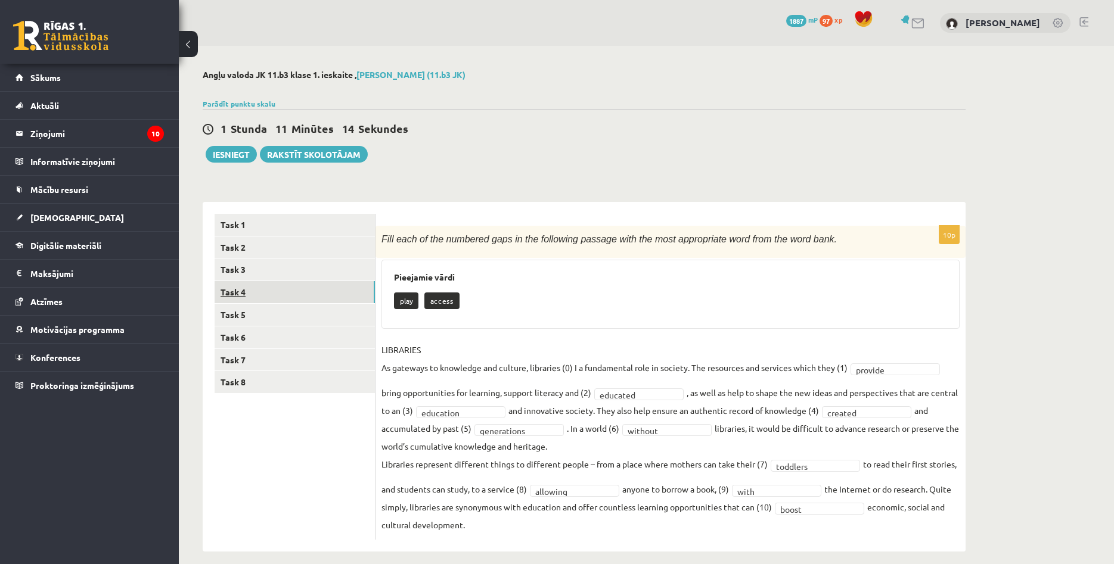
click at [289, 297] on link "Task 4" at bounding box center [295, 292] width 160 height 22
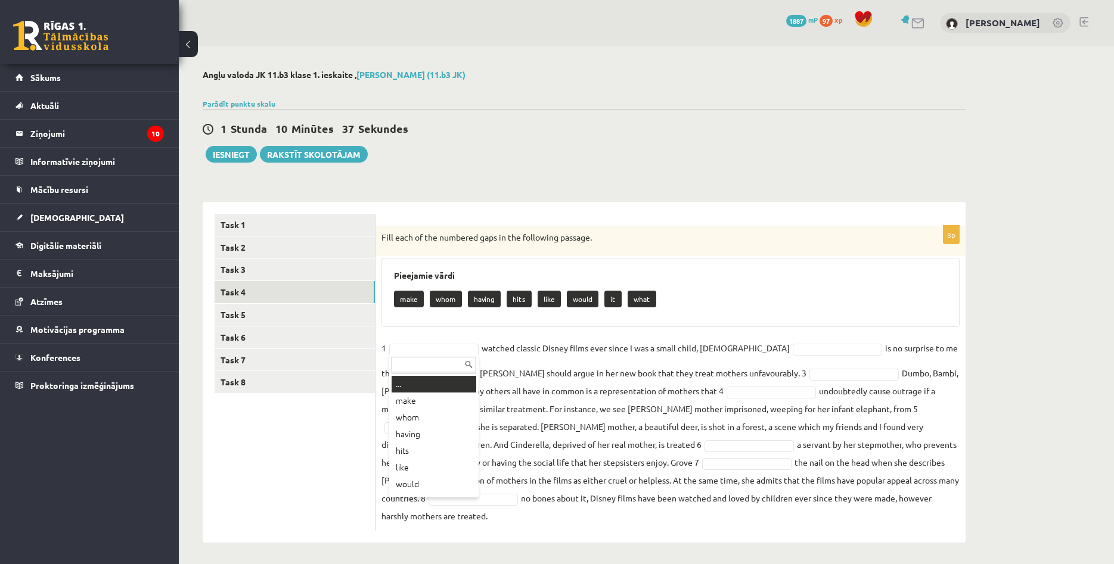
click at [425, 347] on body "0 Dāvanas 1887 mP 97 xp Agnese Rukmane Sākums Aktuāli Kā mācīties eSKOLĀ Kontak…" at bounding box center [557, 282] width 1114 height 564
click at [548, 443] on body "0 Dāvanas 1887 mP 97 xp Agnese Rukmane Sākums Aktuāli Kā mācīties eSKOLĀ Kontak…" at bounding box center [557, 282] width 1114 height 564
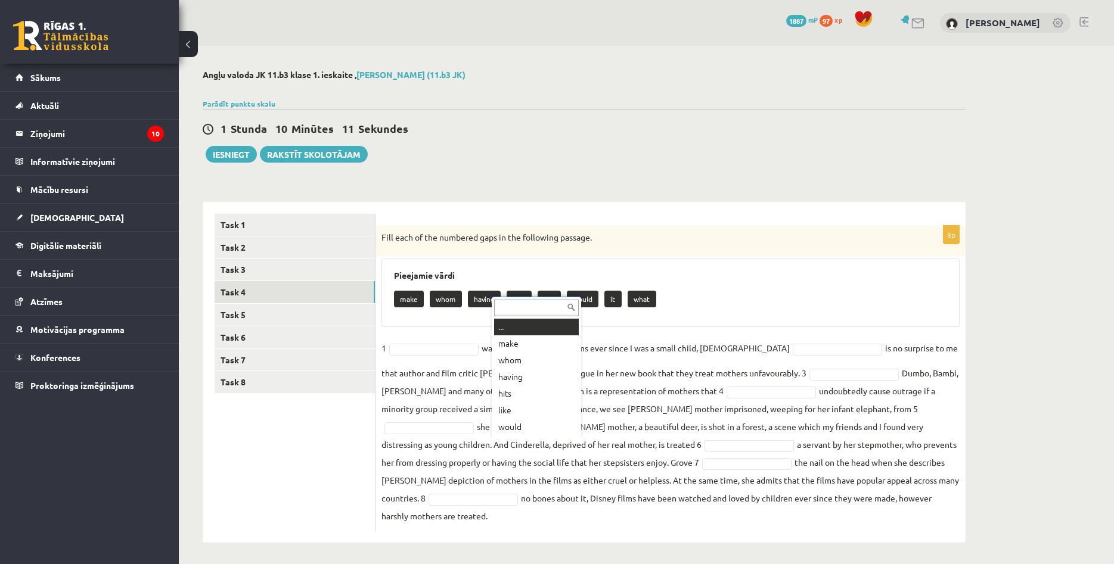
click at [548, 443] on body "0 Dāvanas 1887 mP 97 xp Agnese Rukmane Sākums Aktuāli Kā mācīties eSKOLĀ Kontak…" at bounding box center [557, 282] width 1114 height 564
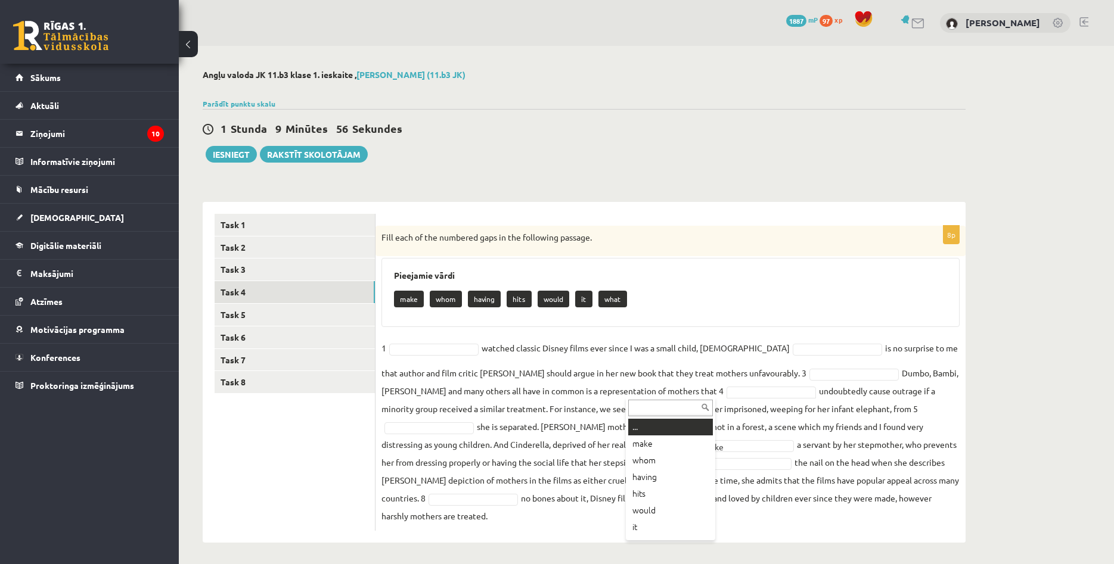
click at [676, 395] on body "0 Dāvanas 1887 mP 97 xp Agnese Rukmane Sākums Aktuāli Kā mācīties eSKOLĀ Kontak…" at bounding box center [557, 282] width 1114 height 564
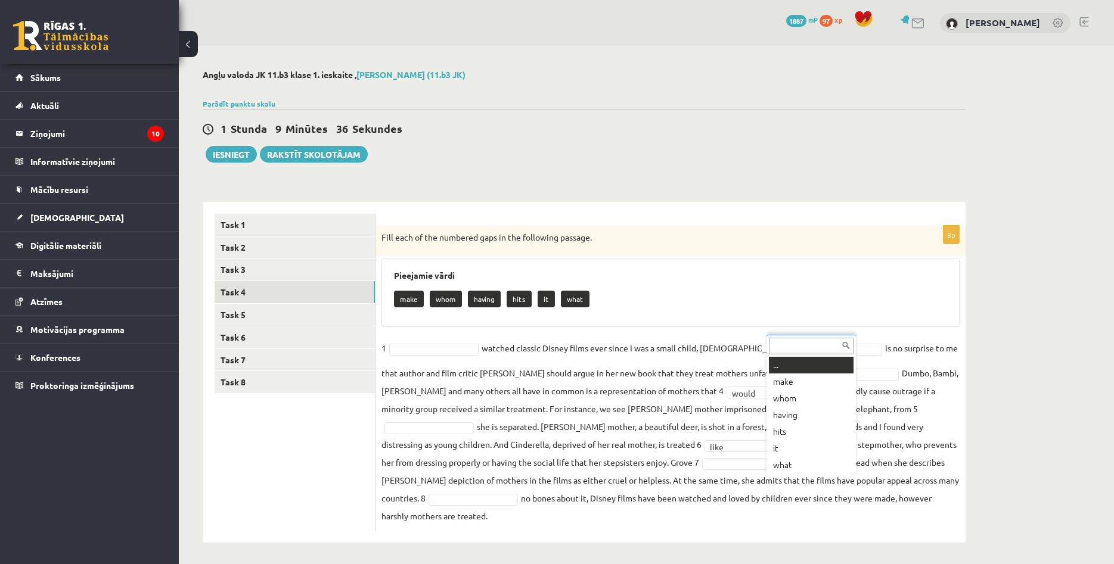
click at [801, 483] on body "0 Dāvanas 1887 mP 97 xp Agnese Rukmane Sākums Aktuāli Kā mācīties eSKOLĀ Kontak…" at bounding box center [557, 282] width 1114 height 564
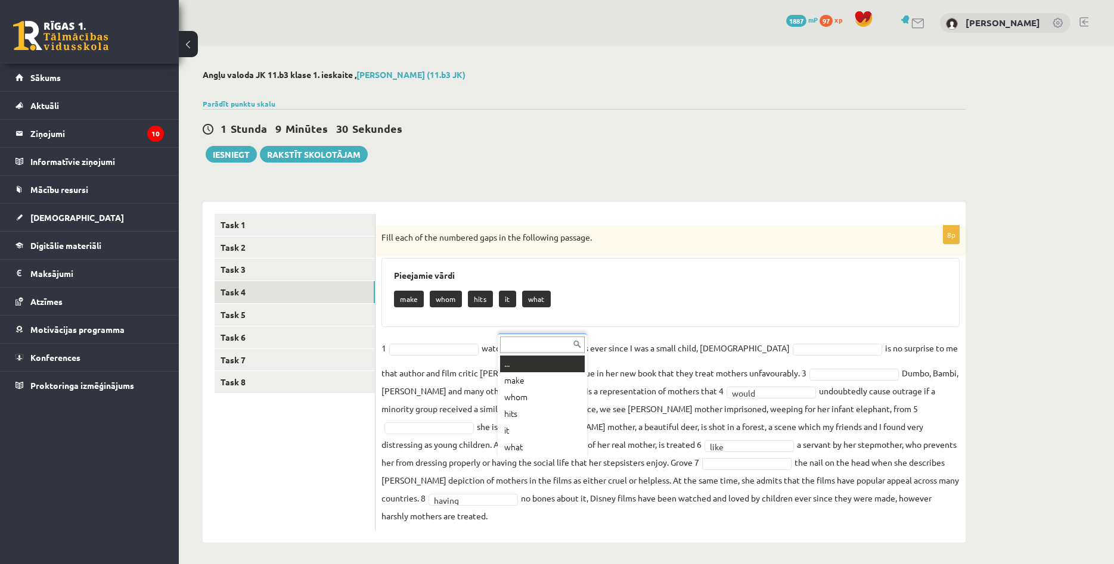
click at [542, 458] on body "0 Dāvanas 1887 mP 97 xp Agnese Rukmane Sākums Aktuāli Kā mācīties eSKOLĀ Kontak…" at bounding box center [557, 282] width 1114 height 564
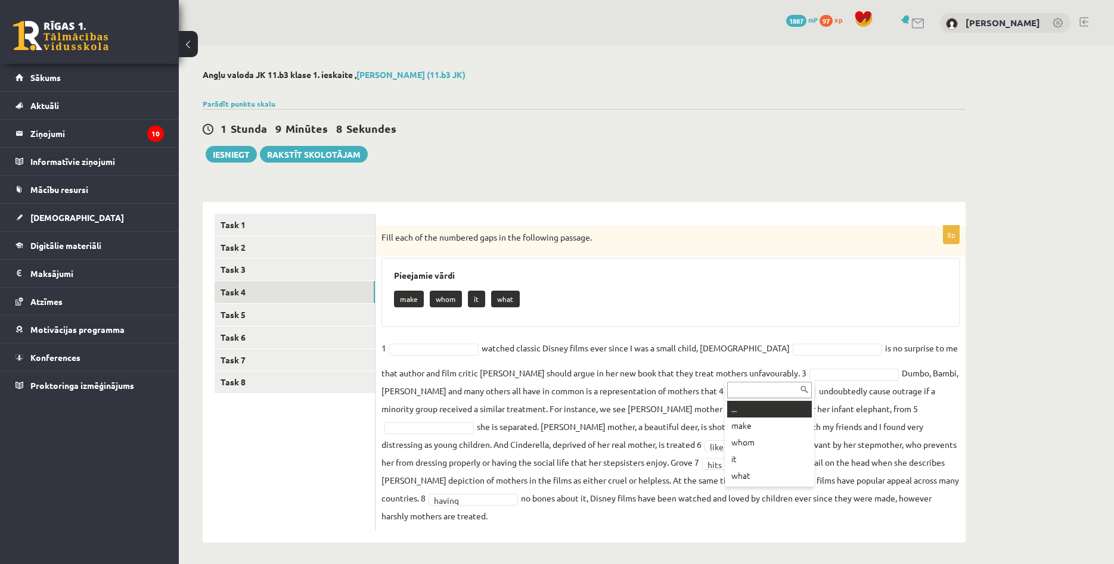
click at [747, 376] on body "0 Dāvanas 1887 mP 97 xp Agnese Rukmane Sākums Aktuāli Kā mācīties eSKOLĀ Kontak…" at bounding box center [557, 282] width 1114 height 564
click at [750, 350] on body "0 Dāvanas 1887 mP 97 xp Agnese Rukmane Sākums Aktuāli Kā mācīties eSKOLĀ Kontak…" at bounding box center [557, 282] width 1114 height 564
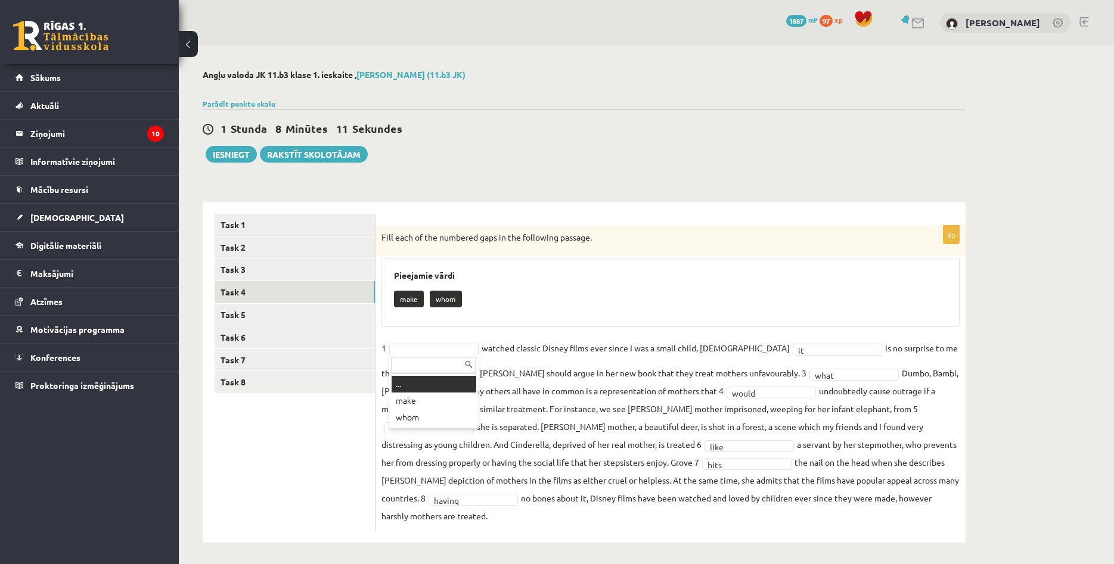
click at [433, 350] on body "0 Dāvanas 1887 mP 97 xp Agnese Rukmane Sākums Aktuāli Kā mācīties eSKOLĀ Kontak…" at bounding box center [557, 282] width 1114 height 564
click at [529, 306] on body "0 Dāvanas 1887 mP 97 xp Agnese Rukmane Sākums Aktuāli Kā mācīties eSKOLĀ Kontak…" at bounding box center [557, 282] width 1114 height 564
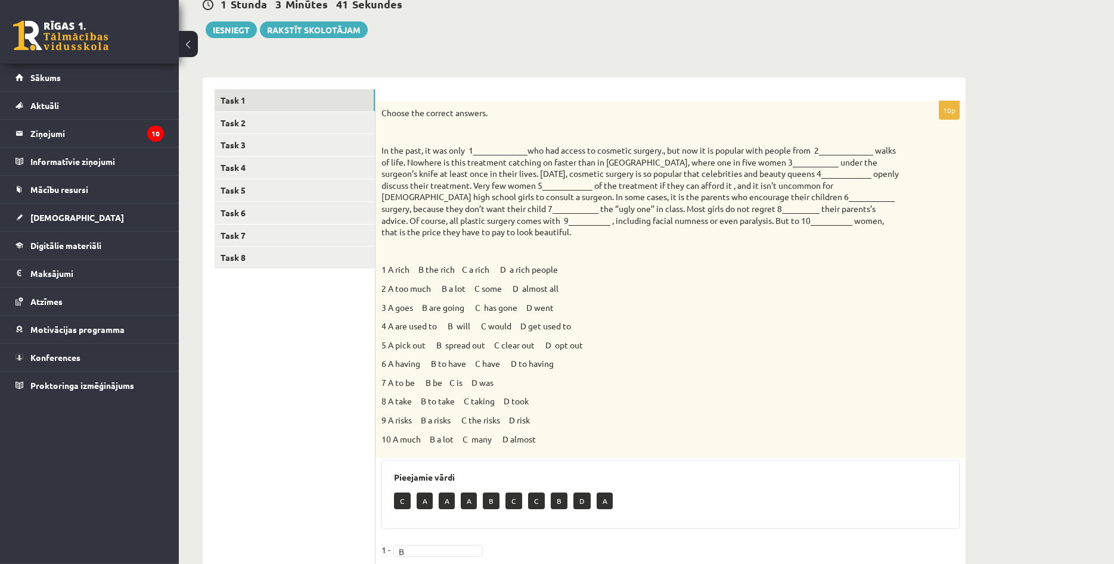
scroll to position [104, 0]
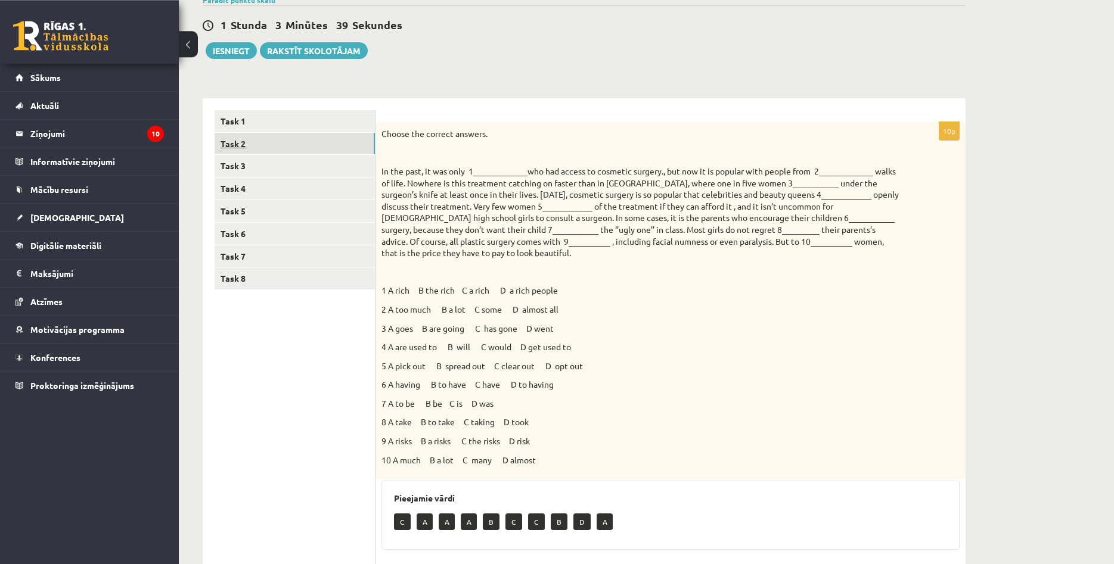
click at [336, 143] on link "Task 2" at bounding box center [295, 144] width 160 height 22
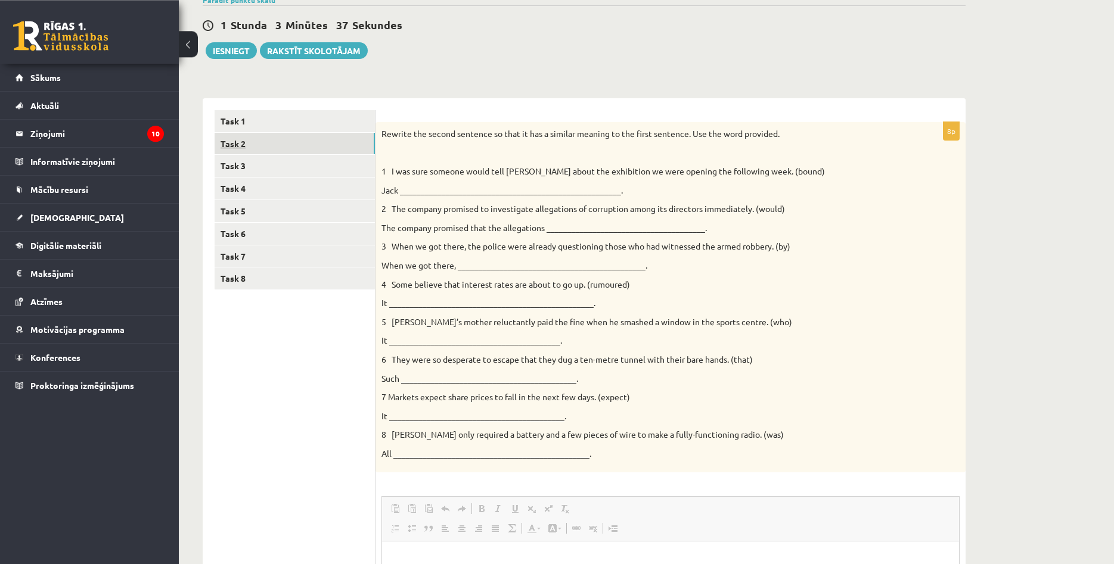
scroll to position [0, 0]
click at [264, 187] on link "Task 4" at bounding box center [295, 189] width 160 height 22
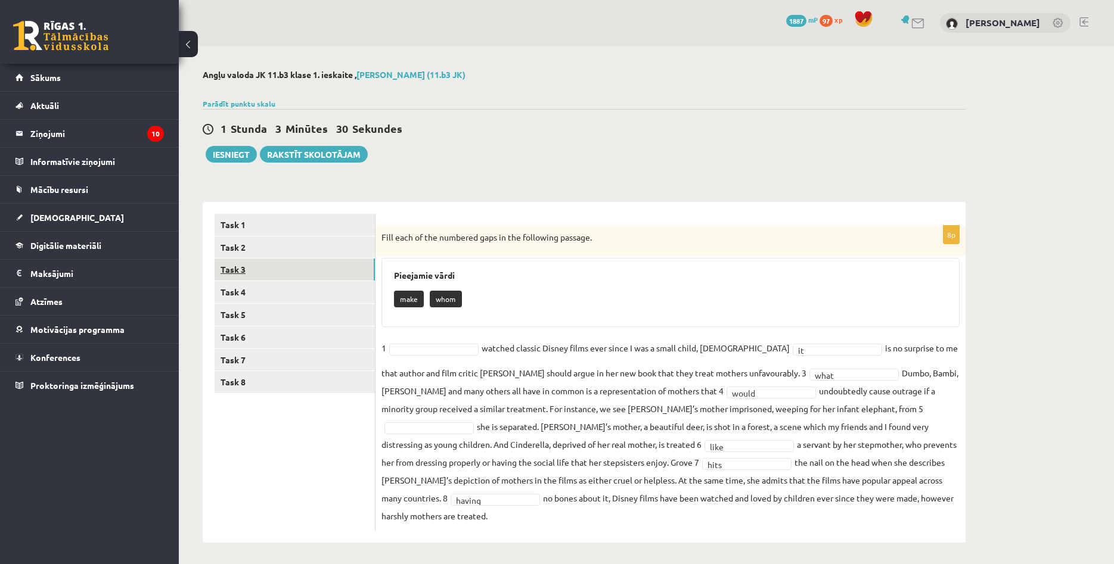
click at [322, 264] on link "Task 3" at bounding box center [295, 270] width 160 height 22
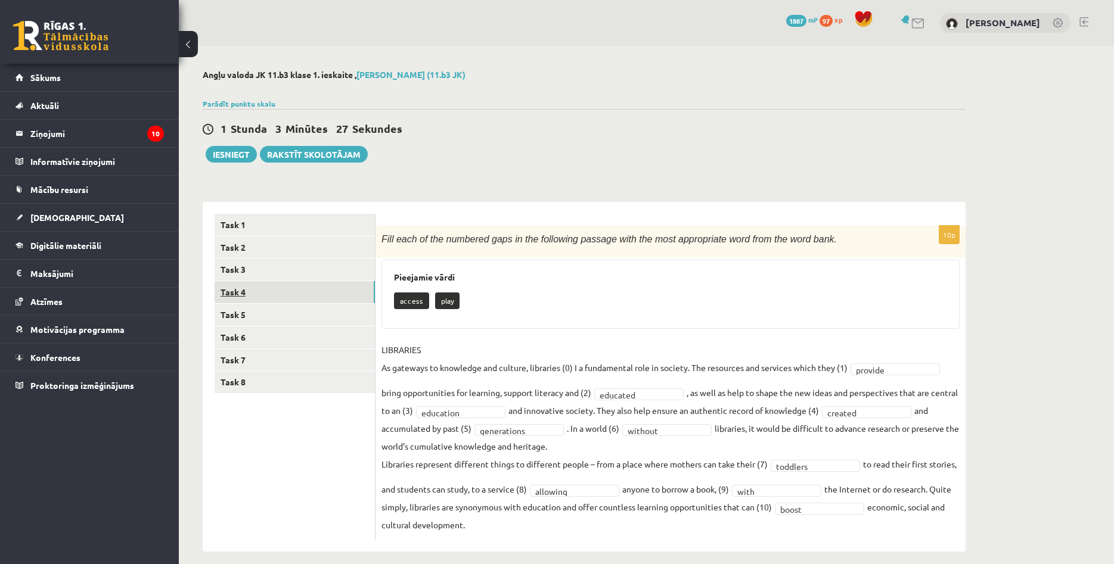
click at [321, 294] on link "Task 4" at bounding box center [295, 292] width 160 height 22
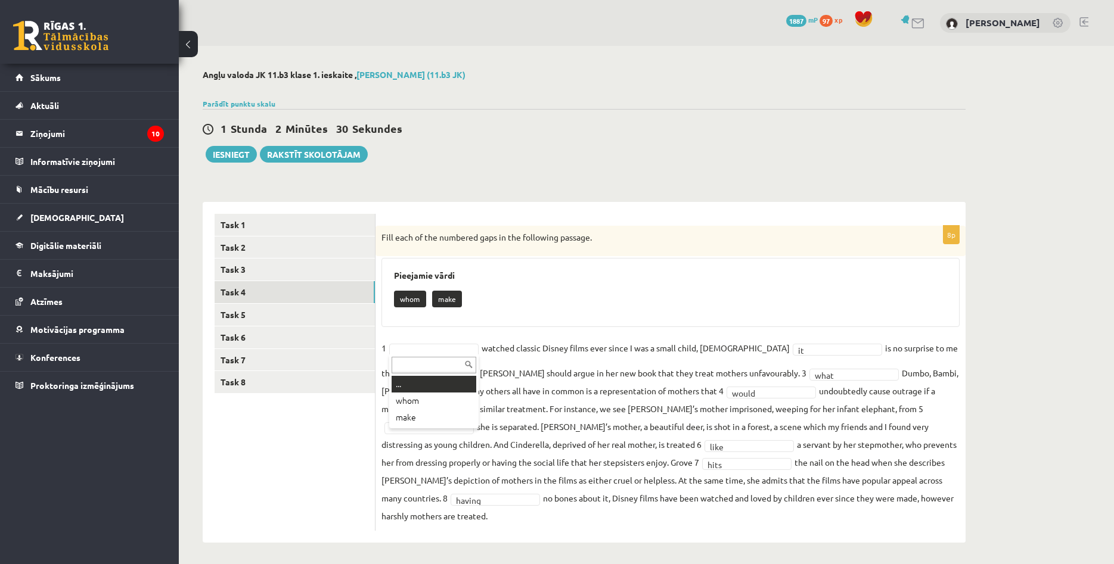
click at [420, 350] on body "0 Dāvanas 1887 mP 97 xp [PERSON_NAME] Sākums Aktuāli Kā mācīties [PERSON_NAME] …" at bounding box center [557, 282] width 1114 height 564
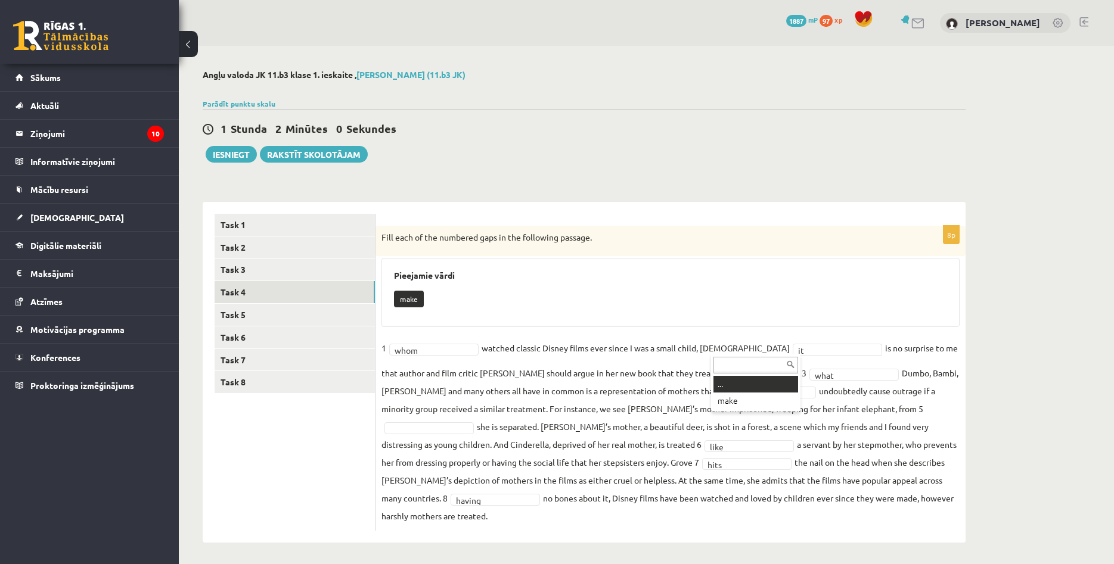
click at [750, 350] on body "0 Dāvanas 1887 mP 97 xp [PERSON_NAME] Sākums Aktuāli Kā mācīties [PERSON_NAME] …" at bounding box center [557, 282] width 1114 height 564
click at [746, 350] on body "0 Dāvanas 1887 mP 97 xp Agnese Rukmane Sākums Aktuāli Kā mācīties eSKOLĀ Kontak…" at bounding box center [557, 282] width 1114 height 564
click at [819, 408] on body "0 Dāvanas 1887 mP 97 xp Agnese Rukmane Sākums Aktuāli Kā mācīties eSKOLĀ Kontak…" at bounding box center [557, 282] width 1114 height 564
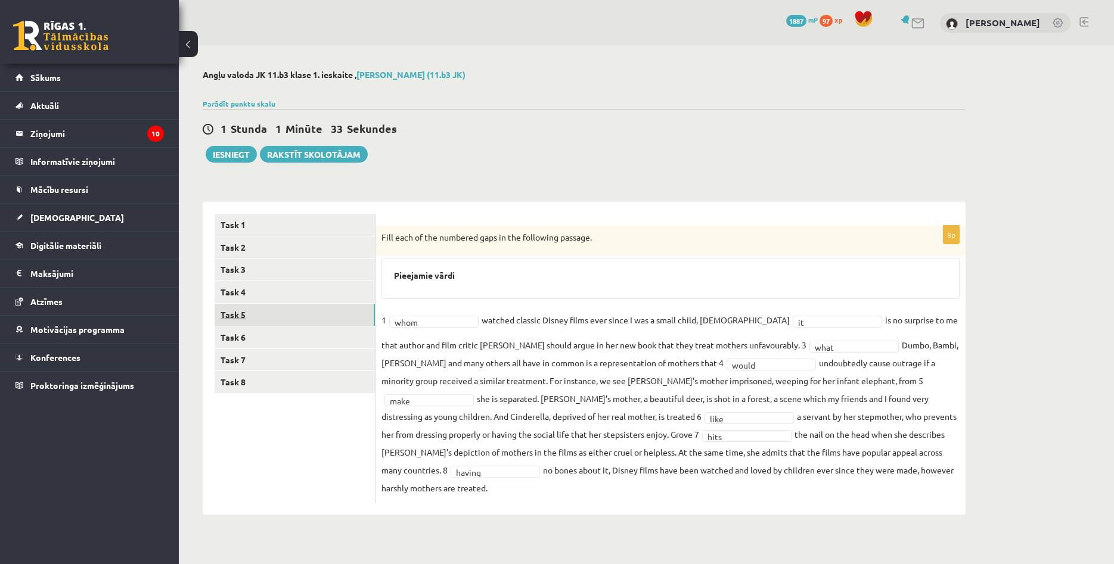
click at [265, 315] on link "Task 5" at bounding box center [295, 315] width 160 height 22
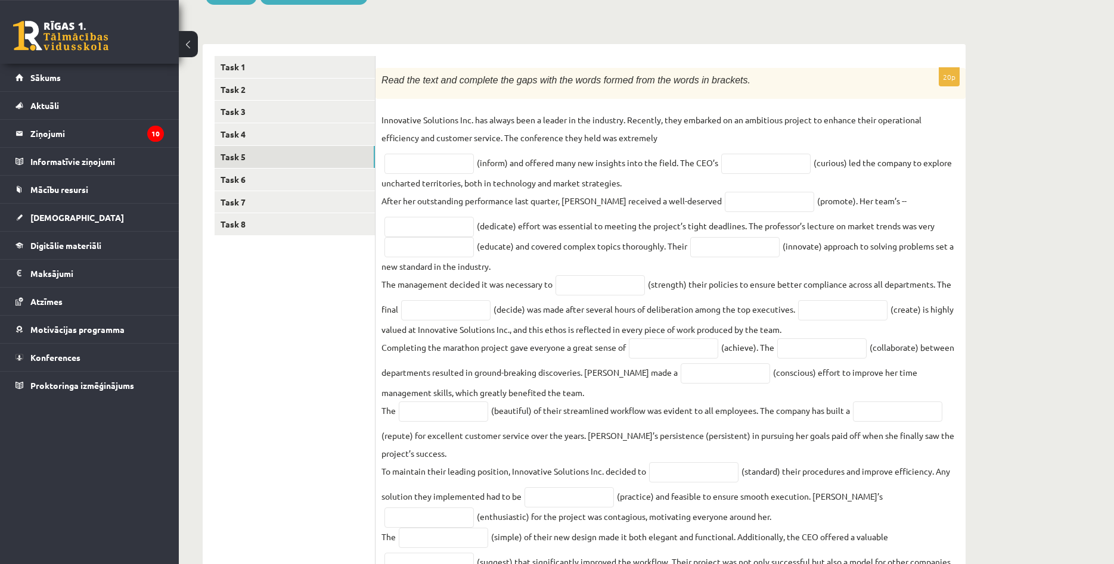
scroll to position [139, 0]
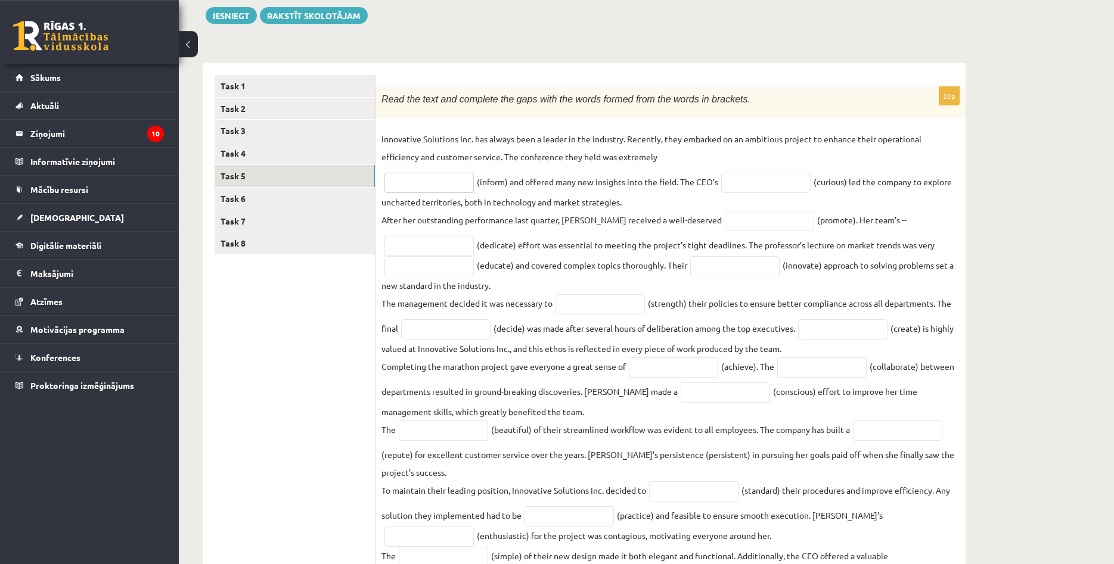
click at [457, 182] on input "text" at bounding box center [428, 183] width 89 height 20
type input "**********"
click at [738, 193] on input "text" at bounding box center [765, 183] width 89 height 20
type input "*********"
click at [734, 209] on fieldset "**********" at bounding box center [670, 370] width 578 height 480
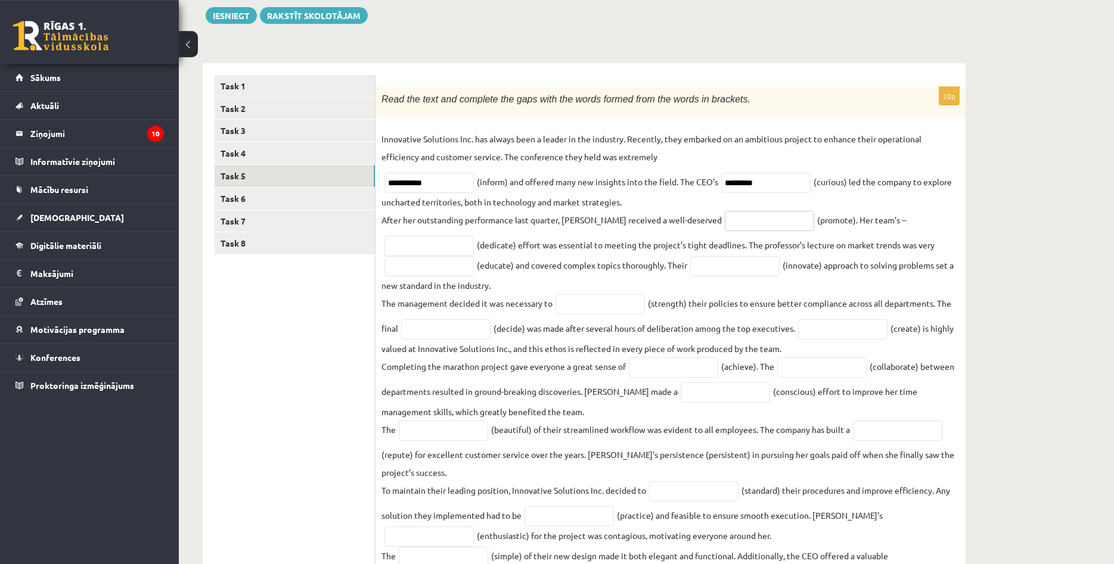
click at [734, 213] on input "text" at bounding box center [769, 221] width 89 height 20
type input "*********"
click at [446, 249] on input "text" at bounding box center [428, 246] width 89 height 20
type input "*********"
click at [443, 272] on input "text" at bounding box center [428, 266] width 89 height 20
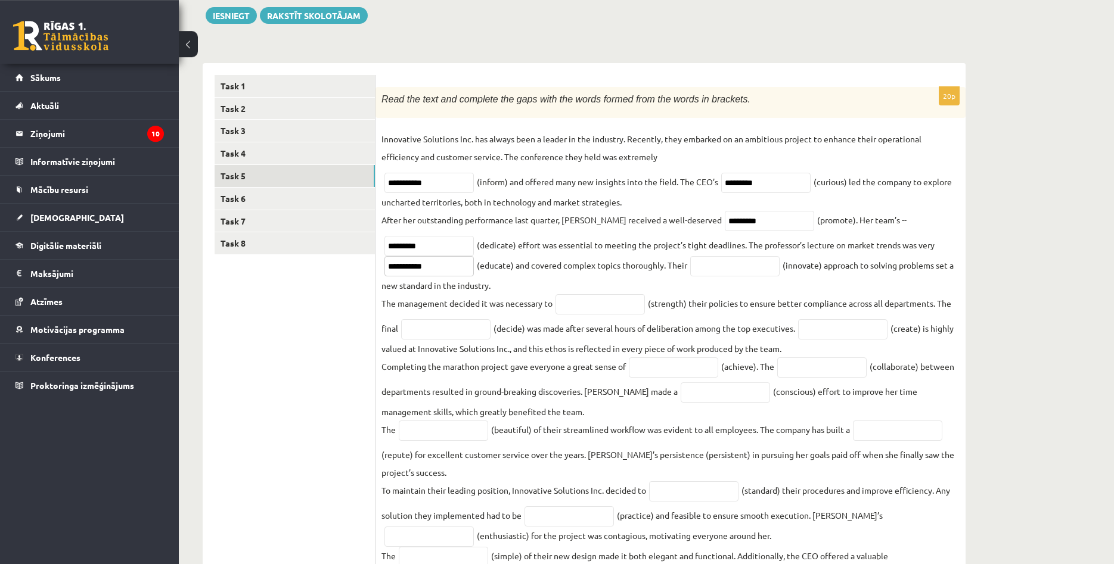
type input "**********"
click at [717, 262] on input "text" at bounding box center [734, 266] width 89 height 20
click at [616, 309] on input "text" at bounding box center [599, 304] width 89 height 20
click at [756, 269] on input "**********" at bounding box center [734, 266] width 89 height 20
type input "**********"
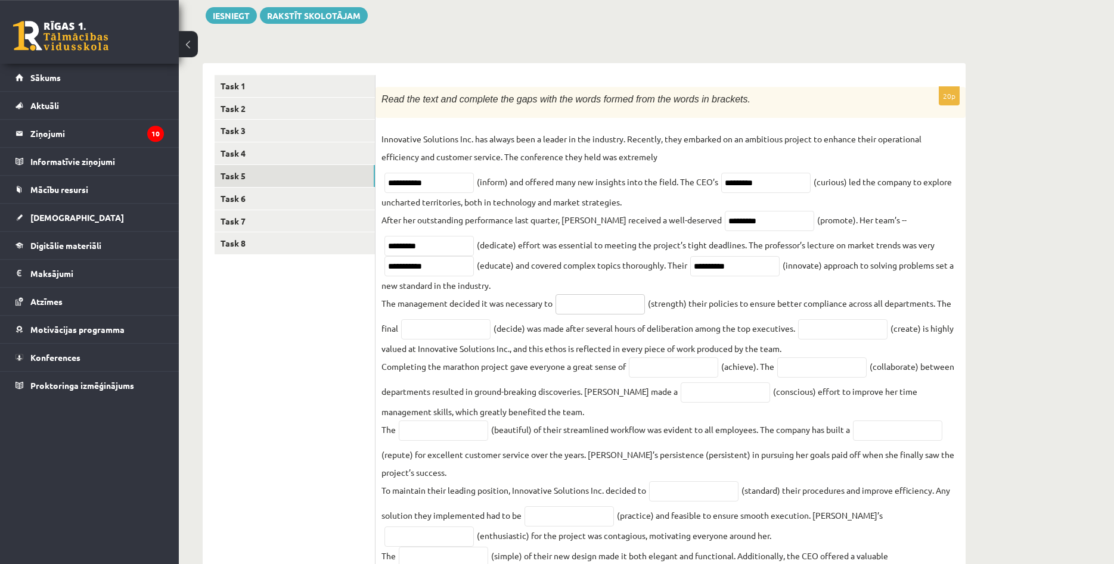
click at [570, 311] on input "text" at bounding box center [599, 304] width 89 height 20
type input "**********"
click at [446, 337] on input "text" at bounding box center [445, 329] width 89 height 20
type input "********"
click at [822, 334] on input "text" at bounding box center [842, 329] width 89 height 20
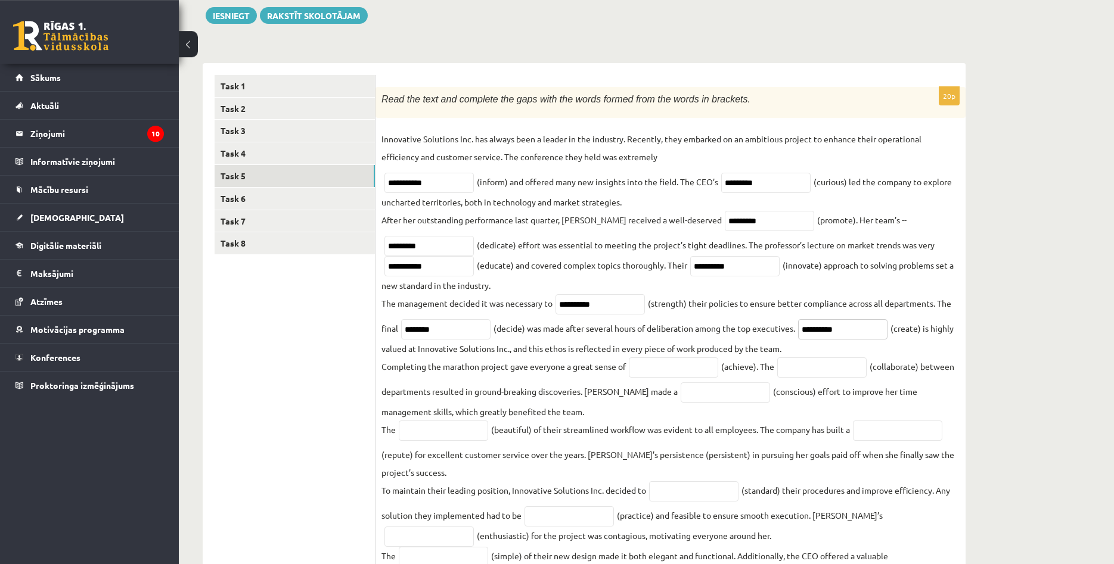
type input "**********"
click at [676, 375] on input "text" at bounding box center [673, 368] width 89 height 20
type input "**********"
click at [843, 369] on input "text" at bounding box center [821, 368] width 89 height 20
type input "**********"
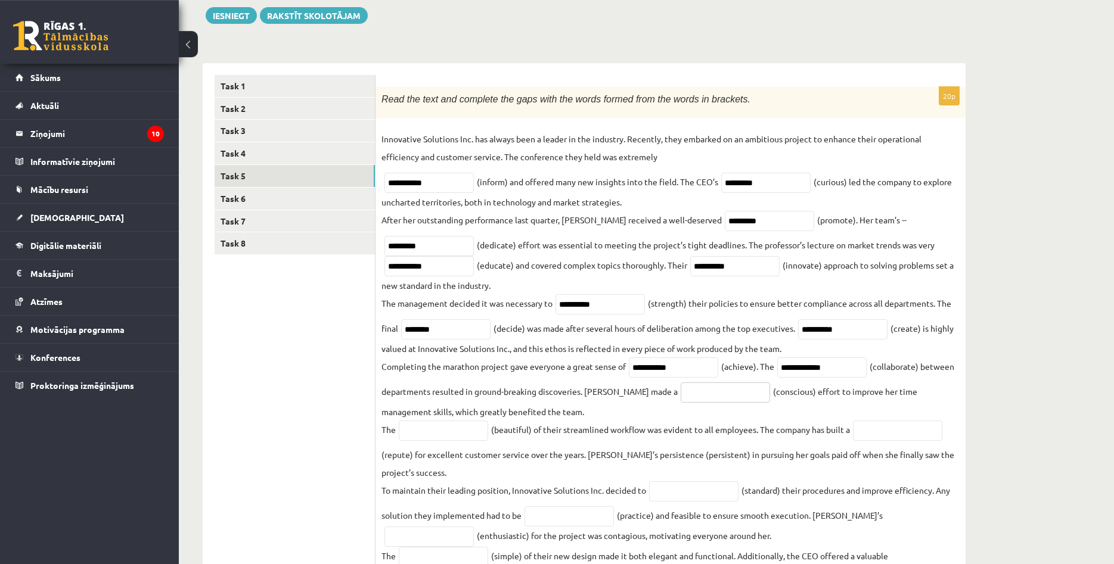
click at [736, 393] on input "text" at bounding box center [725, 393] width 89 height 20
type input "*********"
click at [477, 441] on input "text" at bounding box center [443, 431] width 89 height 20
type input "******"
click at [880, 439] on input "text" at bounding box center [897, 431] width 89 height 20
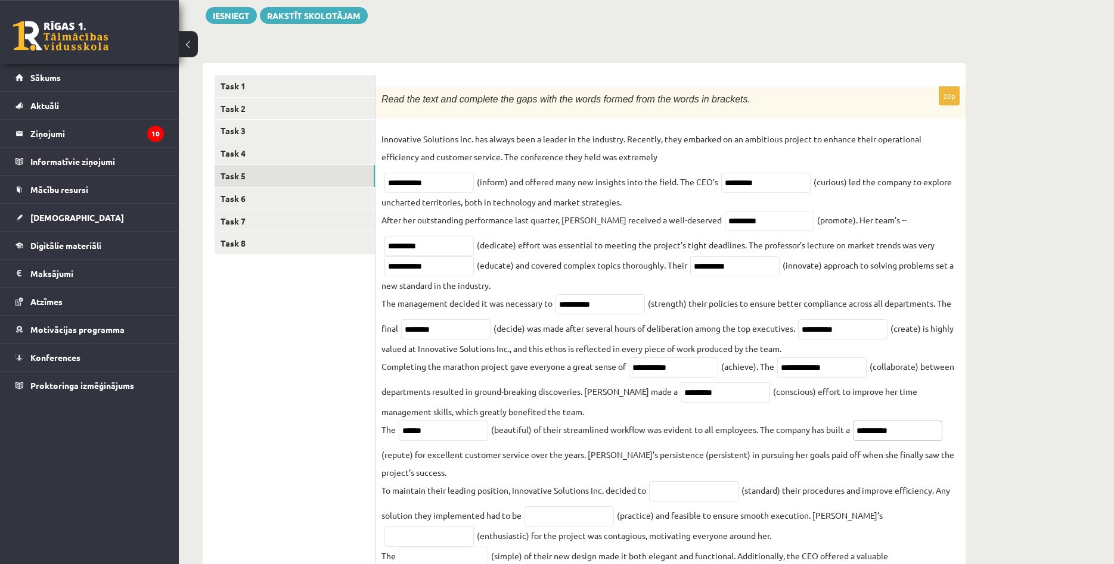
type input "**********"
click at [675, 496] on input "text" at bounding box center [693, 492] width 89 height 20
type input "**********"
click at [589, 522] on input "text" at bounding box center [568, 517] width 89 height 20
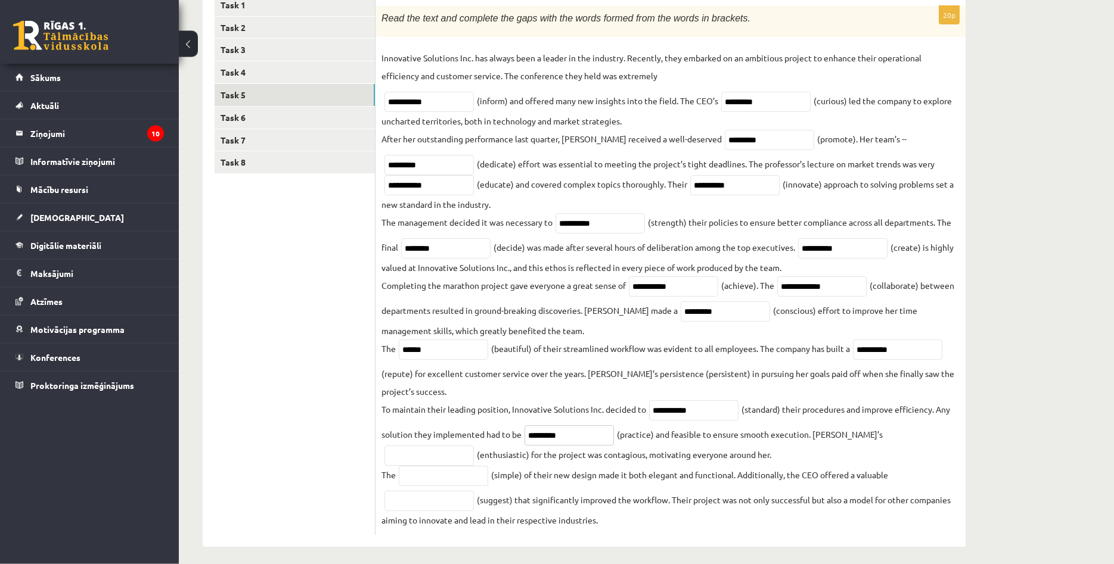
scroll to position [232, 0]
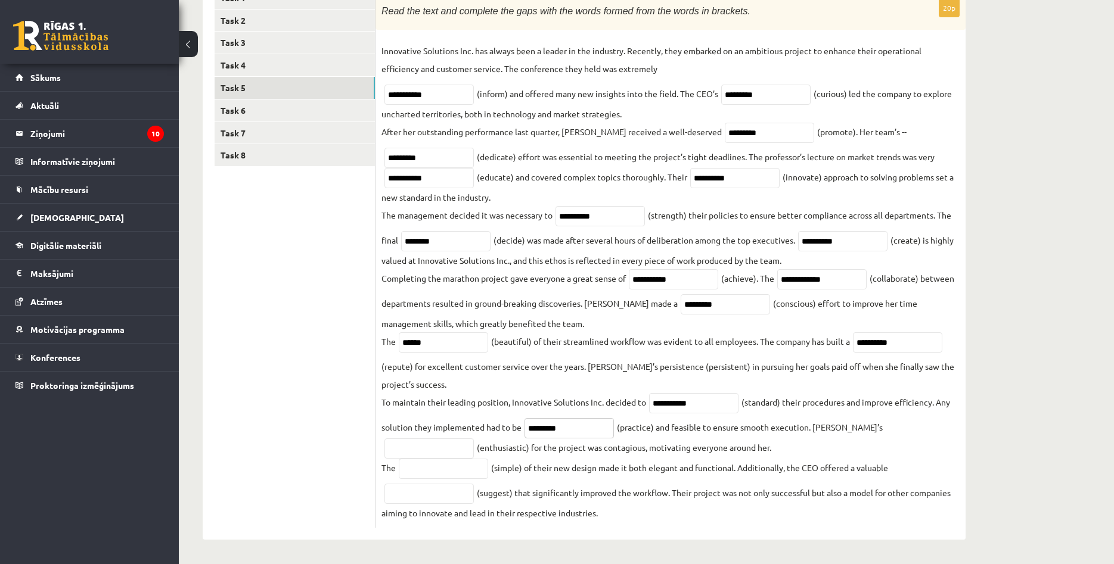
type input "*********"
click at [474, 439] on input "text" at bounding box center [428, 449] width 89 height 20
type input "**********"
click at [460, 470] on input "text" at bounding box center [443, 469] width 89 height 20
type input "**********"
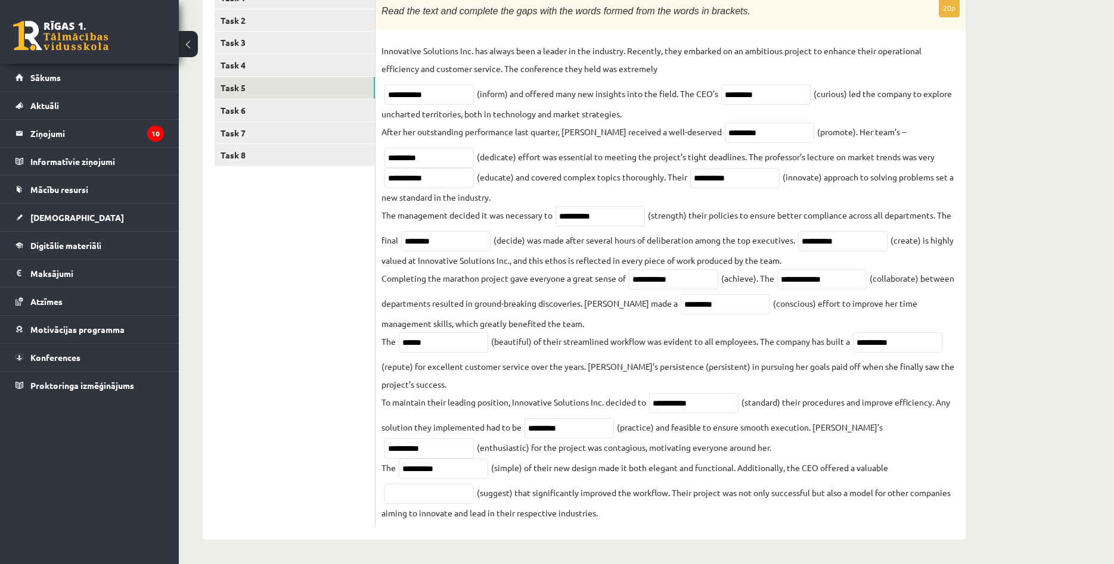
click at [429, 484] on fieldset "**********" at bounding box center [670, 282] width 578 height 480
click at [431, 495] on input "text" at bounding box center [428, 494] width 89 height 20
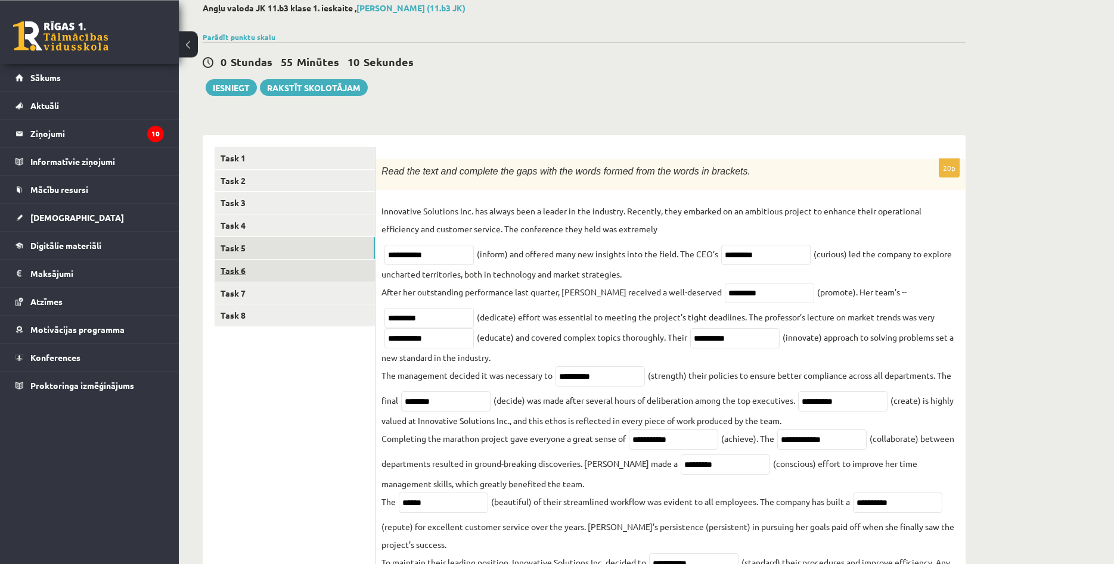
type input "**********"
click at [321, 275] on link "Task 6" at bounding box center [295, 271] width 160 height 22
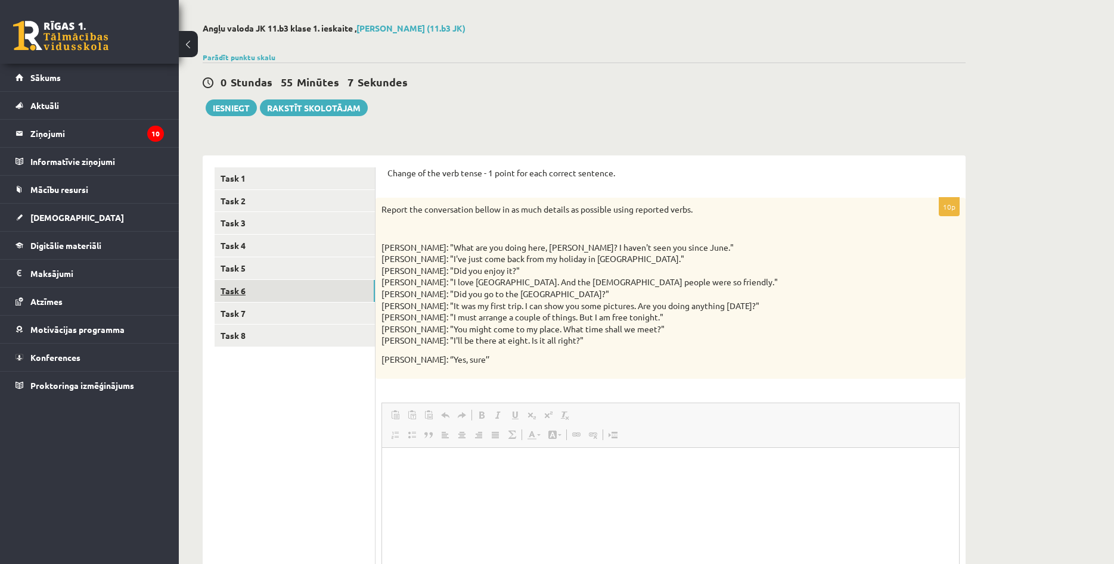
scroll to position [0, 0]
click at [325, 319] on link "Task 7" at bounding box center [295, 314] width 160 height 22
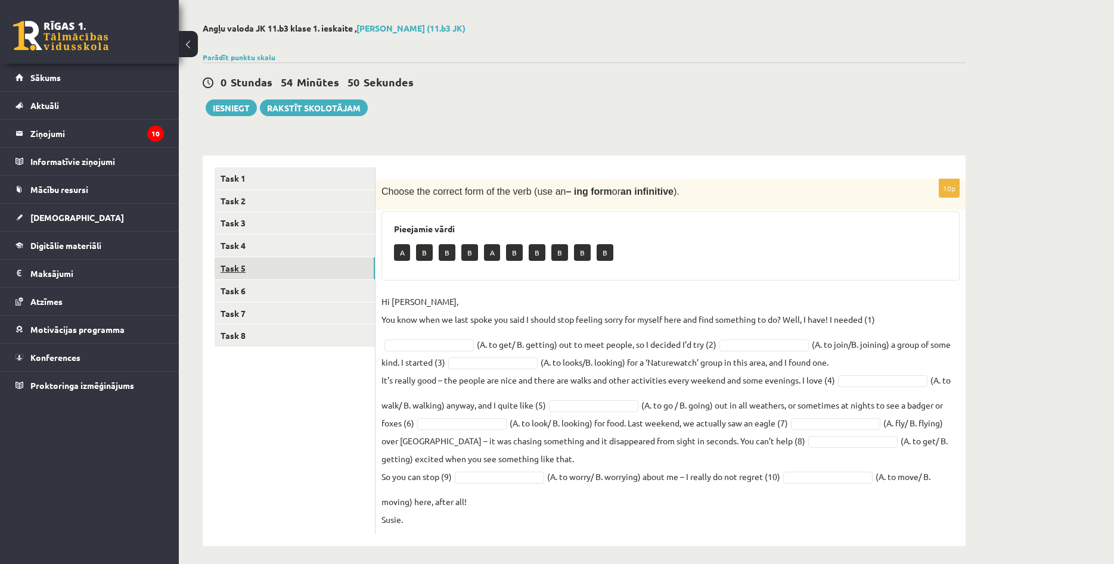
click at [324, 275] on link "Task 5" at bounding box center [295, 268] width 160 height 22
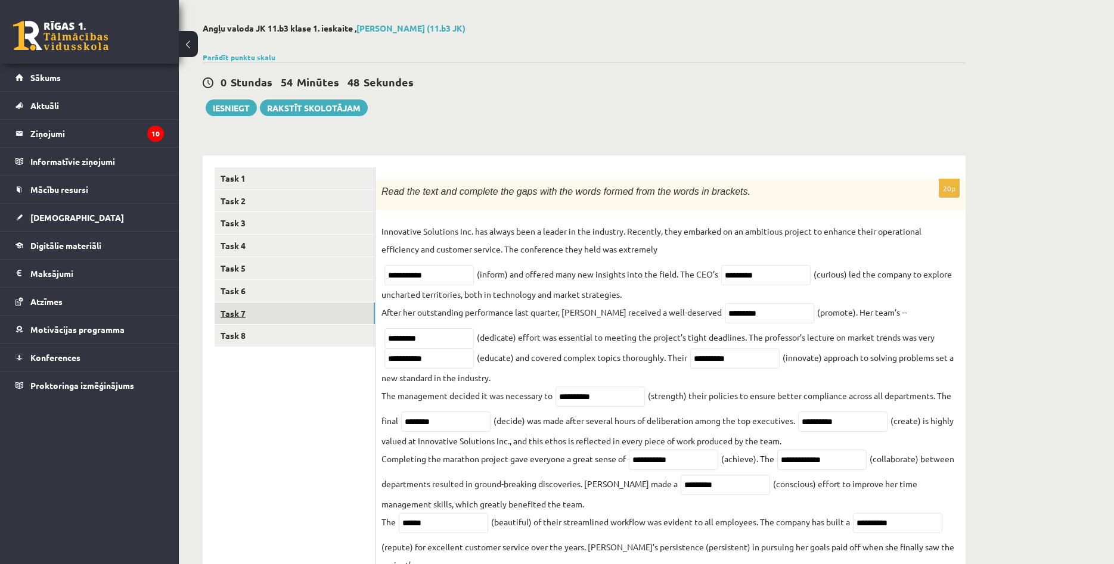
click at [303, 312] on link "Task 7" at bounding box center [295, 314] width 160 height 22
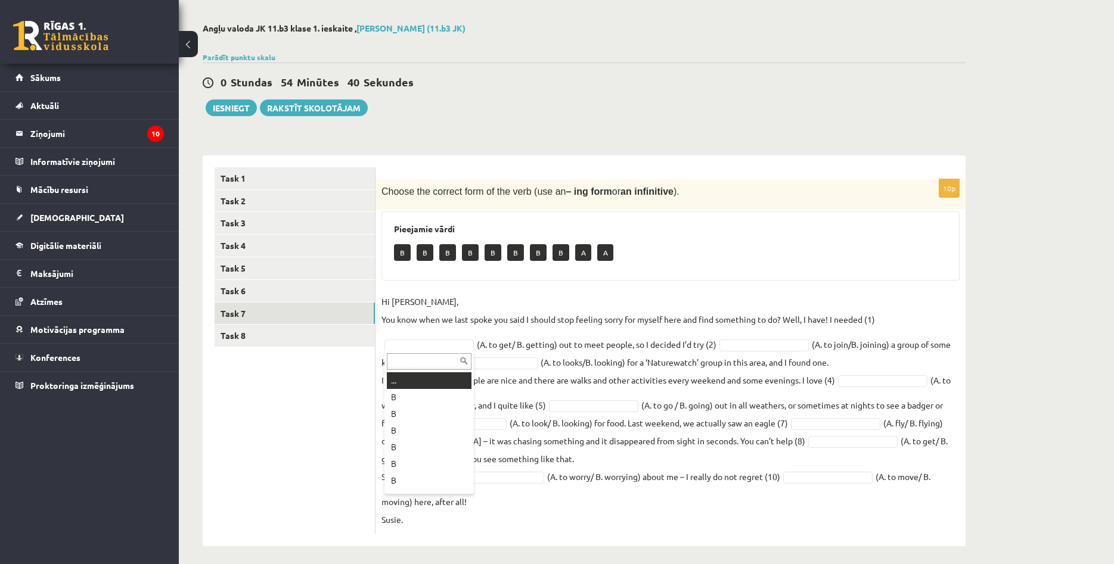
click at [423, 344] on body "0 Dāvanas 1887 mP 97 xp Agnese Rukmane Sākums Aktuāli Kā mācīties eSKOLĀ Kontak…" at bounding box center [557, 236] width 1114 height 564
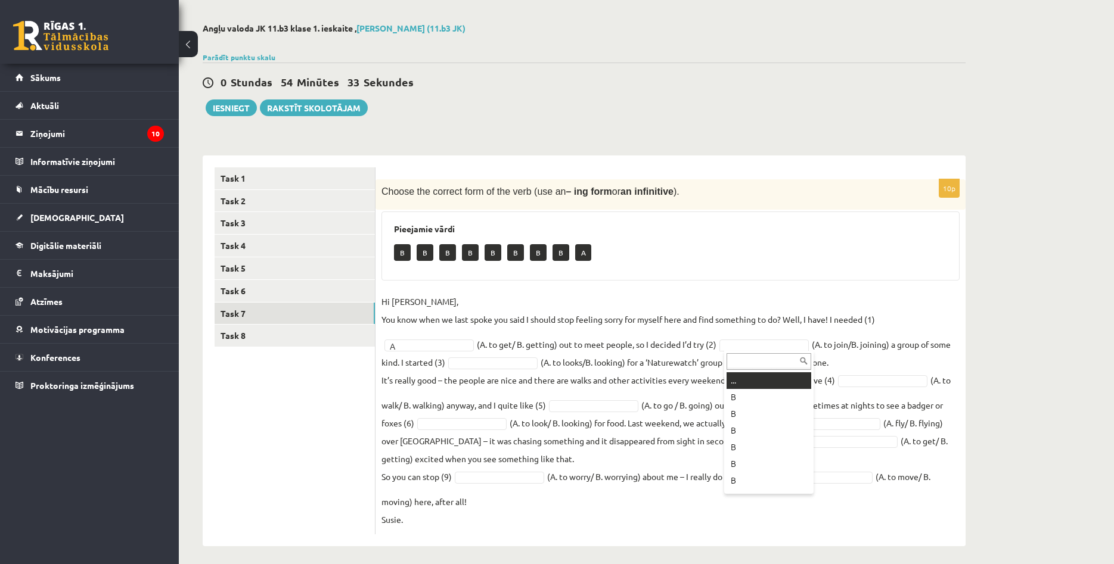
click at [783, 344] on body "0 Dāvanas 1887 mP 97 xp Agnese Rukmane Sākums Aktuāli Kā mācīties eSKOLĀ Kontak…" at bounding box center [557, 236] width 1114 height 564
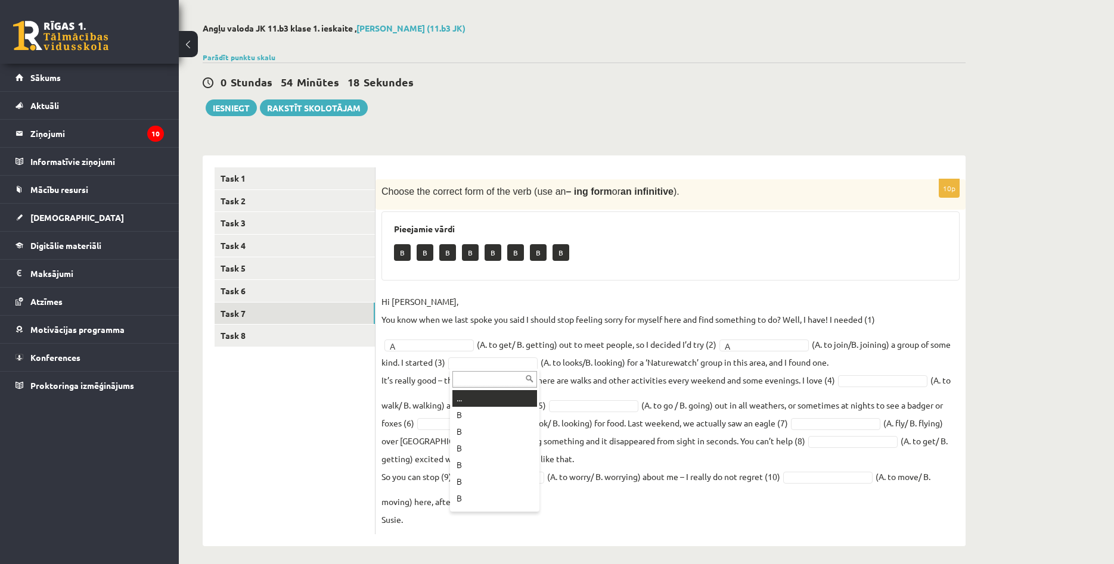
click at [506, 362] on body "0 Dāvanas 1887 mP 97 xp Agnese Rukmane Sākums Aktuāli Kā mācīties eSKOLĀ Kontak…" at bounding box center [557, 236] width 1114 height 564
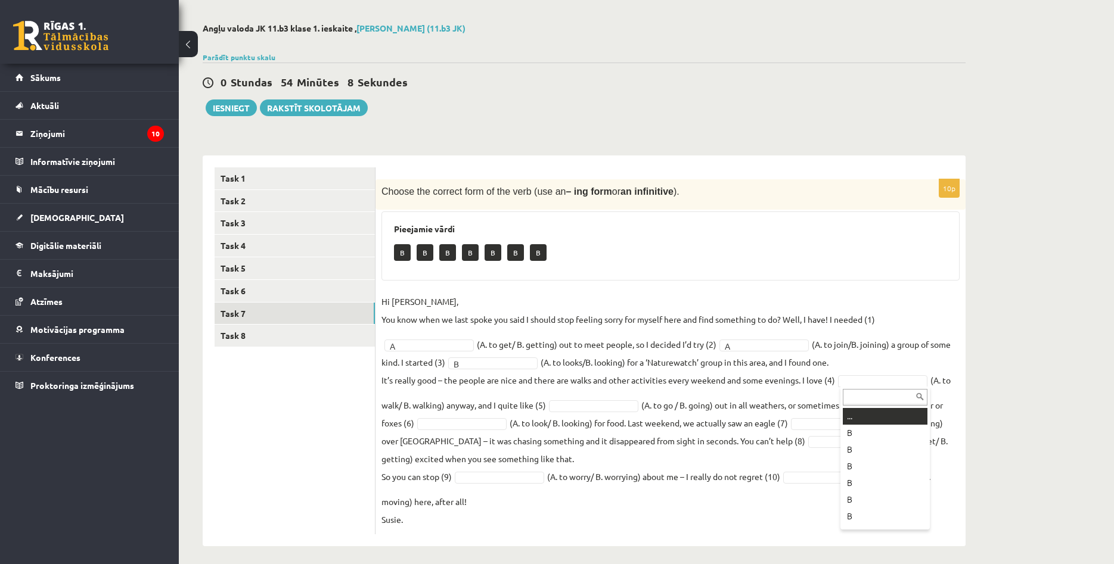
click at [861, 382] on body "0 Dāvanas 1887 mP 97 xp Agnese Rukmane Sākums Aktuāli Kā mācīties eSKOLĀ Kontak…" at bounding box center [557, 236] width 1114 height 564
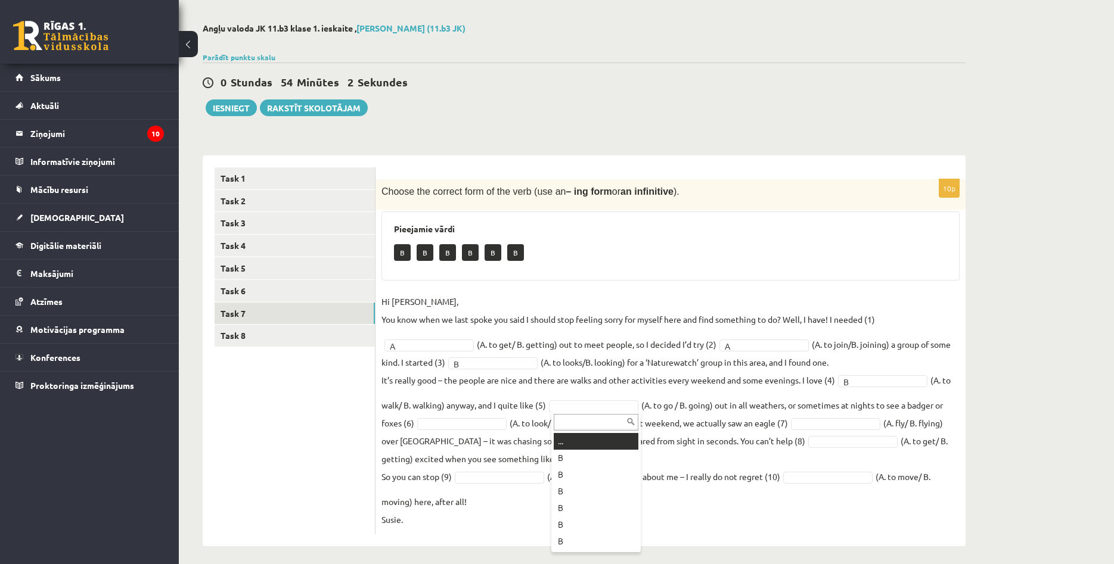
click at [564, 405] on body "0 Dāvanas 1887 mP 97 xp Agnese Rukmane Sākums Aktuāli Kā mācīties eSKOLĀ Kontak…" at bounding box center [557, 236] width 1114 height 564
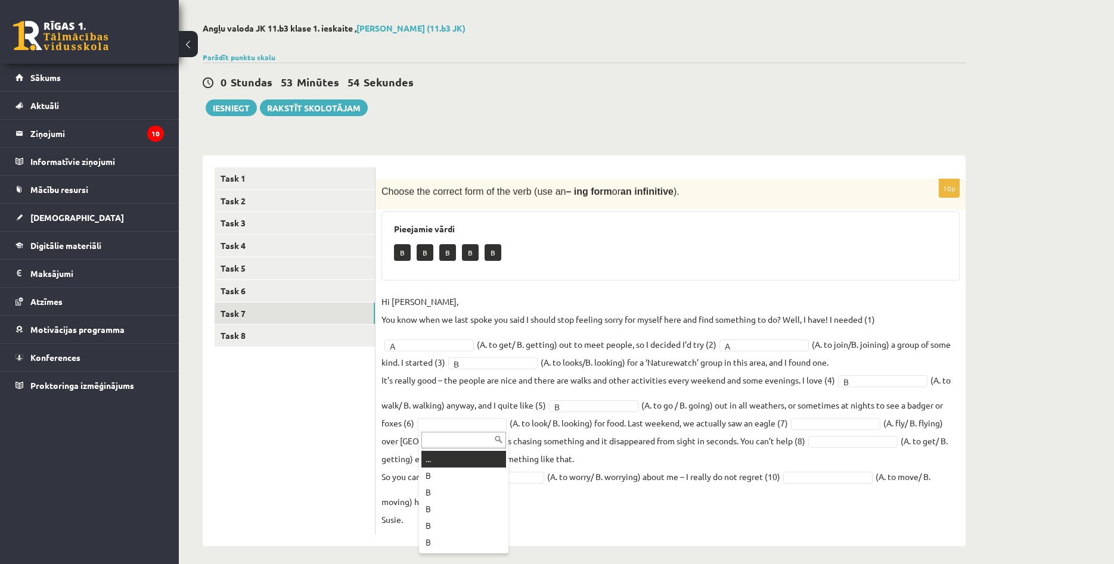
click at [460, 424] on body "0 Dāvanas 1887 mP 97 xp Agnese Rukmane Sākums Aktuāli Kā mācīties eSKOLĀ Kontak…" at bounding box center [557, 236] width 1114 height 564
click at [828, 422] on body "0 Dāvanas 1887 mP 97 xp Agnese Rukmane Sākums Aktuāli Kā mācīties eSKOLĀ Kontak…" at bounding box center [557, 236] width 1114 height 564
click at [781, 442] on body "0 Dāvanas 1887 mP 97 xp Agnese Rukmane Sākums Aktuāli Kā mācīties eSKOLĀ Kontak…" at bounding box center [557, 236] width 1114 height 564
click at [518, 476] on body "0 Dāvanas 1887 mP 97 xp Agnese Rukmane Sākums Aktuāli Kā mācīties eSKOLĀ Kontak…" at bounding box center [557, 236] width 1114 height 564
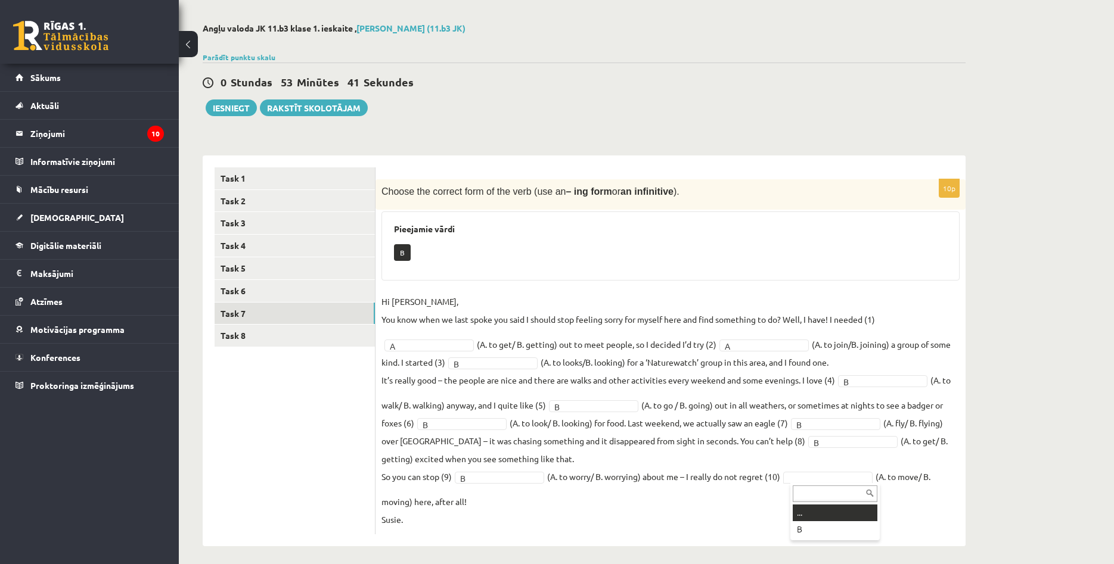
click at [814, 476] on body "0 Dāvanas 1887 mP 97 xp Agnese Rukmane Sākums Aktuāli Kā mācīties eSKOLĀ Kontak…" at bounding box center [557, 236] width 1114 height 564
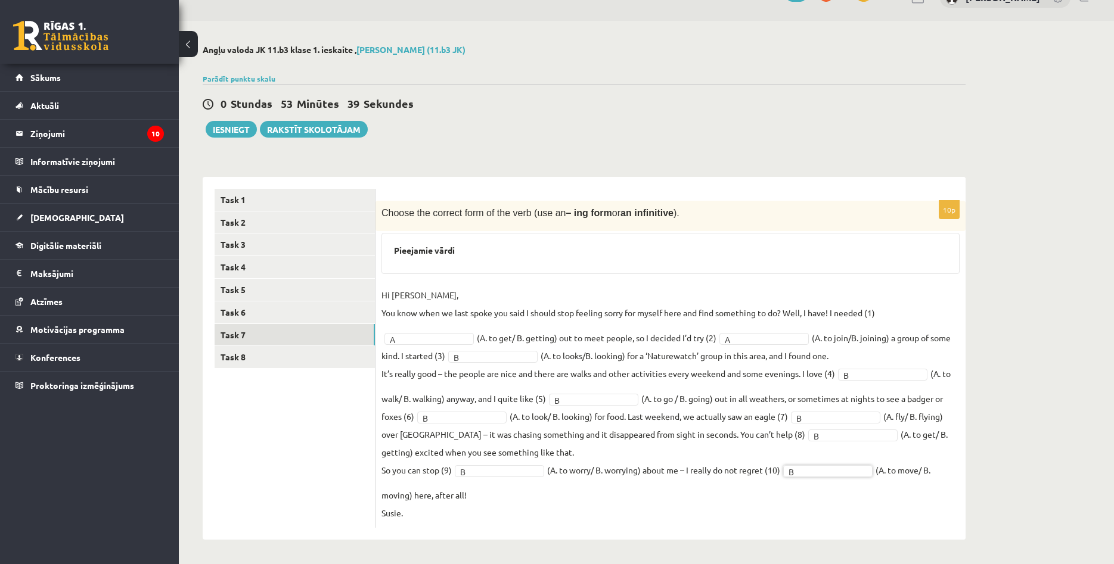
scroll to position [24, 0]
click at [280, 353] on link "Task 8" at bounding box center [295, 358] width 160 height 22
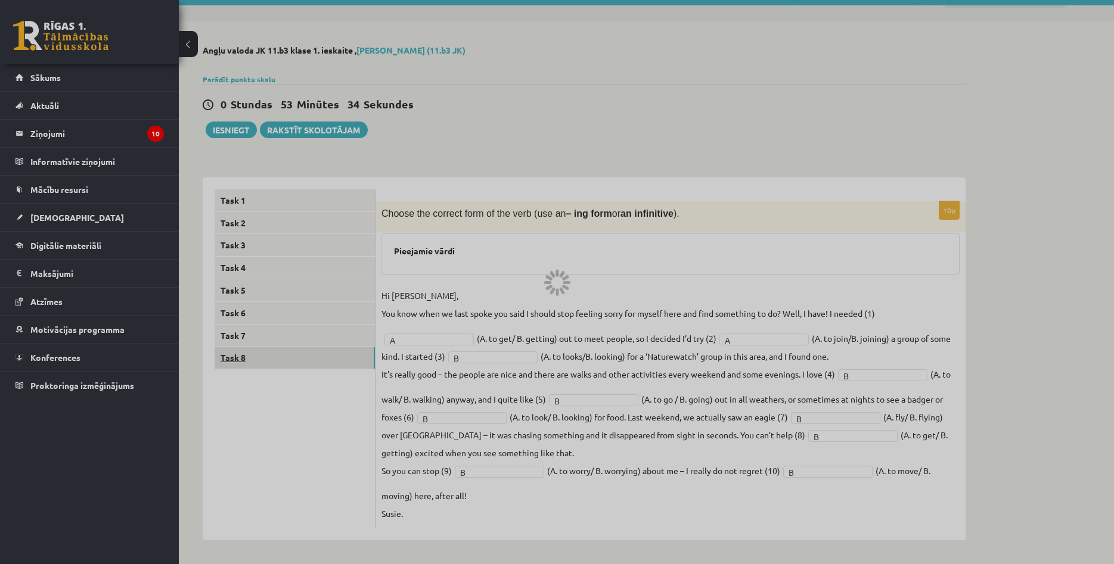
scroll to position [0, 0]
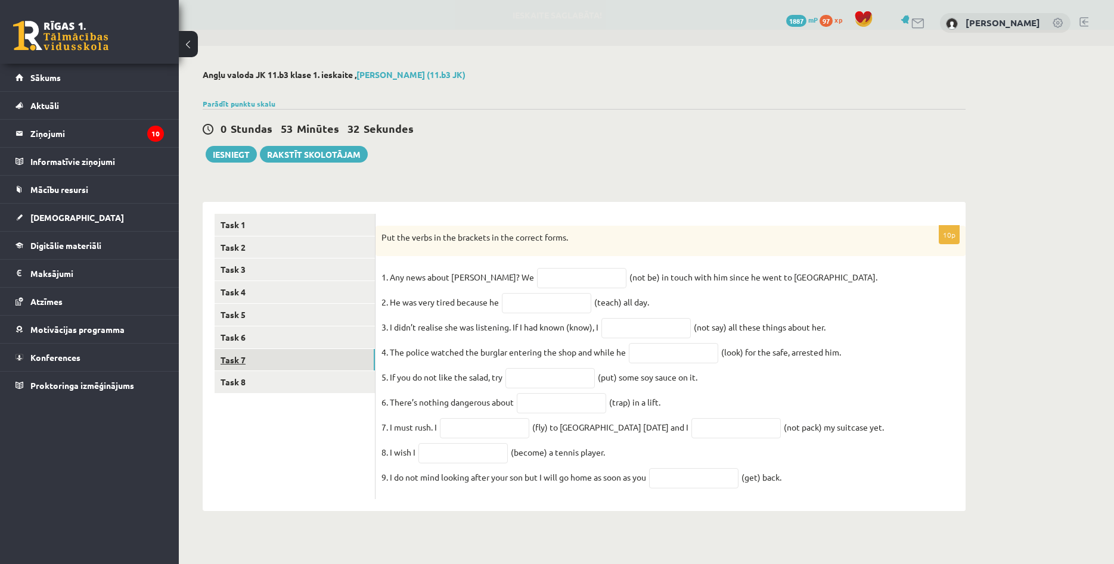
click at [275, 365] on link "Task 7" at bounding box center [295, 360] width 160 height 22
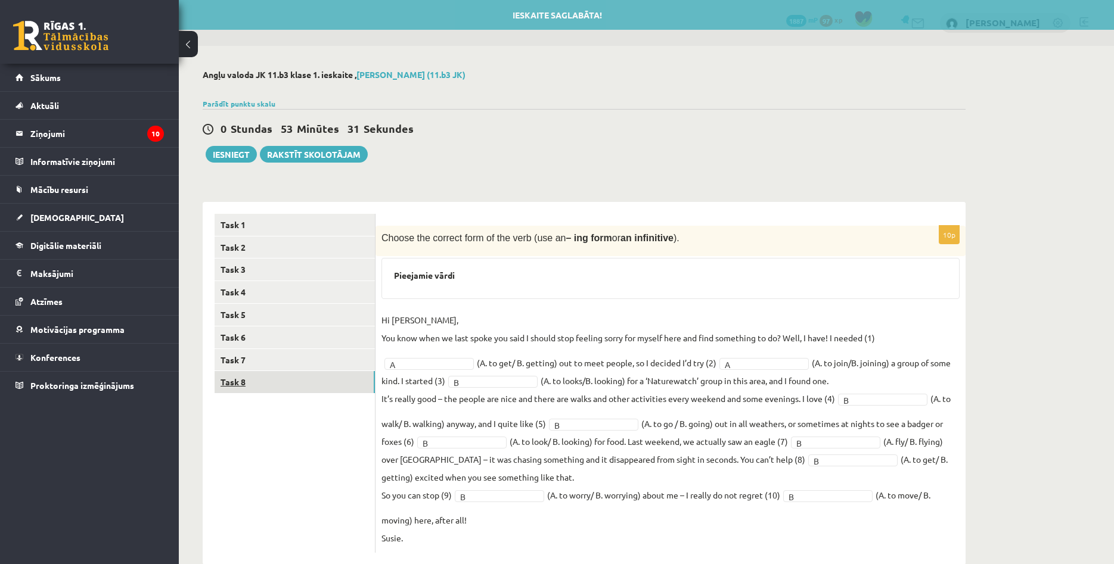
click at [278, 380] on link "Task 8" at bounding box center [295, 382] width 160 height 22
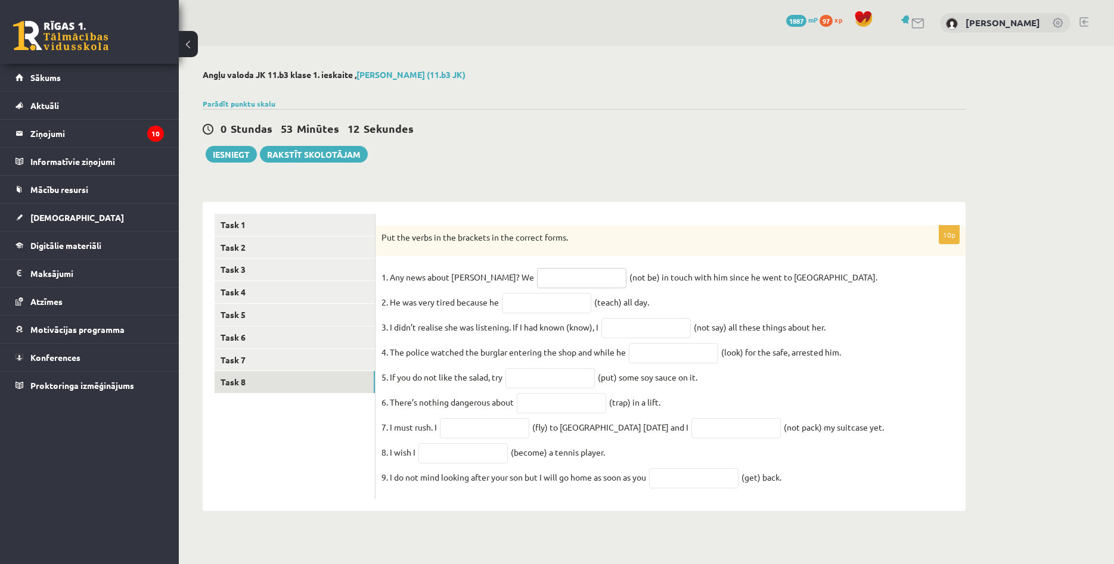
click at [569, 277] on input "text" at bounding box center [581, 278] width 89 height 20
type input "**********"
click at [551, 312] on input "text" at bounding box center [546, 303] width 89 height 20
type input "**********"
click at [632, 331] on input "text" at bounding box center [645, 328] width 89 height 20
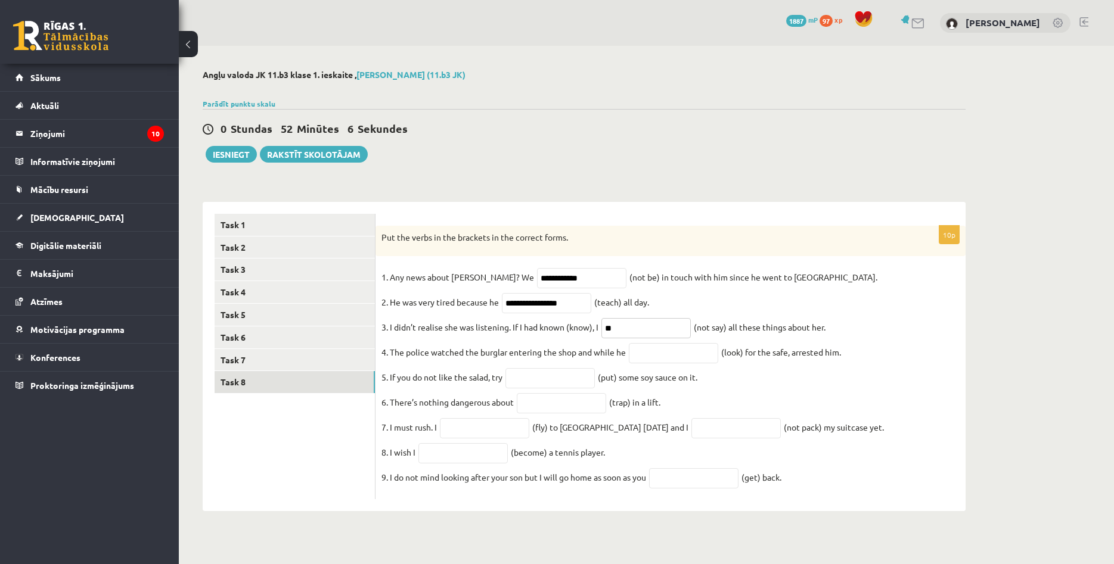
type input "*"
type input "**********"
click at [650, 364] on input "text" at bounding box center [673, 353] width 89 height 20
type input "**********"
click at [557, 384] on input "text" at bounding box center [549, 378] width 89 height 20
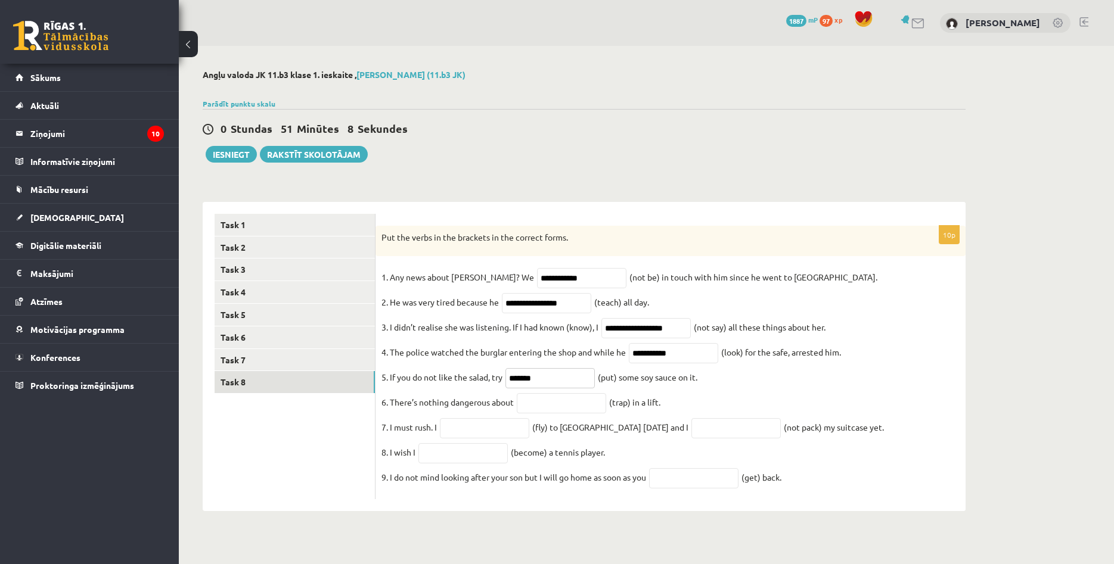
type input "*******"
click at [577, 414] on input "text" at bounding box center [561, 403] width 89 height 20
type input "**********"
click at [466, 438] on input "text" at bounding box center [484, 428] width 89 height 20
type input "*********"
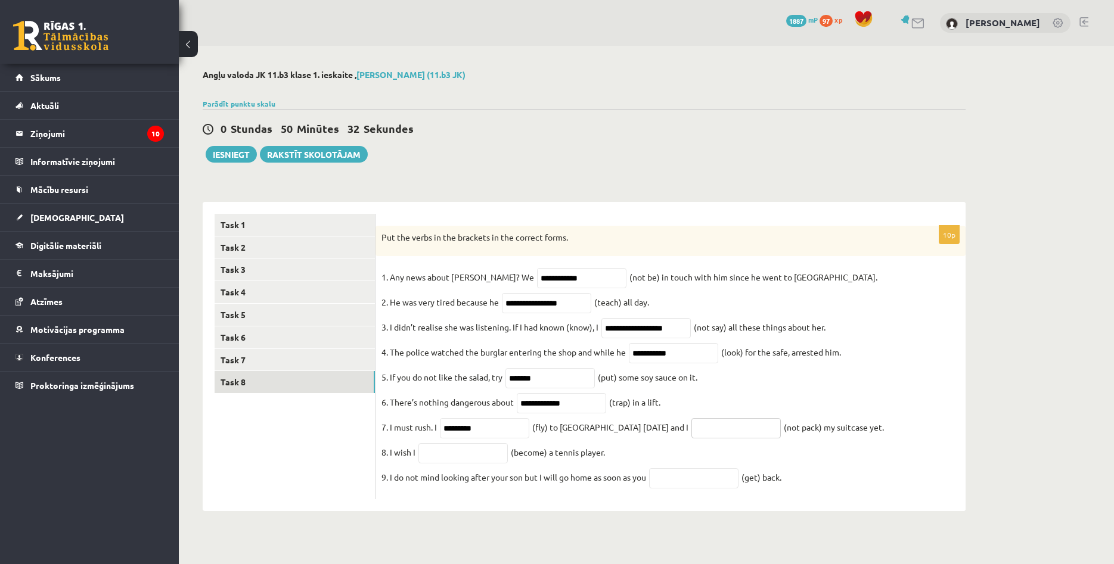
click at [691, 439] on input "text" at bounding box center [735, 428] width 89 height 20
type input "**********"
click at [487, 461] on input "text" at bounding box center [462, 453] width 89 height 20
type input "**********"
click at [684, 489] on input "text" at bounding box center [693, 478] width 89 height 20
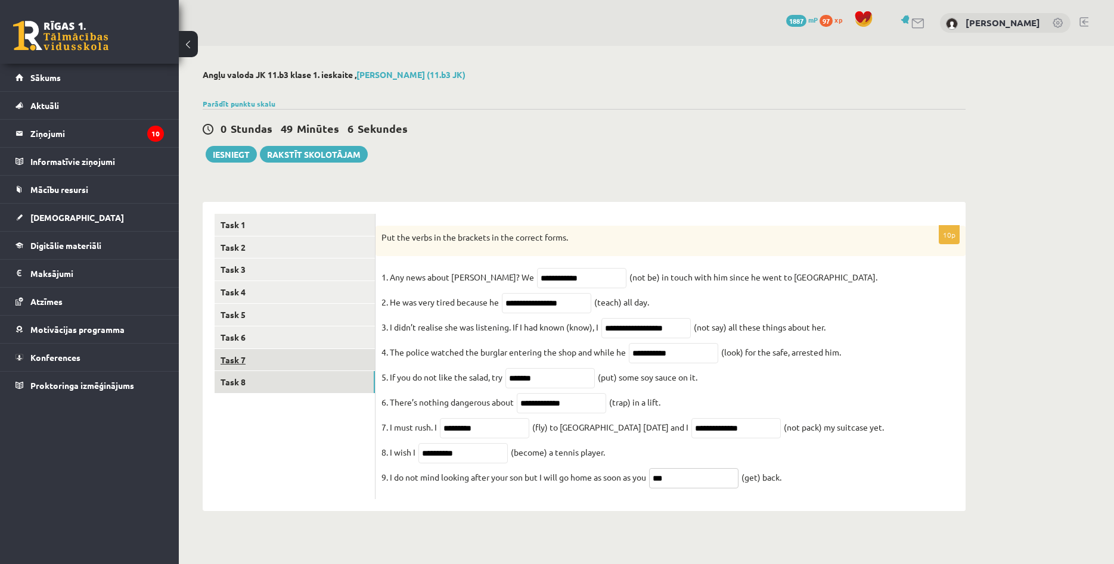
type input "***"
click at [251, 355] on link "Task 7" at bounding box center [295, 360] width 160 height 22
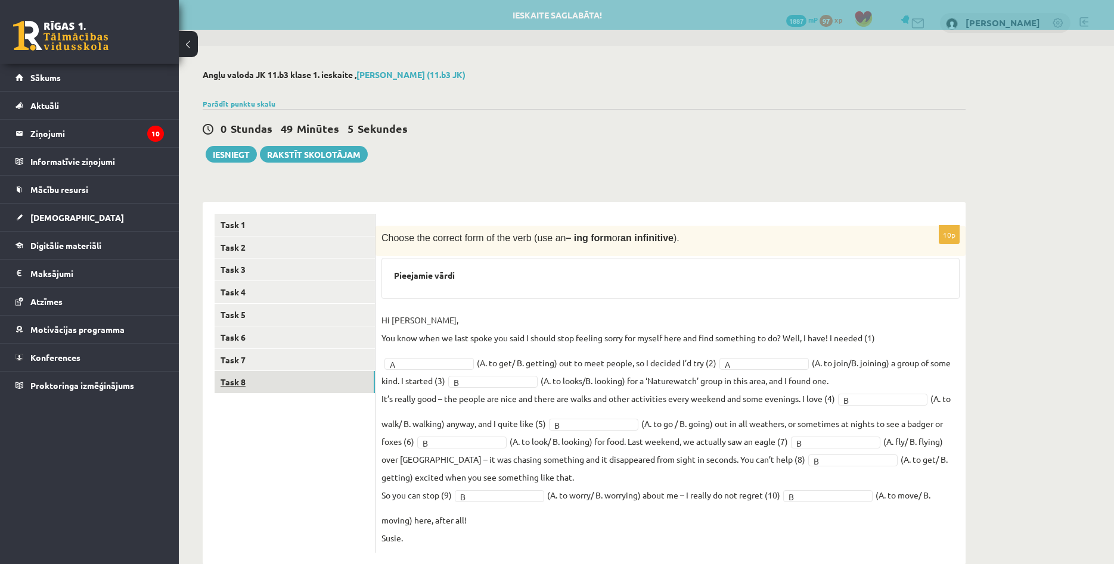
click at [269, 381] on link "Task 8" at bounding box center [295, 382] width 160 height 22
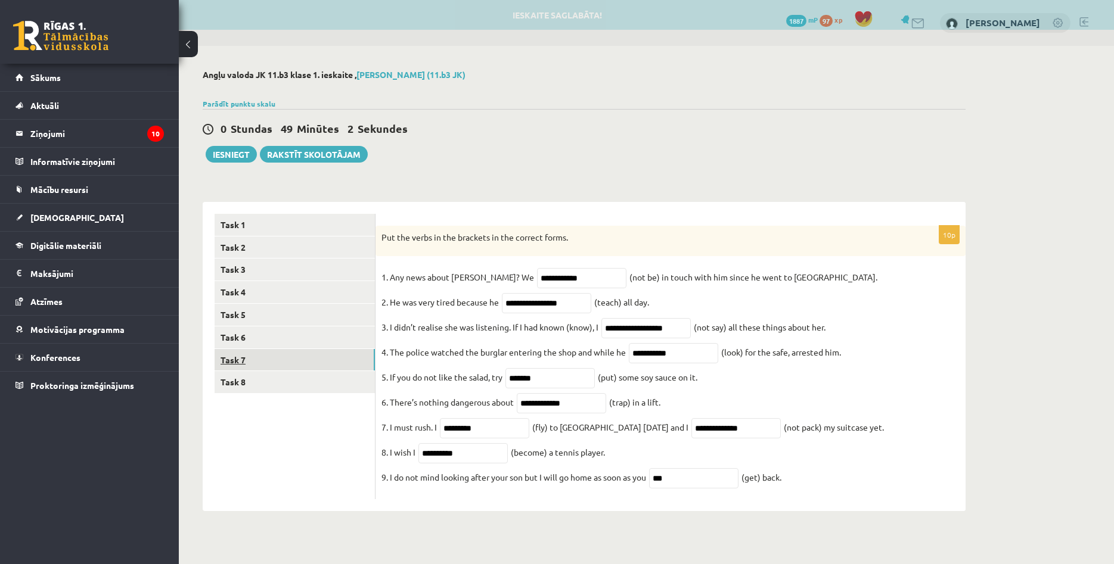
click at [275, 356] on link "Task 7" at bounding box center [295, 360] width 160 height 22
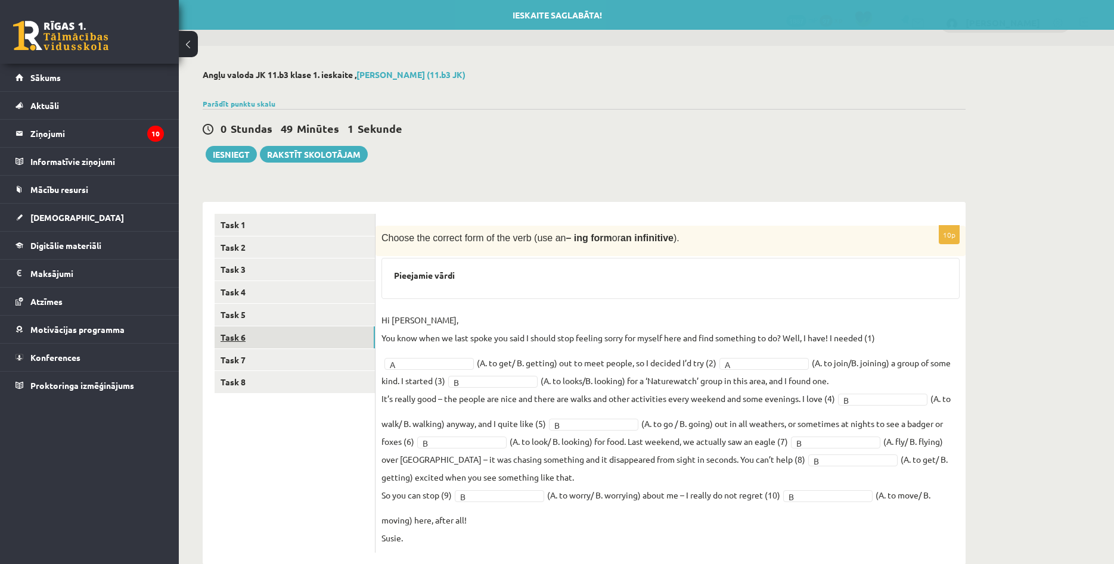
click at [271, 337] on link "Task 6" at bounding box center [295, 338] width 160 height 22
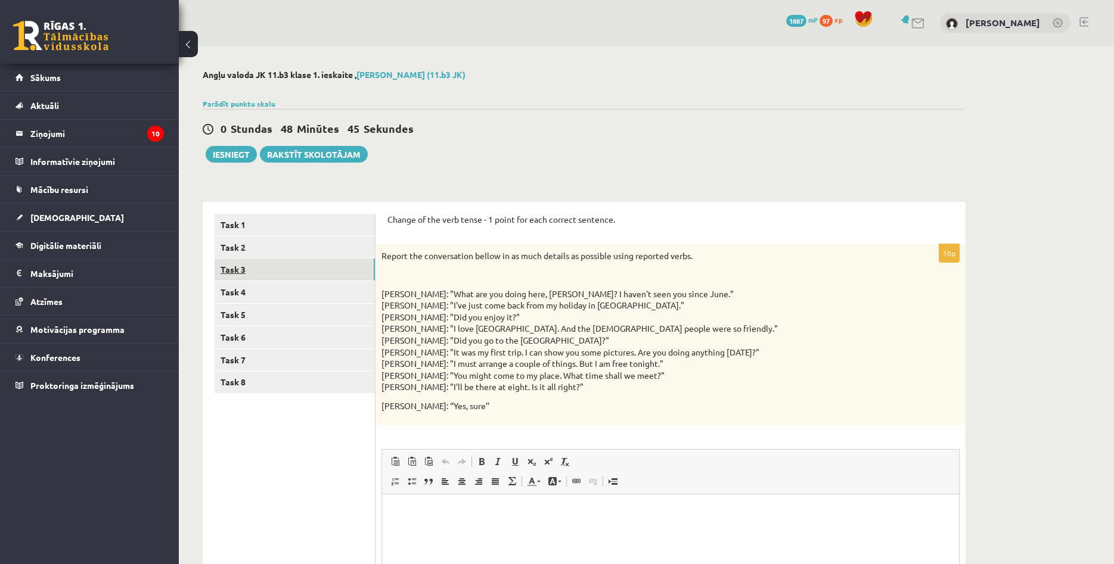
click at [292, 265] on link "Task 3" at bounding box center [295, 270] width 160 height 22
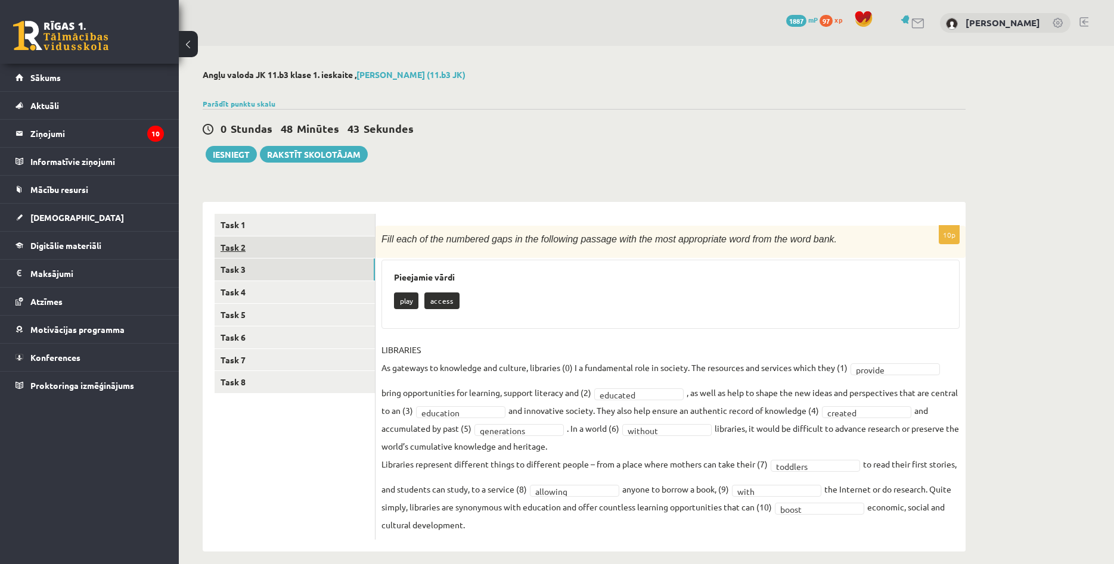
click at [284, 254] on link "Task 2" at bounding box center [295, 248] width 160 height 22
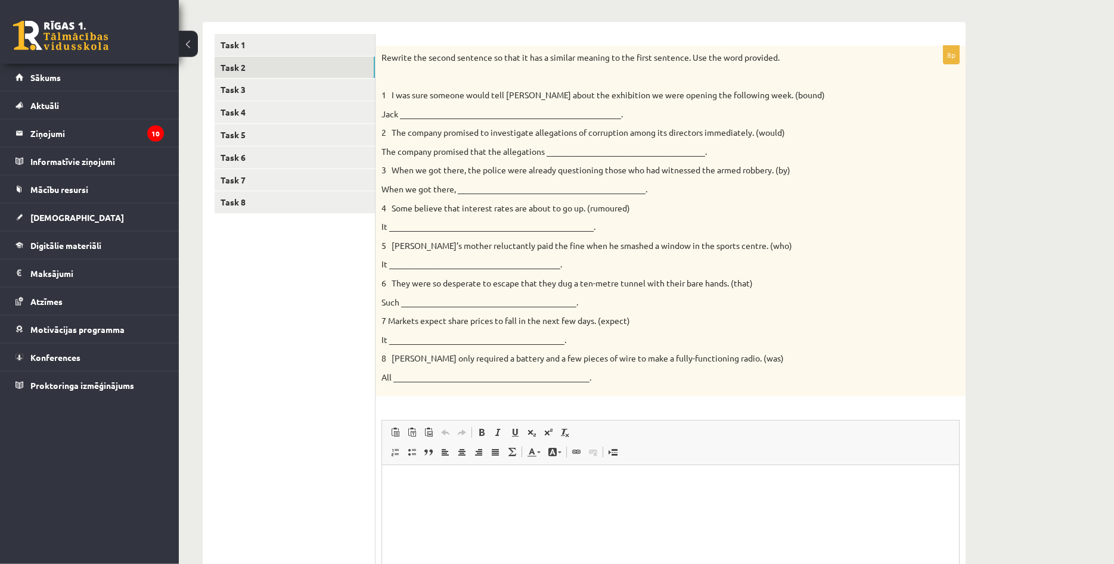
scroll to position [181, 0]
click at [497, 483] on p "Editor, wiswyg-editor-user-answer-47024777989140" at bounding box center [670, 482] width 553 height 13
drag, startPoint x: 420, startPoint y: 501, endPoint x: 402, endPoint y: 501, distance: 17.9
click at [402, 501] on p "*****" at bounding box center [670, 502] width 553 height 13
drag, startPoint x: 381, startPoint y: 152, endPoint x: 546, endPoint y: 155, distance: 164.5
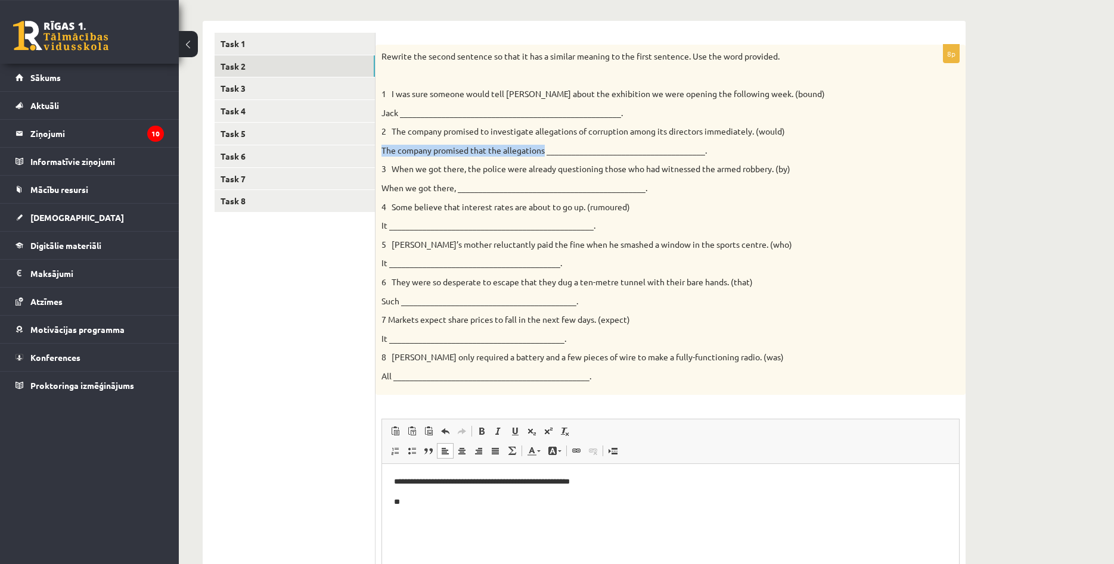
click at [546, 155] on p "The company promised that the allegations _____________________________________…" at bounding box center [640, 151] width 518 height 12
copy p "The company promised that the allegations"
click at [425, 505] on p "**" at bounding box center [670, 502] width 553 height 13
drag, startPoint x: 379, startPoint y: 185, endPoint x: 458, endPoint y: 193, distance: 79.0
click at [458, 193] on div "Rewrite the second sentence so that it has a similar meaning to the first sente…" at bounding box center [670, 220] width 590 height 351
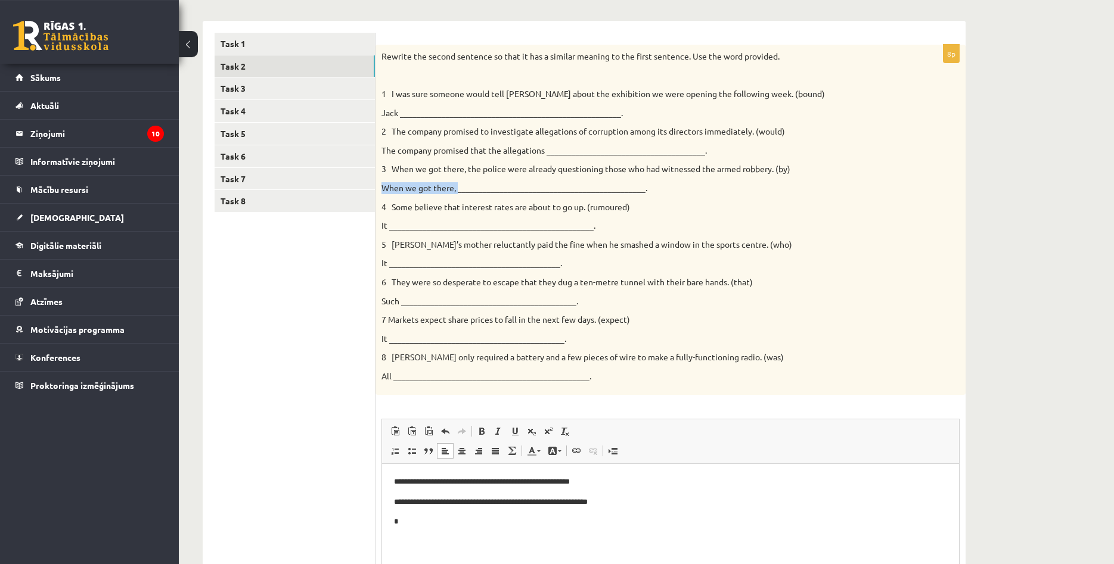
copy p "When we got there,"
click at [415, 523] on p "*" at bounding box center [670, 522] width 553 height 13
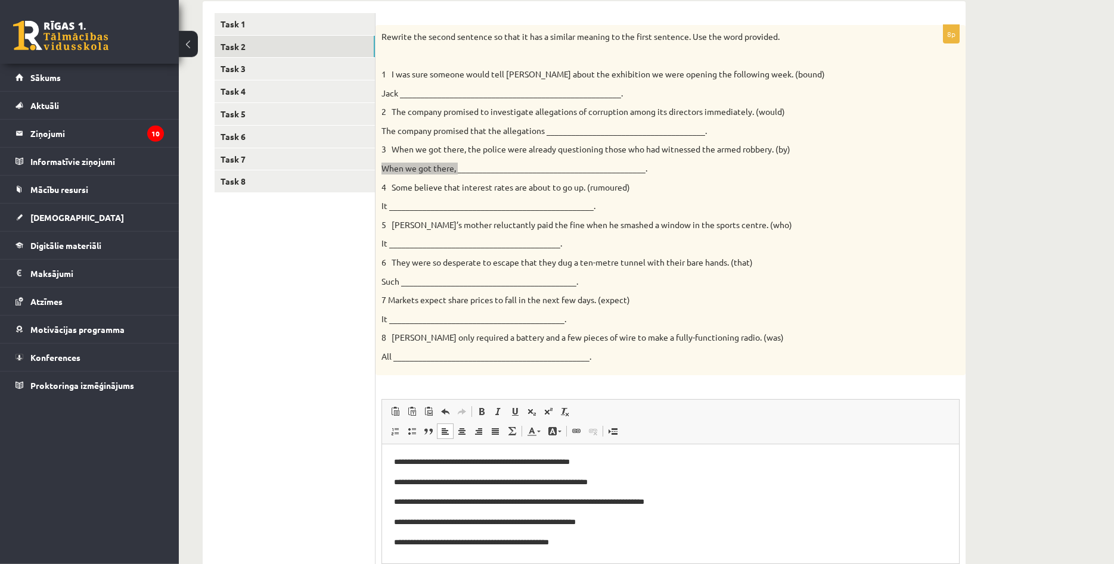
scroll to position [4, 0]
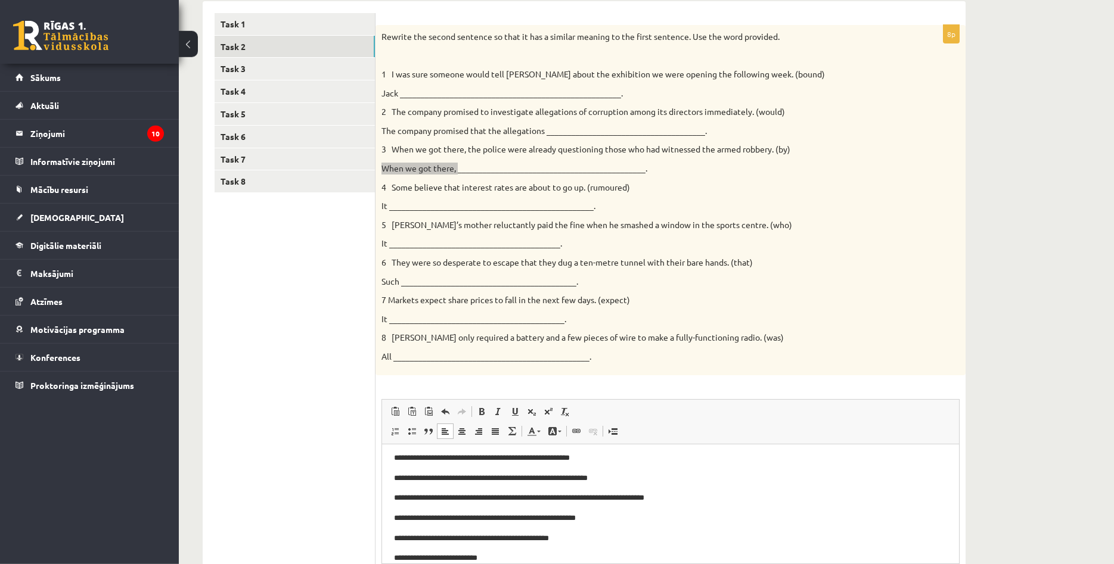
click at [452, 557] on p "**********" at bounding box center [670, 558] width 553 height 13
click at [453, 560] on p "**********" at bounding box center [670, 558] width 553 height 13
click at [501, 555] on p "**********" at bounding box center [670, 557] width 553 height 13
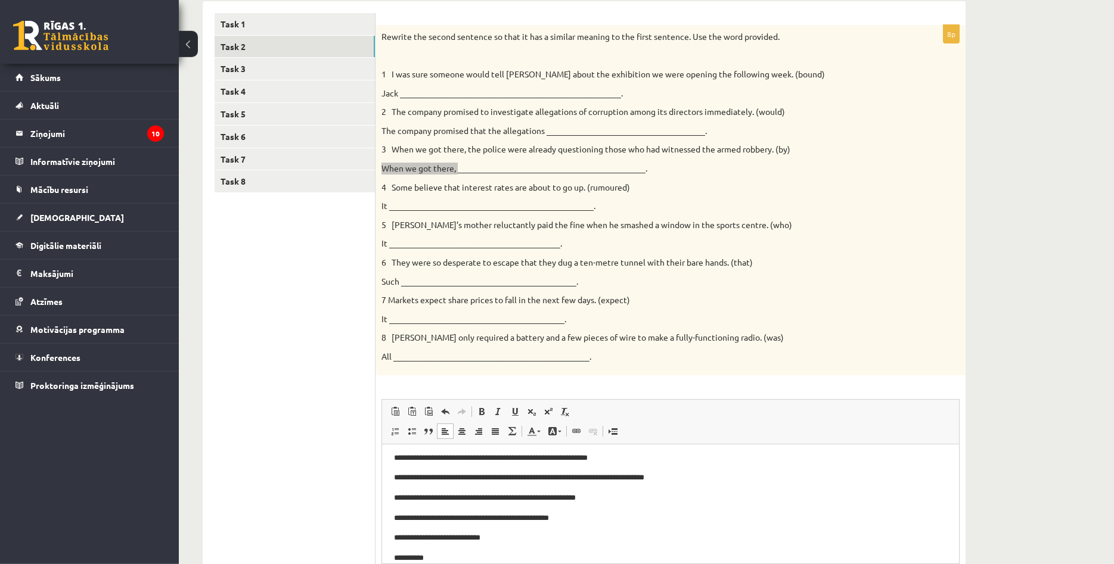
click at [397, 555] on p "**********" at bounding box center [670, 558] width 553 height 13
click at [448, 552] on body "**********" at bounding box center [670, 498] width 553 height 133
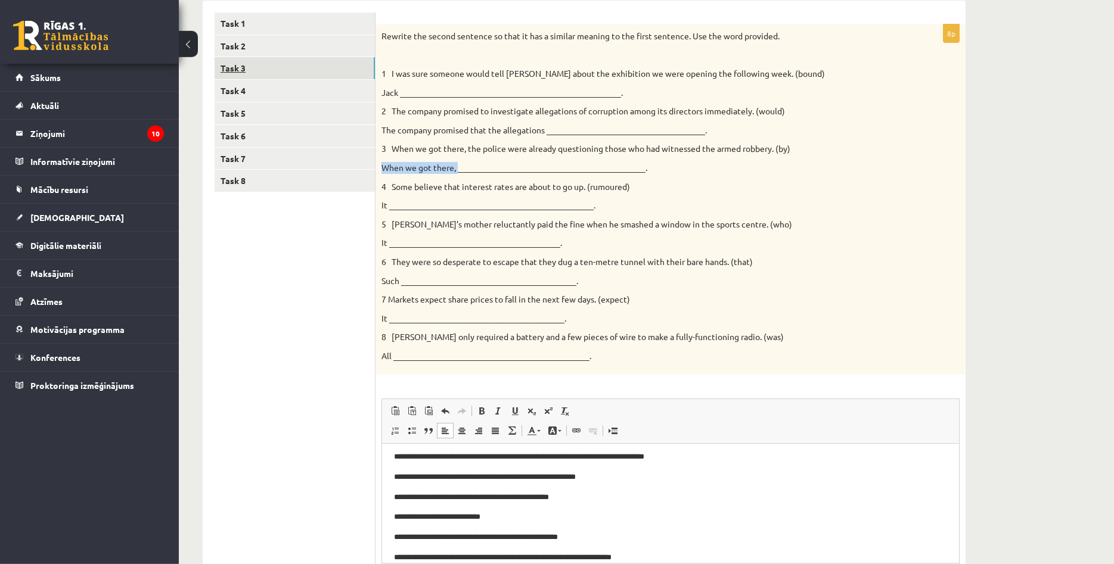
click at [307, 69] on link "Task 3" at bounding box center [295, 68] width 160 height 22
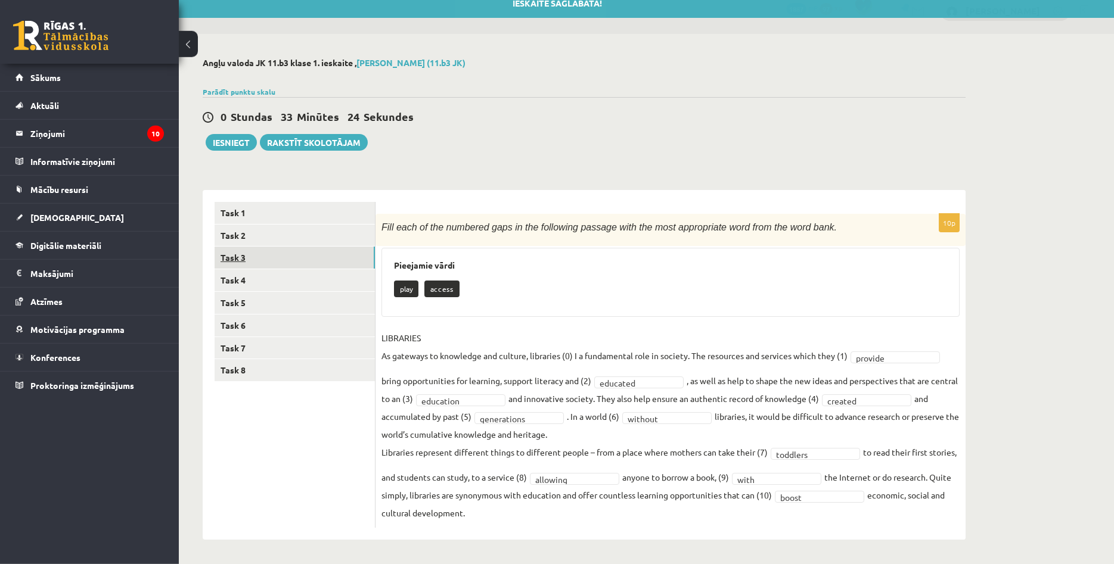
scroll to position [12, 0]
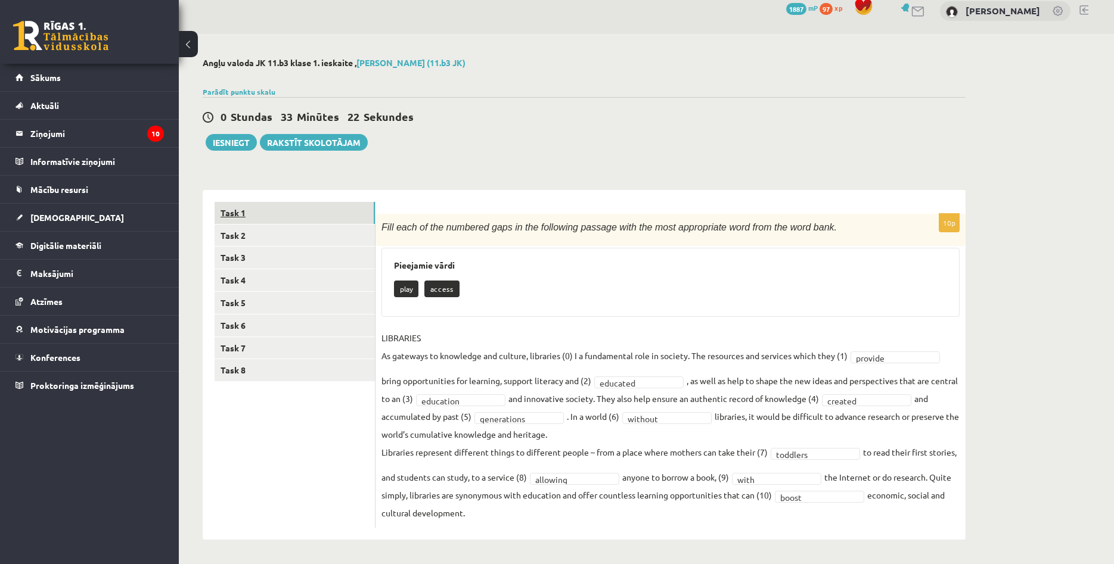
click at [260, 213] on link "Task 1" at bounding box center [295, 213] width 160 height 22
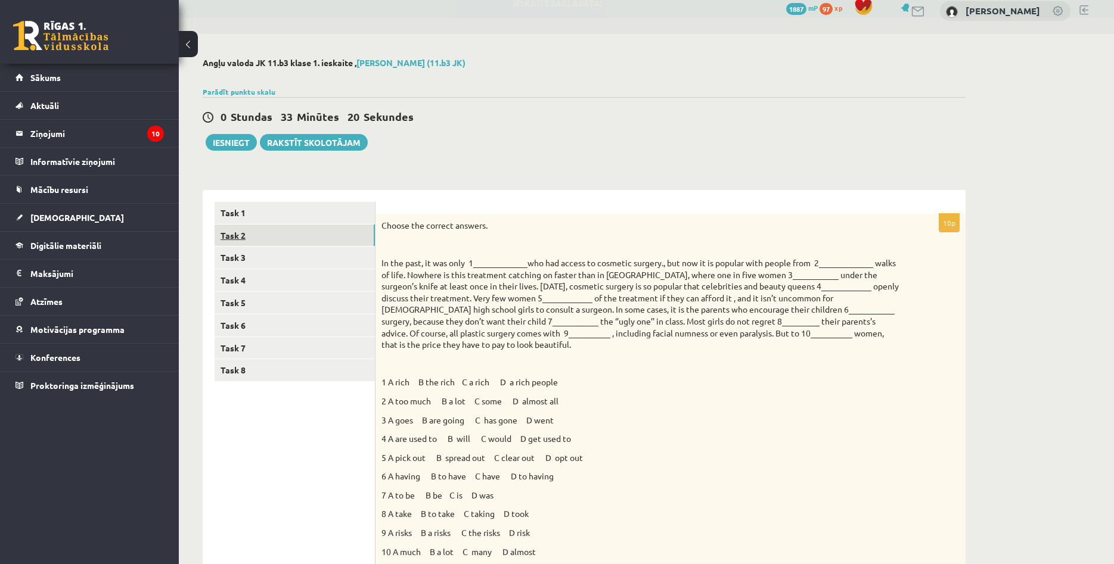
click at [258, 240] on link "Task 2" at bounding box center [295, 236] width 160 height 22
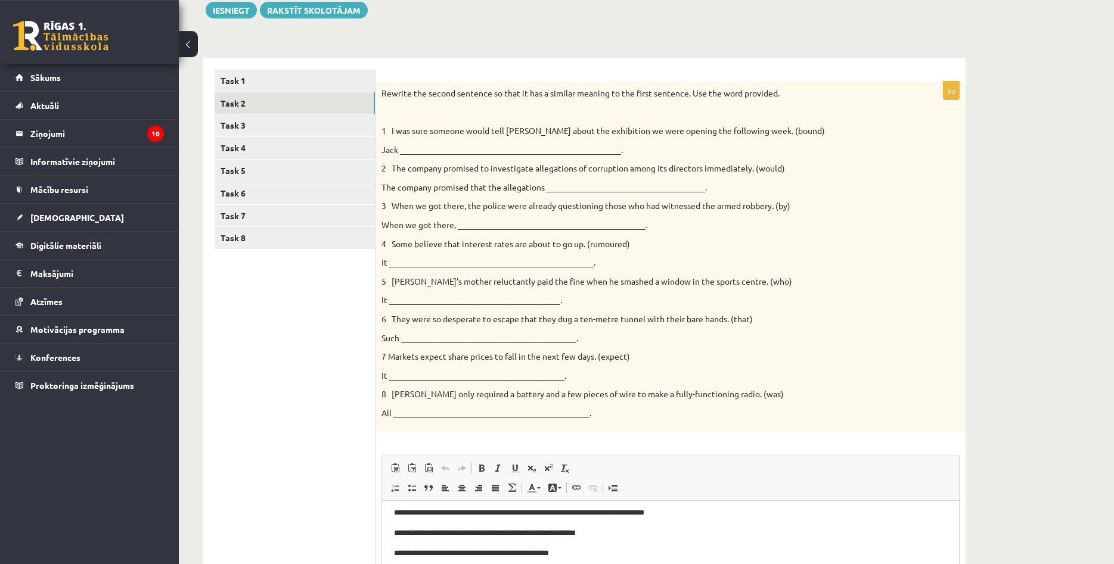
scroll to position [69, 0]
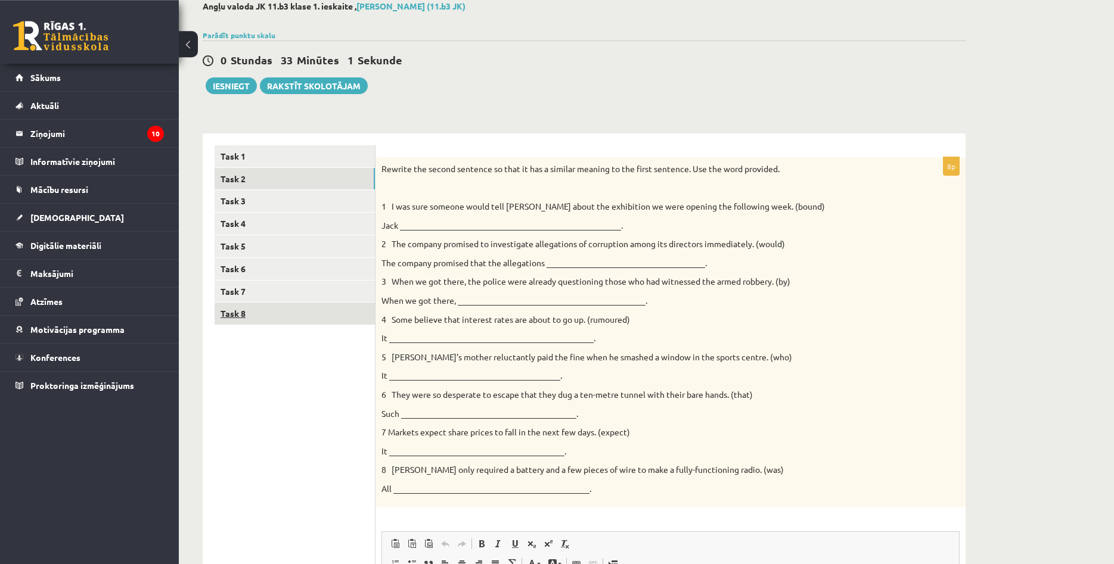
click at [274, 312] on link "Task 8" at bounding box center [295, 314] width 160 height 22
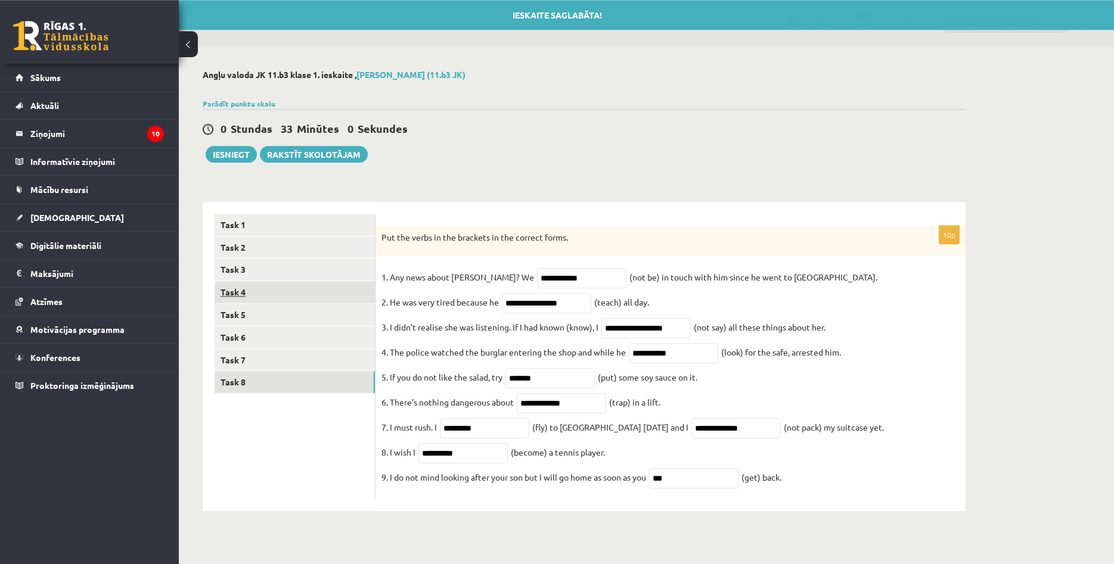
scroll to position [0, 0]
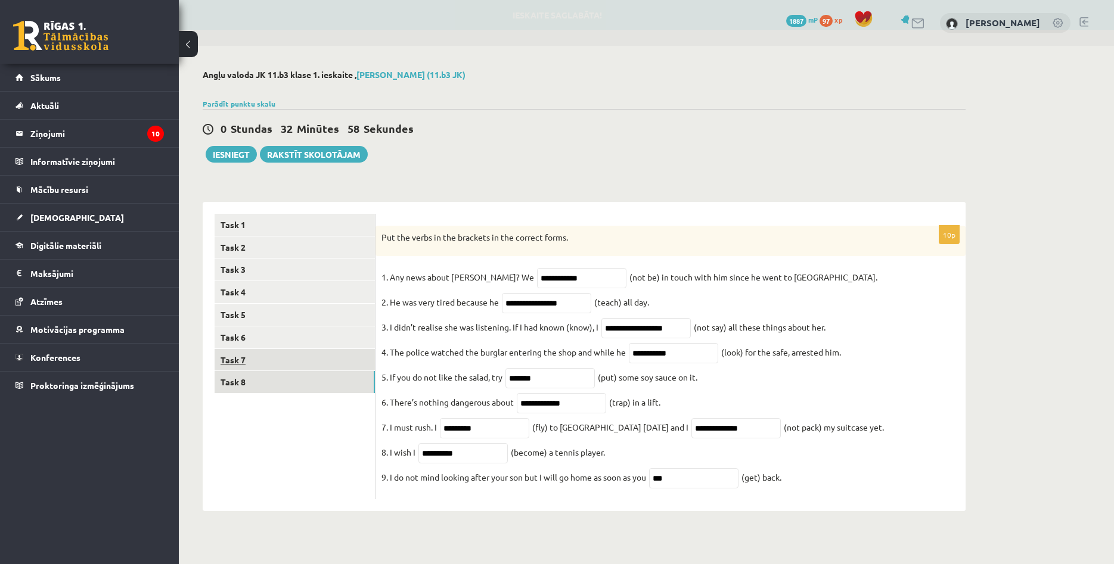
click at [268, 363] on link "Task 7" at bounding box center [295, 360] width 160 height 22
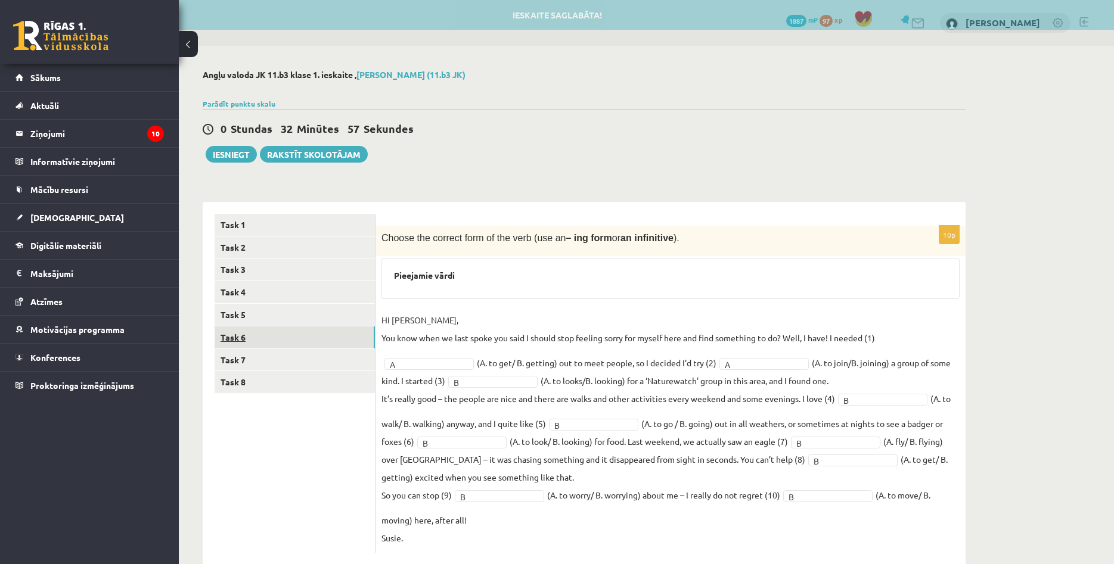
click at [269, 348] on link "Task 6" at bounding box center [295, 338] width 160 height 22
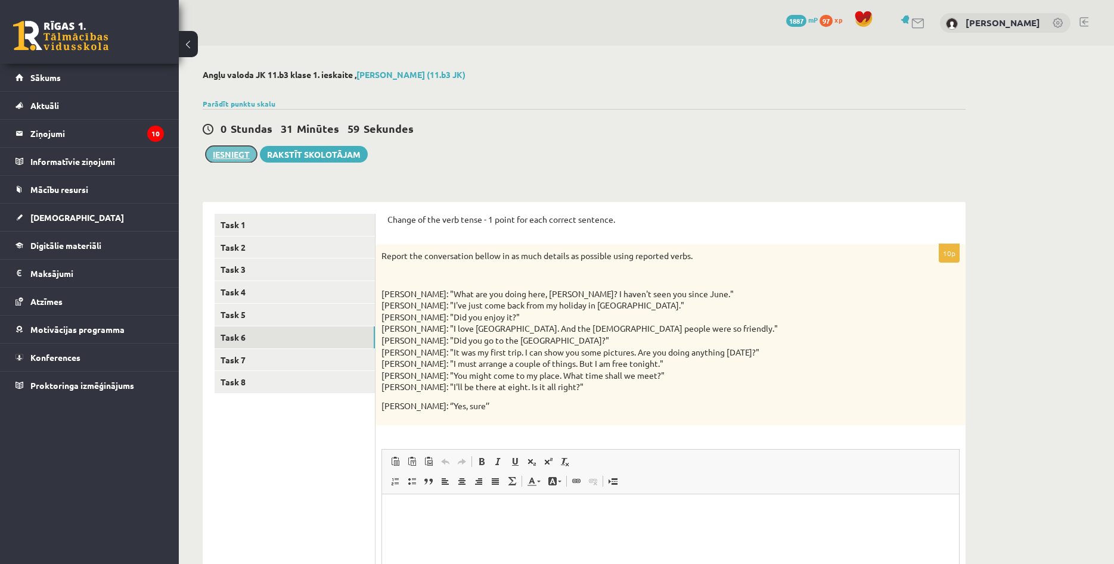
click at [236, 154] on button "Iesniegt" at bounding box center [231, 154] width 51 height 17
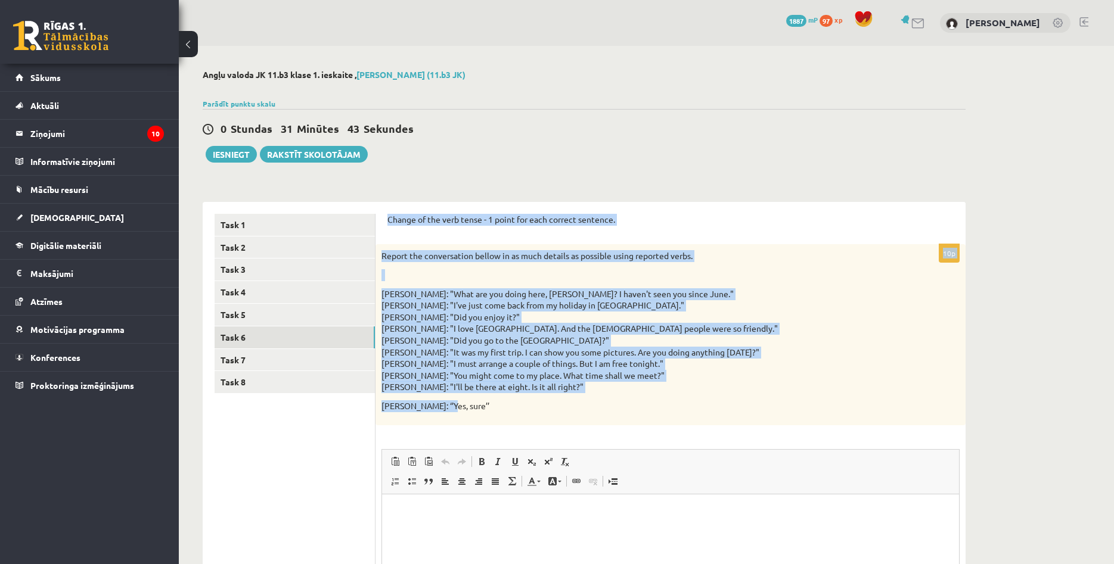
drag, startPoint x: 387, startPoint y: 217, endPoint x: 633, endPoint y: 412, distance: 313.5
click at [633, 233] on div "Change of the verb tense - 1 point for each correct sentence." at bounding box center [670, 223] width 566 height 19
copy form "Change of the verb tense - 1 point for each correct sentence. 10p Report the co…"
click at [667, 234] on form "Change of the verb tense - 1 point for each correct sentence. 10p Report the co…" at bounding box center [670, 456] width 566 height 484
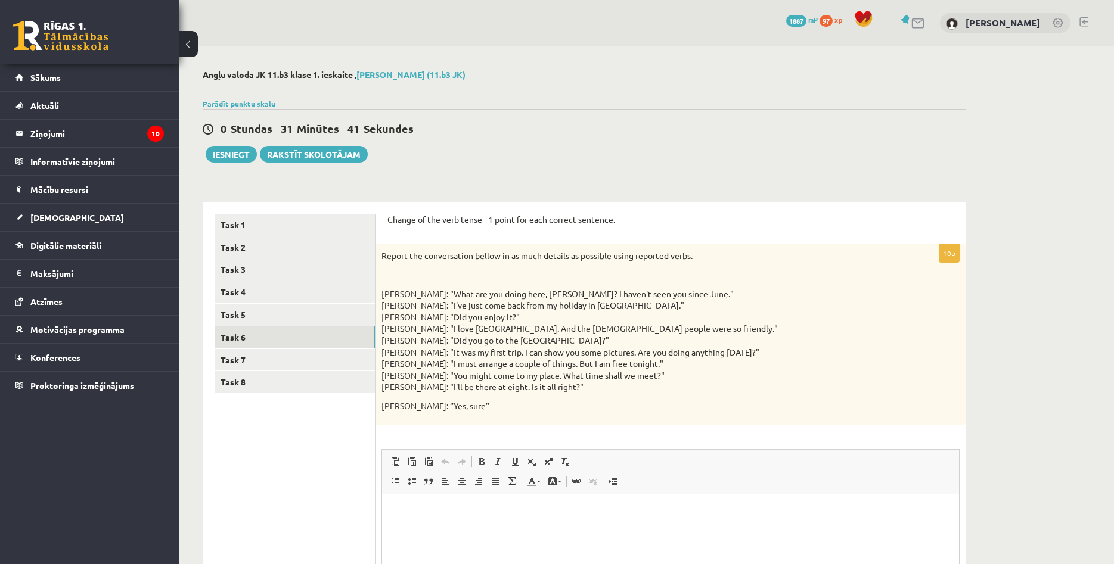
click at [632, 164] on div "Angļu valoda JK 11.b3 klase 1. ieskaite , Agnese Rukmane (11.b3 JK) Parādīt pun…" at bounding box center [584, 390] width 810 height 688
click at [271, 351] on link "Task 7" at bounding box center [295, 360] width 160 height 22
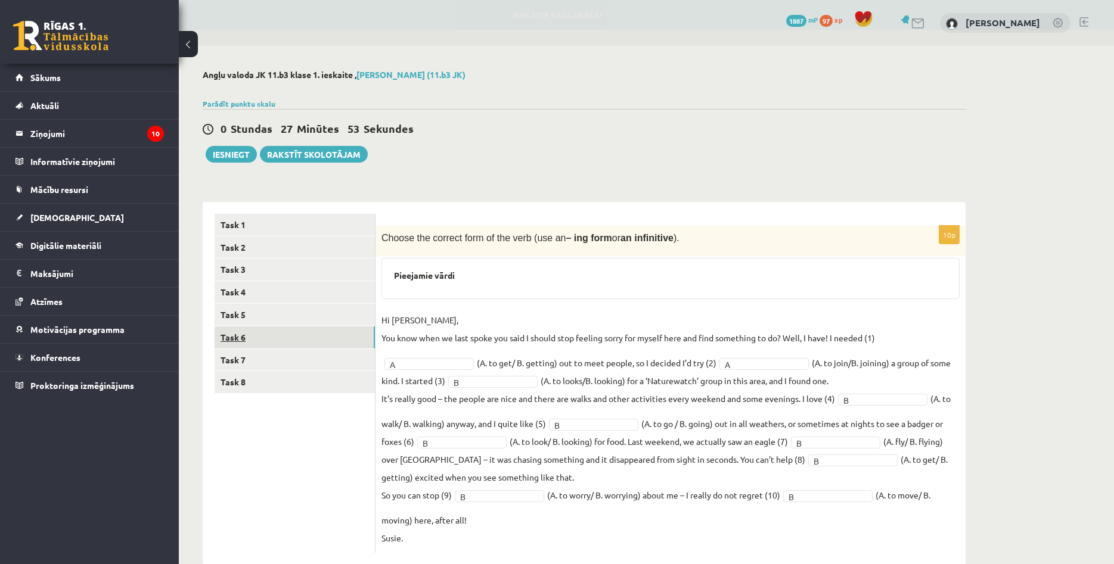
click at [271, 336] on link "Task 6" at bounding box center [295, 338] width 160 height 22
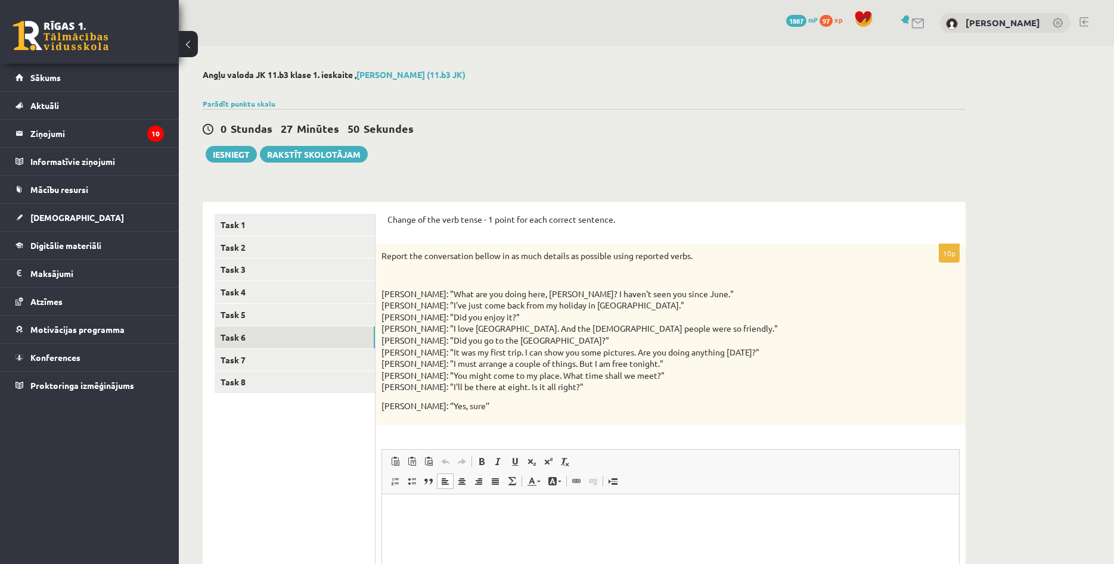
click at [589, 518] on p "Editor, wiswyg-editor-user-answer-47024813124800" at bounding box center [670, 512] width 553 height 13
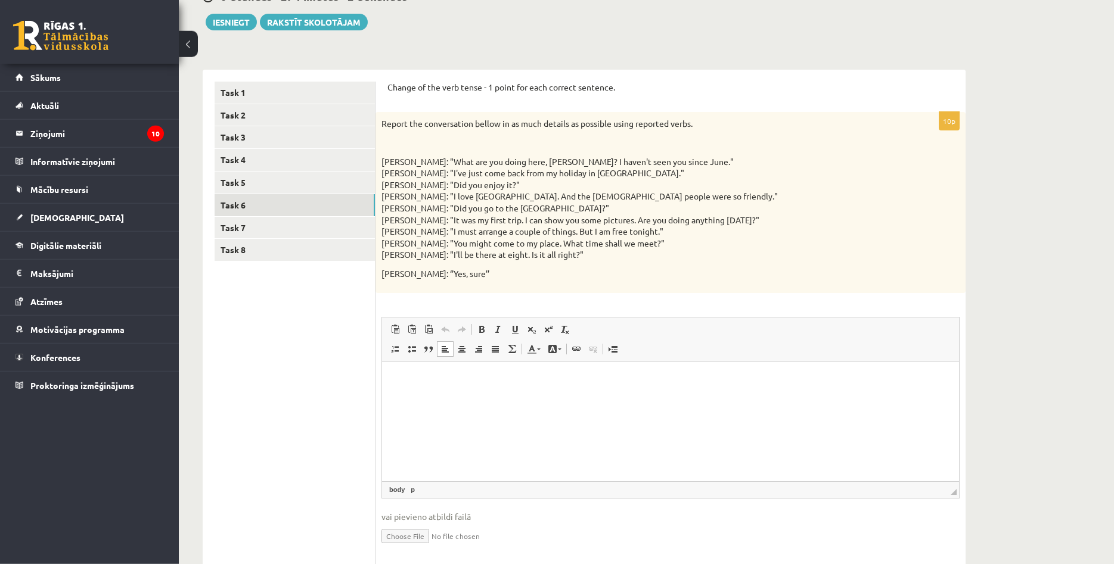
scroll to position [140, 0]
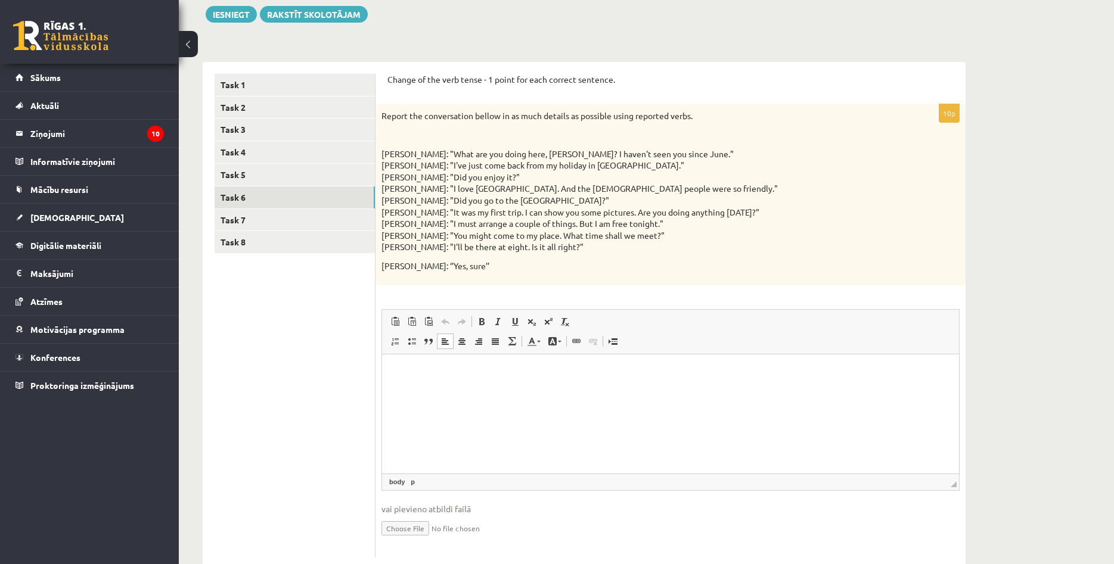
click at [499, 383] on html at bounding box center [670, 413] width 577 height 119
click at [455, 386] on html at bounding box center [670, 413] width 577 height 119
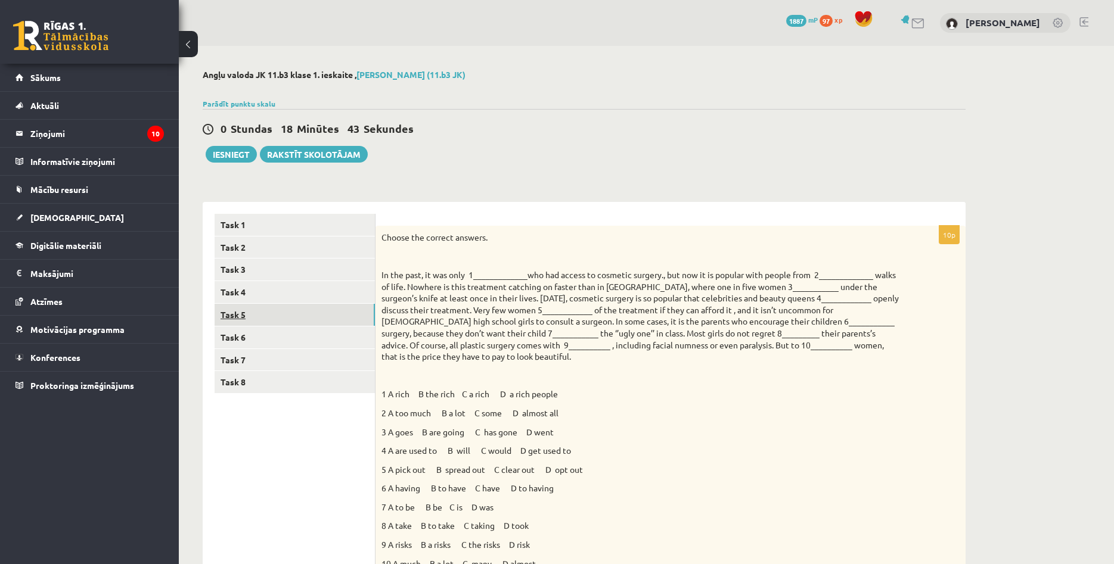
click at [287, 310] on link "Task 5" at bounding box center [295, 315] width 160 height 22
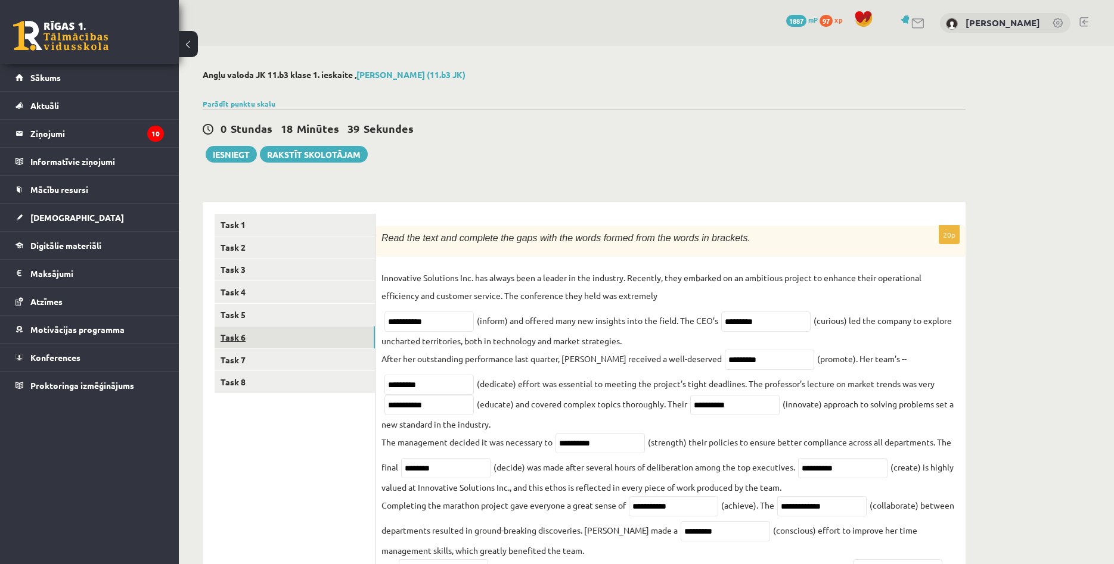
click at [272, 346] on link "Task 6" at bounding box center [295, 338] width 160 height 22
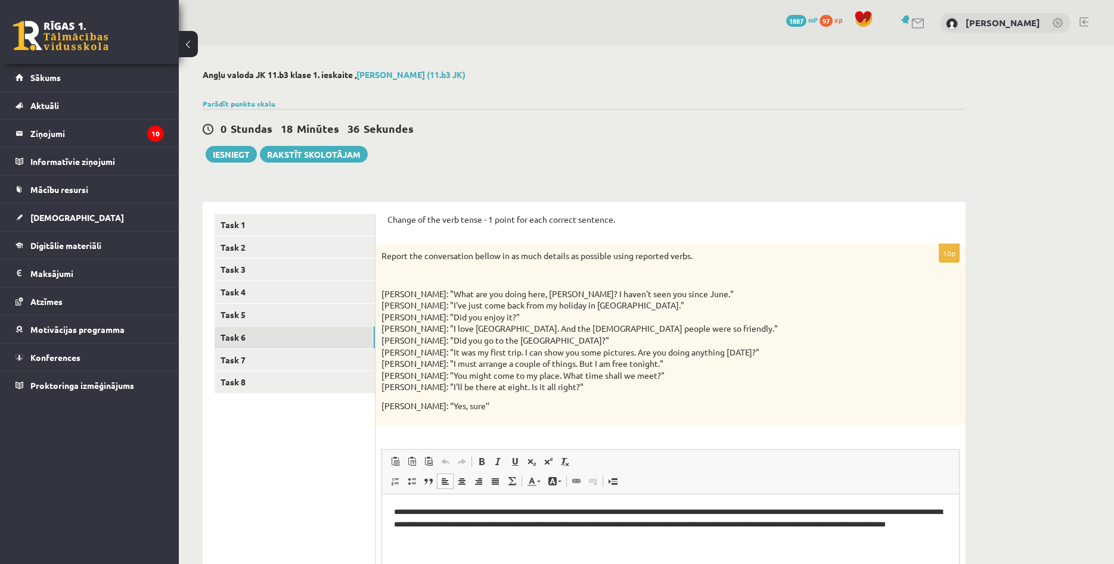
click at [530, 541] on p "**********" at bounding box center [670, 524] width 553 height 37
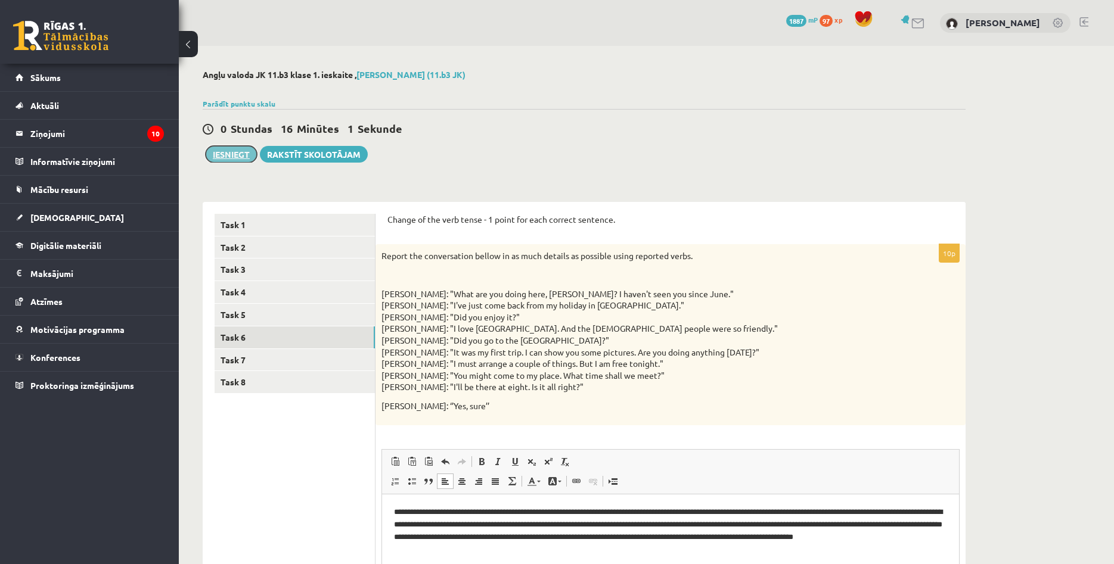
click at [235, 154] on button "Iesniegt" at bounding box center [231, 154] width 51 height 17
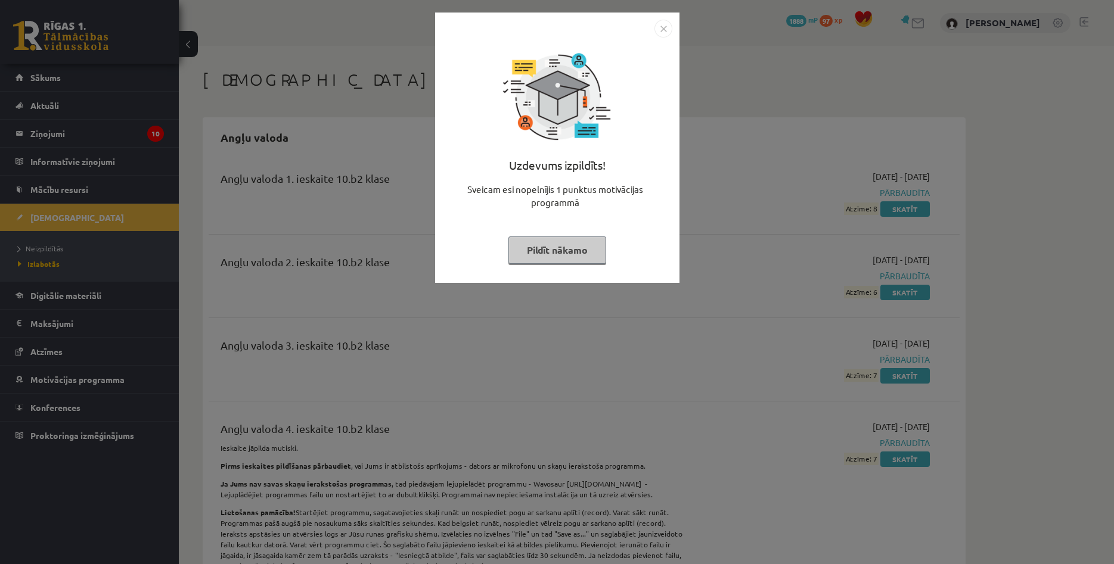
click at [591, 251] on button "Pildīt nākamo" at bounding box center [557, 250] width 98 height 27
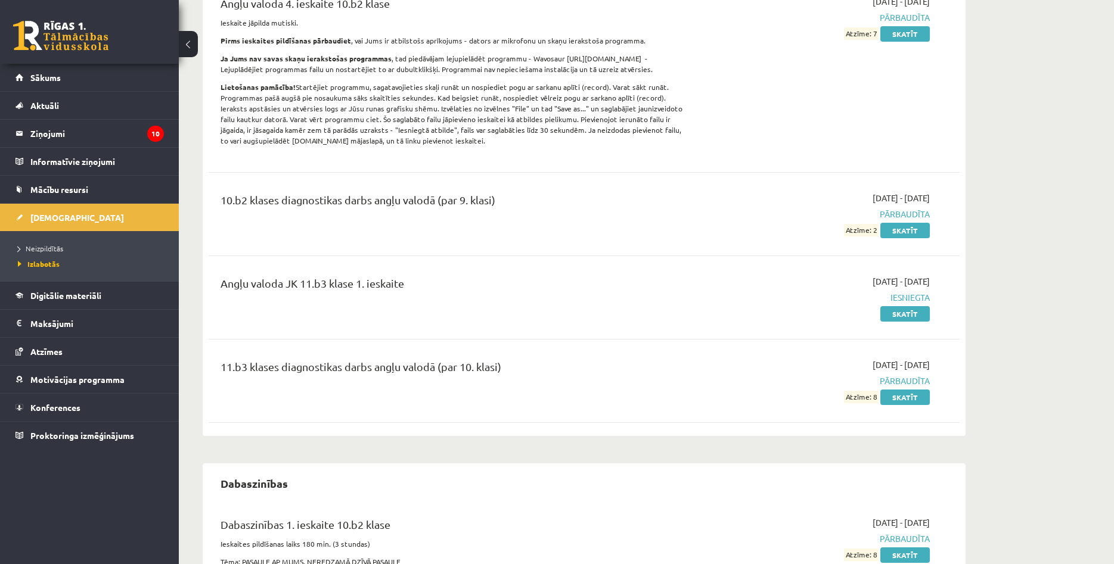
scroll to position [456, 0]
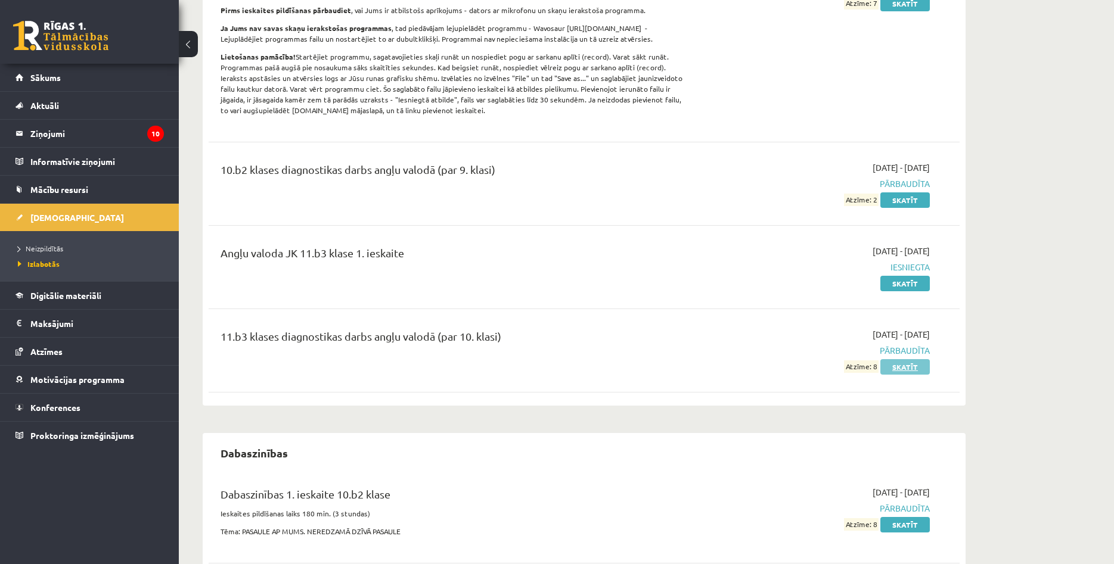
click at [909, 369] on link "Skatīt" at bounding box center [904, 366] width 49 height 15
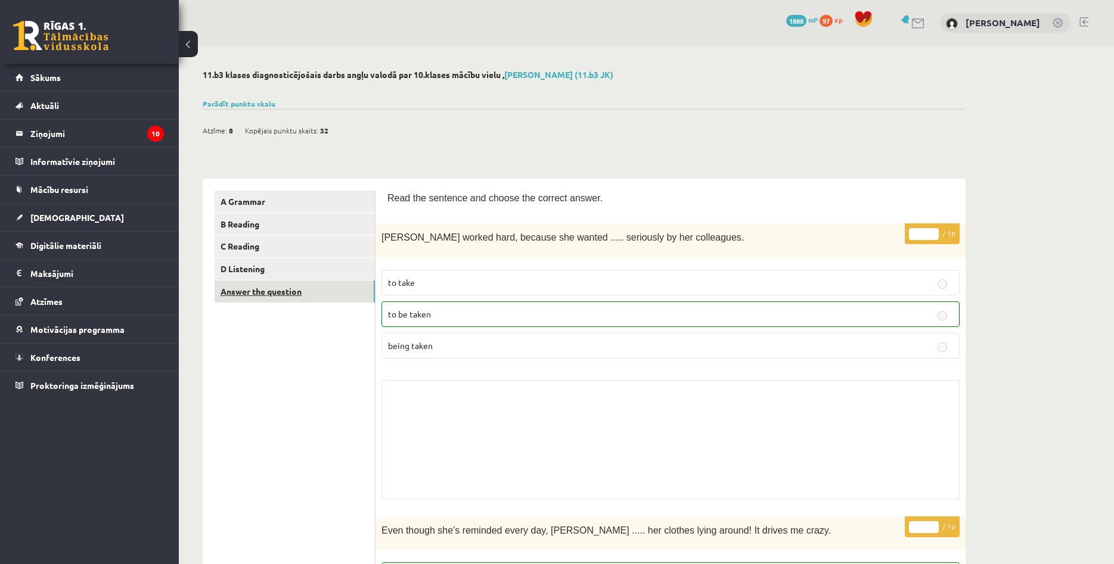
click at [322, 291] on link "Answer the question" at bounding box center [295, 292] width 160 height 22
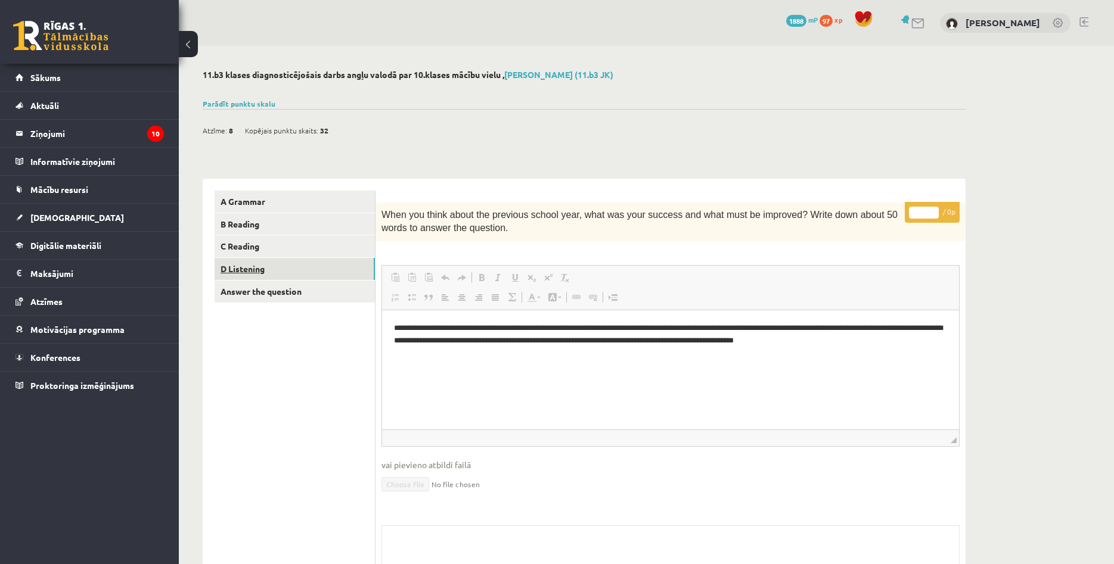
click at [315, 272] on link "D Listening" at bounding box center [295, 269] width 160 height 22
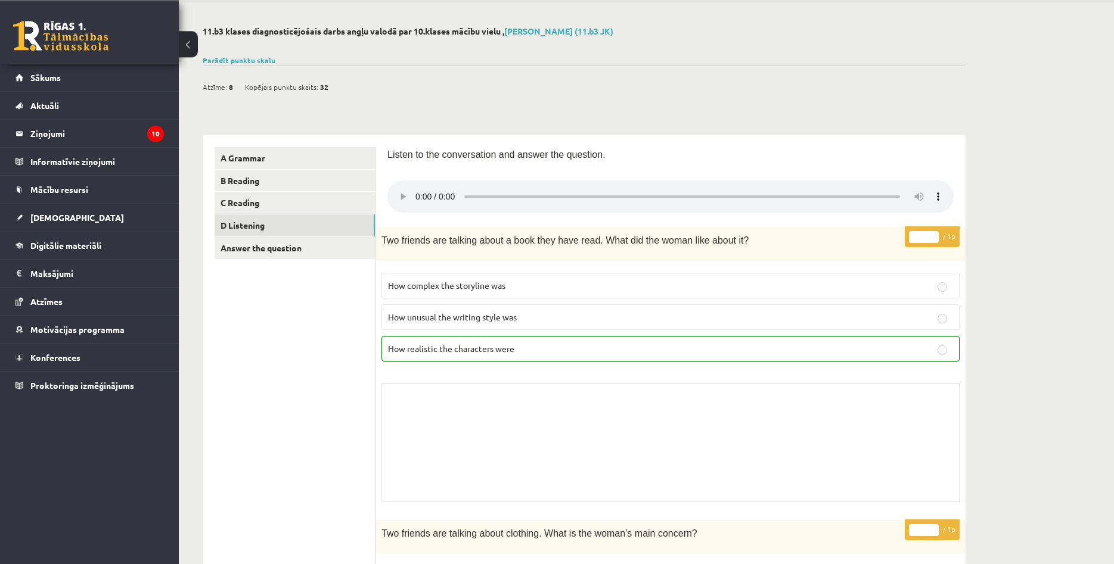
scroll to position [30, 0]
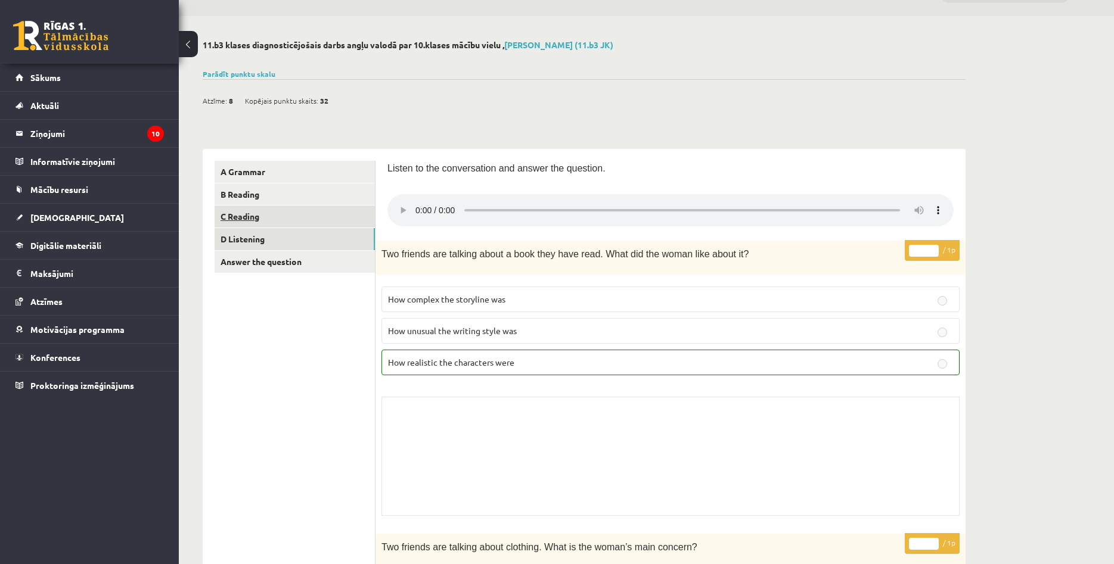
click at [335, 212] on link "C Reading" at bounding box center [295, 217] width 160 height 22
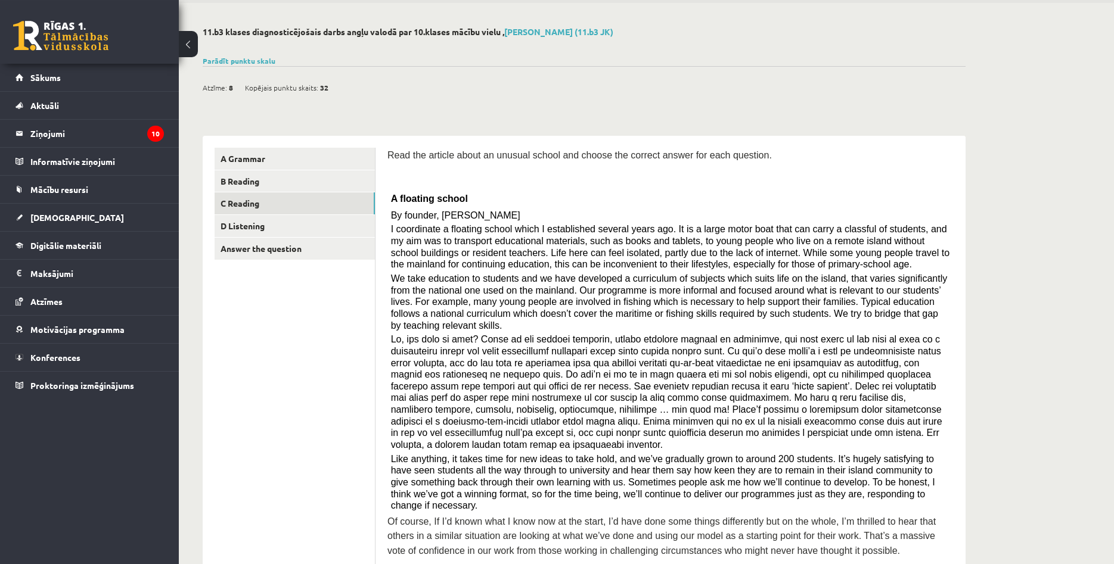
scroll to position [0, 0]
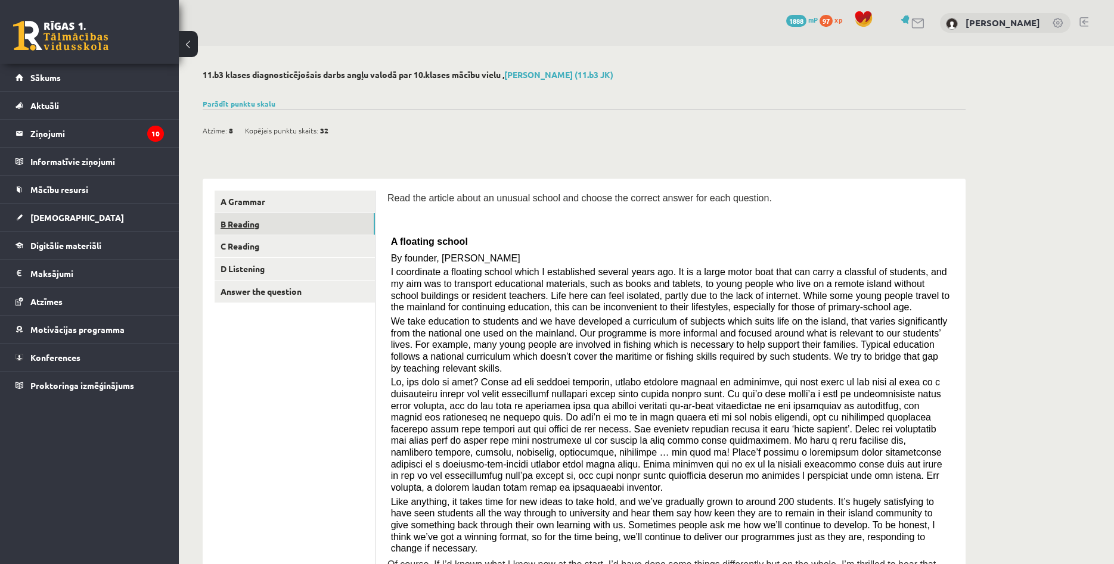
click at [294, 222] on link "B Reading" at bounding box center [295, 224] width 160 height 22
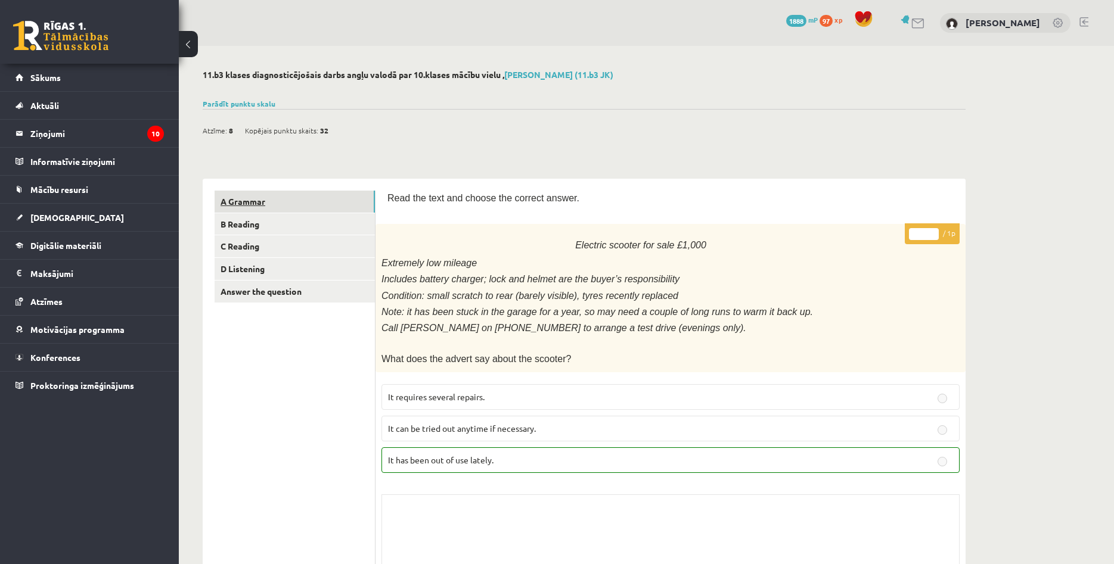
click at [245, 191] on link "A Grammar" at bounding box center [295, 202] width 160 height 22
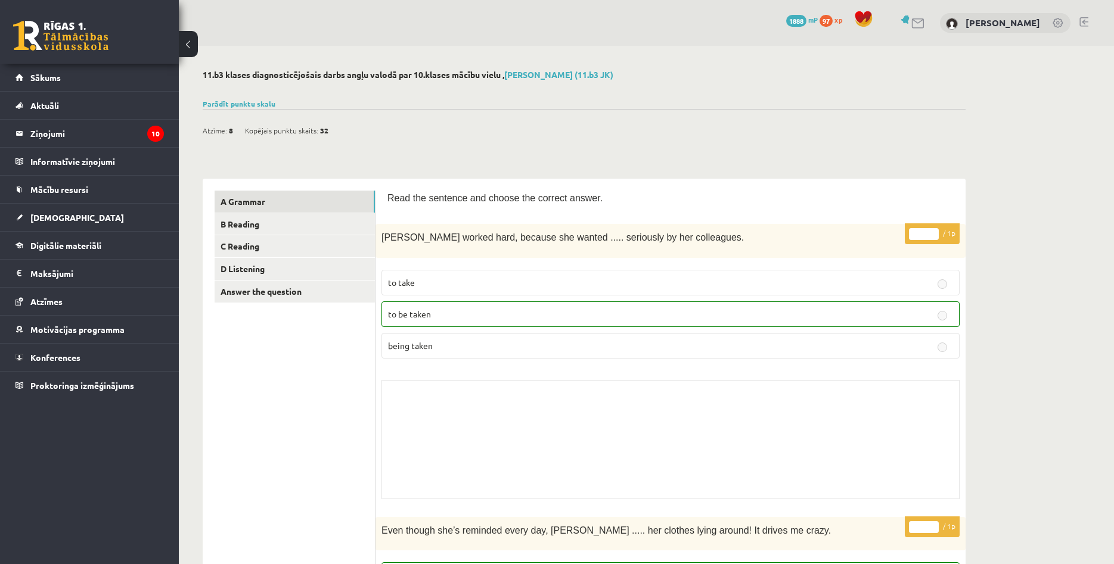
click at [92, 39] on link at bounding box center [60, 36] width 95 height 30
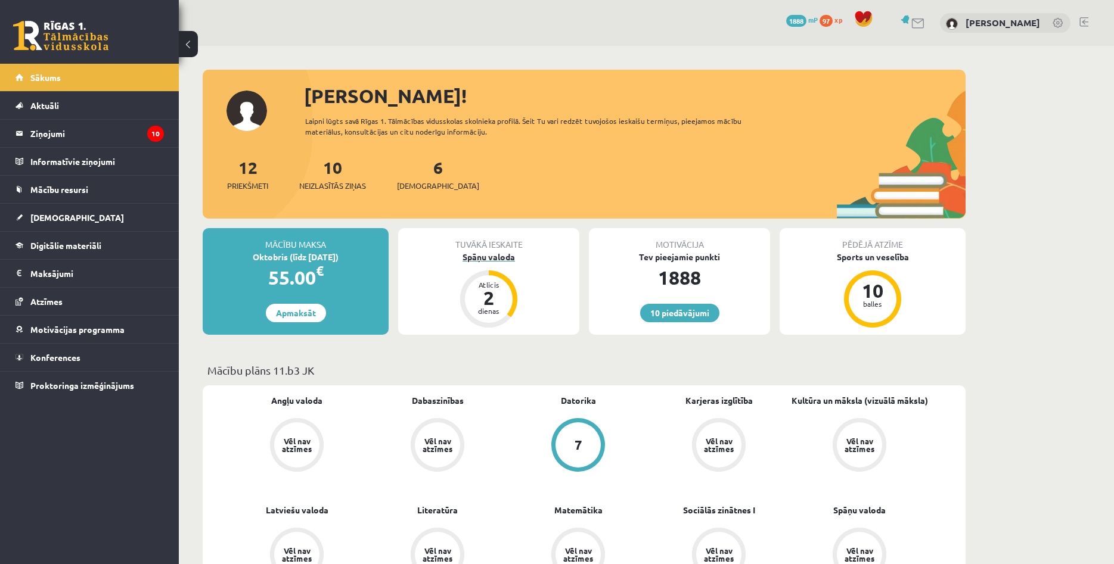
click at [486, 299] on div "2" at bounding box center [489, 297] width 36 height 19
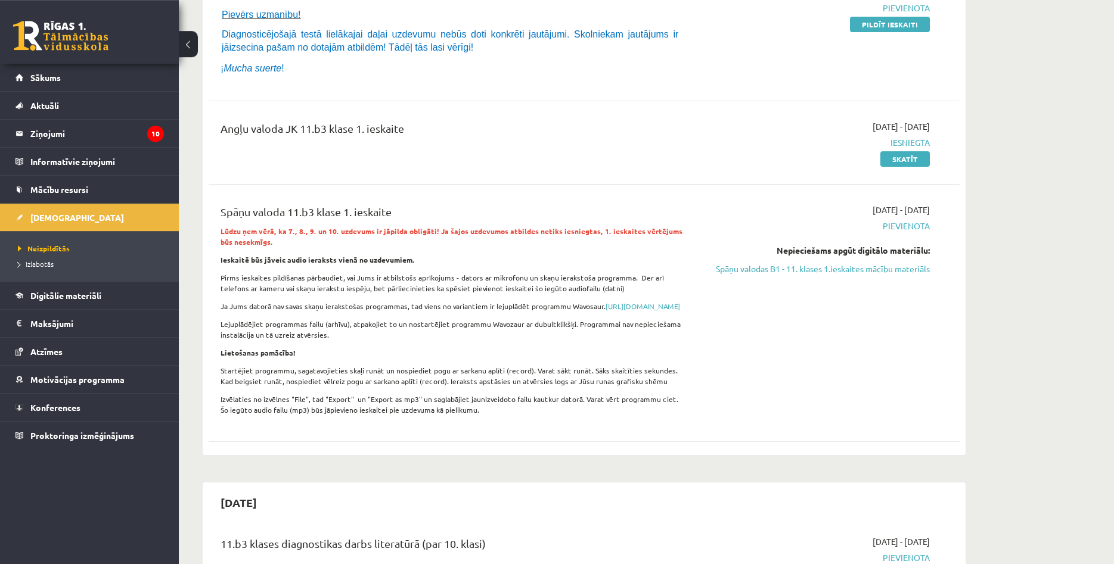
scroll to position [194, 0]
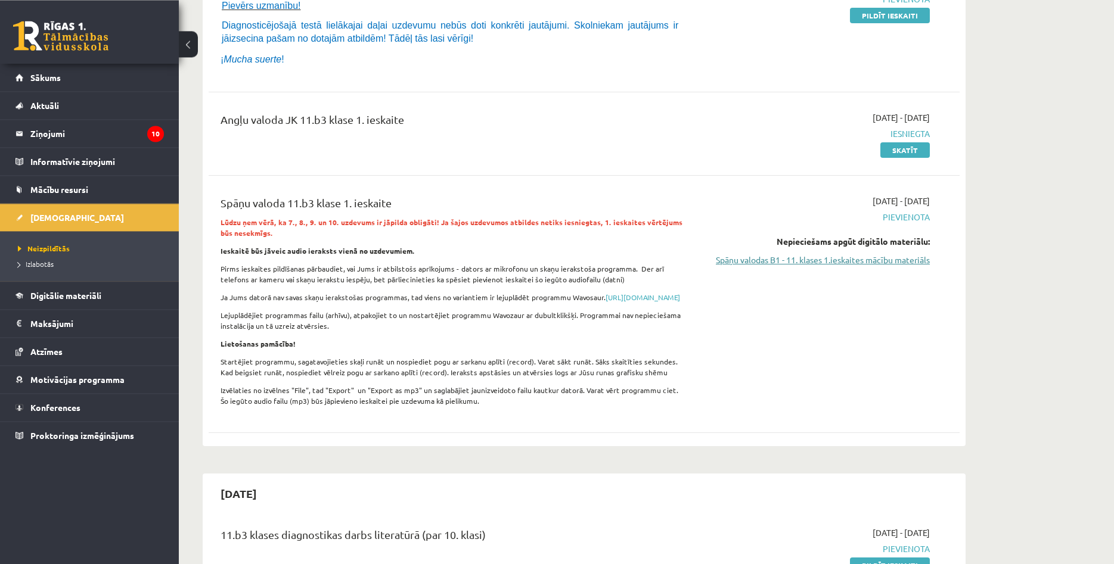
click at [876, 265] on link "Spāņu valodas B1 - 11. klases 1.ieskaites mācību materiāls" at bounding box center [817, 260] width 225 height 13
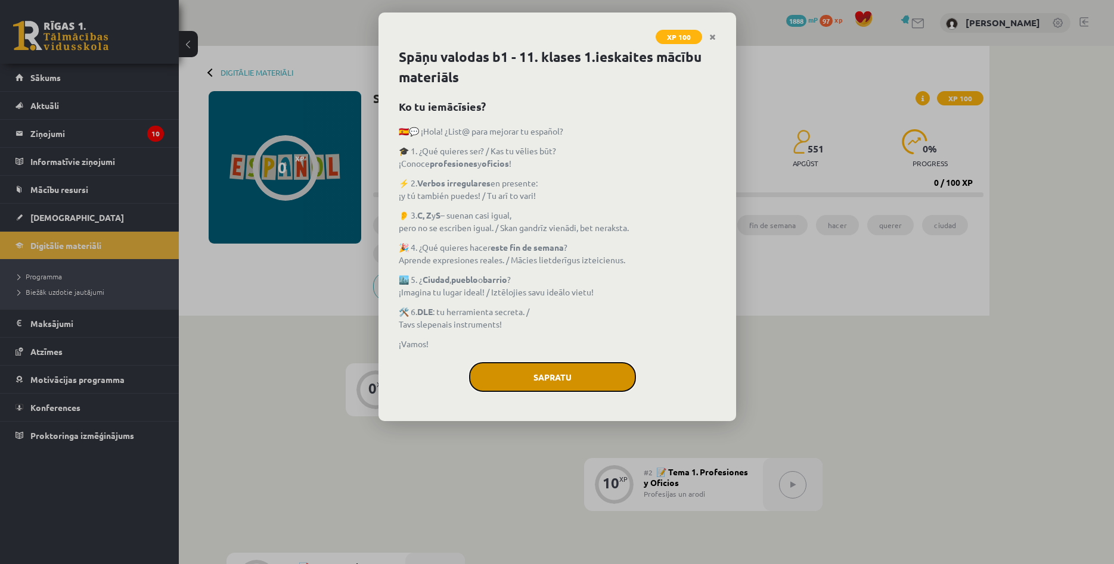
click at [587, 378] on button "Sapratu" at bounding box center [552, 377] width 167 height 30
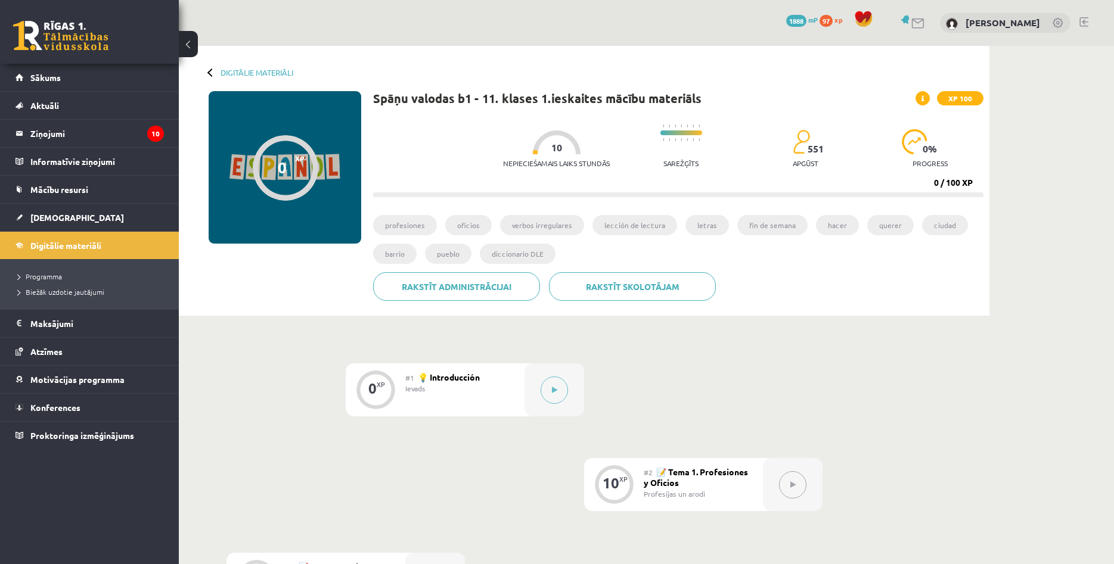
click at [501, 22] on div "0 Dāvanas 1888 mP 97 xp [PERSON_NAME]" at bounding box center [646, 23] width 935 height 46
